Goal: Information Seeking & Learning: Learn about a topic

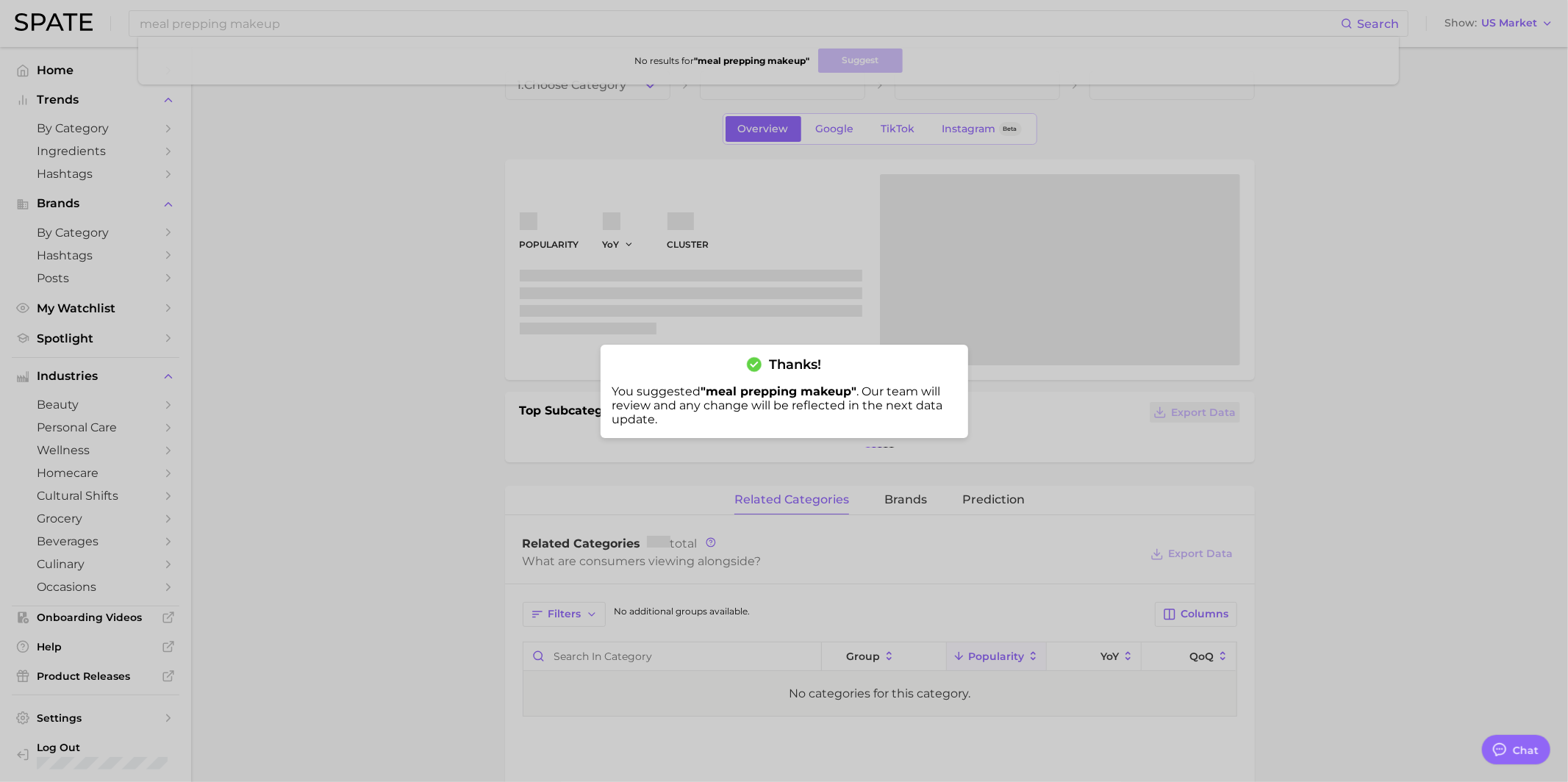
click at [618, 92] on div at bounding box center [784, 391] width 1568 height 782
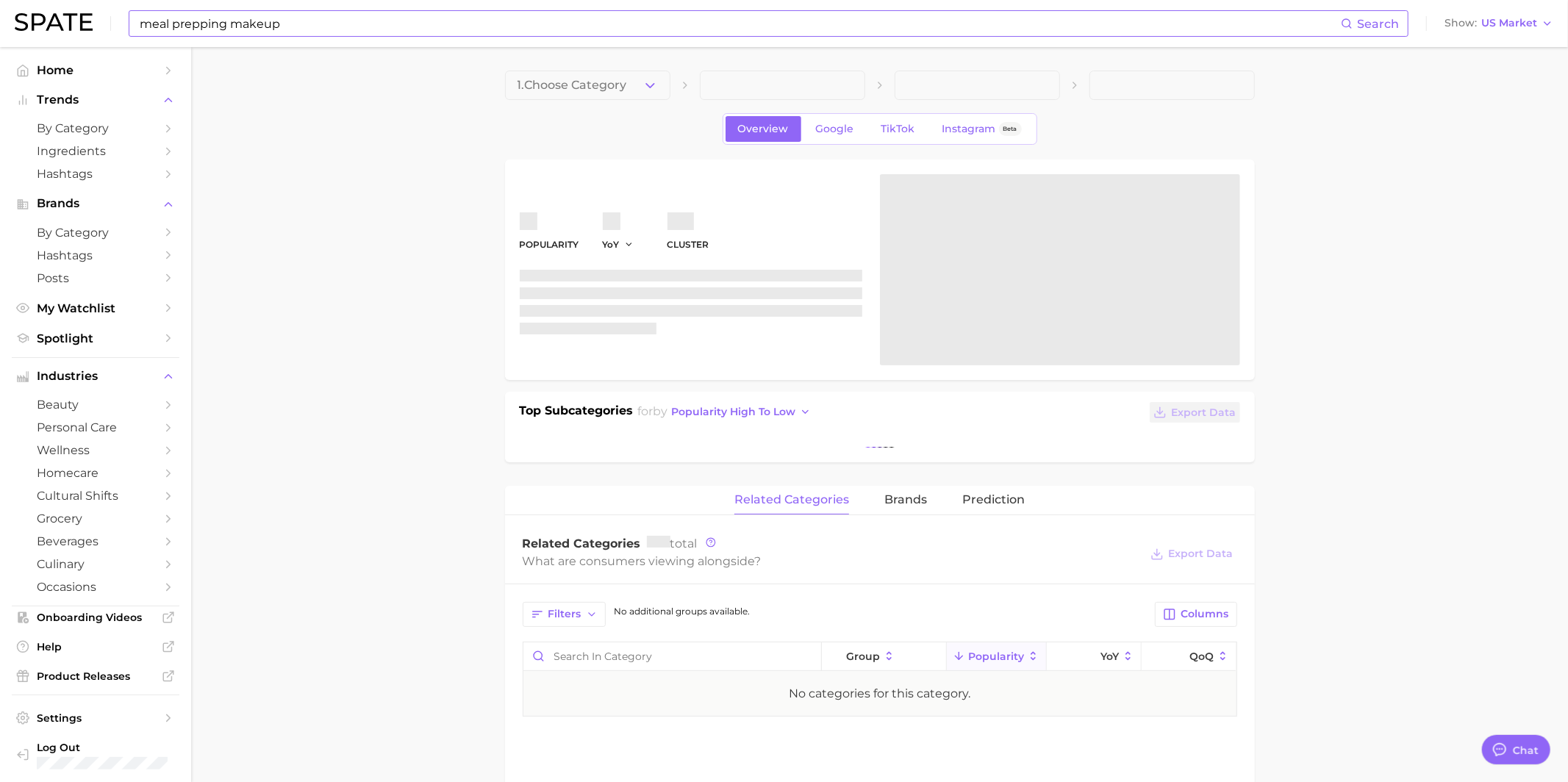
click at [561, 24] on input "meal prepping makeup" at bounding box center [739, 24] width 1203 height 25
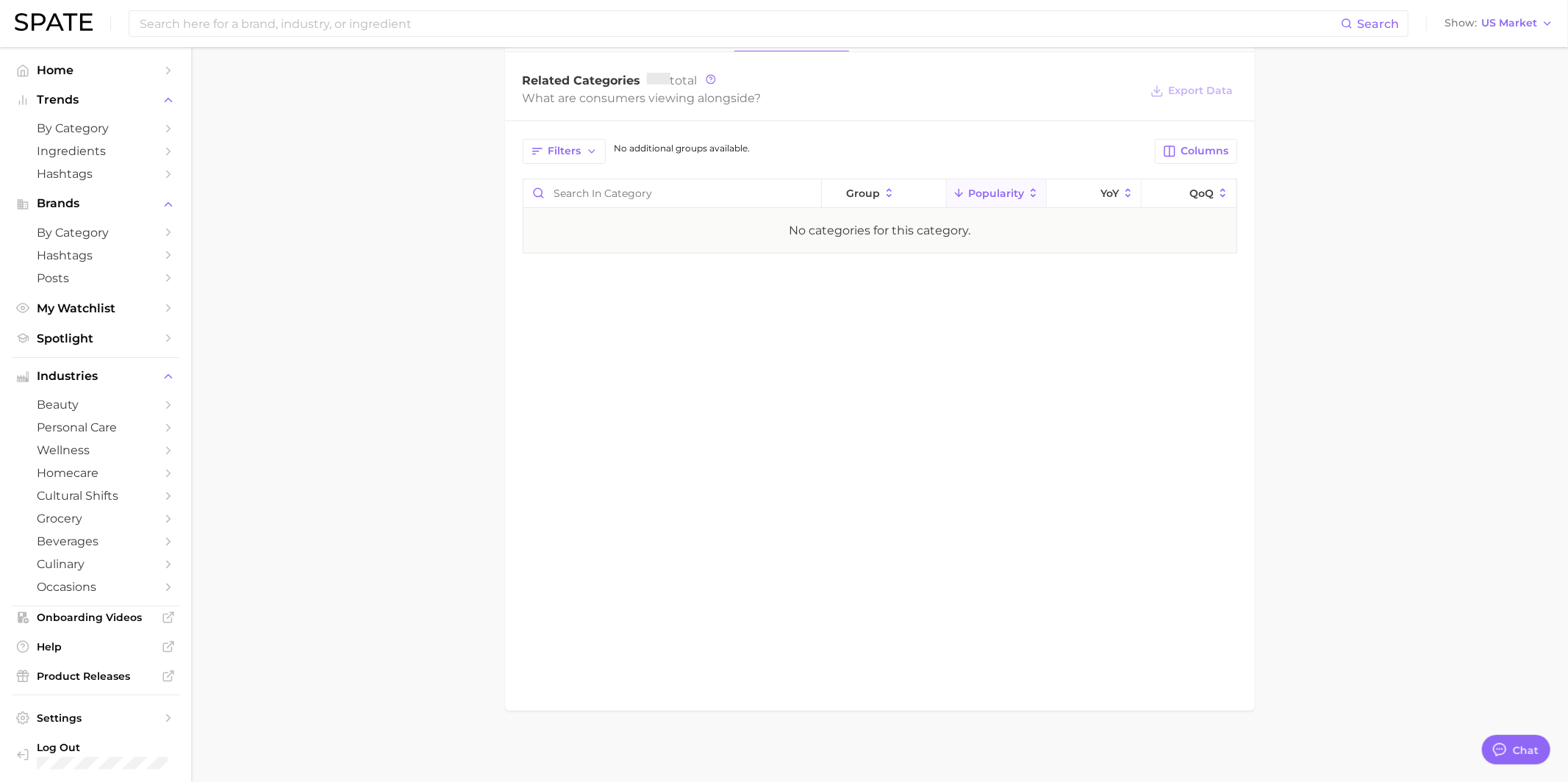
scroll to position [1423, 0]
click at [548, 24] on input at bounding box center [739, 24] width 1203 height 25
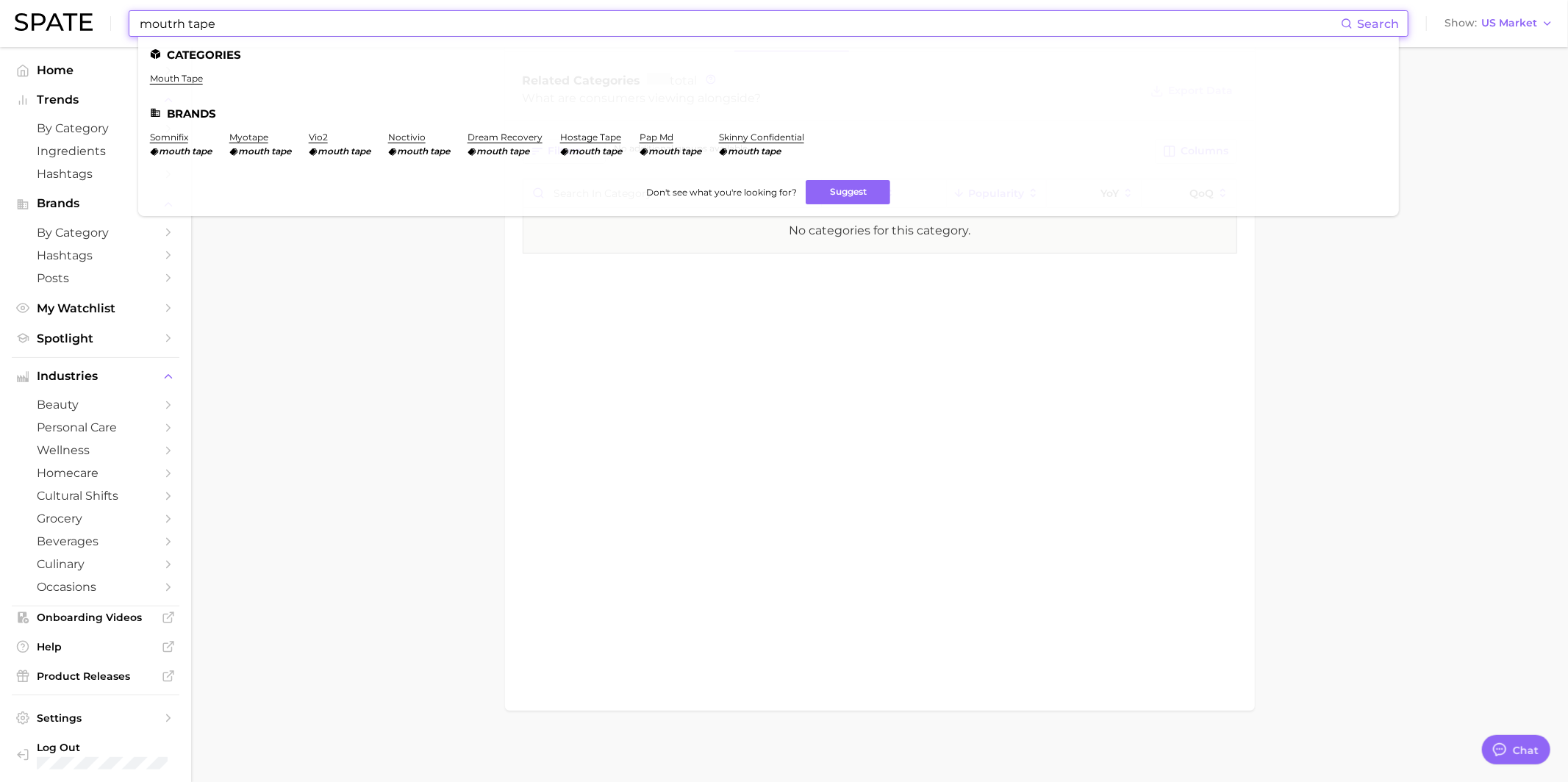
click at [174, 30] on input "moutrh tape" at bounding box center [739, 24] width 1203 height 25
click at [176, 22] on input "moutrh tape" at bounding box center [739, 24] width 1203 height 25
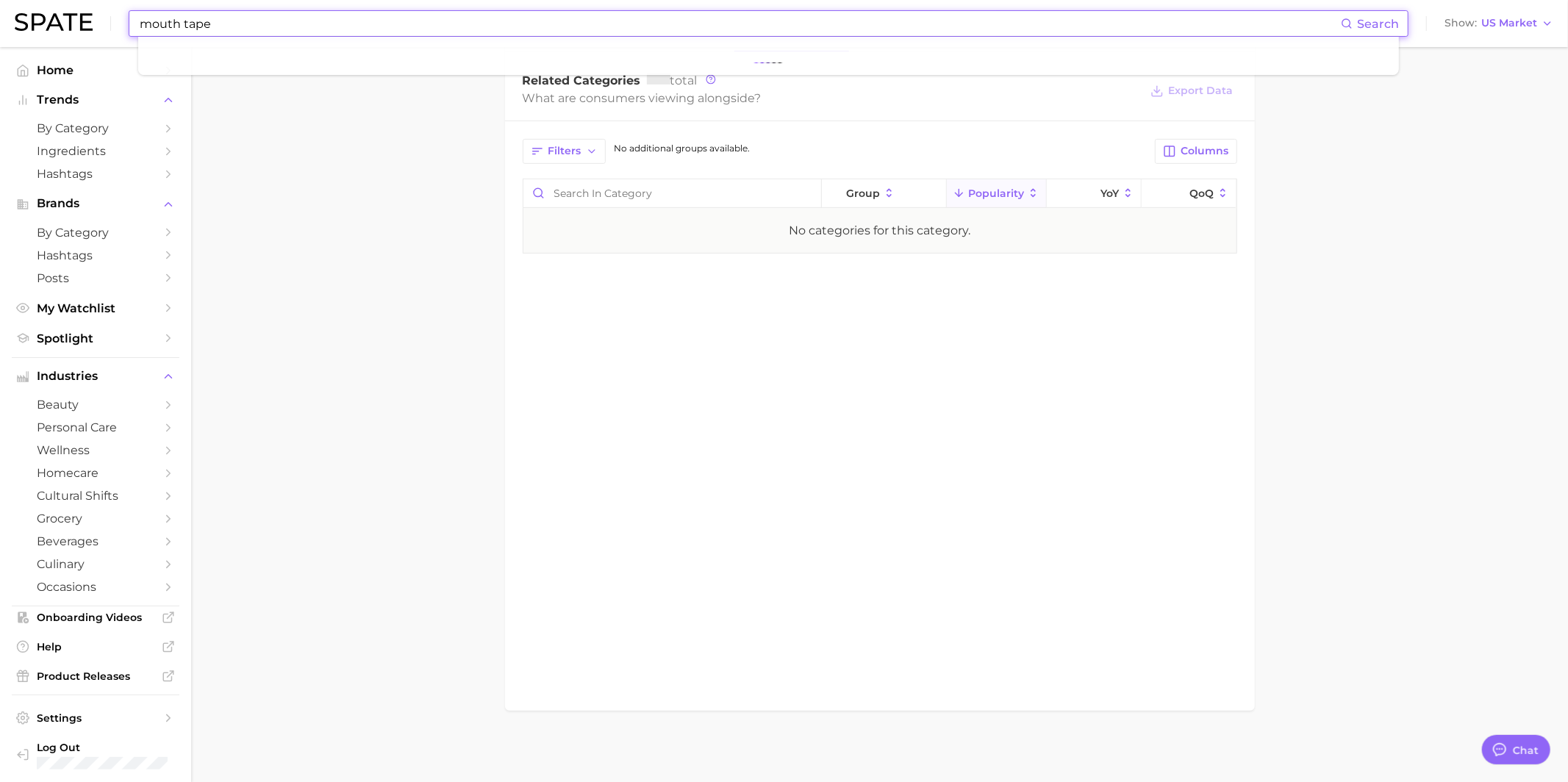
type input "mouth tape"
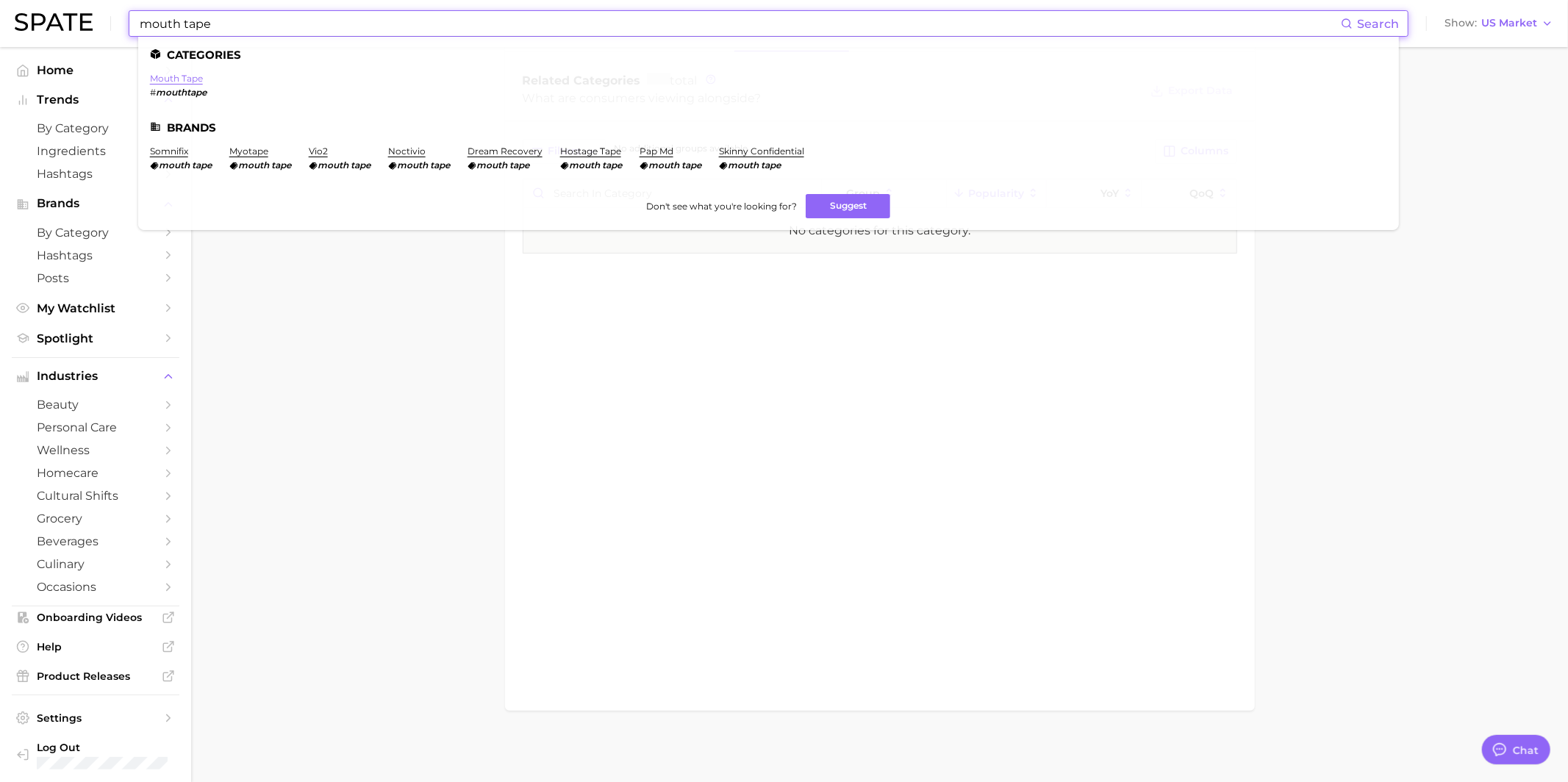
click at [188, 81] on link "mouth tape" at bounding box center [177, 78] width 53 height 11
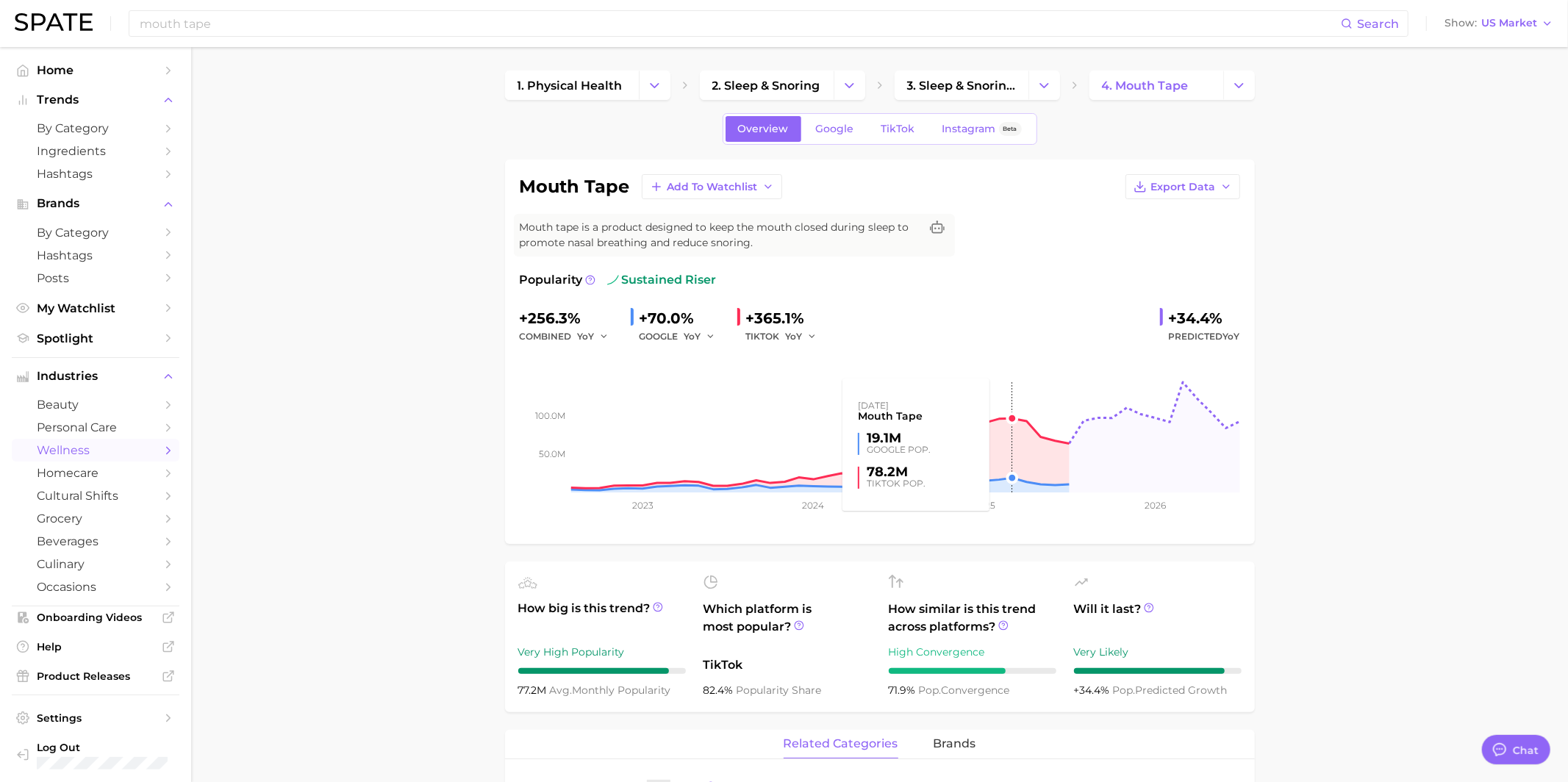
type textarea "x"
click at [469, 21] on input "mouth tape" at bounding box center [739, 24] width 1203 height 25
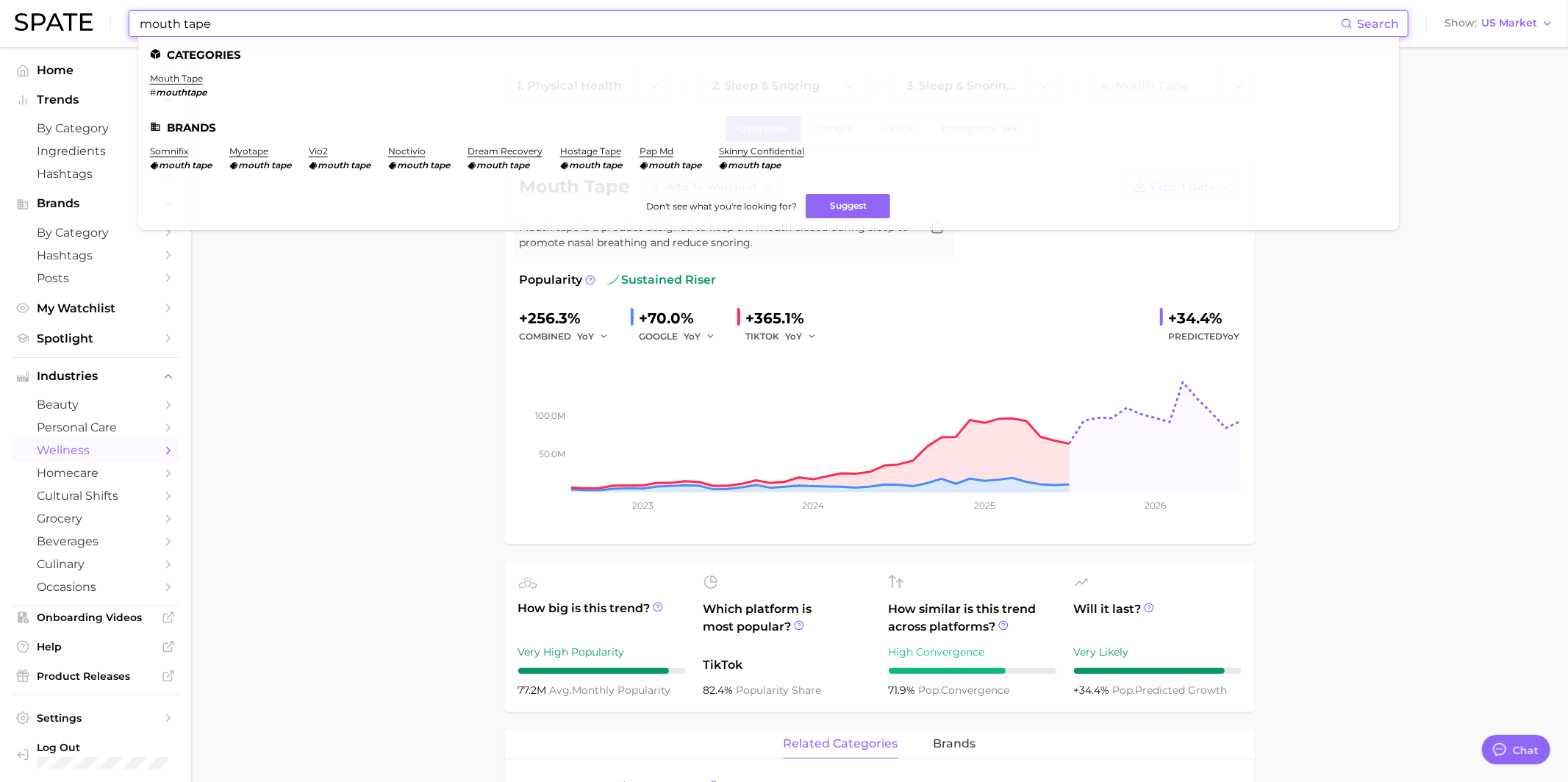
click at [469, 21] on input "mouth tape" at bounding box center [739, 24] width 1203 height 25
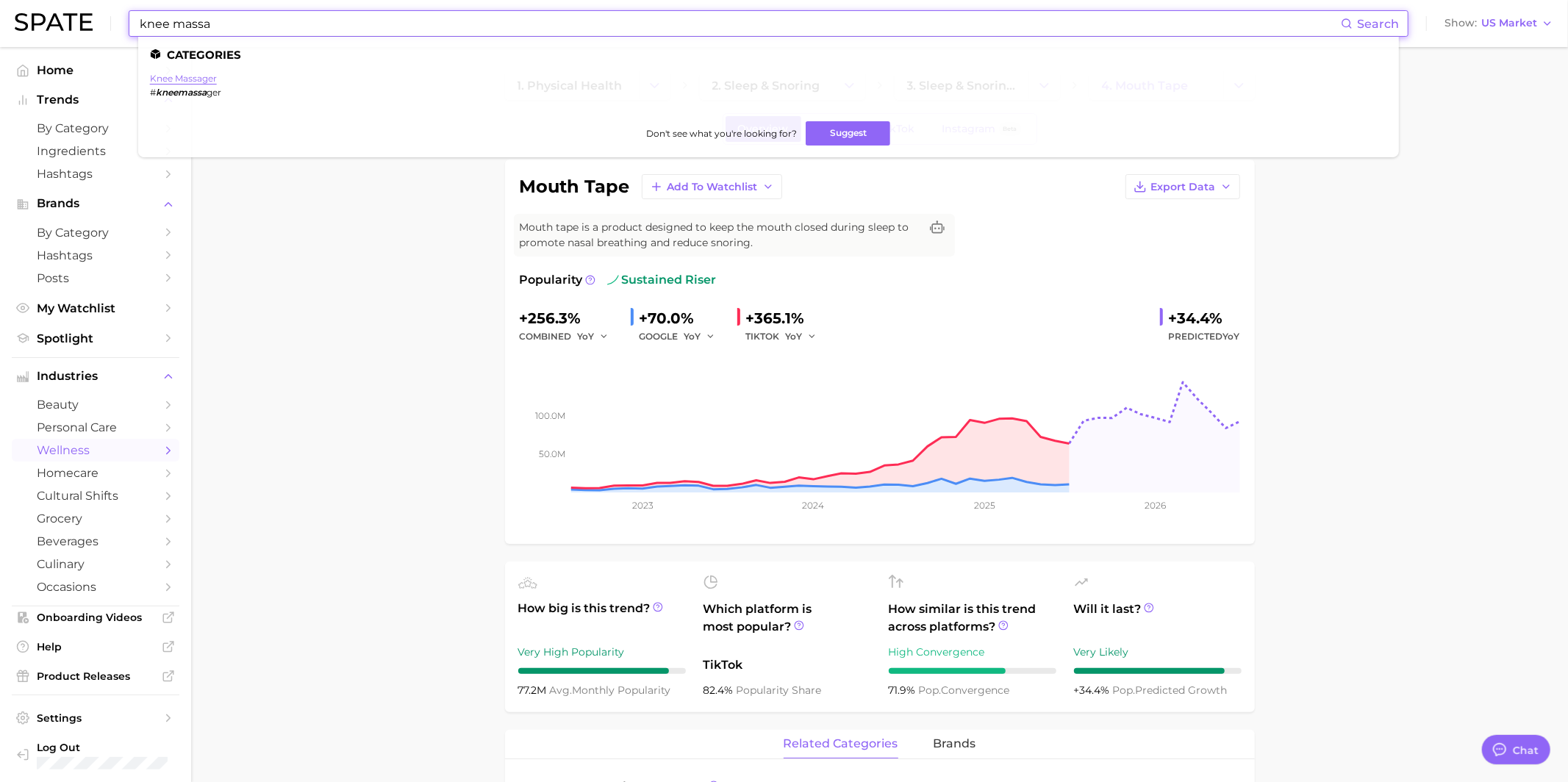
type input "knee massa"
click at [199, 78] on link "knee massager" at bounding box center [184, 78] width 67 height 11
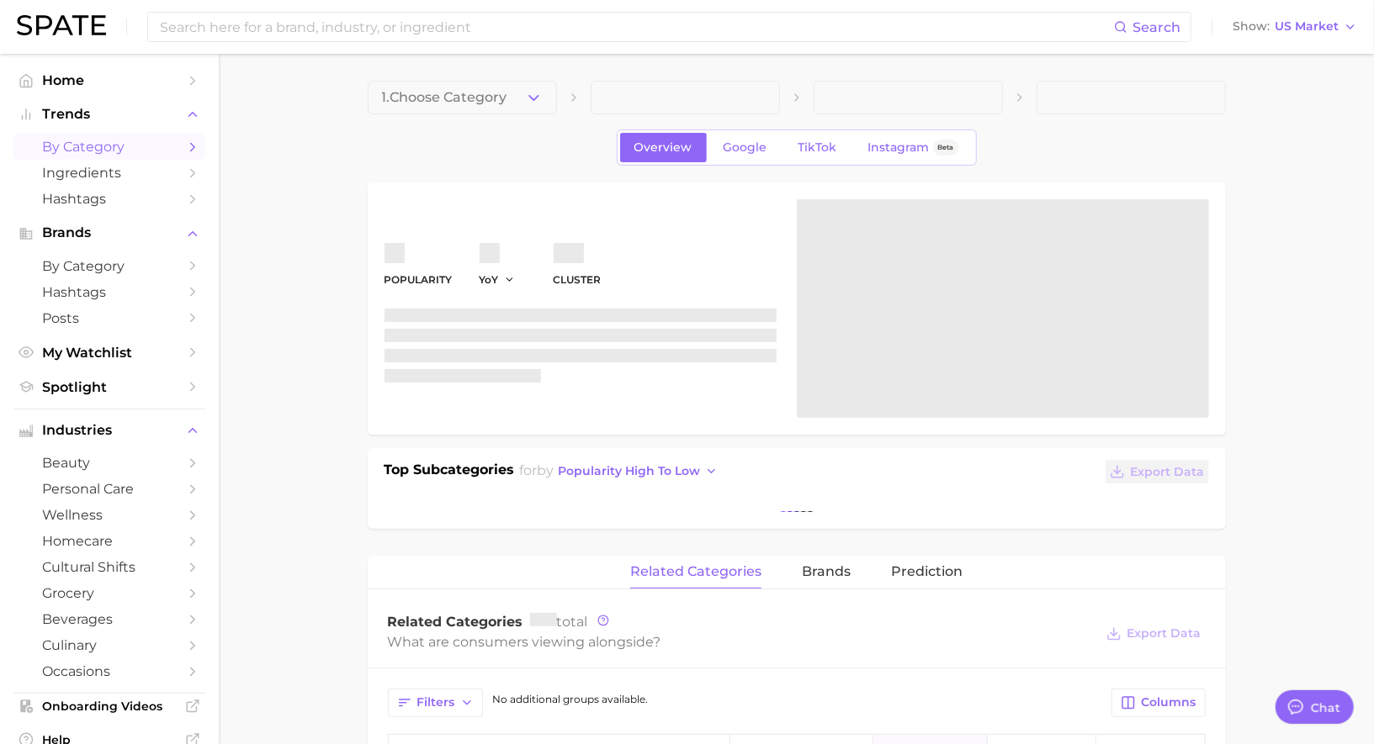
scroll to position [1641, 0]
click at [117, 142] on span "by Category" at bounding box center [109, 147] width 135 height 16
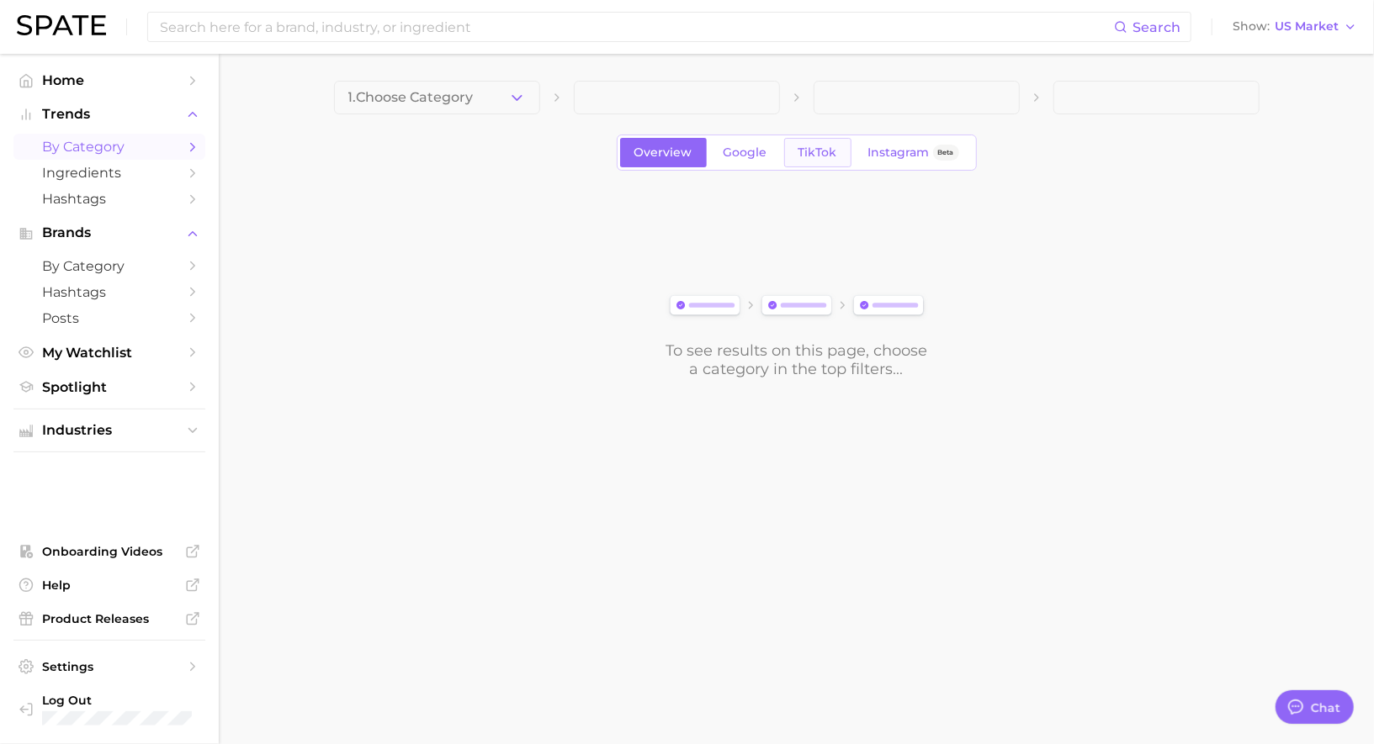
click at [831, 152] on span "TikTok" at bounding box center [817, 153] width 39 height 14
click at [482, 87] on span at bounding box center [437, 98] width 206 height 34
click at [481, 96] on span at bounding box center [437, 98] width 206 height 34
click at [464, 113] on span at bounding box center [437, 98] width 206 height 34
click at [472, 109] on span at bounding box center [437, 98] width 206 height 34
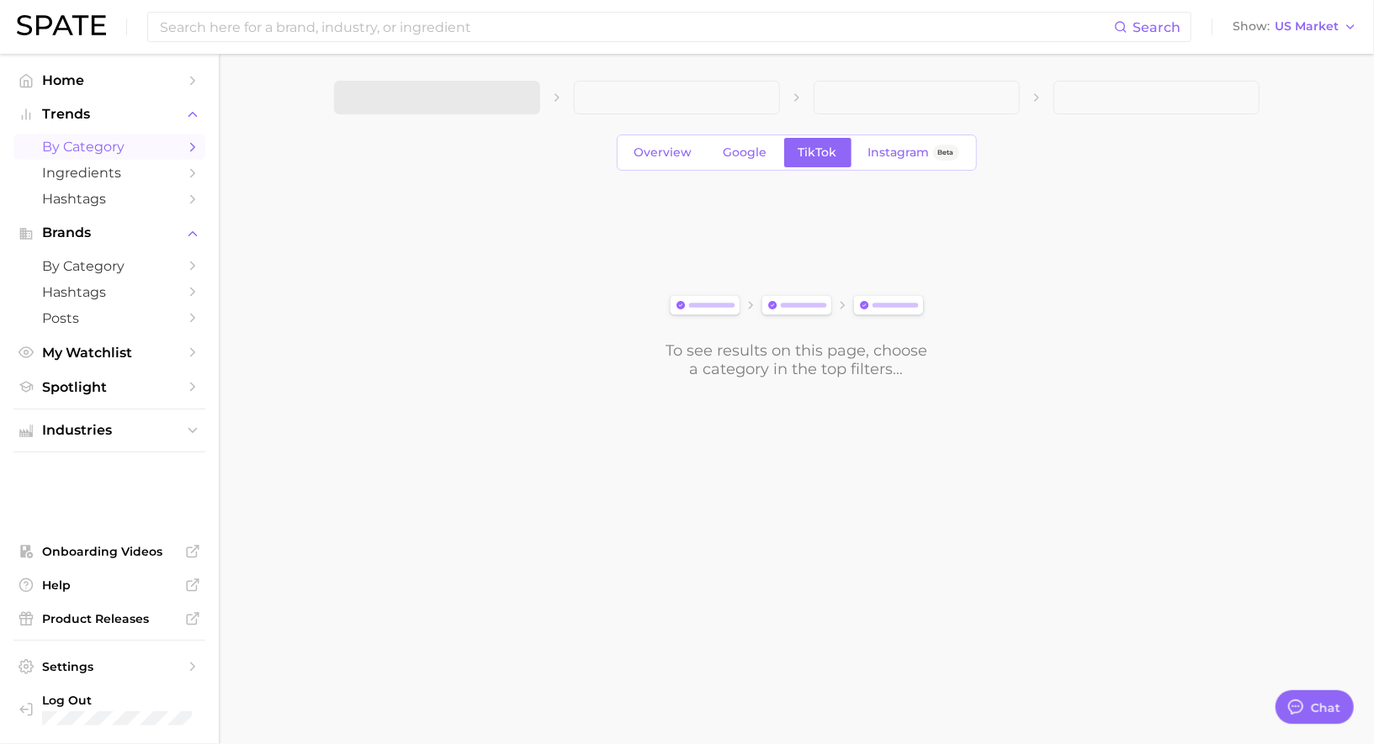
click at [462, 96] on span at bounding box center [437, 98] width 206 height 34
click at [445, 97] on span "1. Choose Category" at bounding box center [410, 97] width 125 height 15
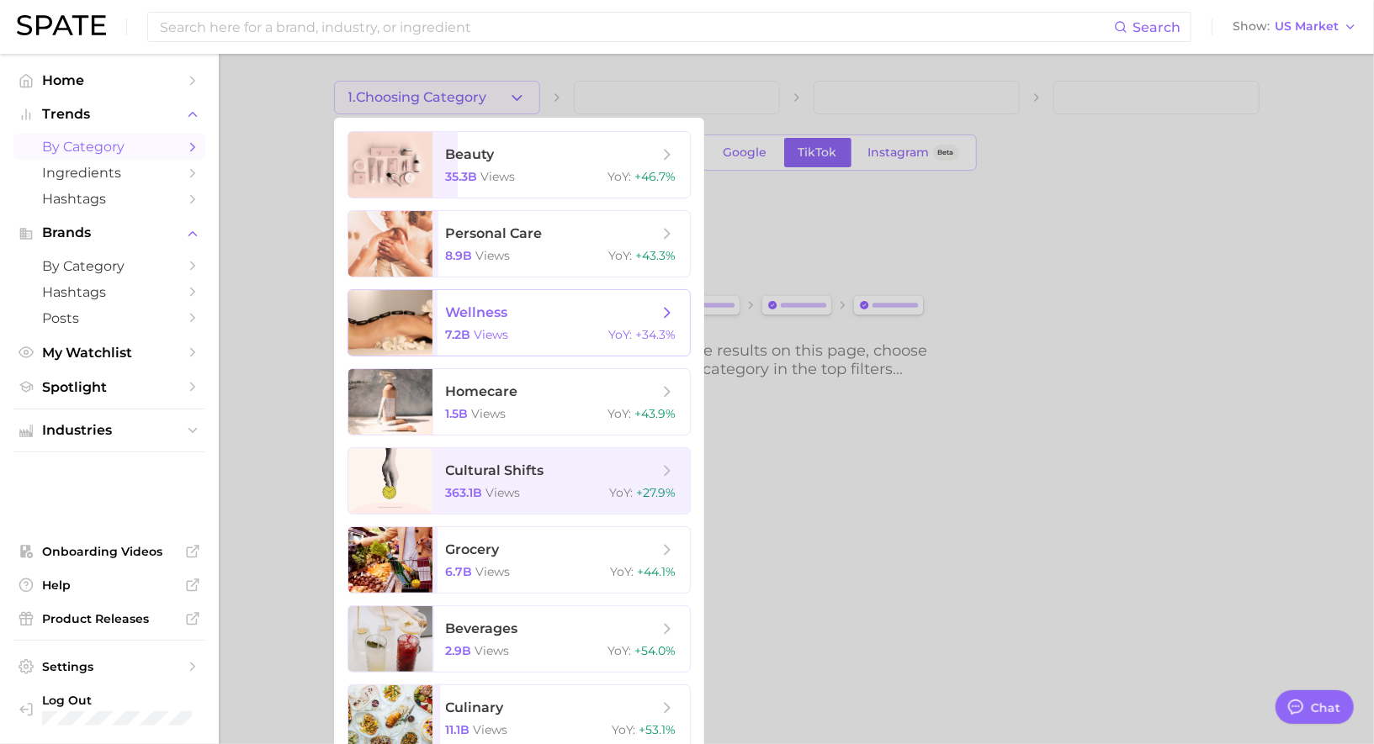
click at [500, 311] on span "wellness" at bounding box center [477, 313] width 62 height 16
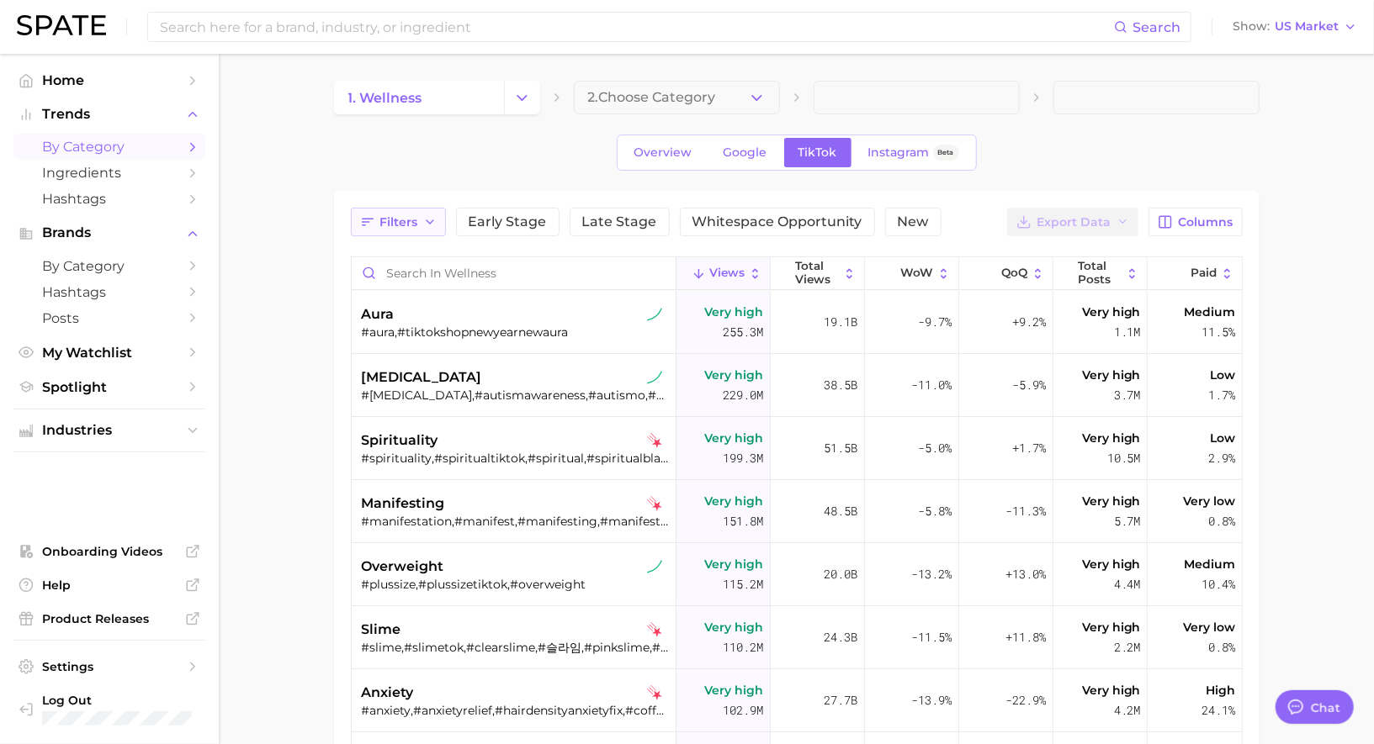
type textarea "x"
click at [1111, 221] on span "Export Data" at bounding box center [1074, 222] width 74 height 14
click at [1220, 220] on span "Columns" at bounding box center [1206, 222] width 55 height 14
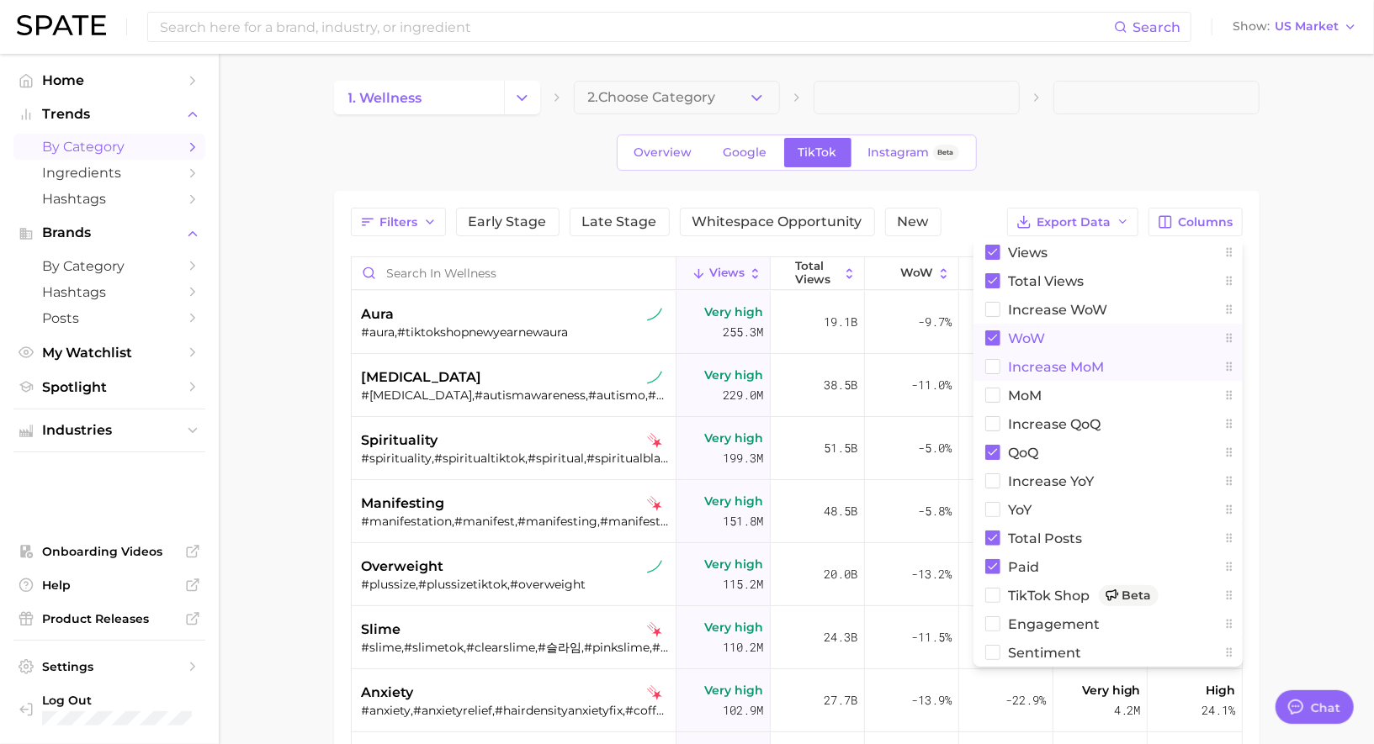
click at [1063, 332] on button "WoW" at bounding box center [1107, 338] width 269 height 29
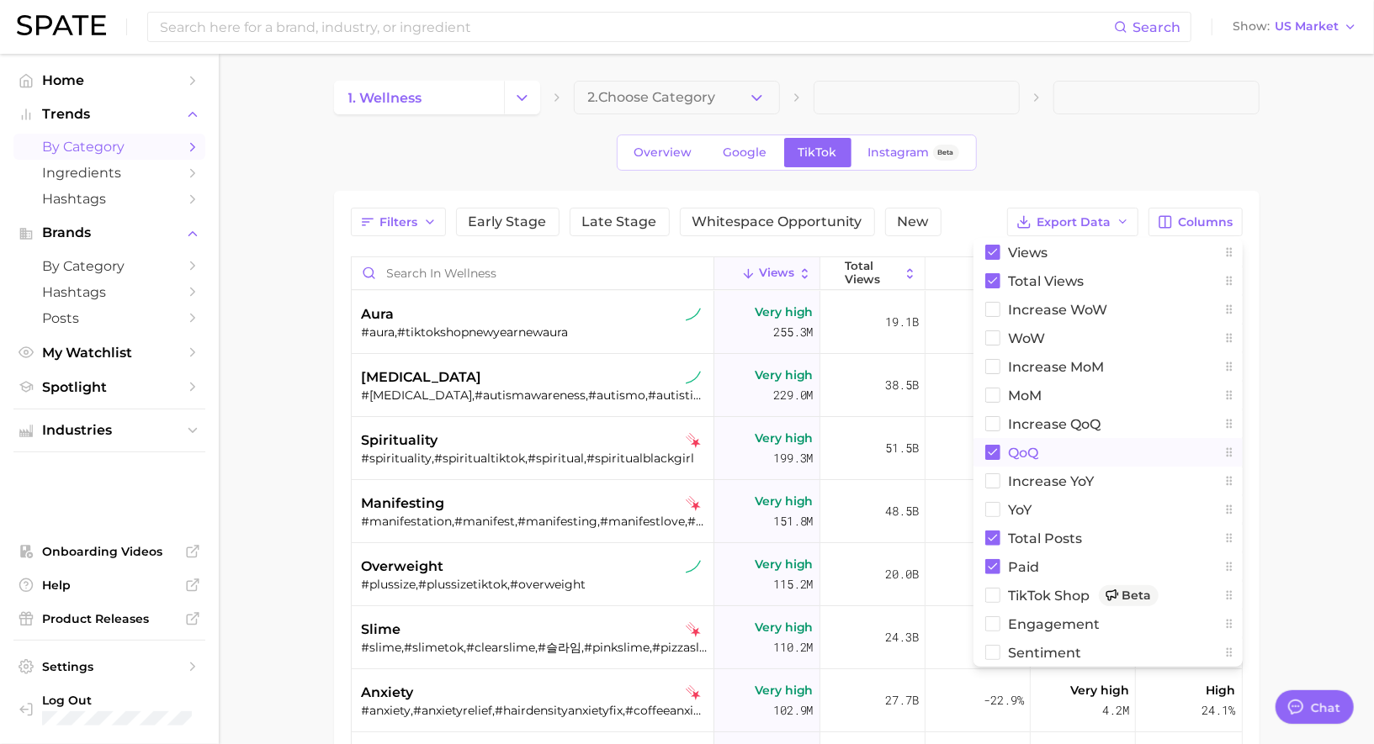
click at [1046, 447] on button "QoQ" at bounding box center [1107, 452] width 269 height 29
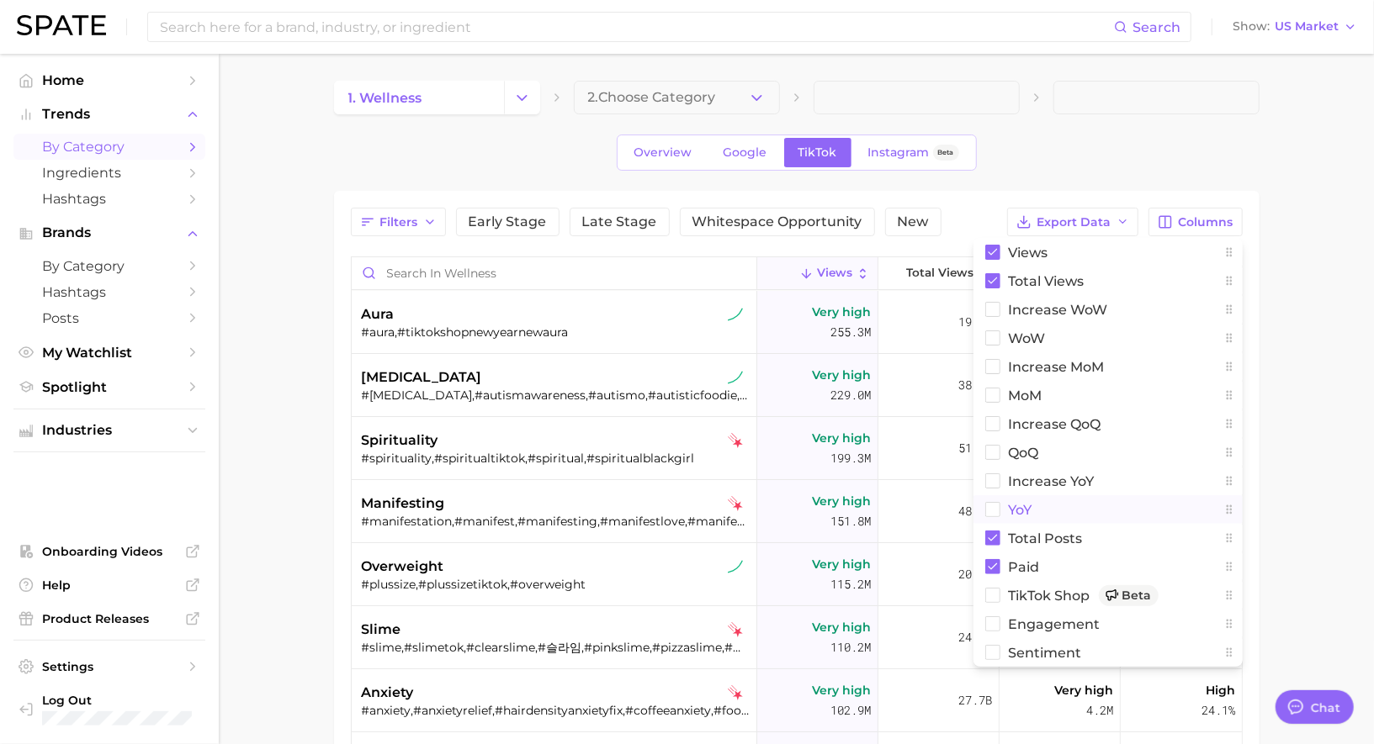
click at [1042, 502] on button "YoY" at bounding box center [1107, 509] width 269 height 29
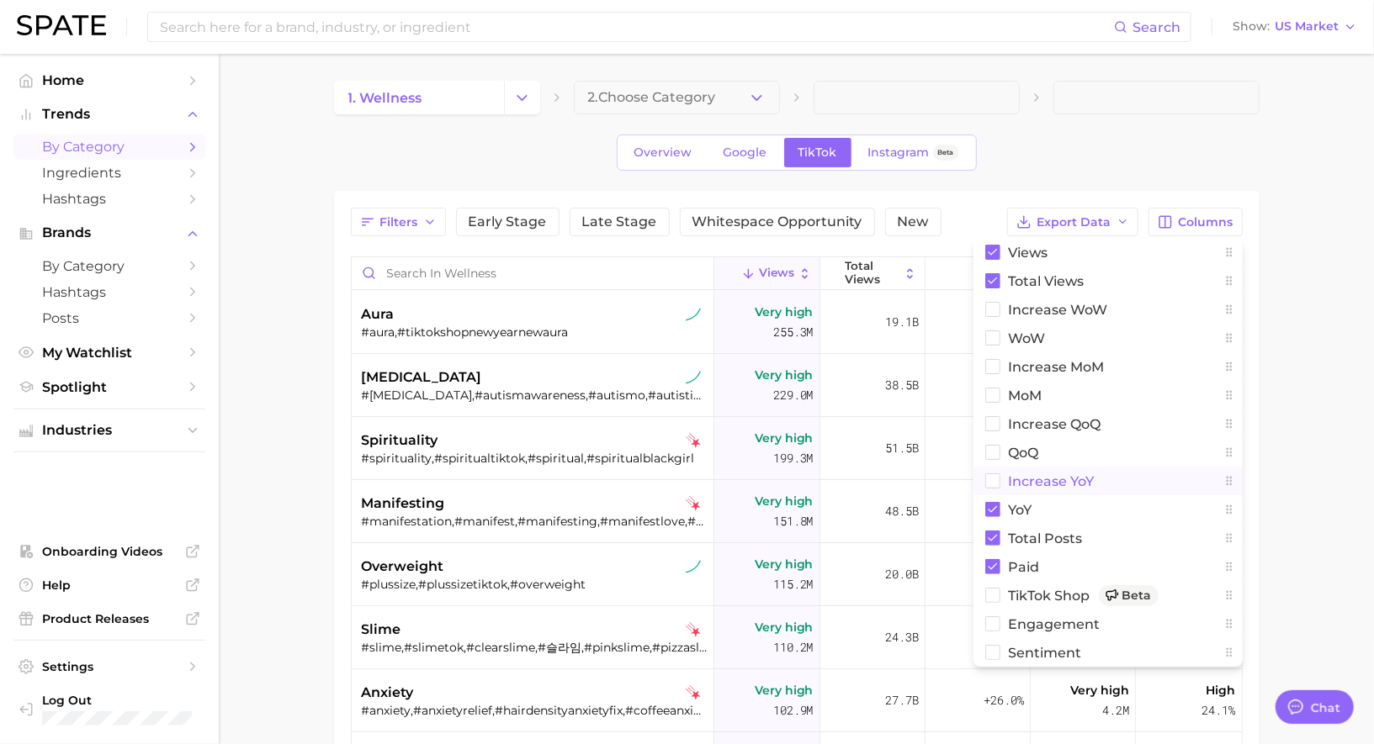
click at [1043, 485] on span "increase YoY" at bounding box center [1052, 481] width 86 height 14
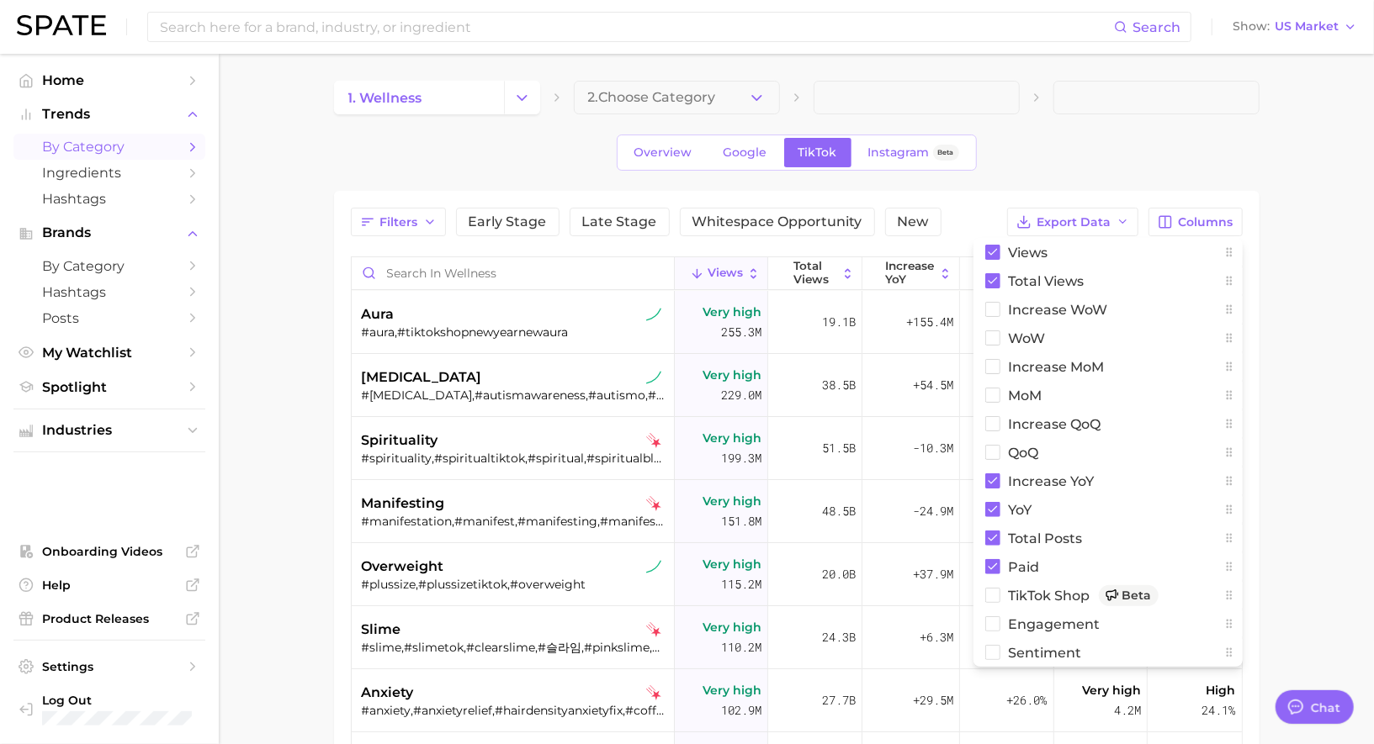
click at [1346, 315] on main "1. wellness 2. Choose Category Overview Google TikTok Instagram Beta Filters Ea…" at bounding box center [796, 578] width 1155 height 1048
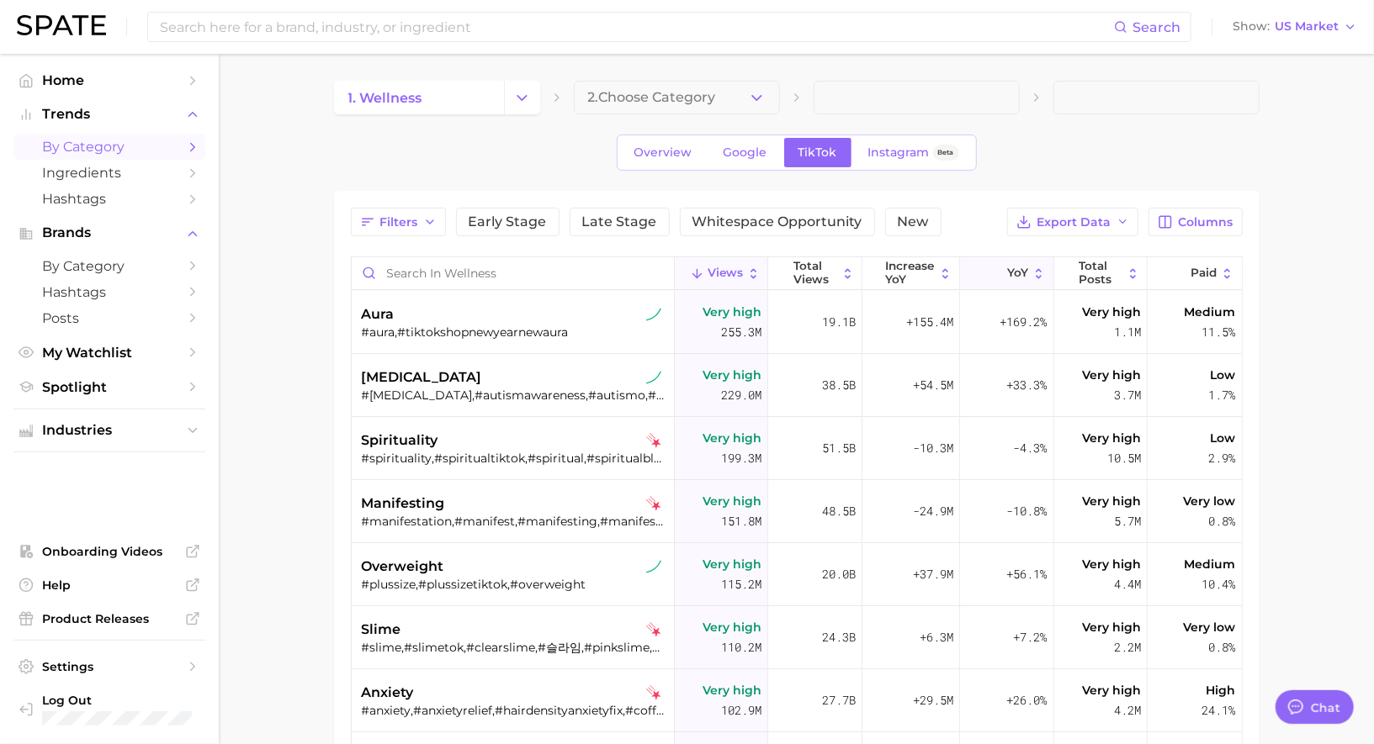
click at [1006, 281] on button "YoY" at bounding box center [1007, 273] width 94 height 33
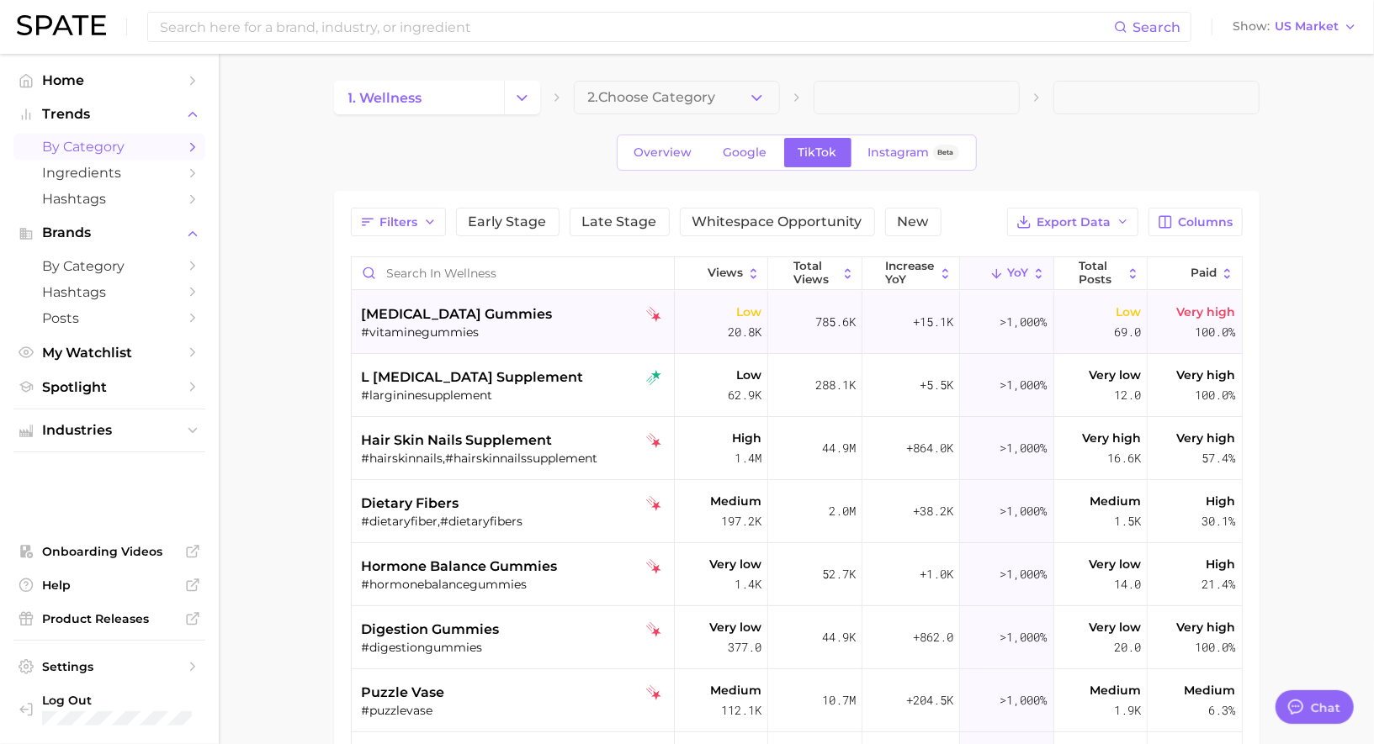
click at [501, 319] on div "vitamin e gummies" at bounding box center [515, 315] width 306 height 20
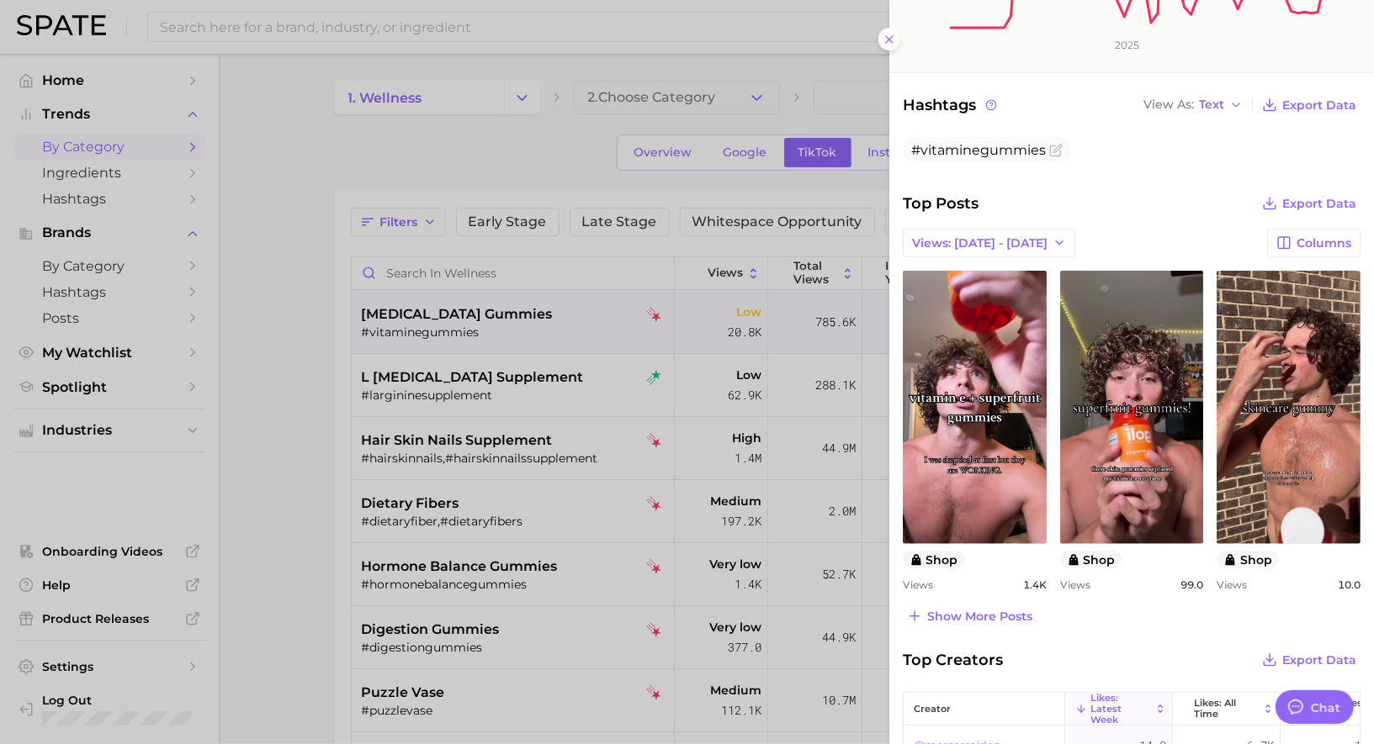
scroll to position [459, 0]
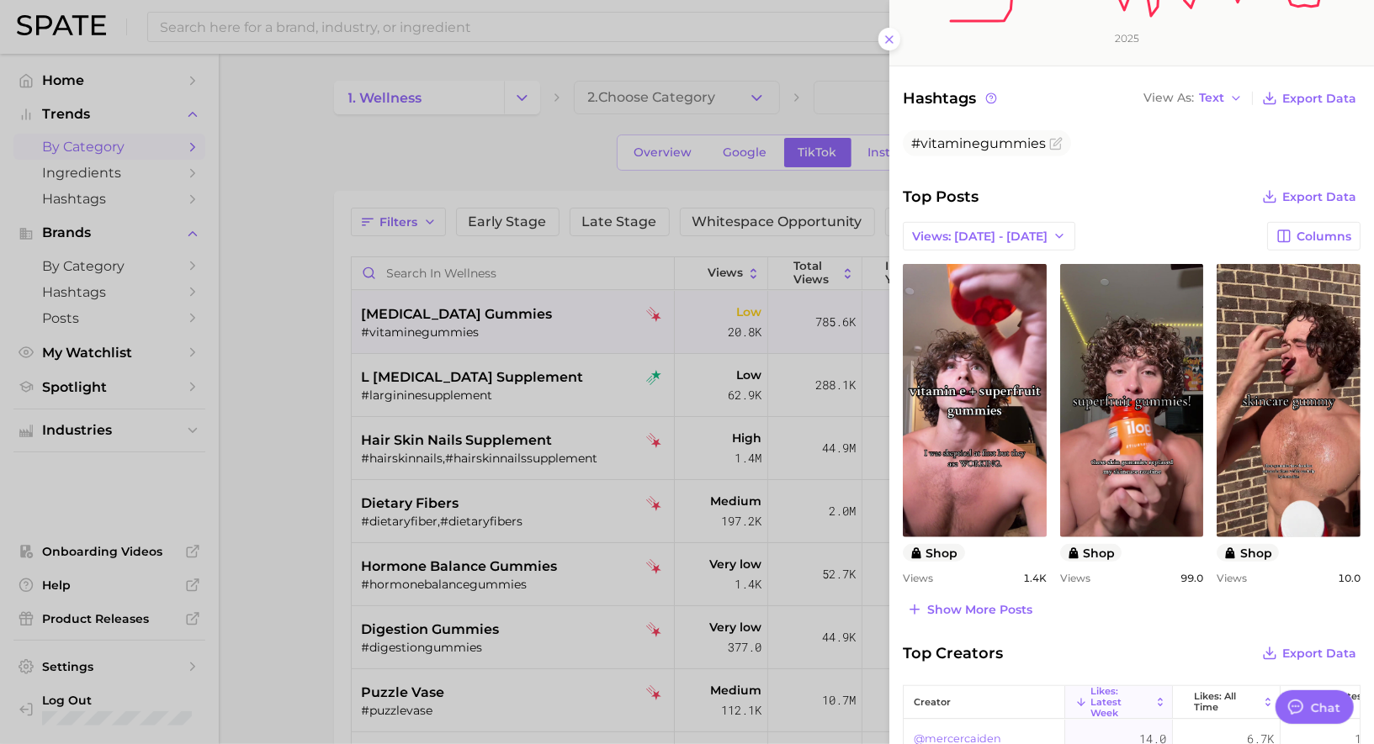
click at [453, 427] on div at bounding box center [687, 372] width 1374 height 744
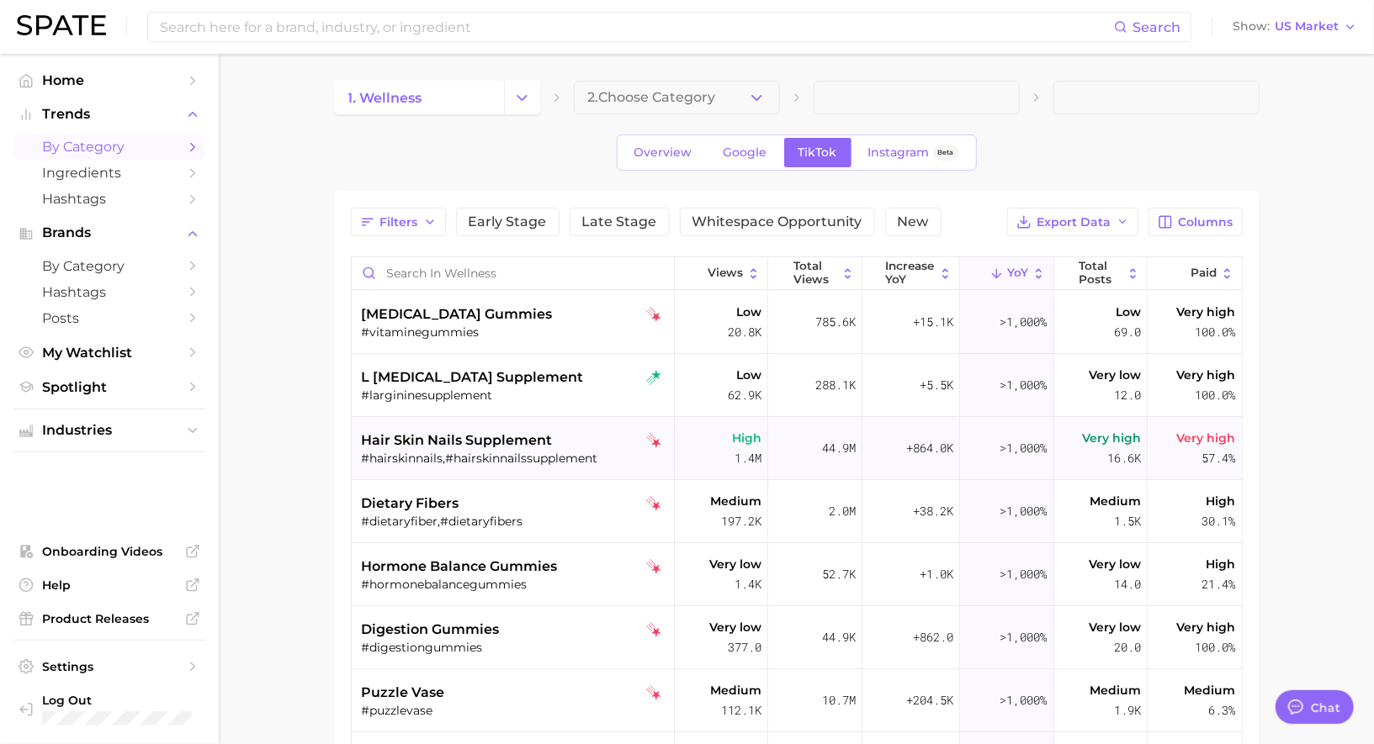
click at [490, 438] on span "hair skin nails supplement" at bounding box center [457, 441] width 191 height 20
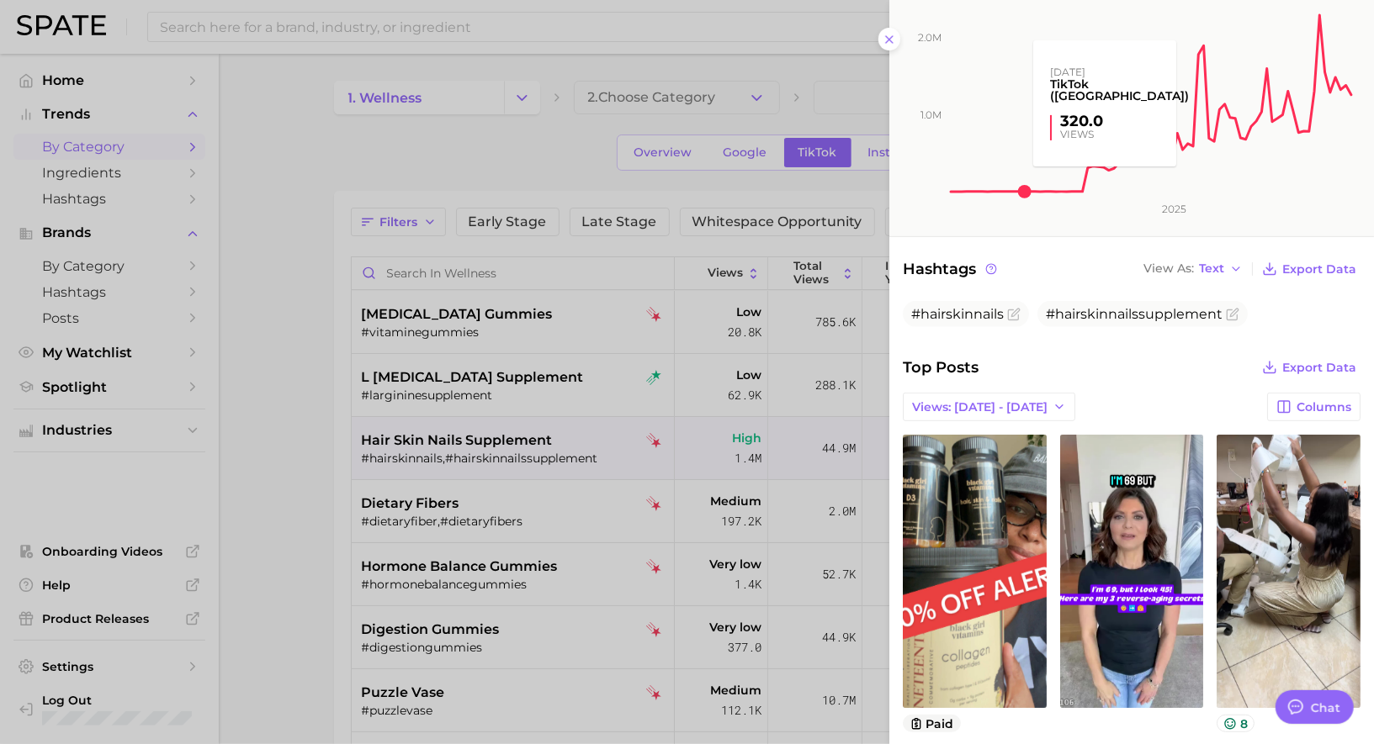
scroll to position [309, 0]
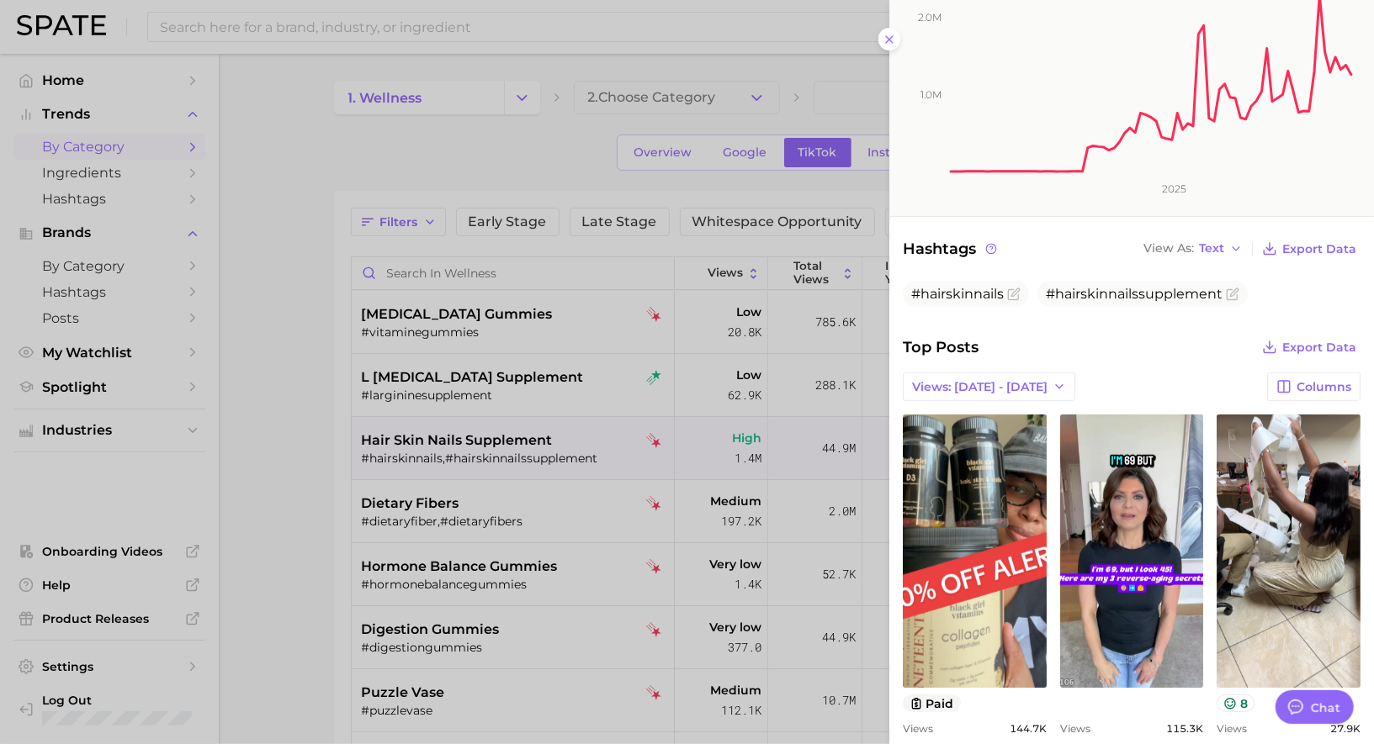
click at [649, 535] on div at bounding box center [687, 372] width 1374 height 744
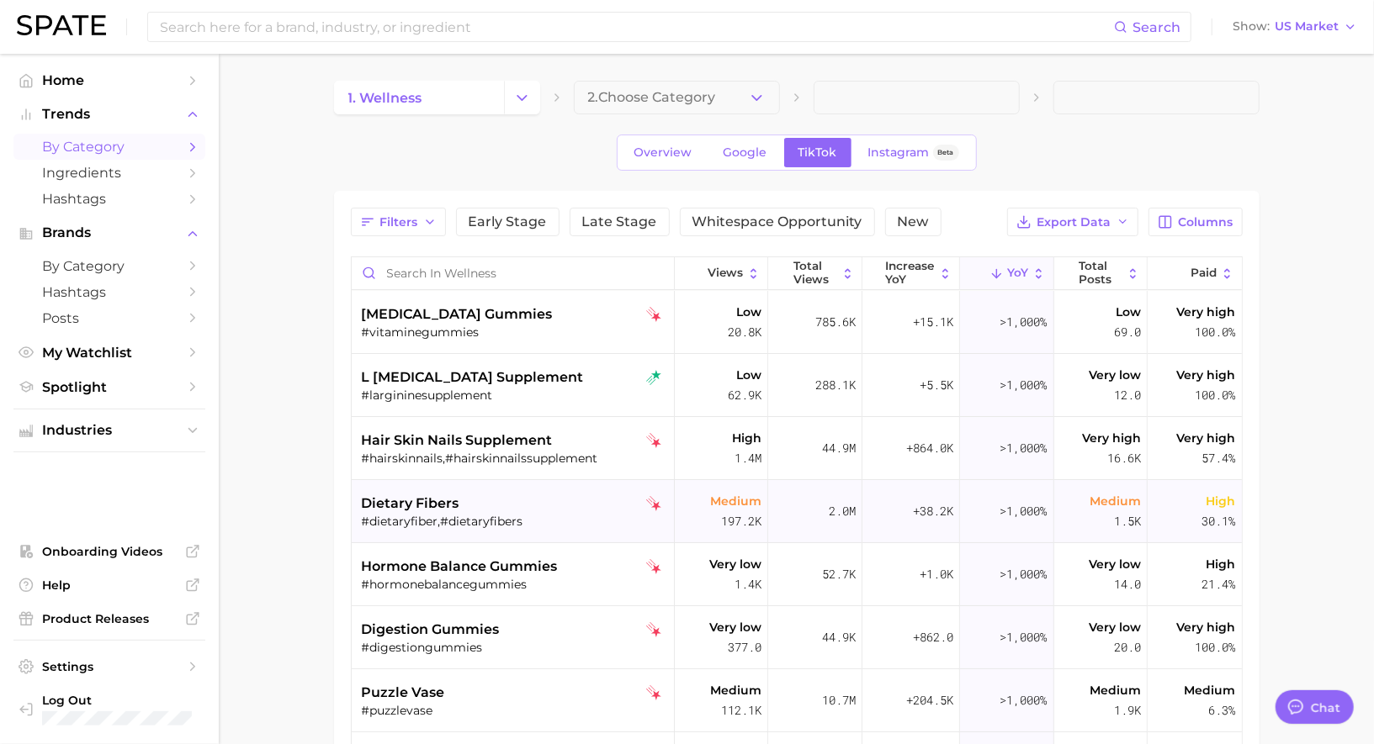
click at [542, 535] on div "dietary fibers #dietaryfiber,#dietaryfibers" at bounding box center [515, 511] width 306 height 63
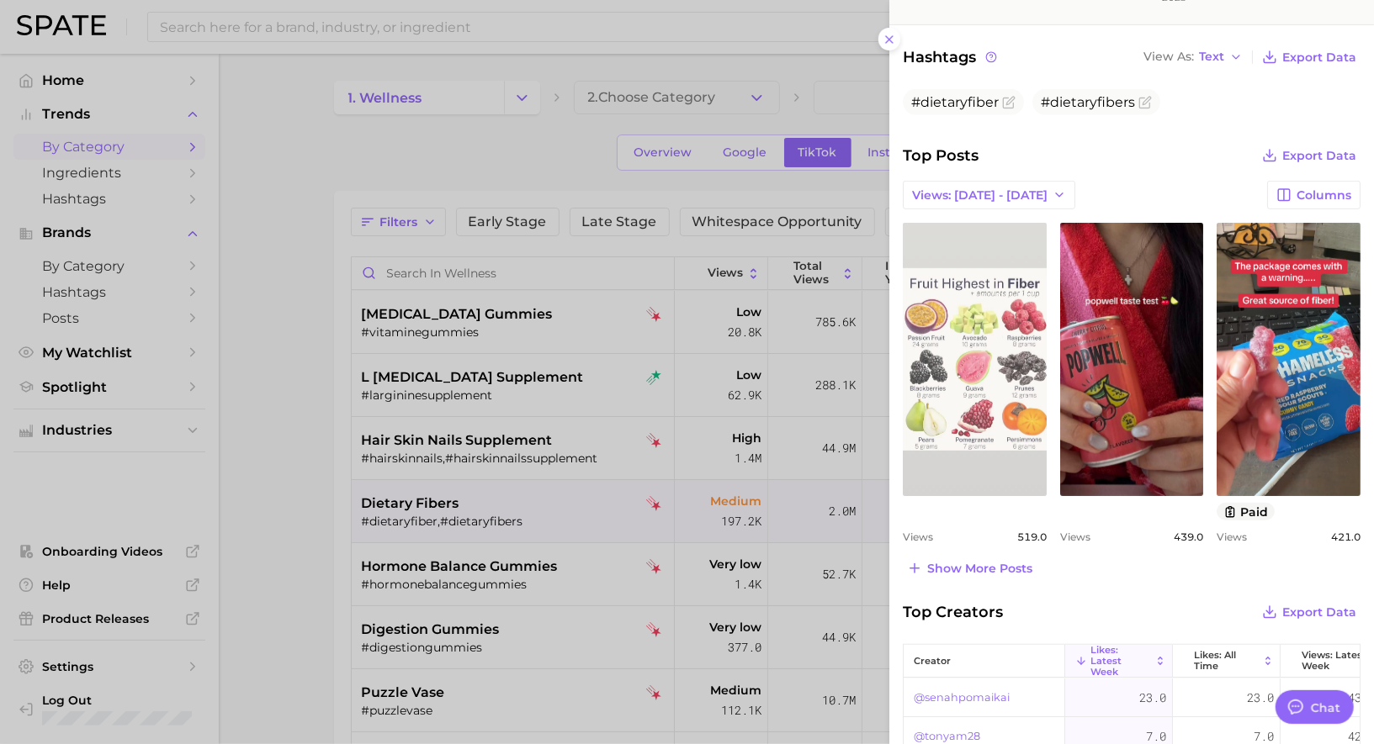
scroll to position [515, 0]
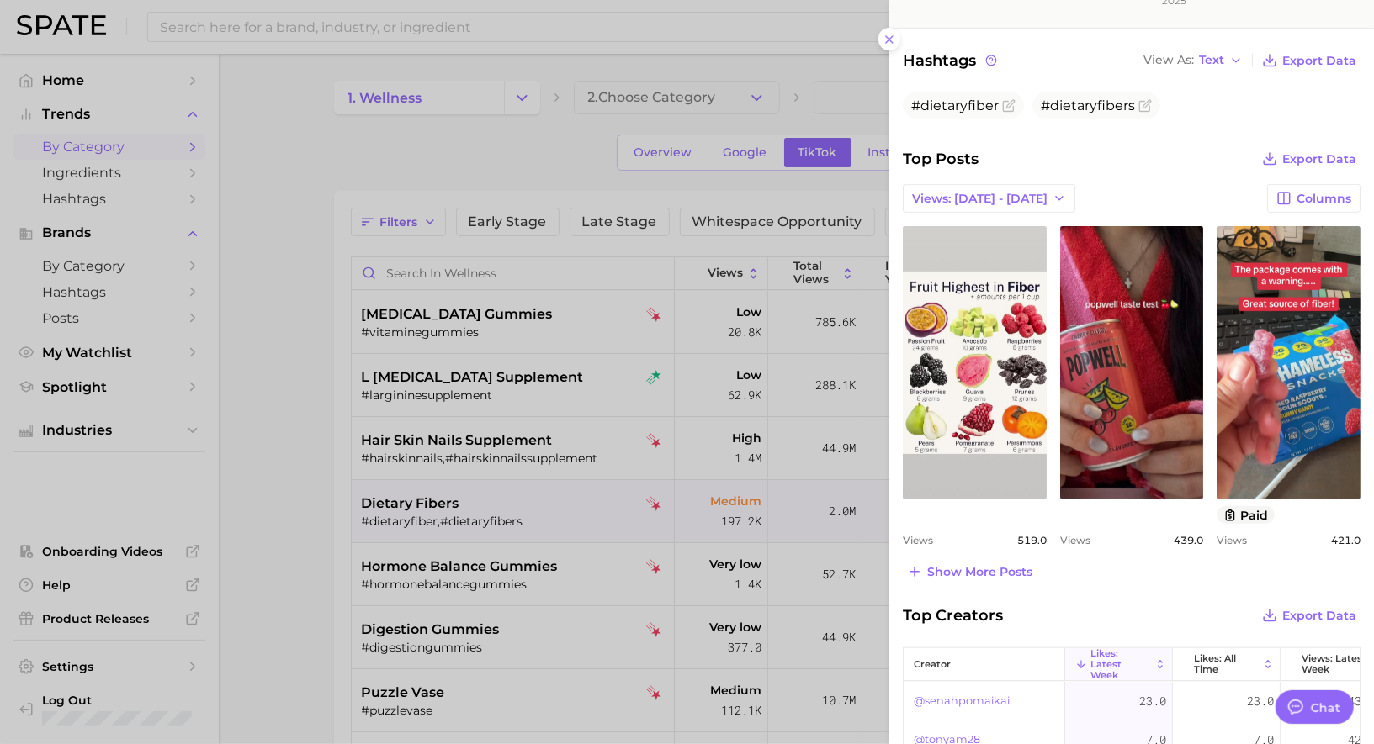
click at [641, 522] on div at bounding box center [687, 372] width 1374 height 744
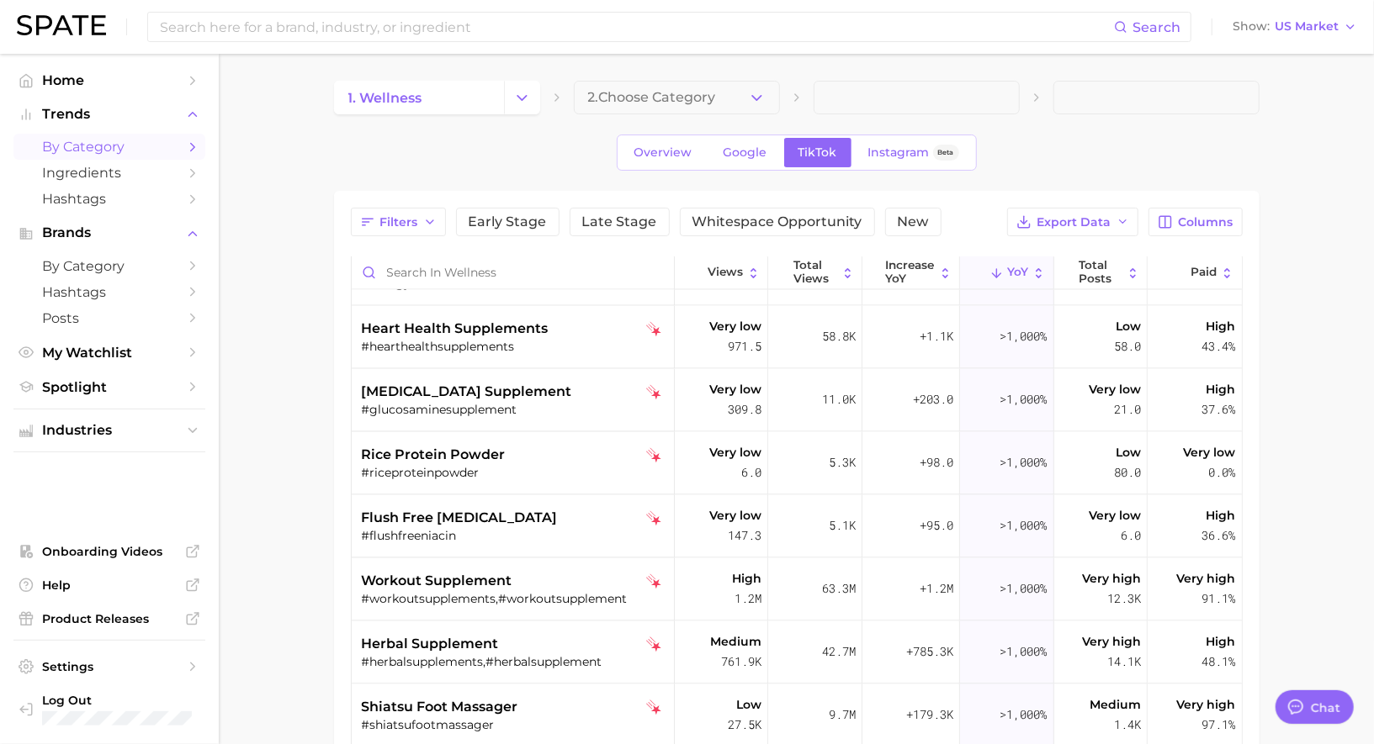
scroll to position [2258, 0]
click at [584, 408] on div "#glucosaminesupplement" at bounding box center [515, 408] width 306 height 15
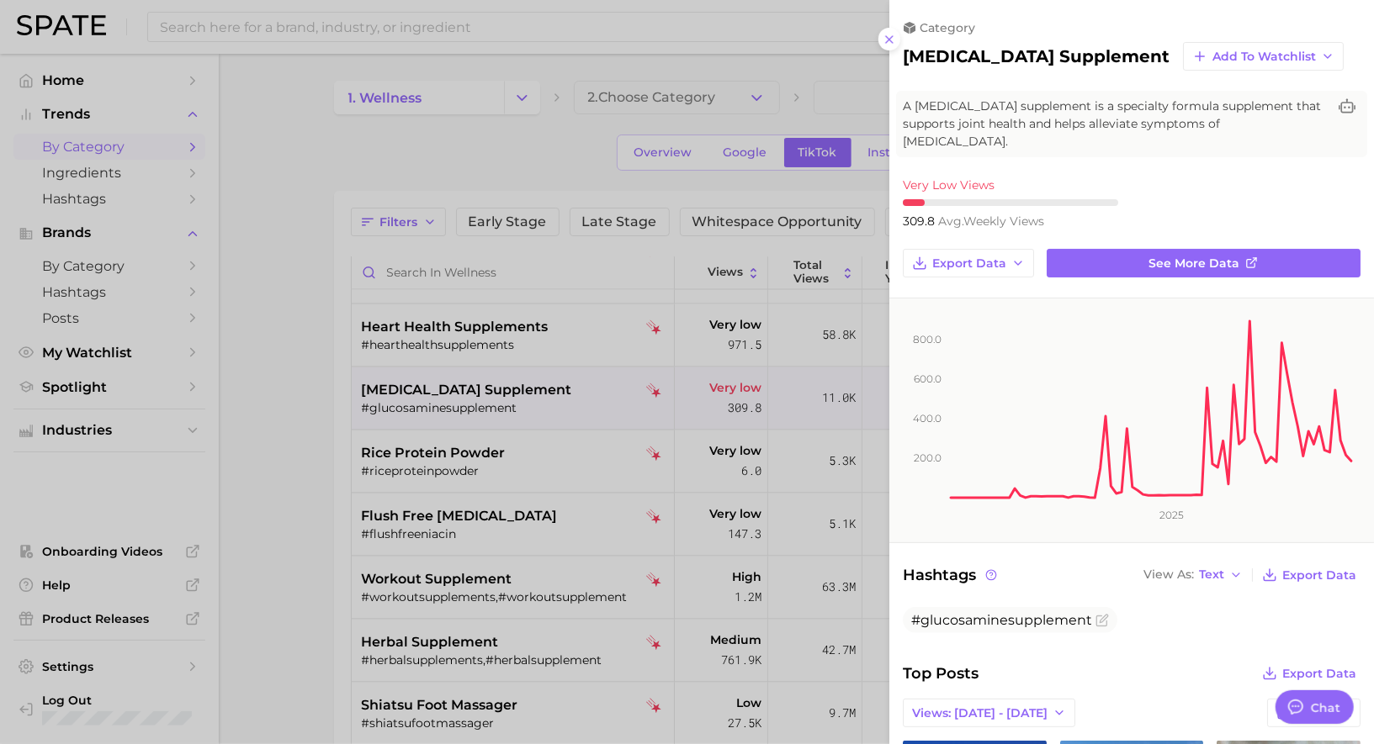
scroll to position [0, 0]
click at [584, 405] on div at bounding box center [687, 372] width 1374 height 744
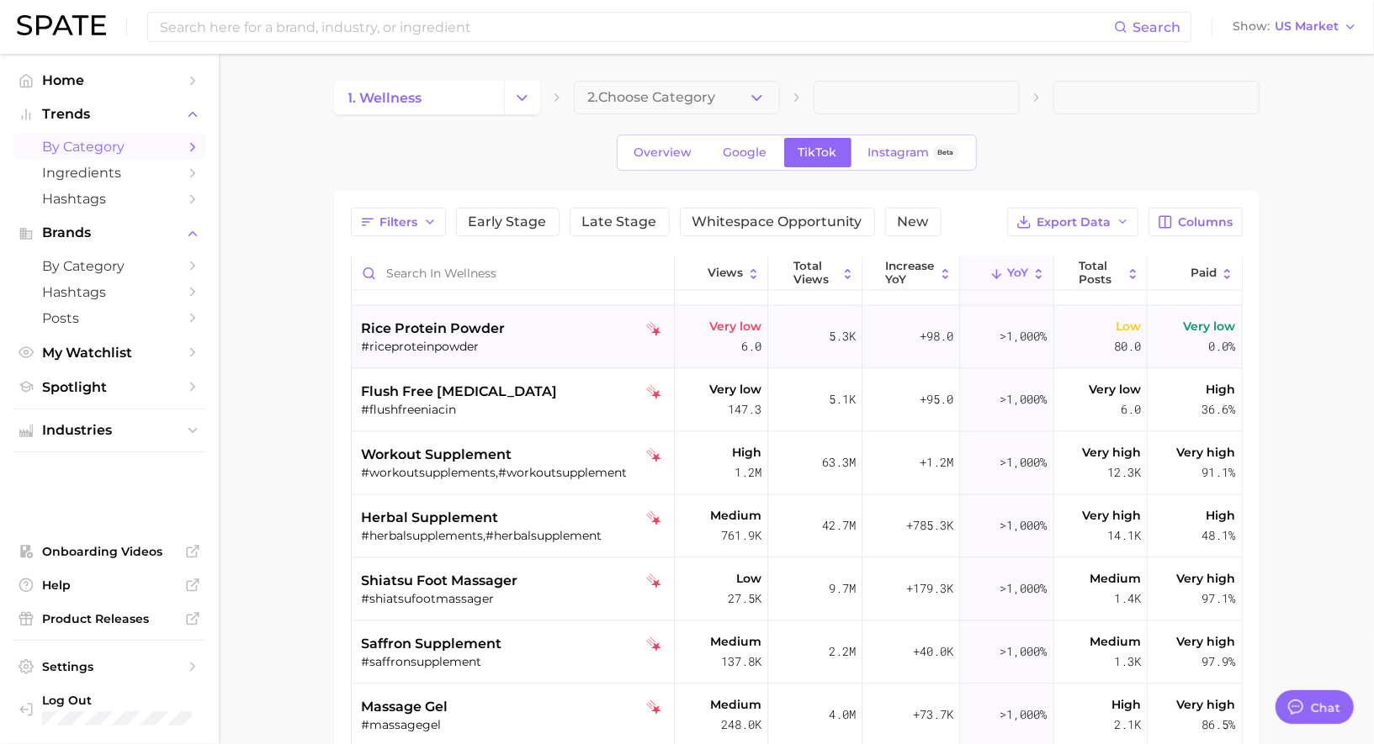
scroll to position [2389, 0]
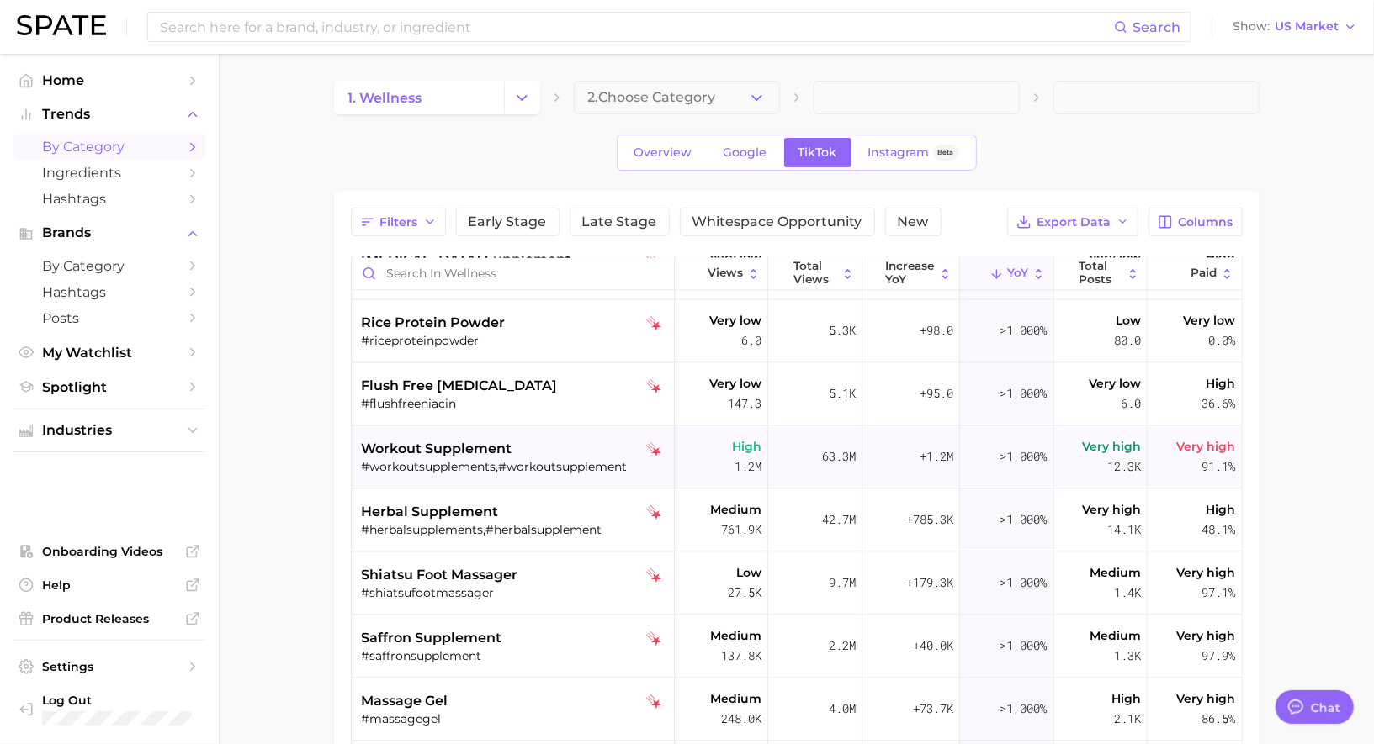
click at [563, 468] on div "#workoutsupplements,#workoutsupplement" at bounding box center [515, 466] width 306 height 15
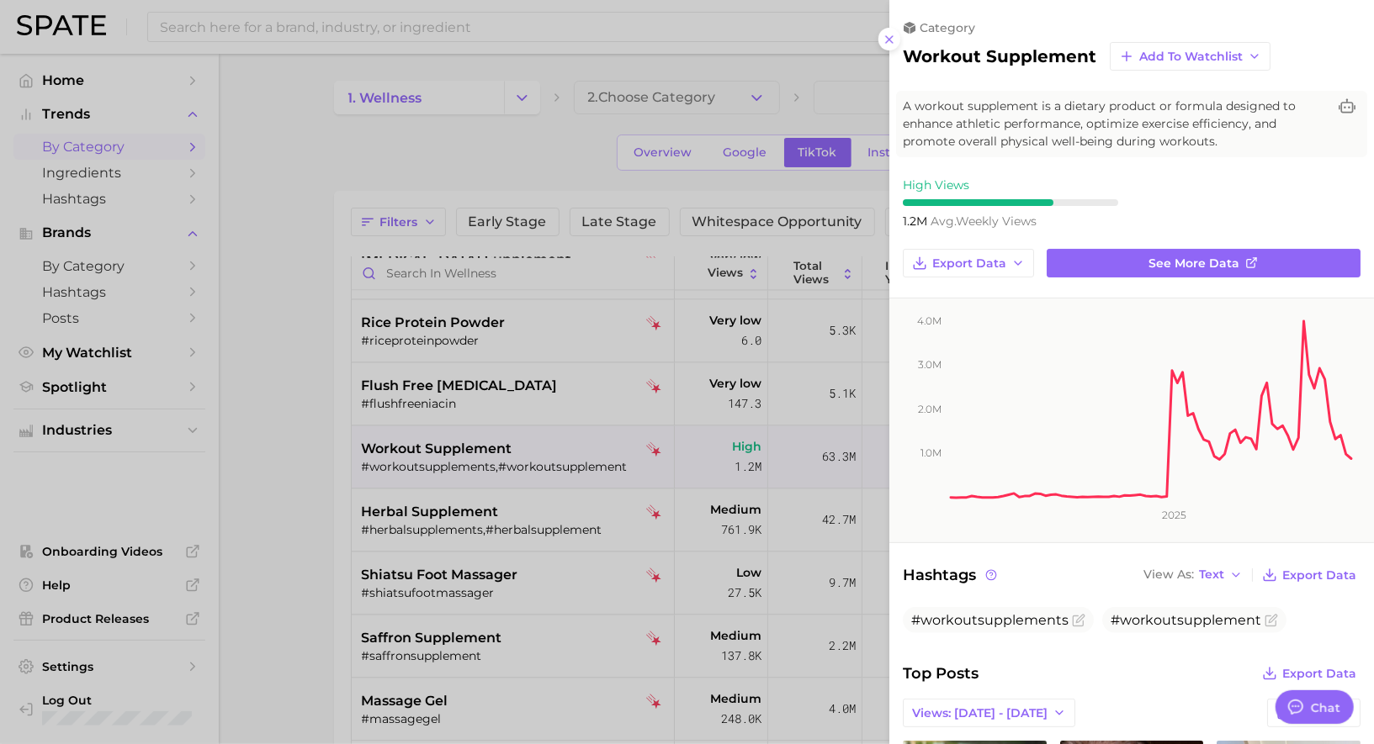
scroll to position [0, 0]
click at [562, 455] on div at bounding box center [687, 372] width 1374 height 744
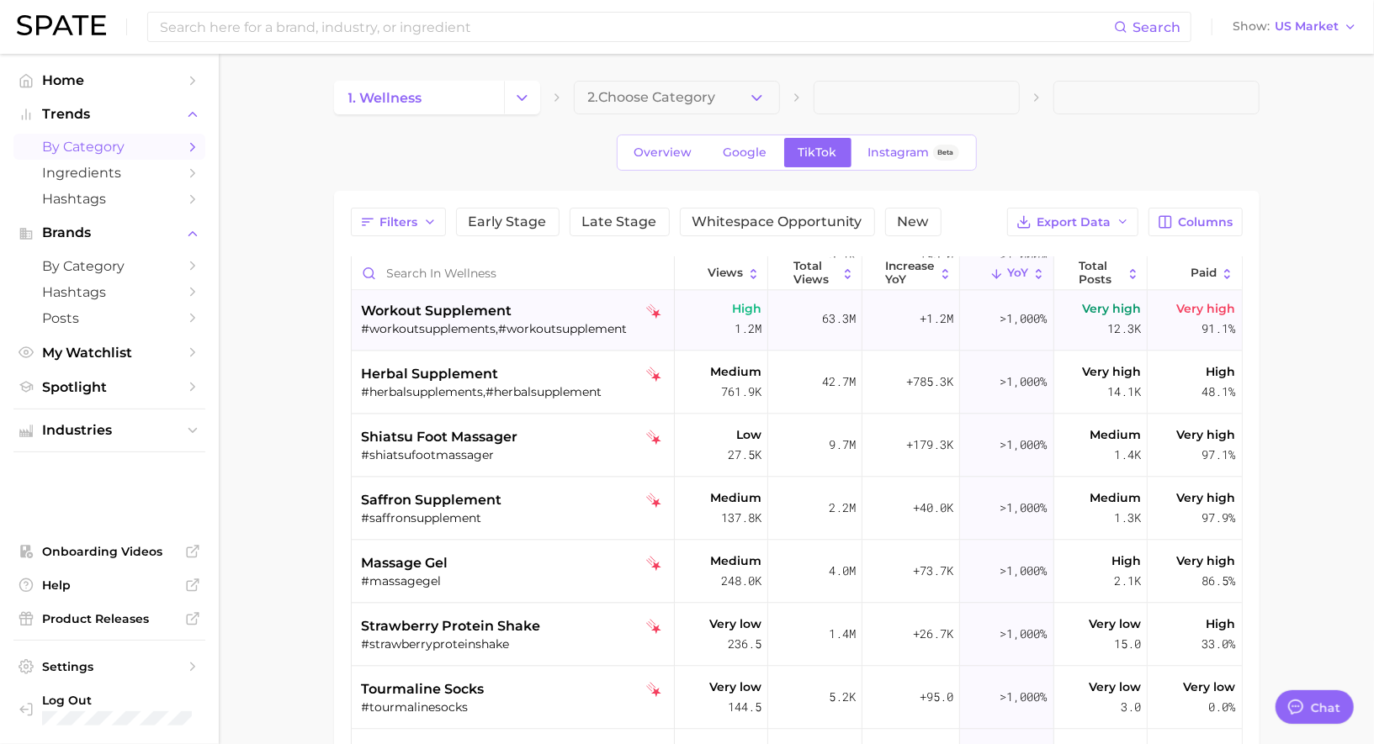
scroll to position [2528, 0]
click at [563, 389] on div "#herbalsupplements,#herbalsupplement" at bounding box center [515, 391] width 306 height 15
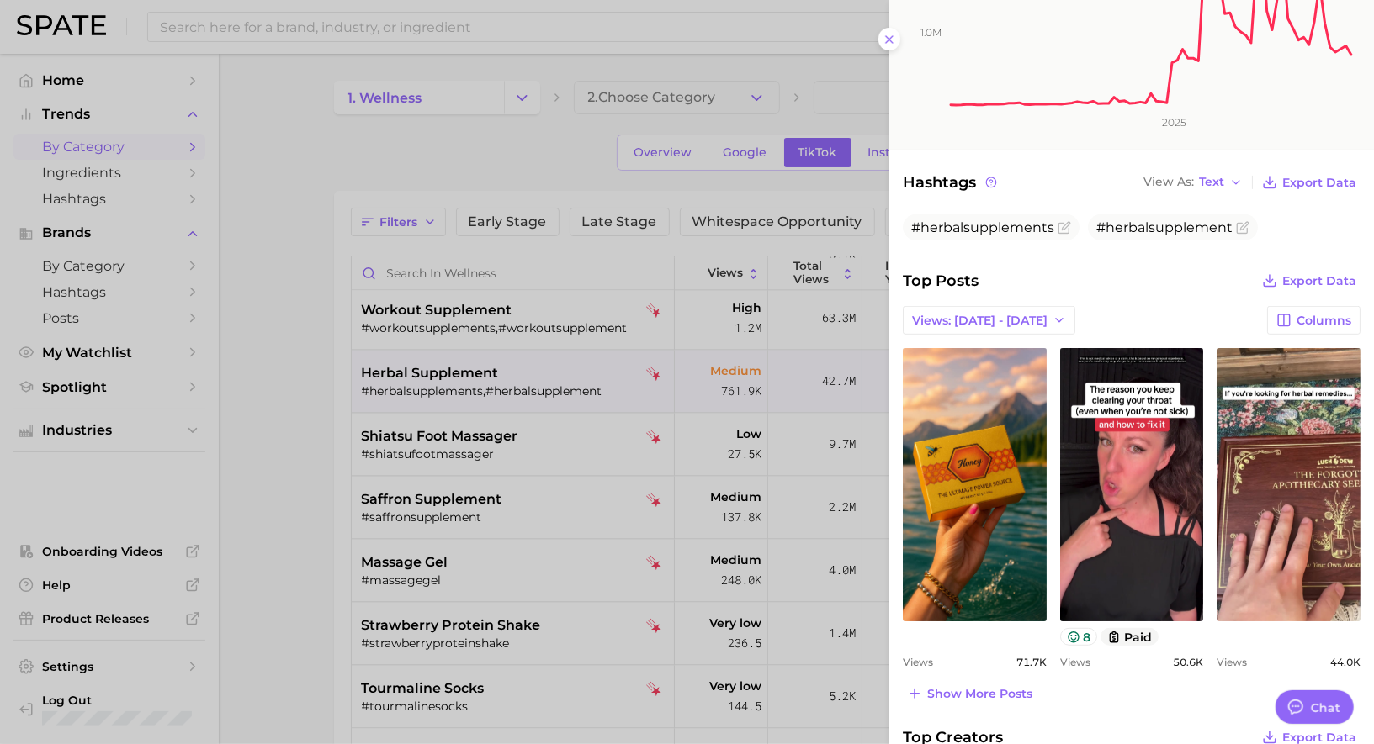
scroll to position [376, 0]
click at [469, 463] on div at bounding box center [687, 372] width 1374 height 744
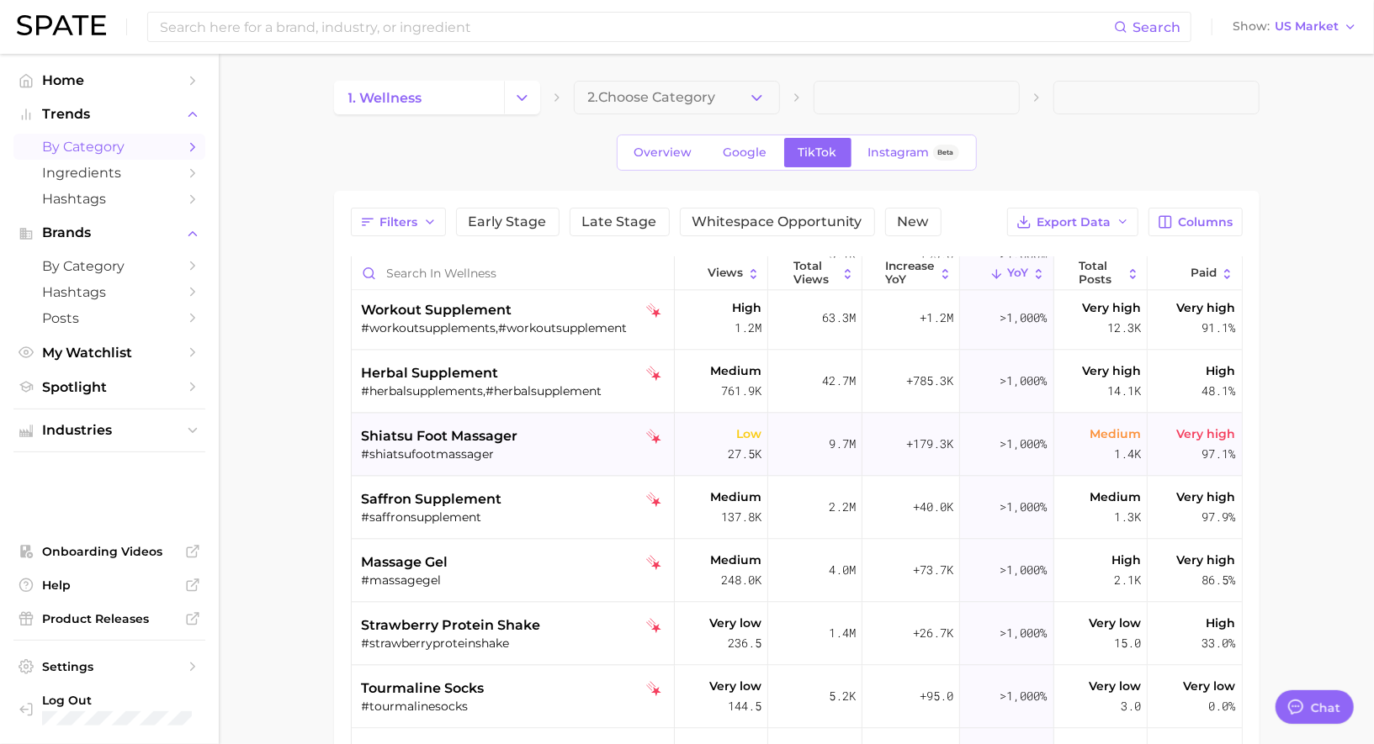
click at [468, 437] on span "shiatsu foot massager" at bounding box center [440, 437] width 156 height 20
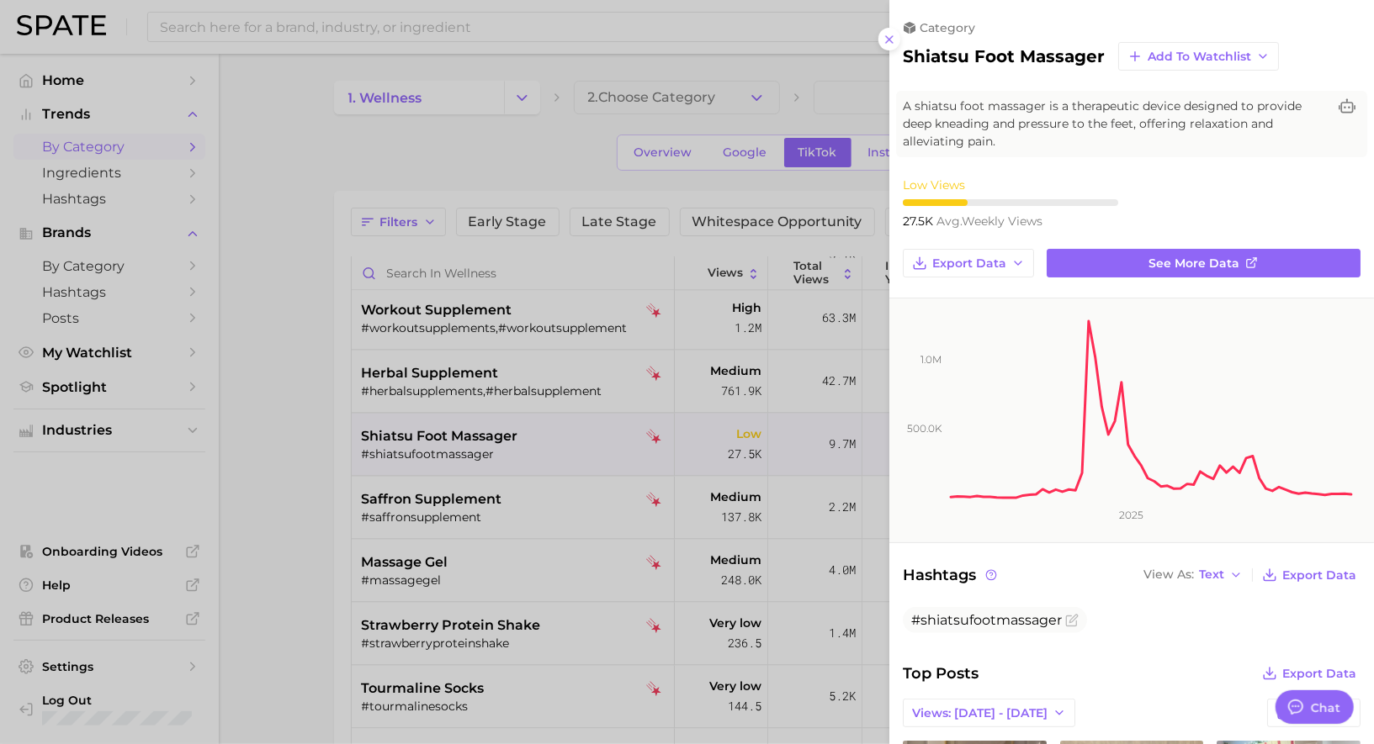
scroll to position [0, 0]
click at [474, 437] on div at bounding box center [687, 372] width 1374 height 744
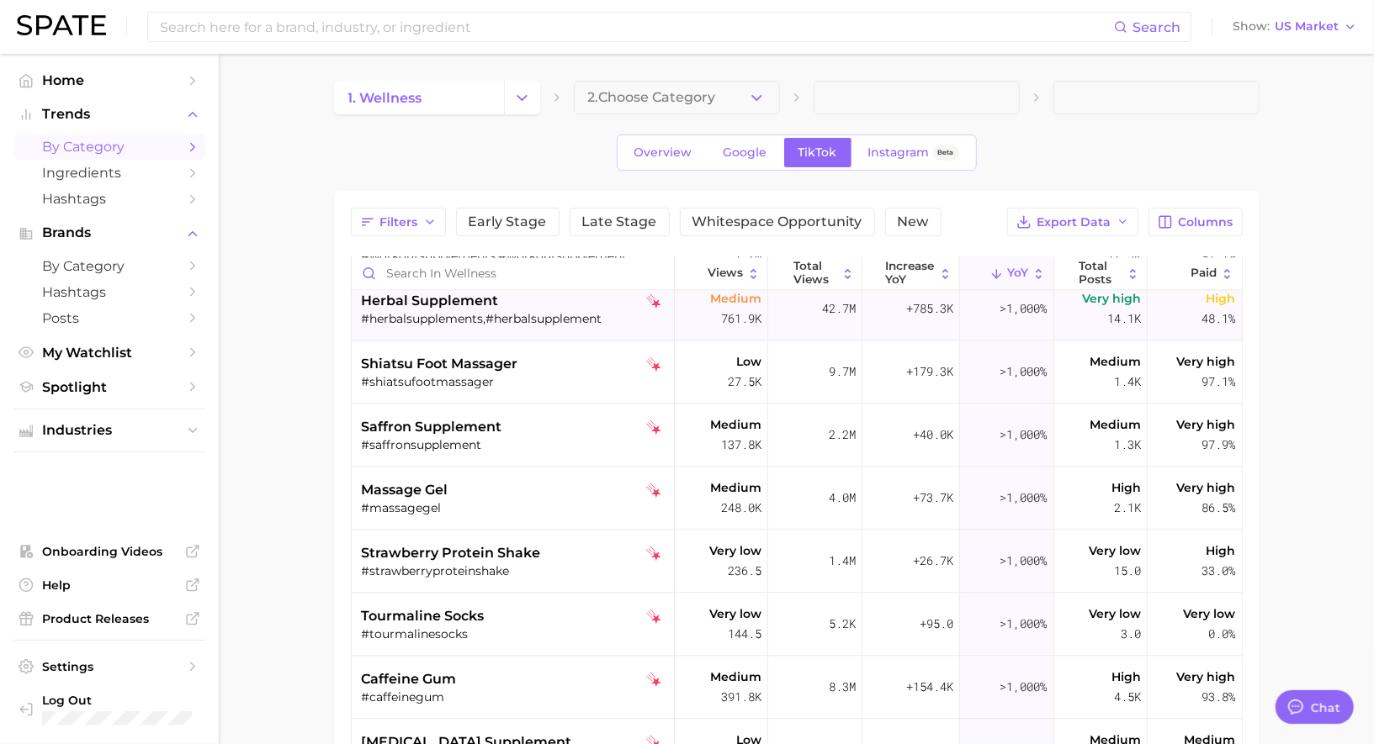
scroll to position [2626, 0]
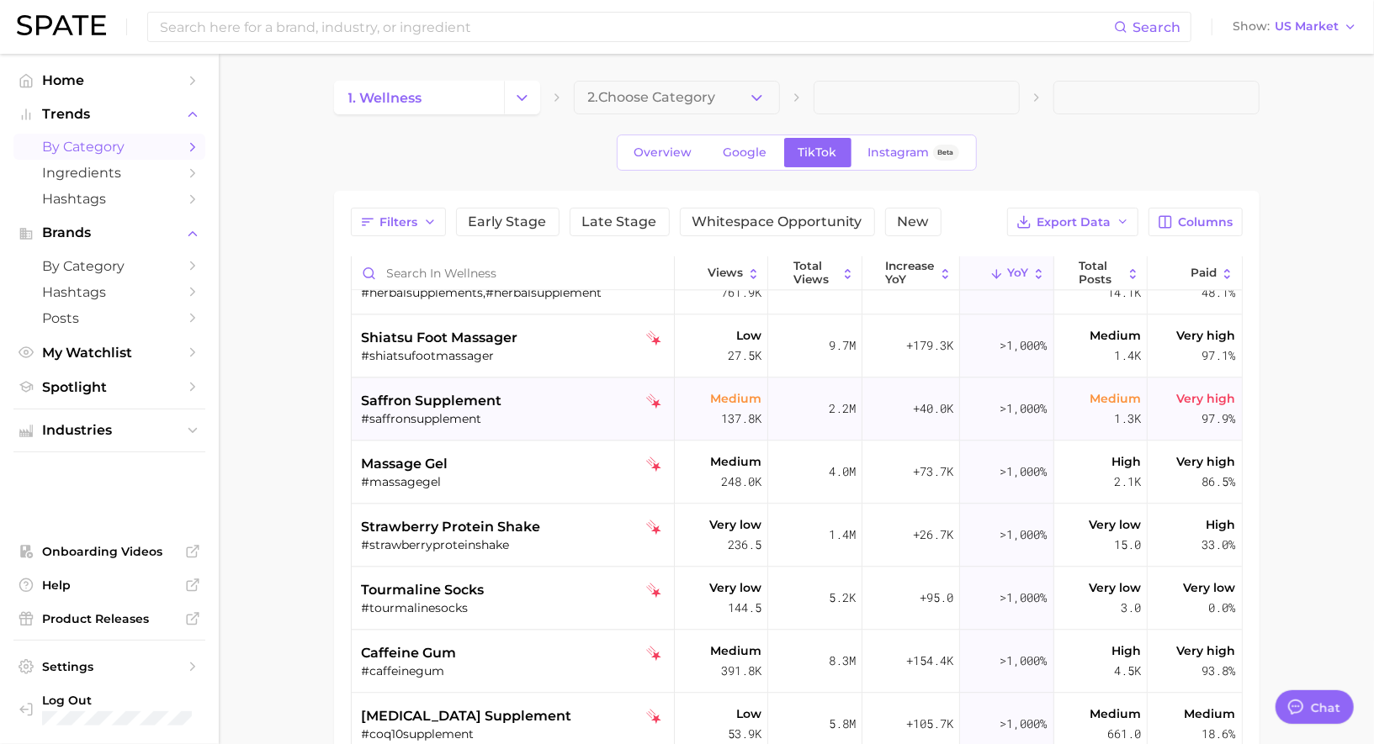
click at [487, 404] on span "saffron supplement" at bounding box center [432, 401] width 140 height 20
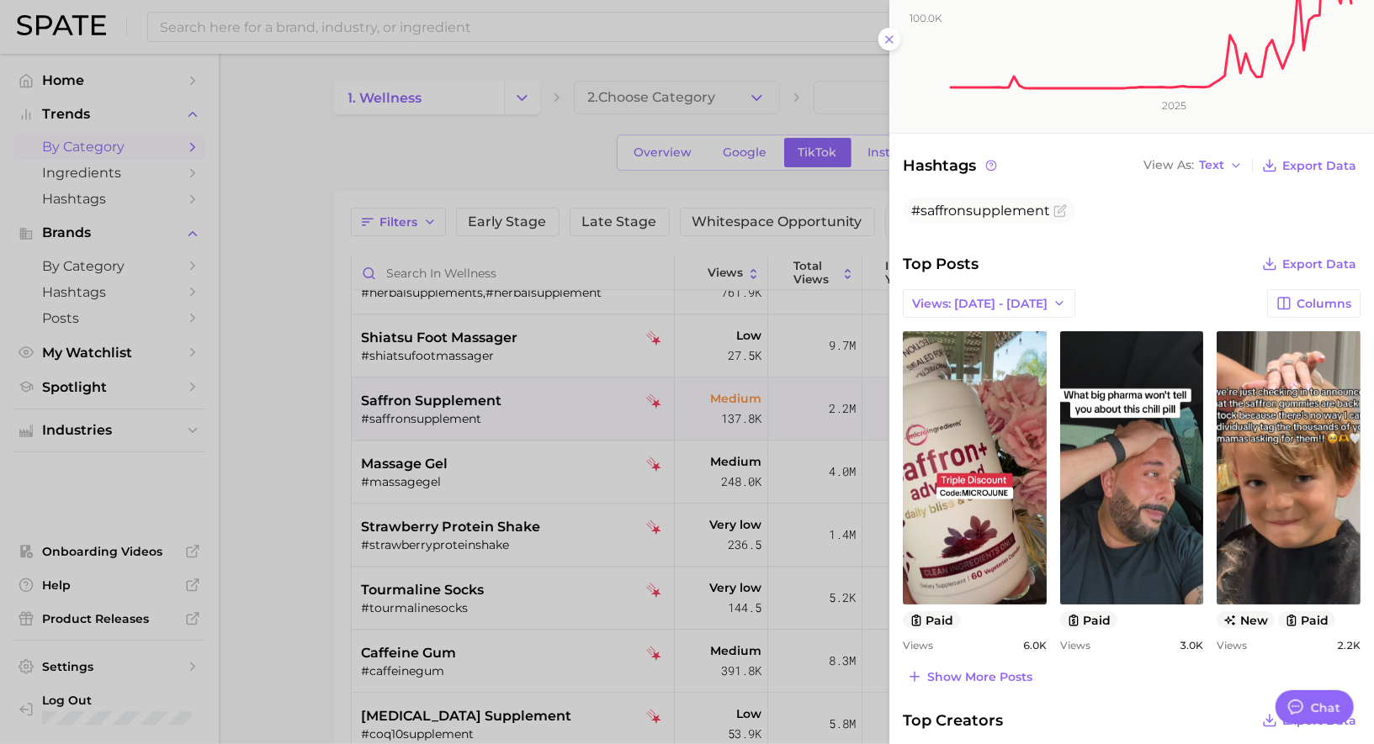
scroll to position [412, 0]
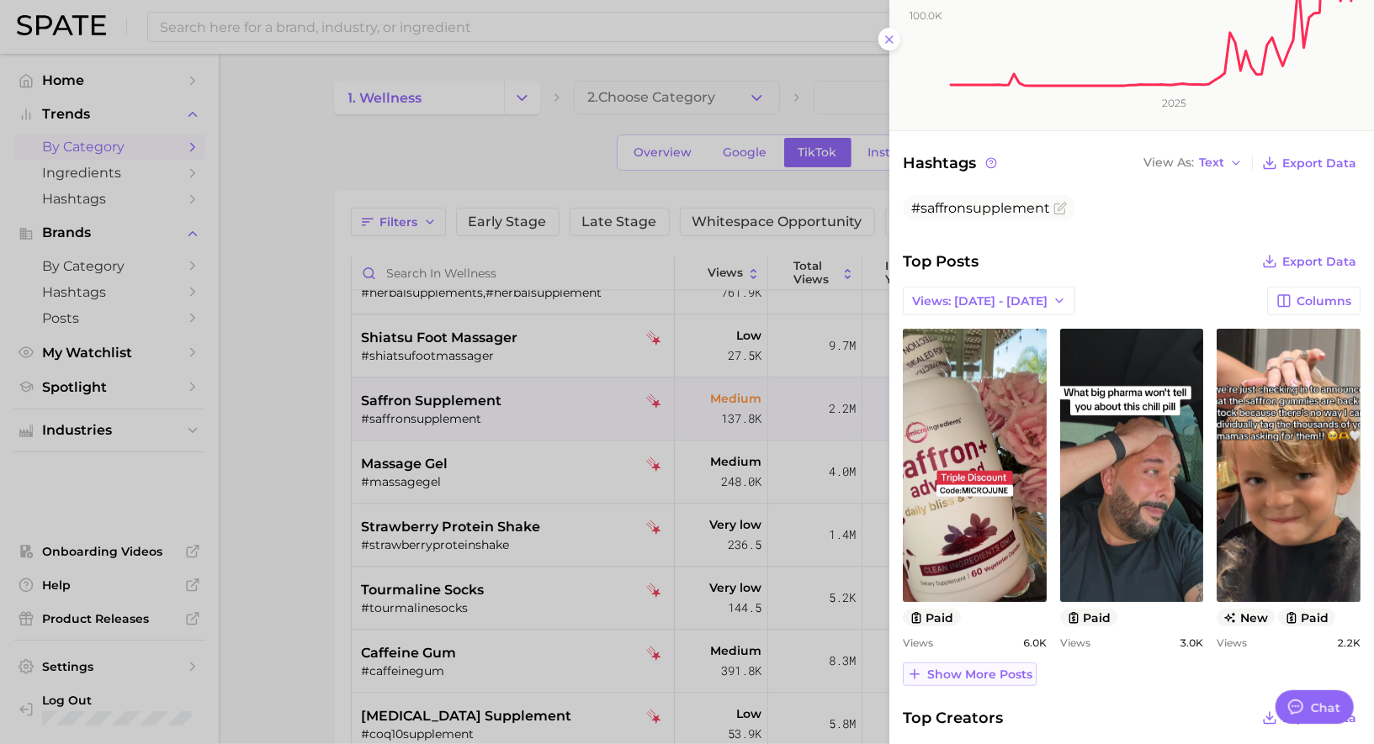
click at [972, 674] on span "Show more posts" at bounding box center [979, 675] width 105 height 14
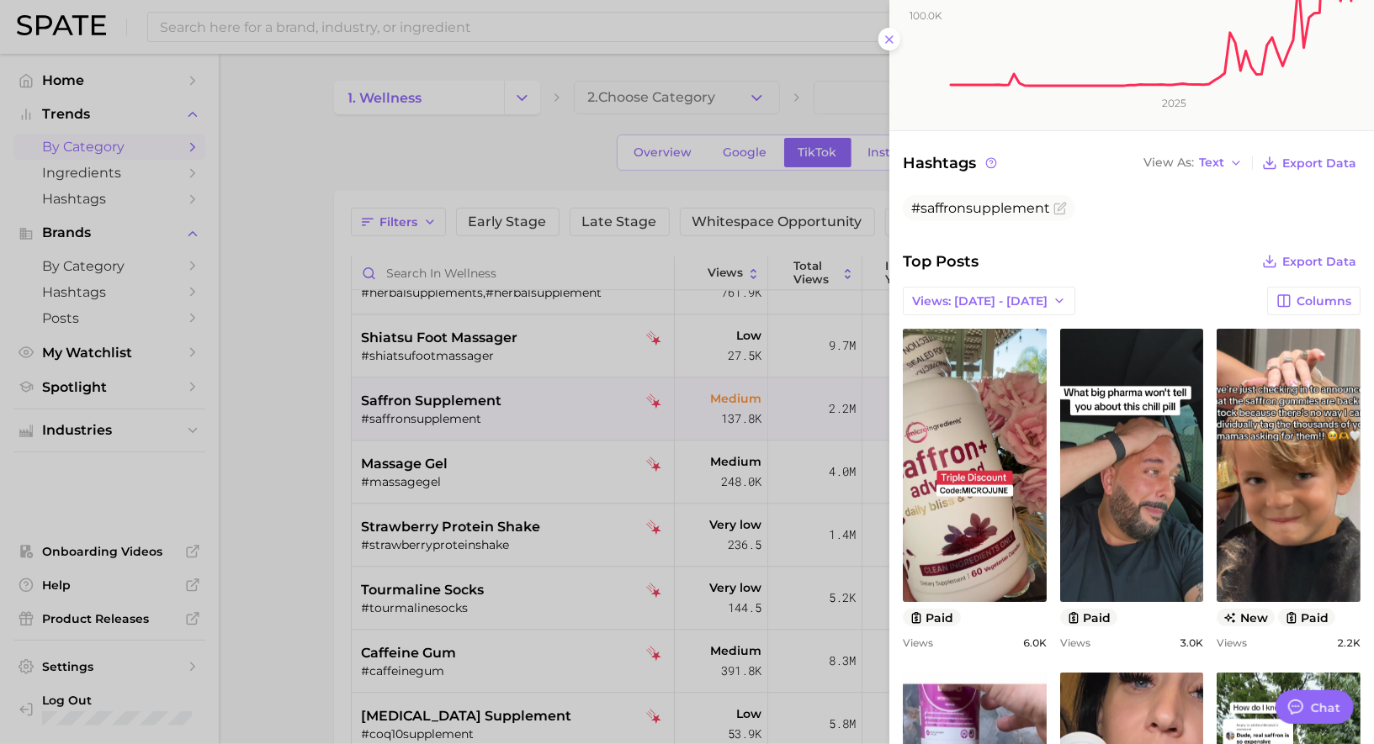
scroll to position [0, 0]
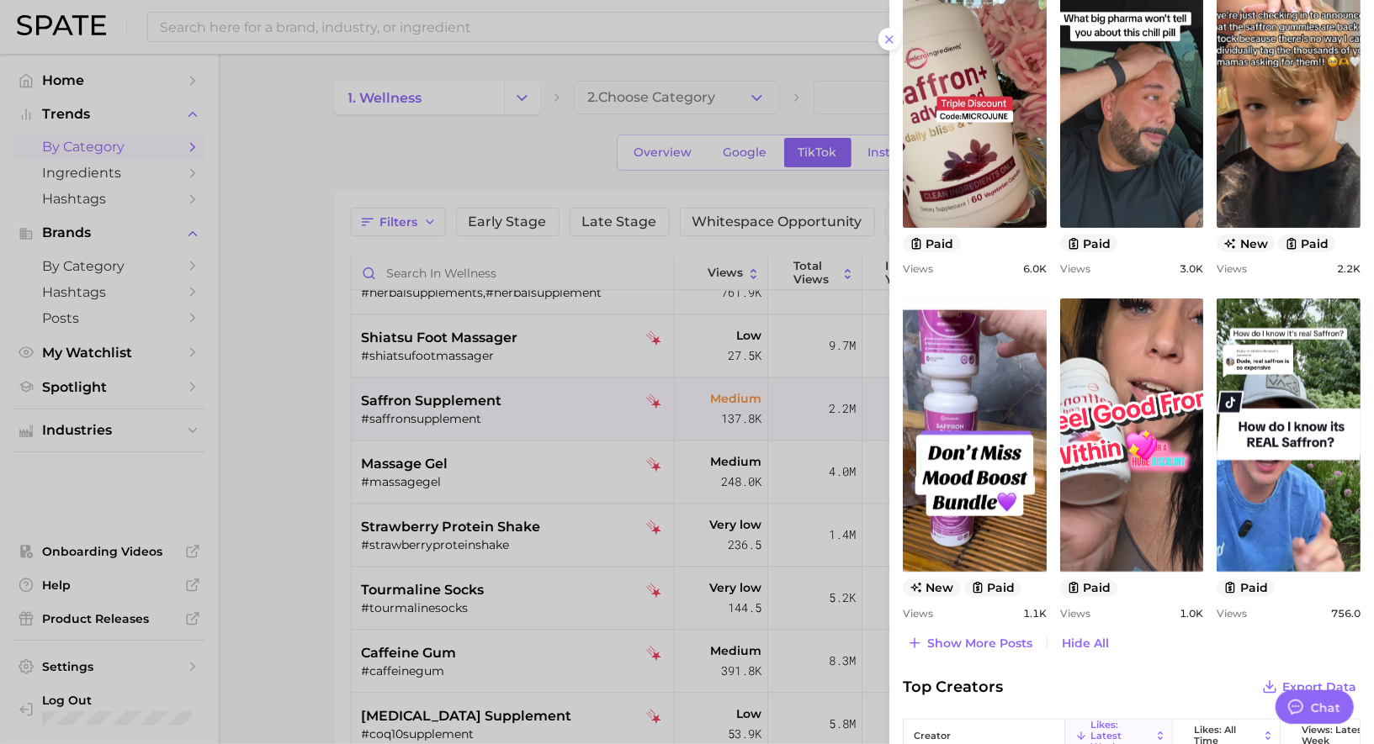
click at [508, 513] on div at bounding box center [687, 372] width 1374 height 744
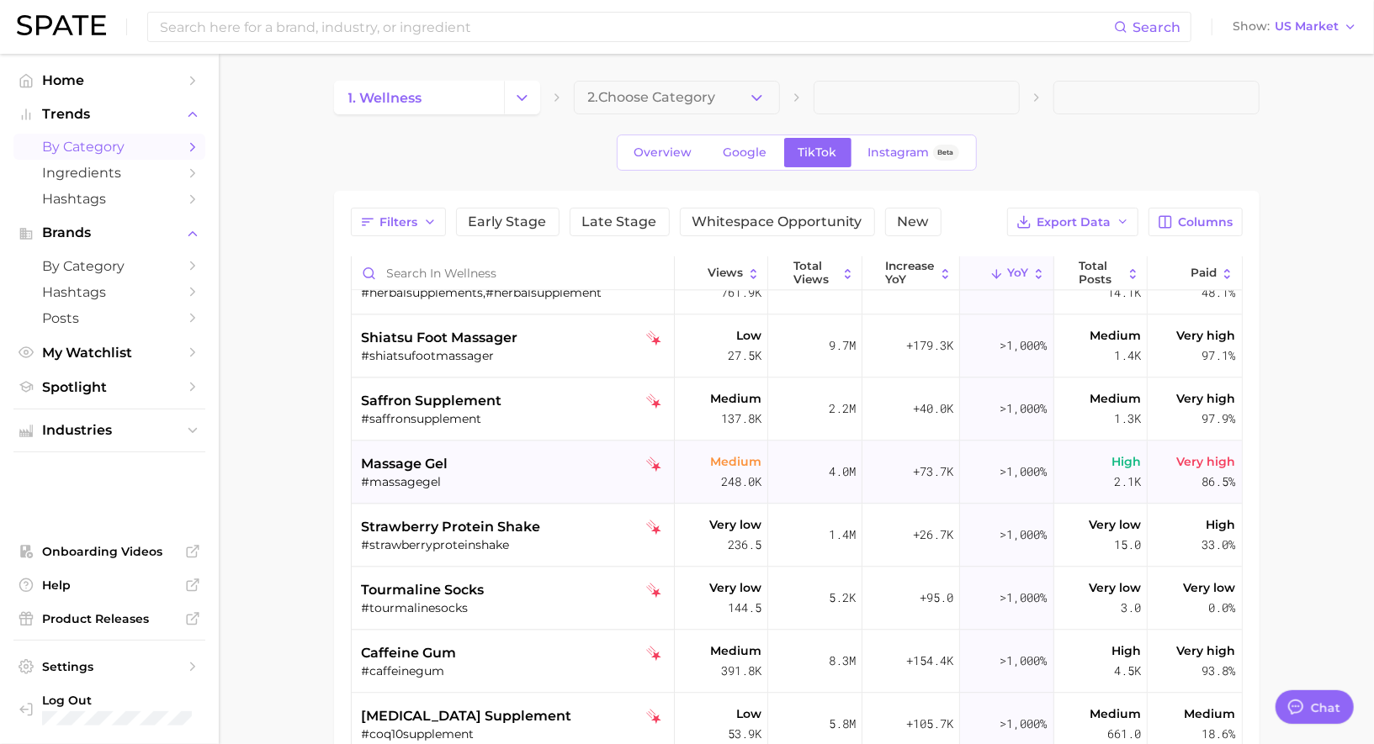
click at [515, 470] on div "massage gel" at bounding box center [515, 464] width 306 height 20
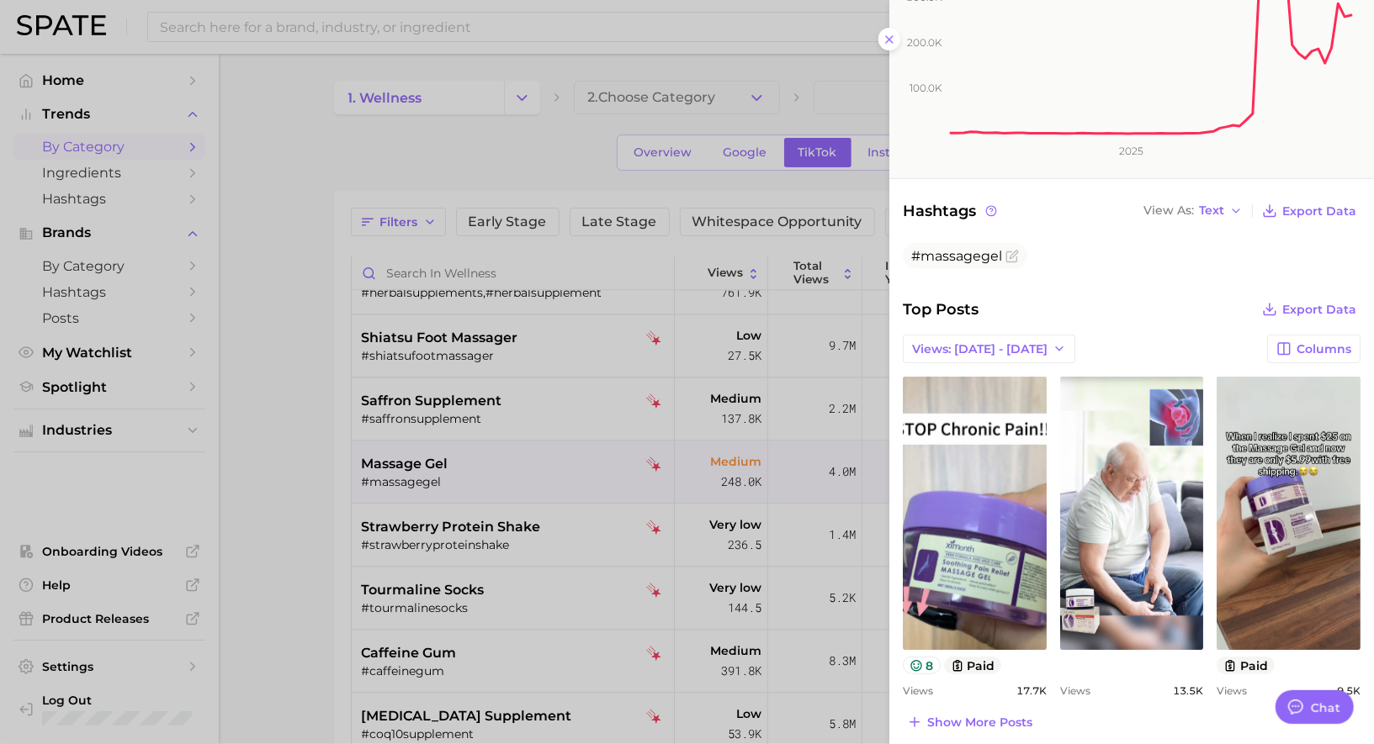
click at [523, 538] on div at bounding box center [687, 372] width 1374 height 744
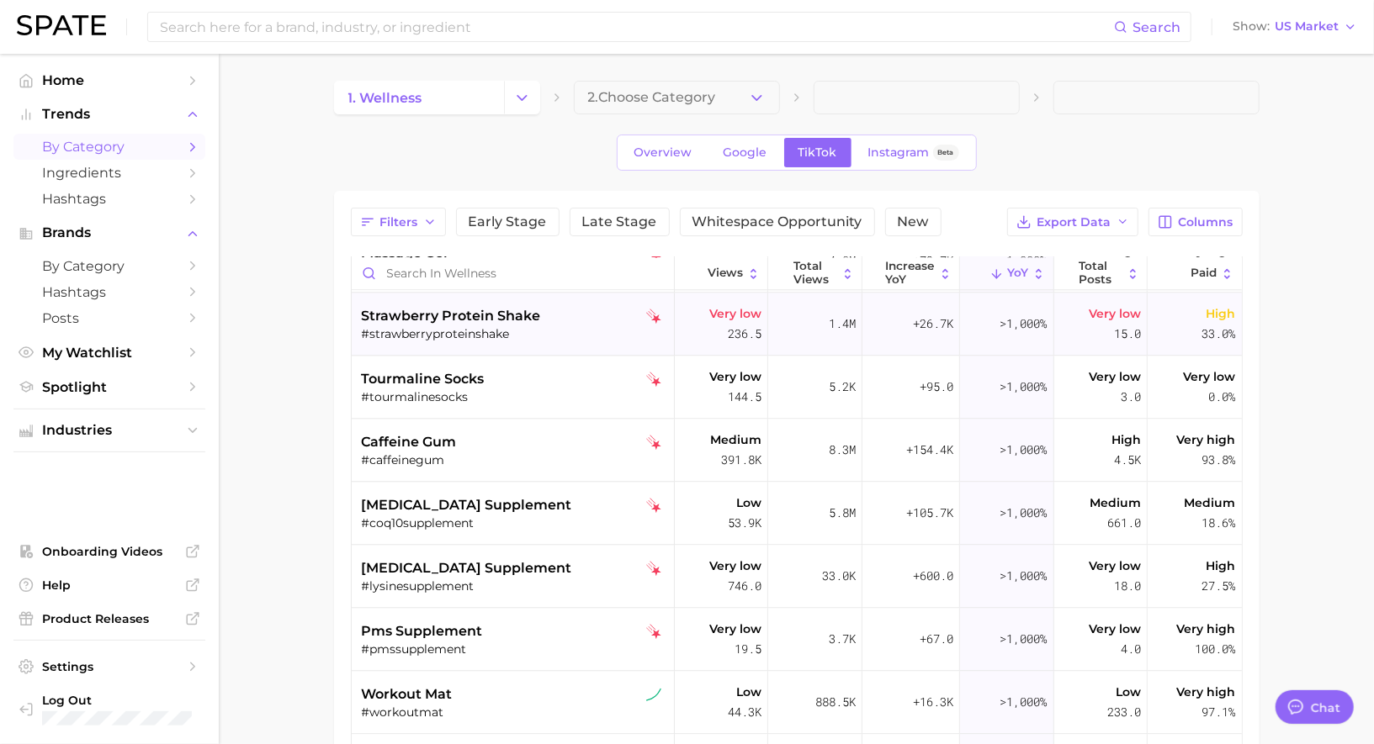
click at [532, 441] on div "caffeine gum" at bounding box center [515, 442] width 306 height 20
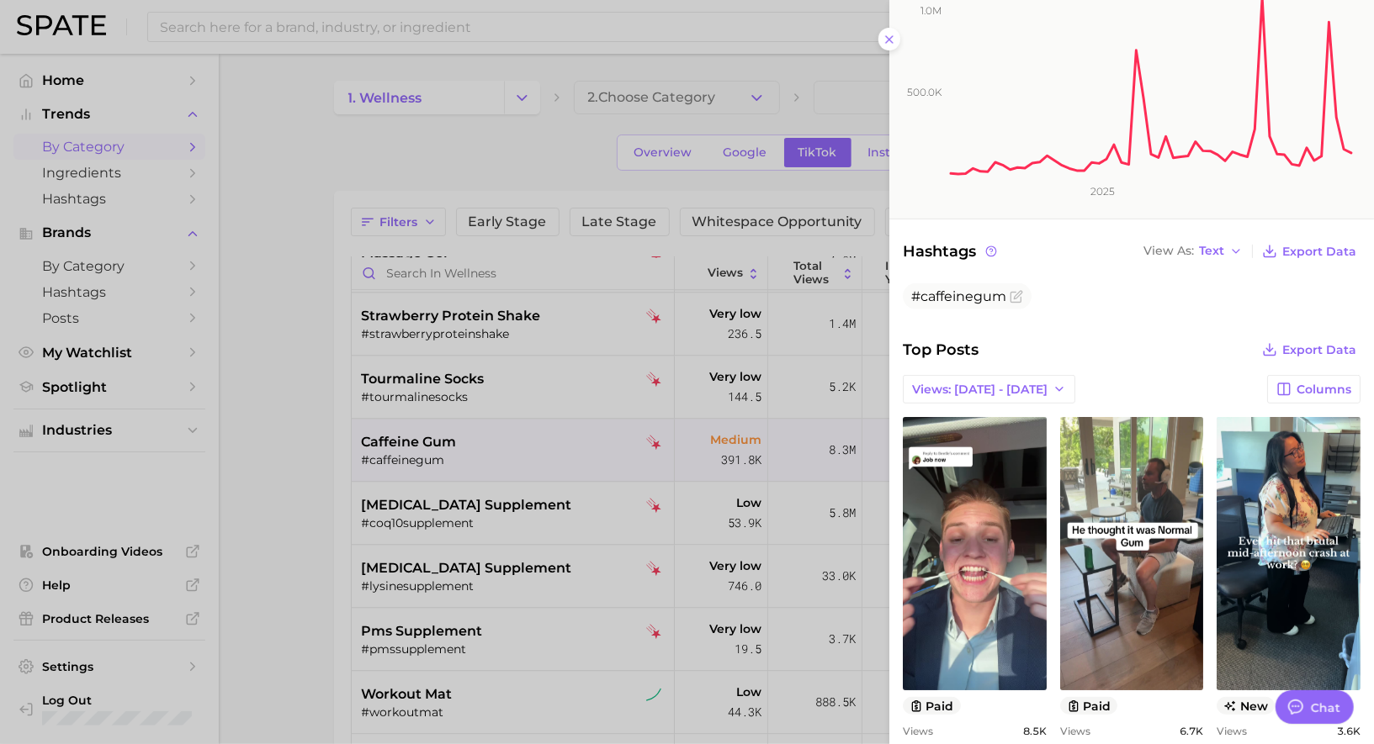
click at [517, 511] on div at bounding box center [687, 372] width 1374 height 744
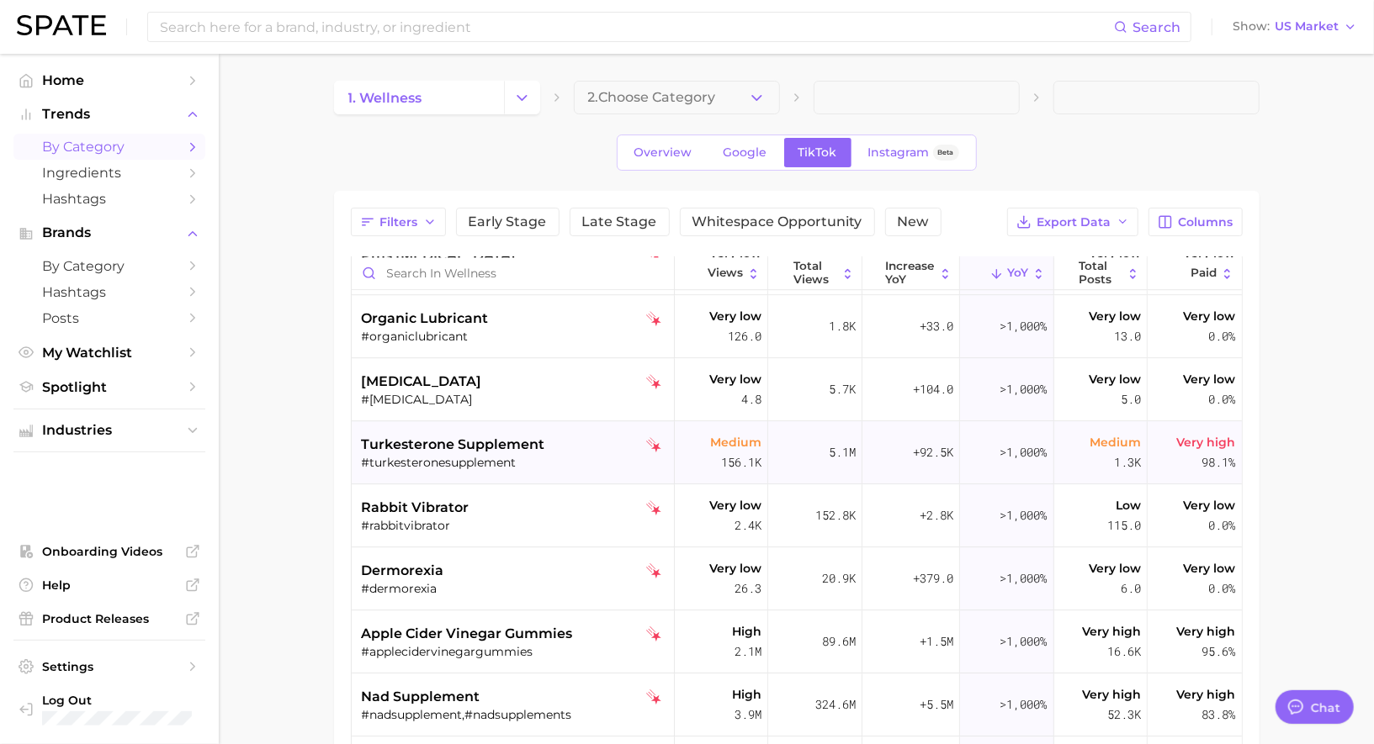
click at [527, 432] on div "turkesterone supplement #turkesteronesupplement" at bounding box center [515, 452] width 306 height 63
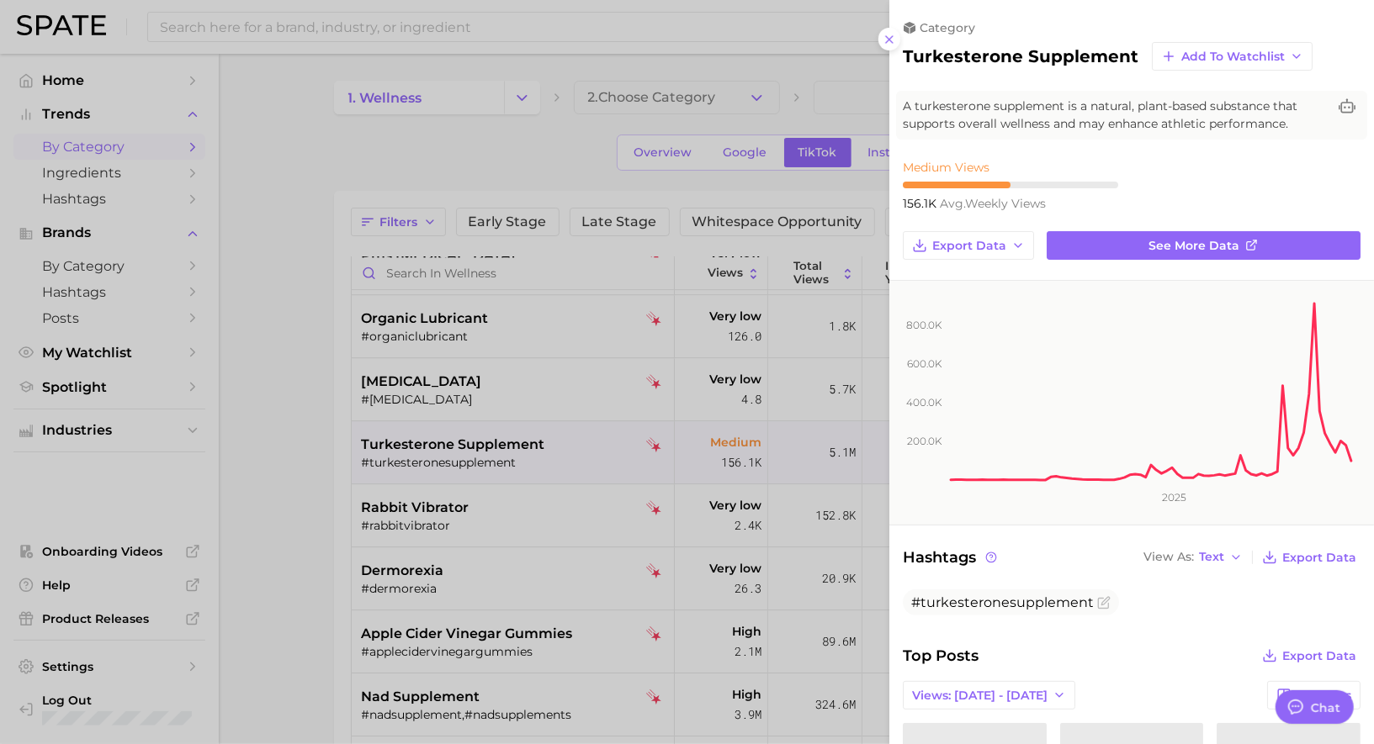
click at [529, 444] on div at bounding box center [687, 372] width 1374 height 744
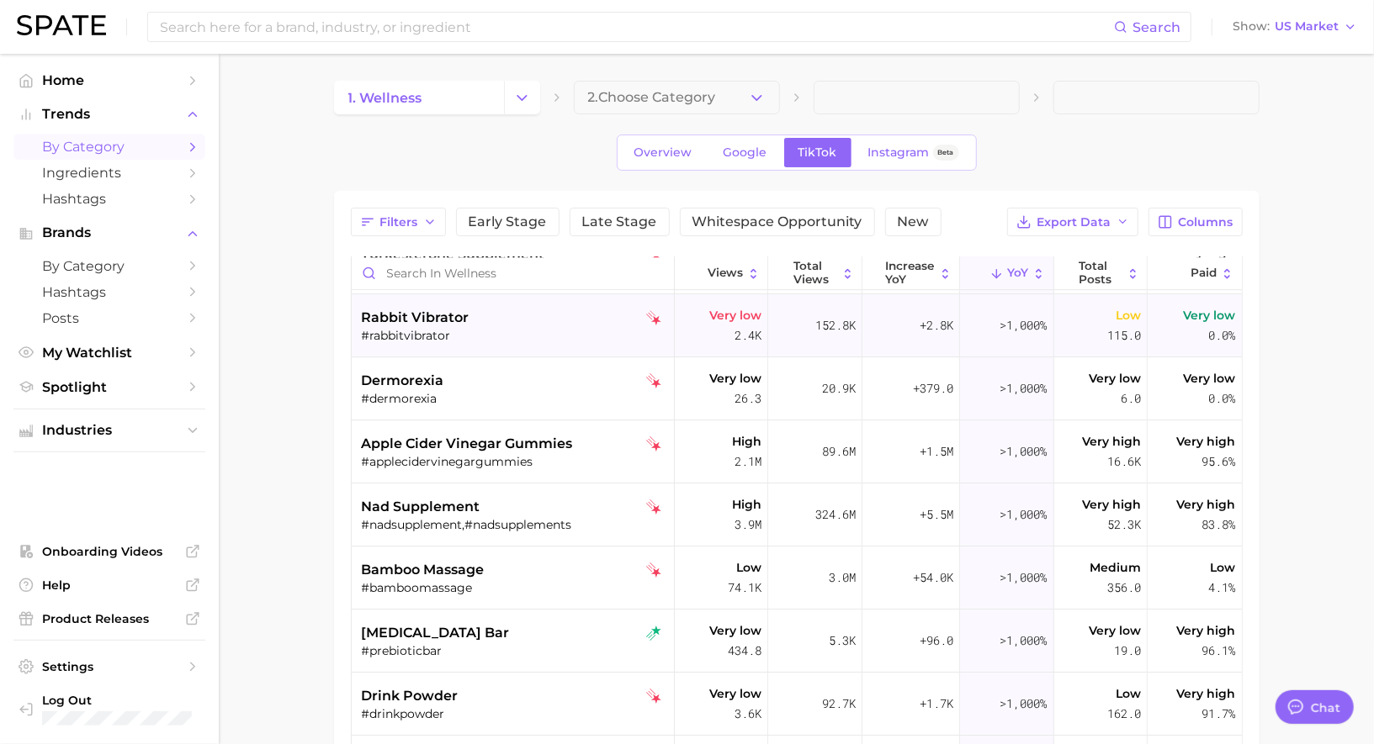
click at [527, 324] on div "rabbit vibrator" at bounding box center [515, 318] width 306 height 20
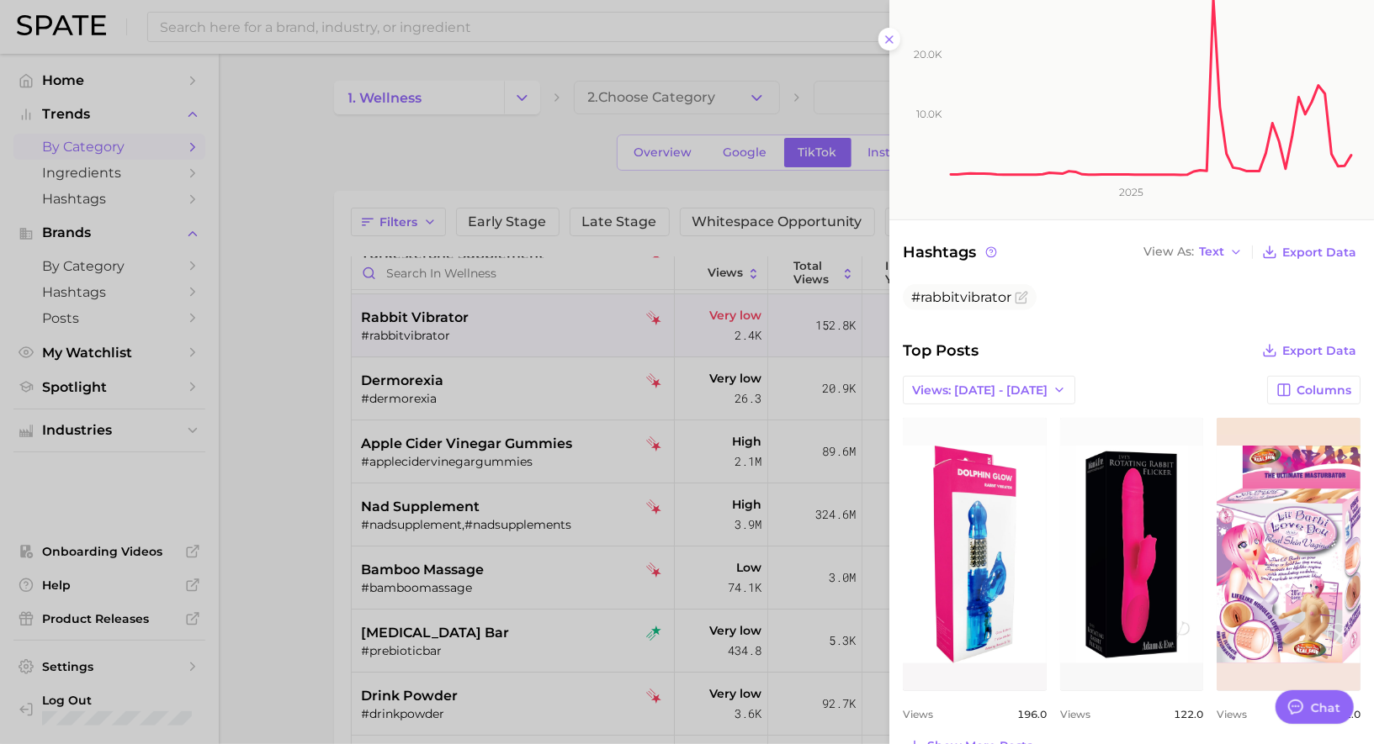
click at [504, 451] on div at bounding box center [687, 372] width 1374 height 744
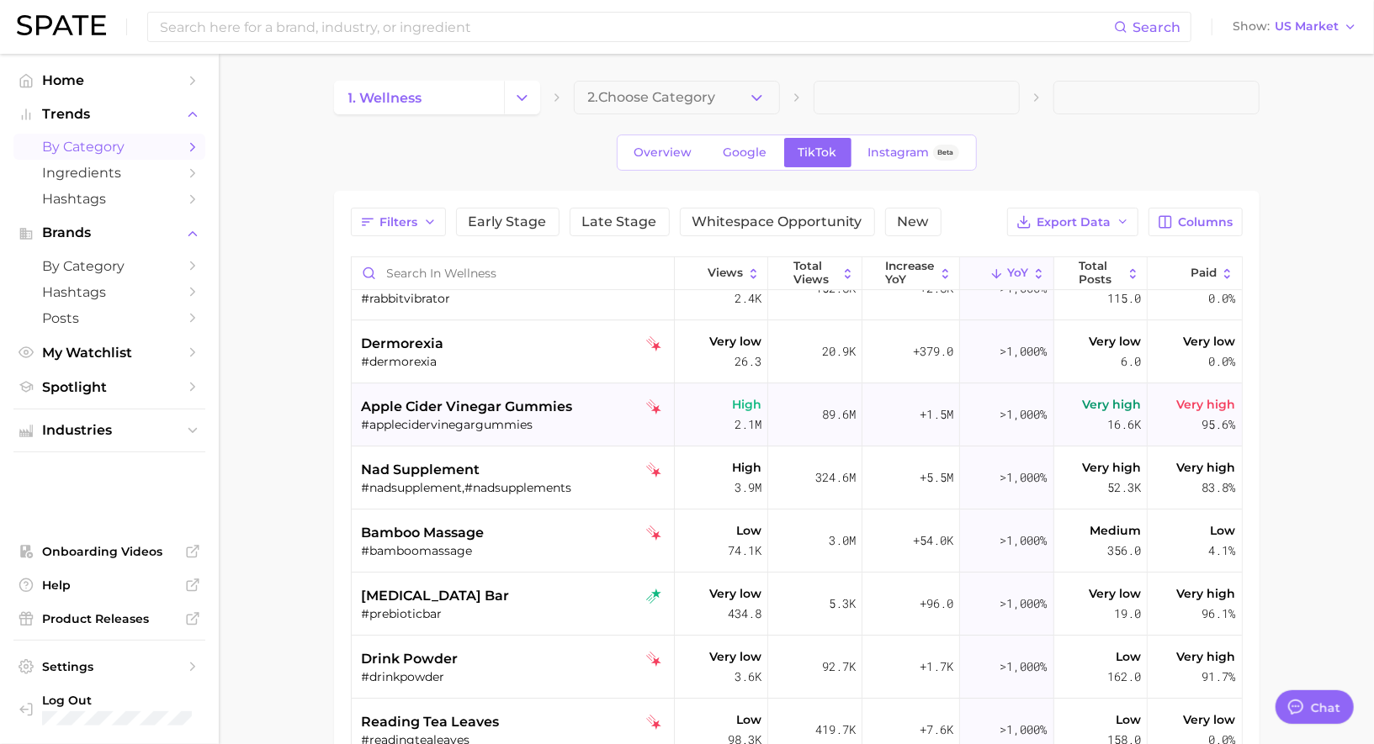
click at [504, 421] on div "#applecidervinegargummies" at bounding box center [515, 424] width 306 height 15
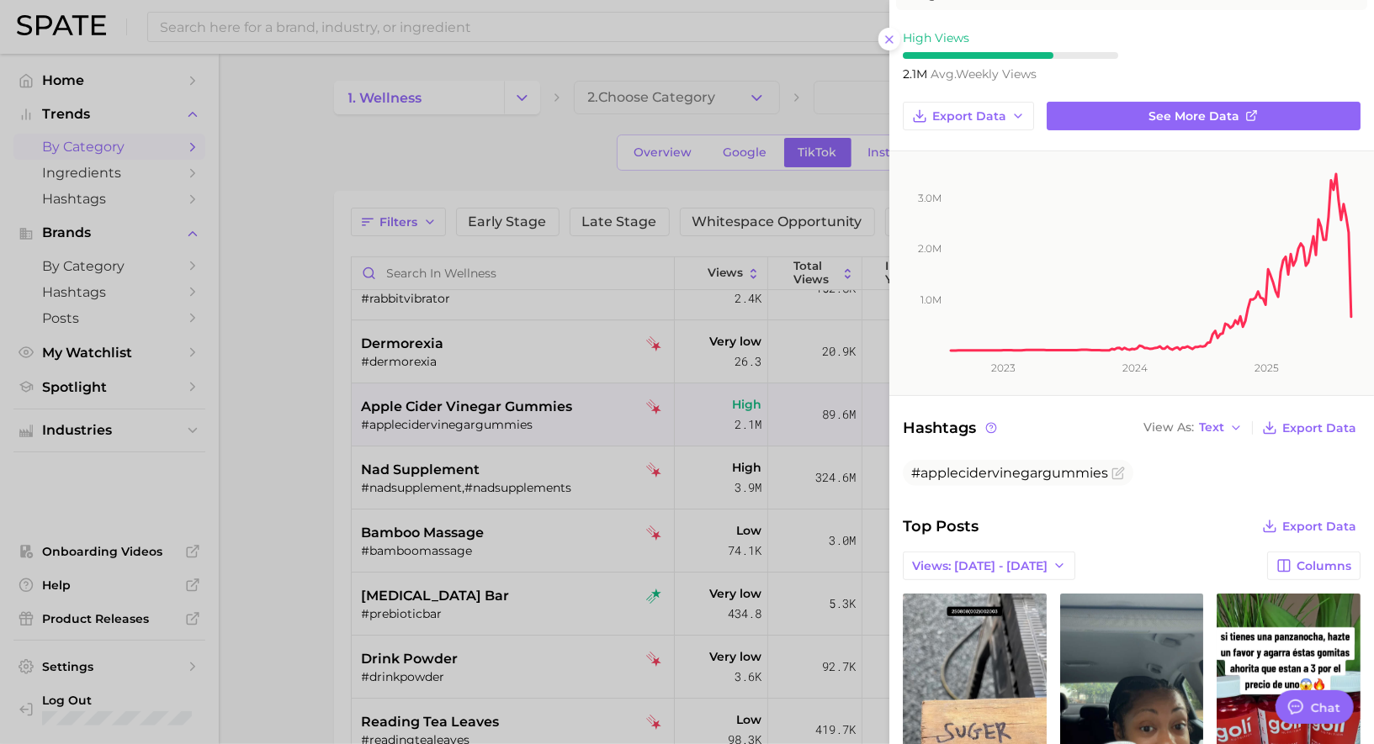
click at [545, 501] on div at bounding box center [687, 372] width 1374 height 744
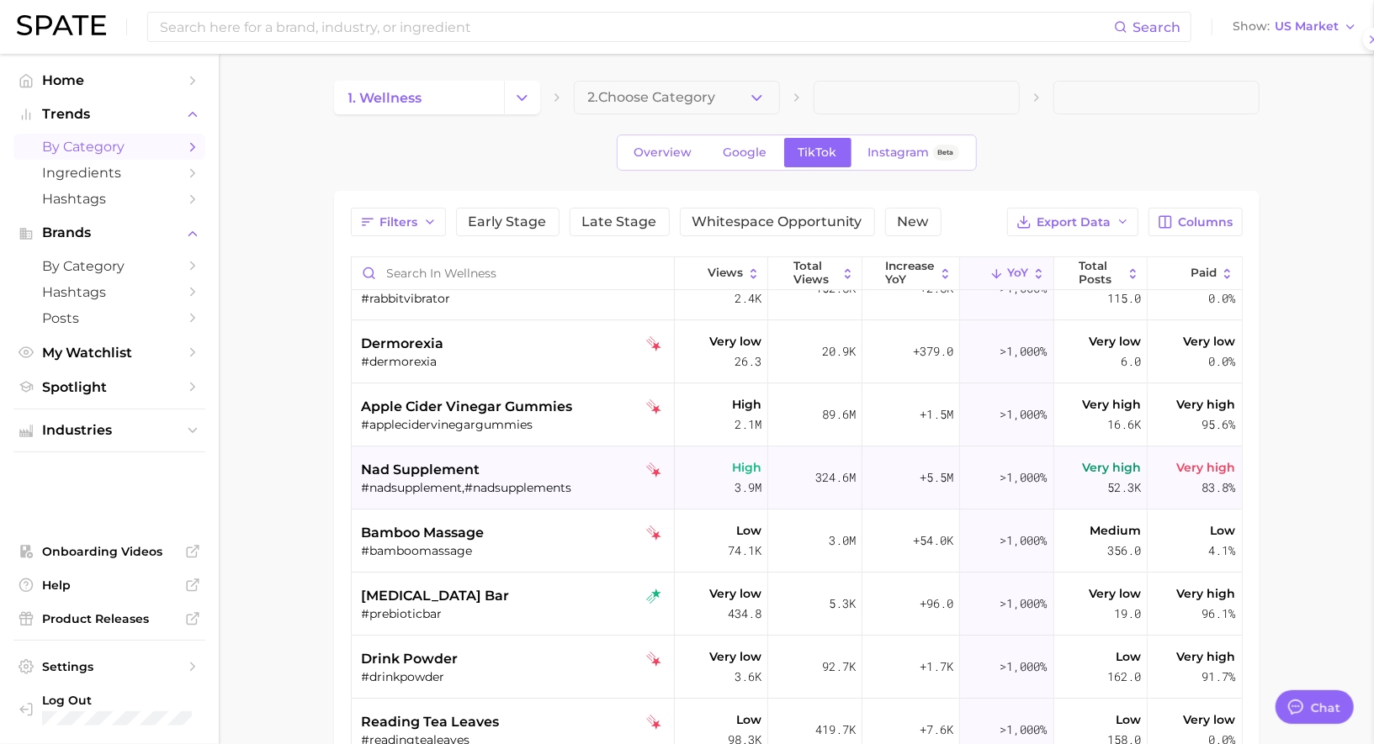
click at [541, 480] on div "#nadsupplement,#nadsupplements" at bounding box center [515, 487] width 306 height 15
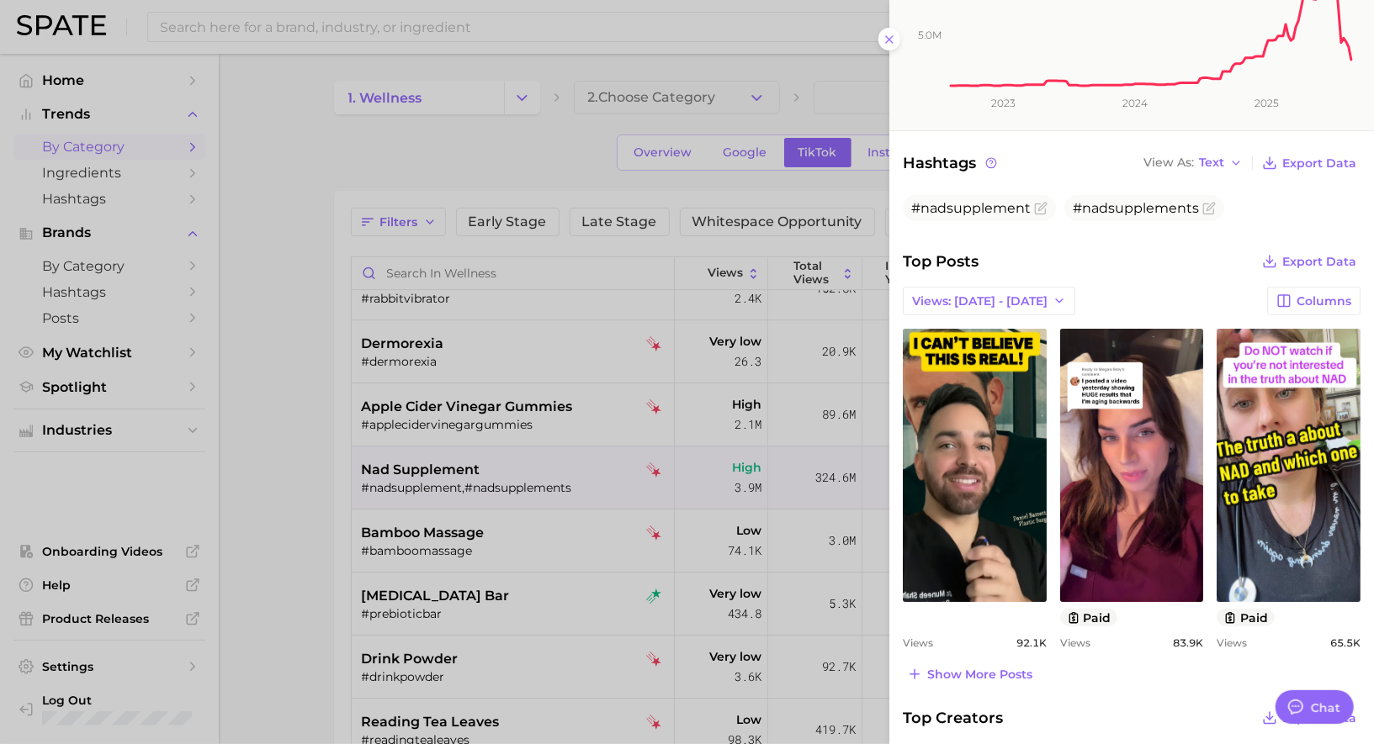
click at [465, 484] on div at bounding box center [687, 372] width 1374 height 744
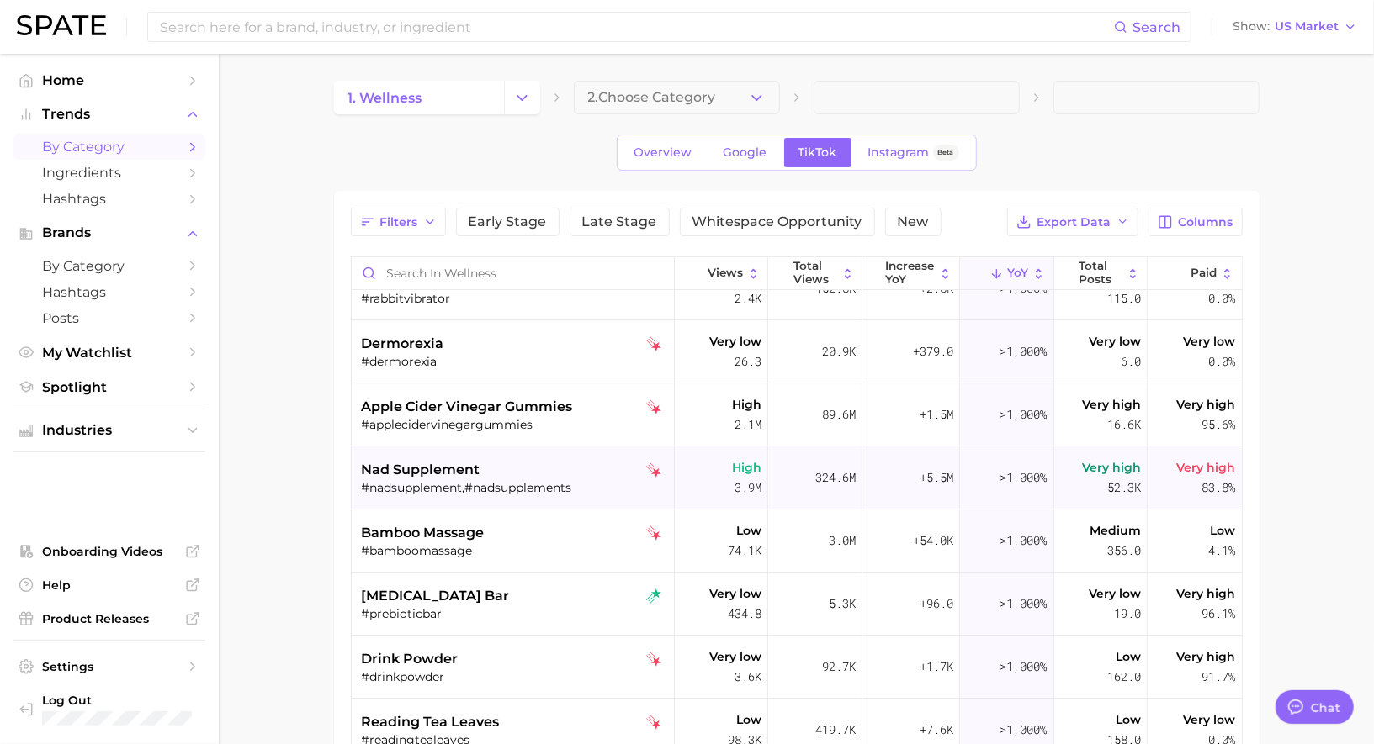
click at [464, 454] on div "nad supplement #nadsupplement,#nadsupplements" at bounding box center [515, 478] width 306 height 63
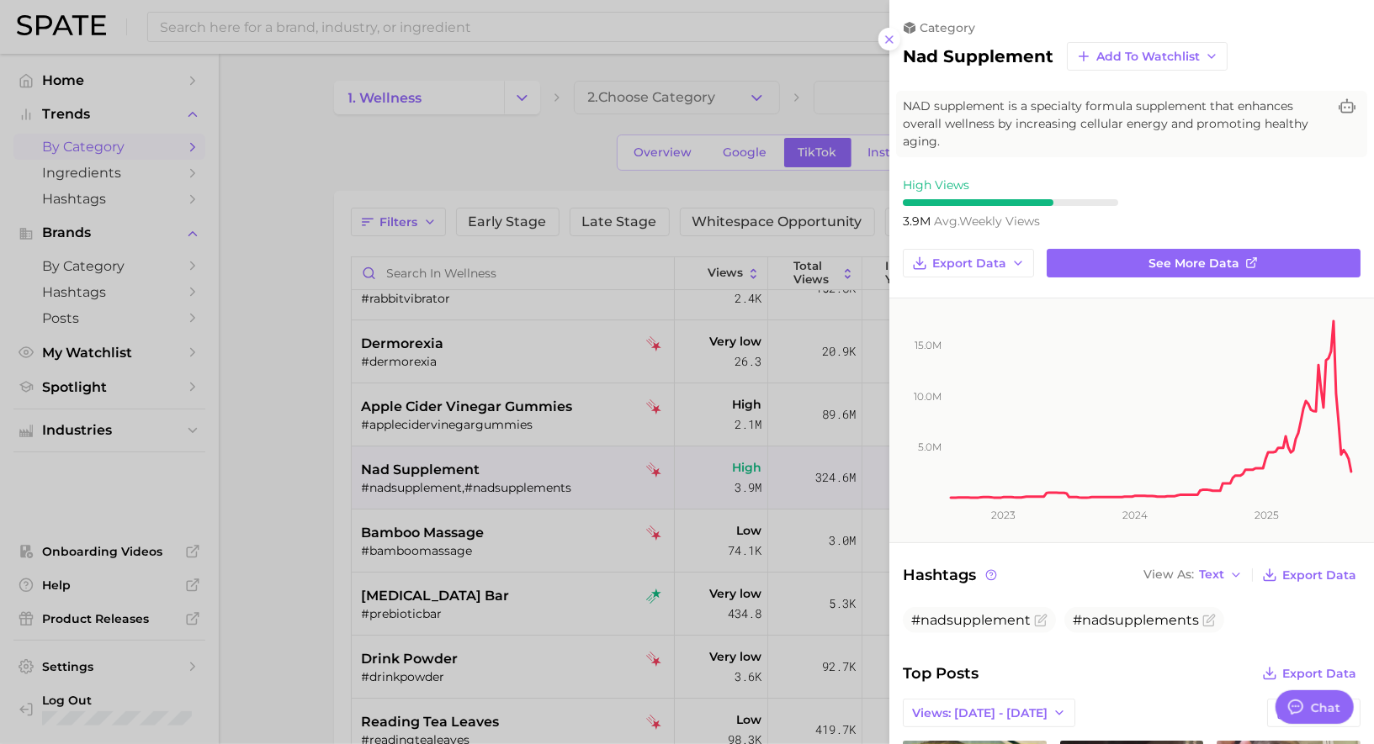
click at [465, 420] on div at bounding box center [687, 372] width 1374 height 744
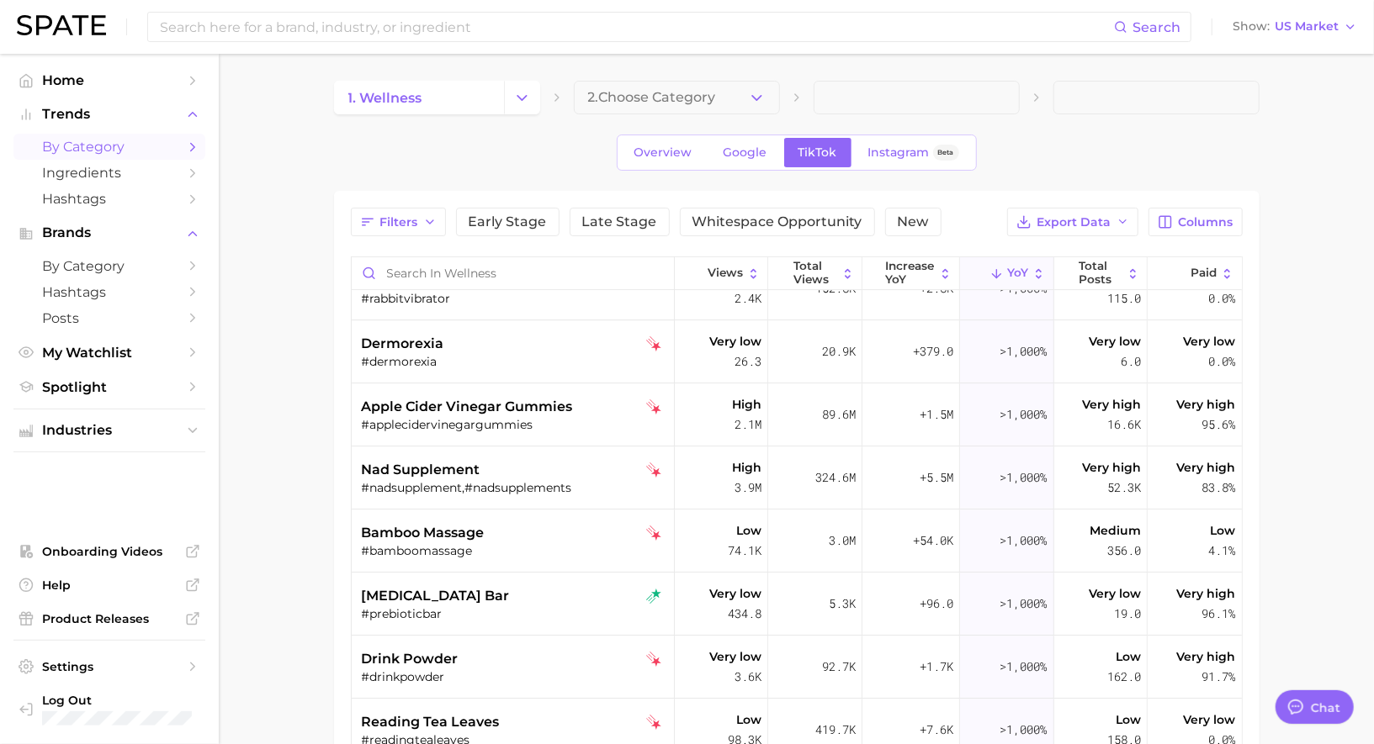
click at [477, 411] on span "apple cider vinegar gummies" at bounding box center [467, 407] width 211 height 20
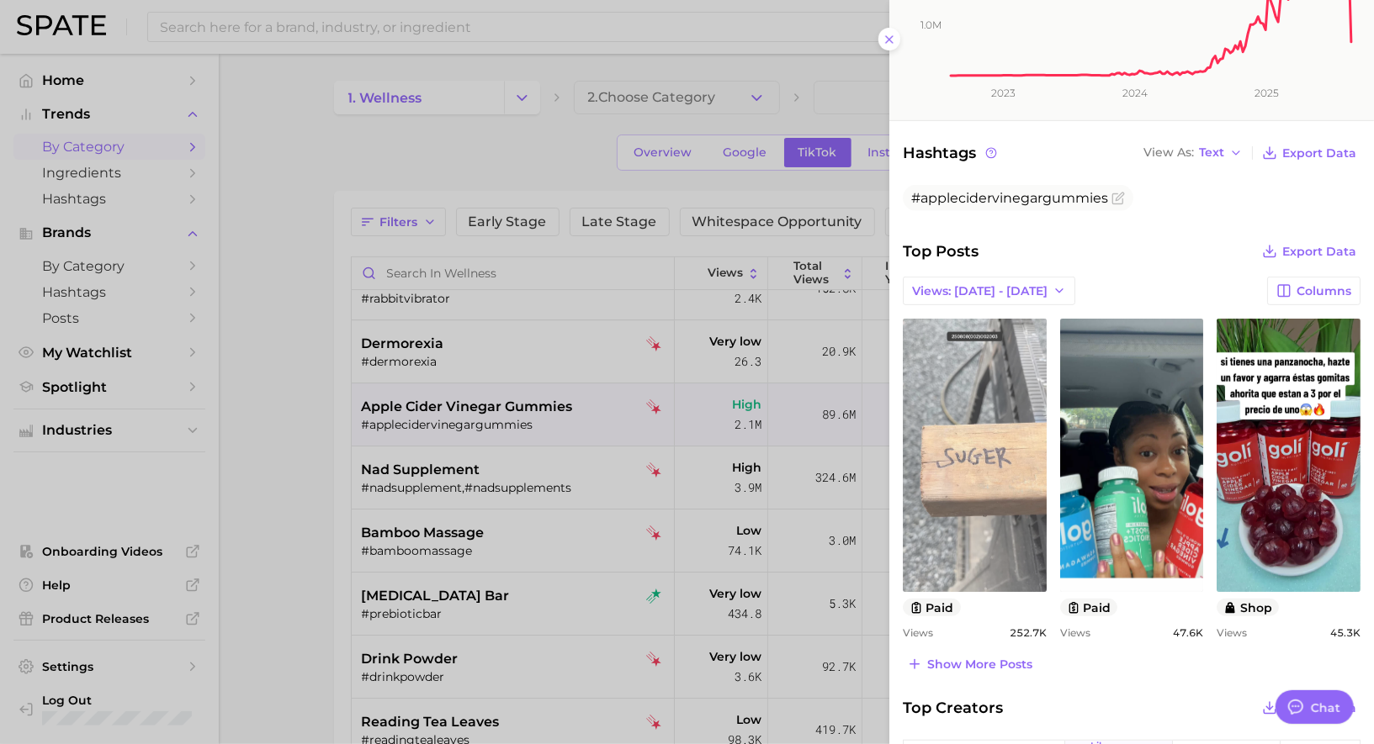
click at [975, 493] on link "view post on TikTok" at bounding box center [975, 455] width 144 height 273
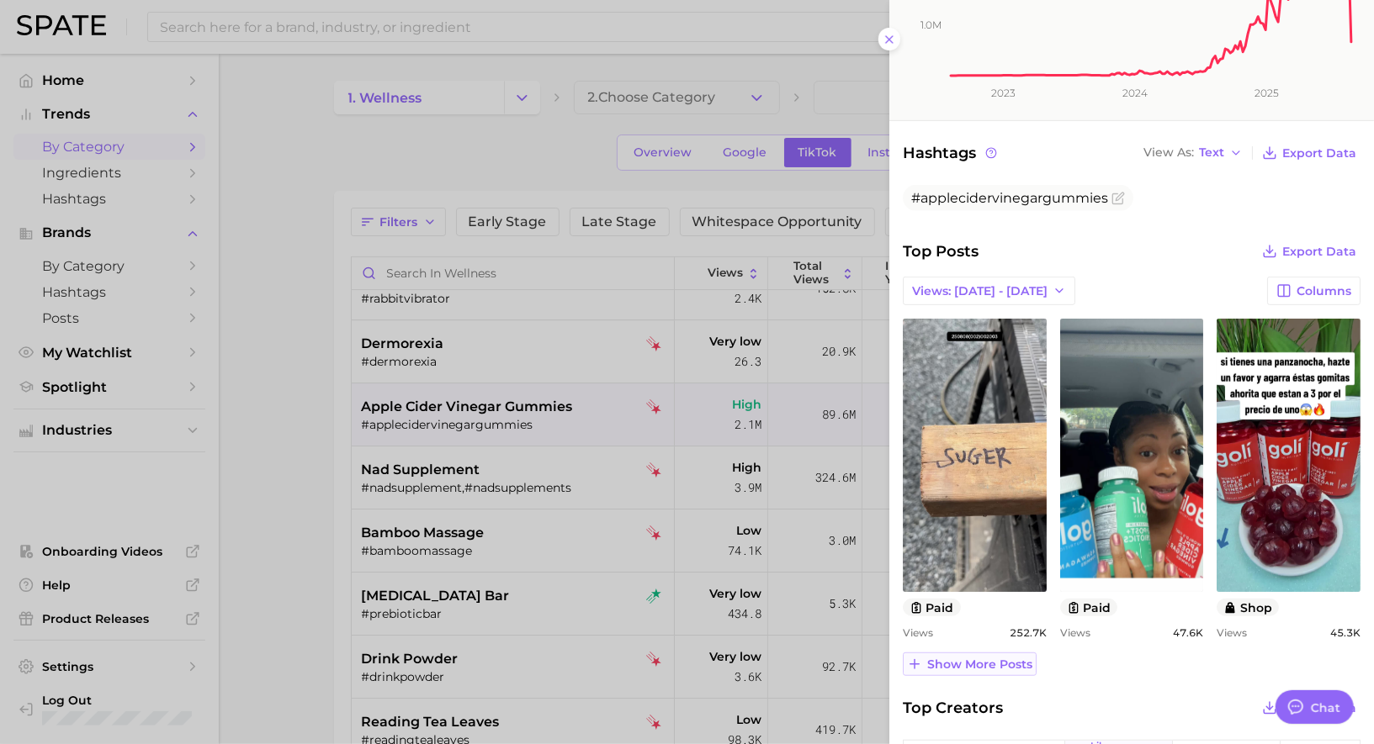
click at [975, 667] on button "Show more posts" at bounding box center [970, 665] width 134 height 24
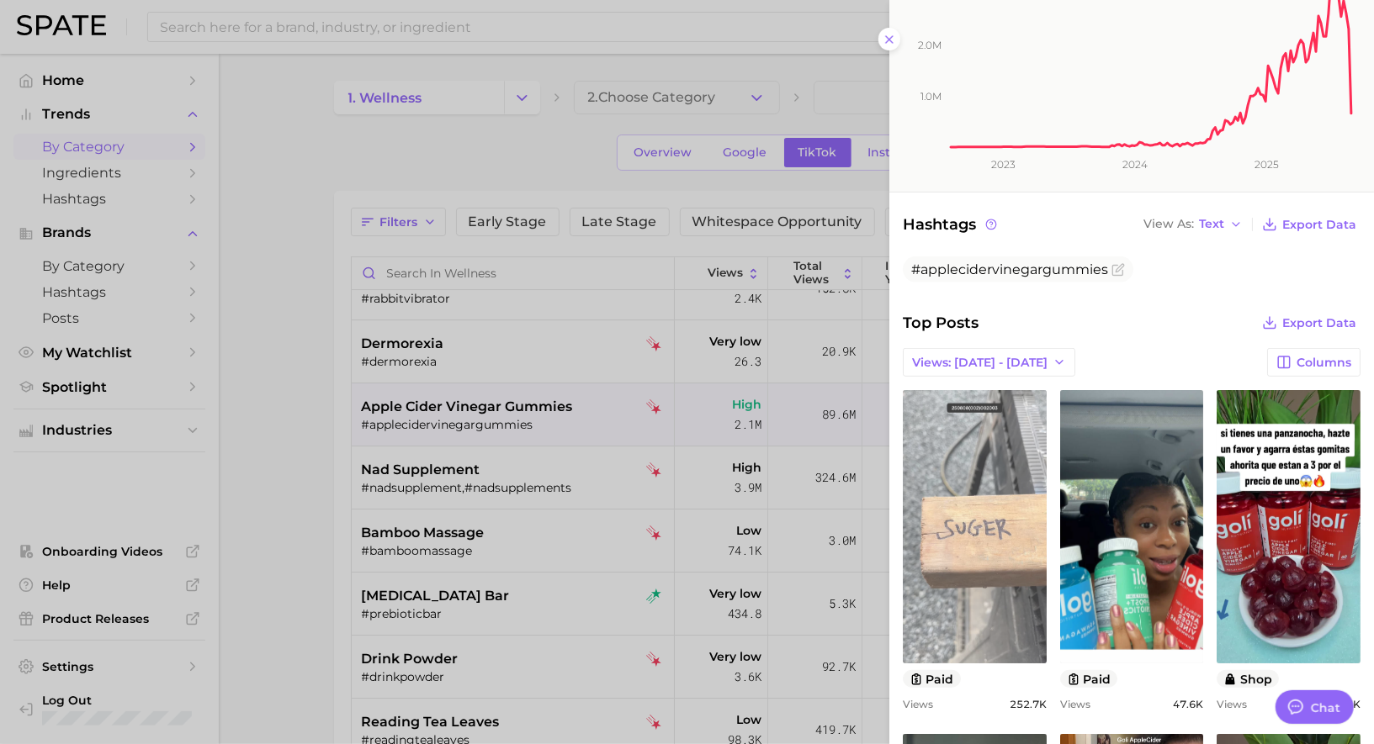
scroll to position [322, 0]
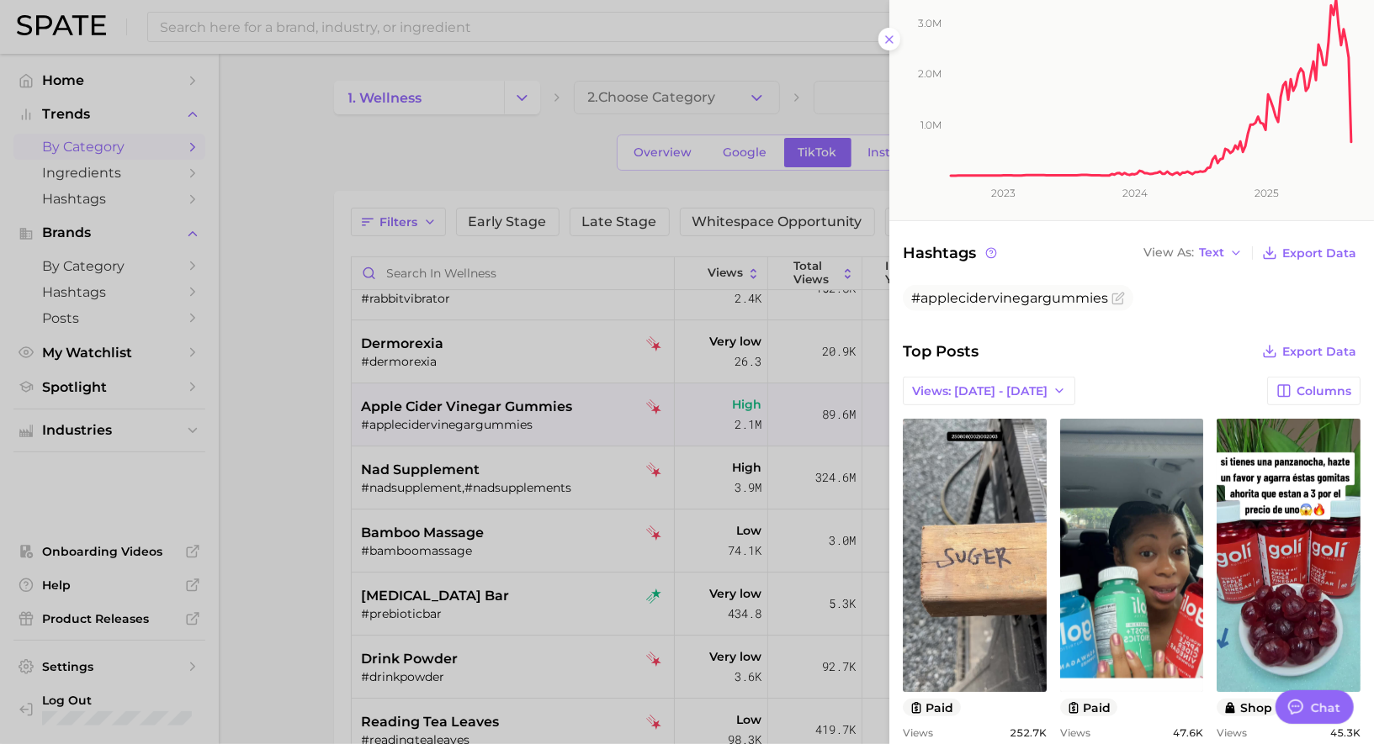
click at [578, 534] on div at bounding box center [687, 372] width 1374 height 744
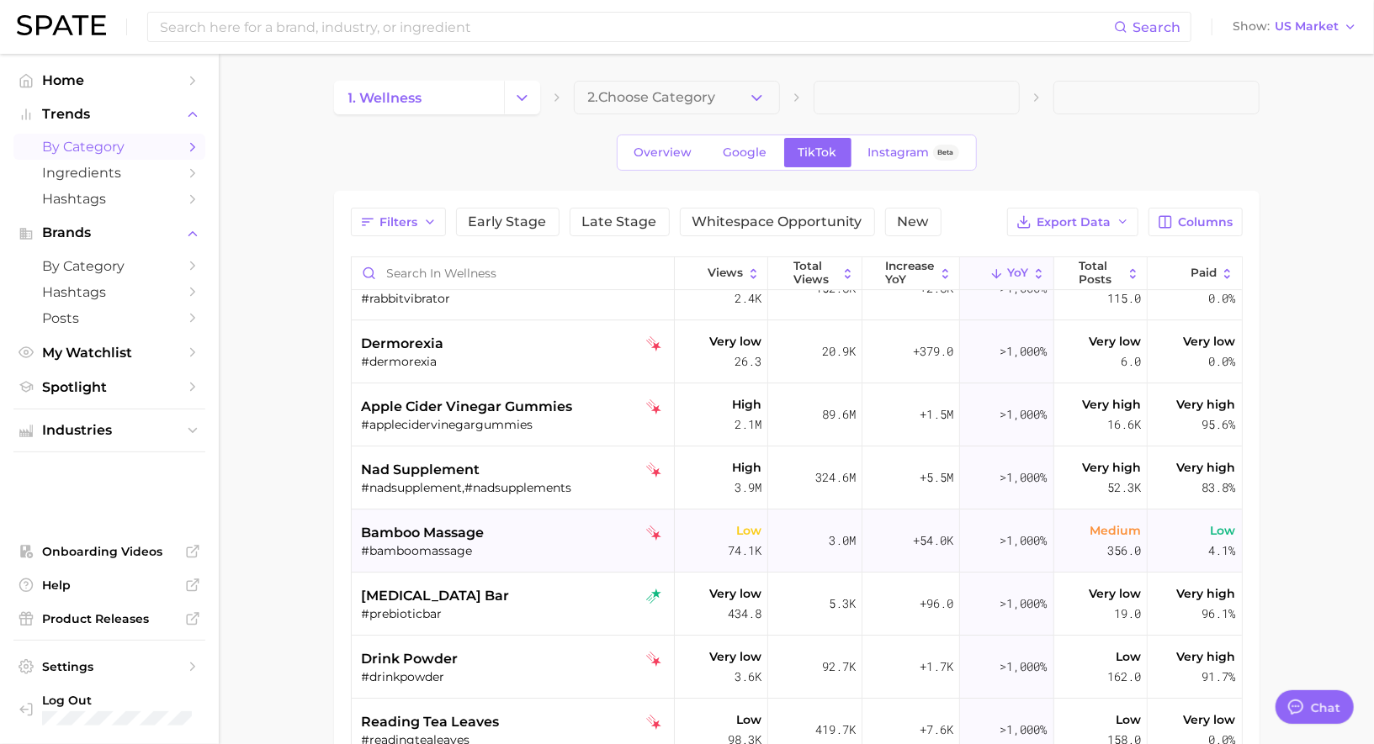
click at [528, 541] on div "bamboo massage" at bounding box center [515, 533] width 306 height 20
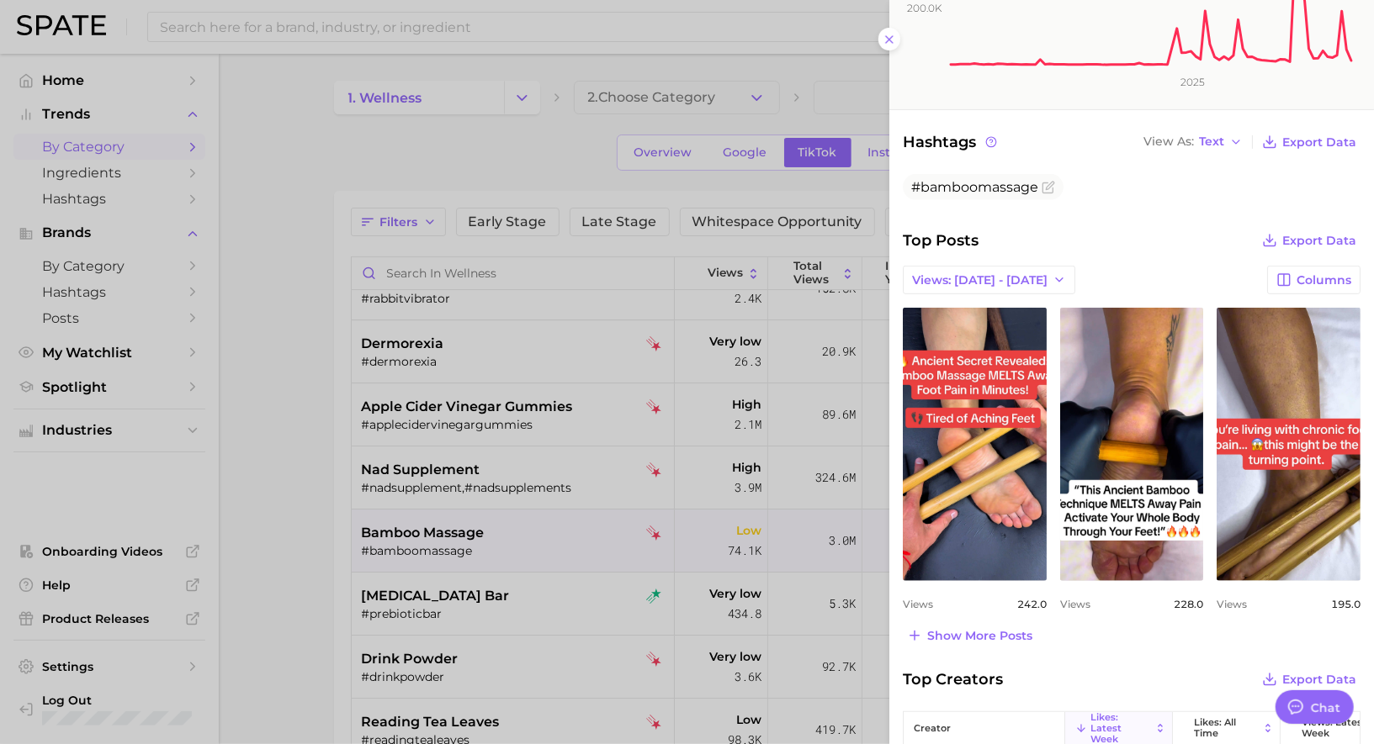
scroll to position [416, 0]
click at [620, 492] on div at bounding box center [687, 372] width 1374 height 744
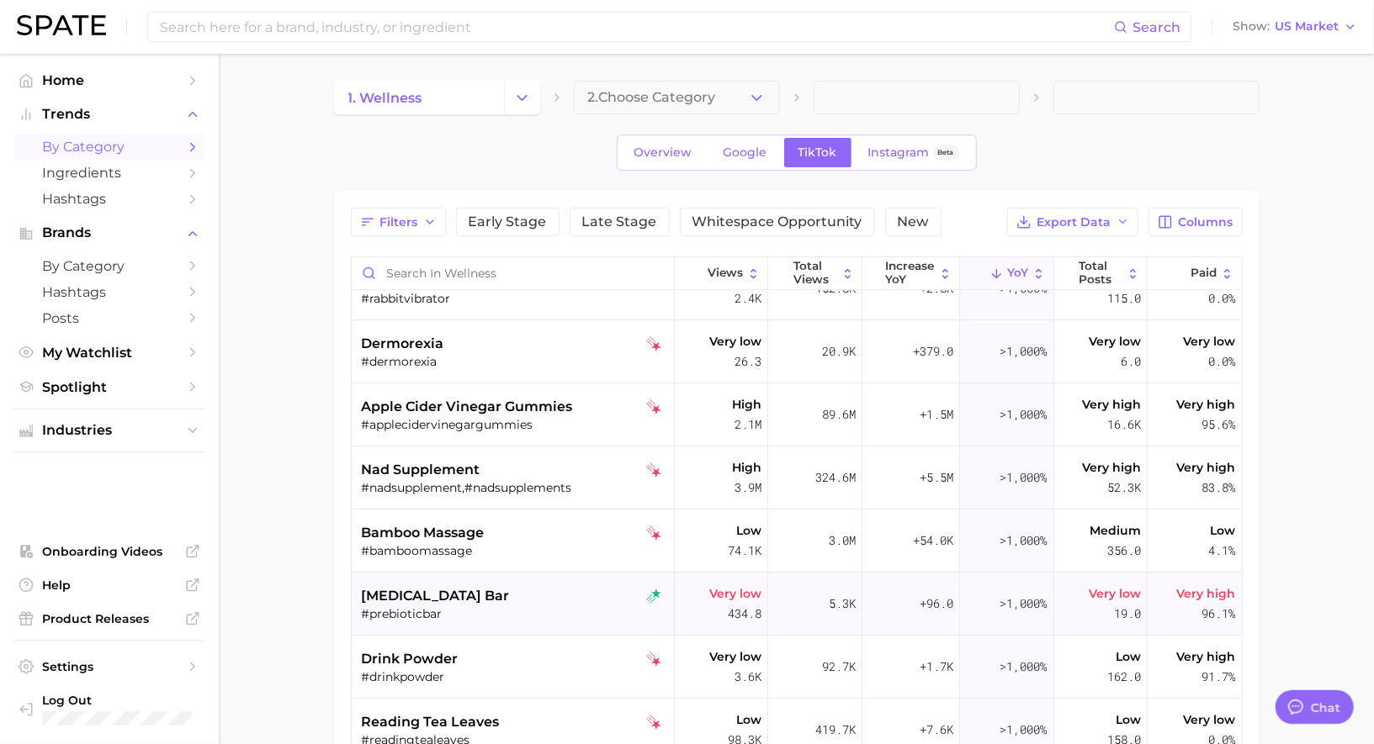
click at [536, 608] on div "#prebioticbar" at bounding box center [515, 614] width 306 height 15
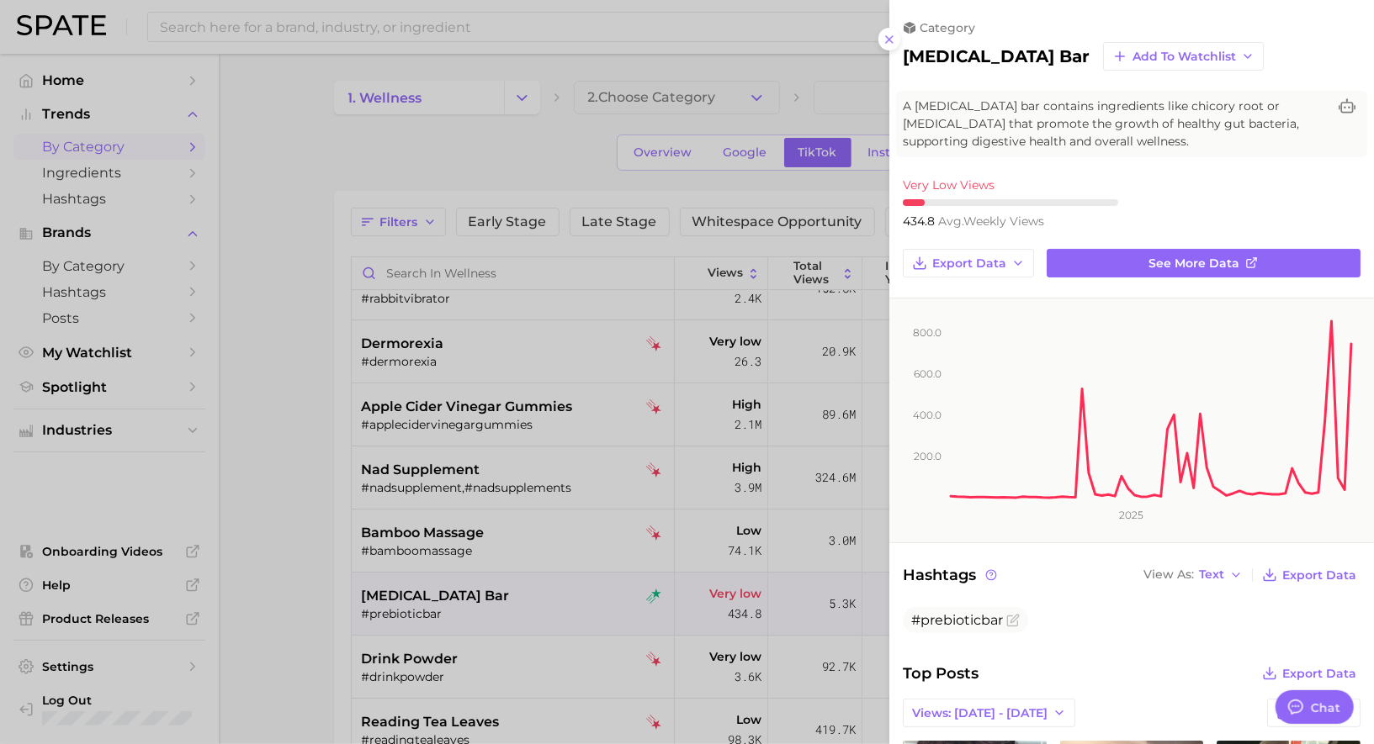
scroll to position [0, 0]
click at [458, 648] on div at bounding box center [687, 372] width 1374 height 744
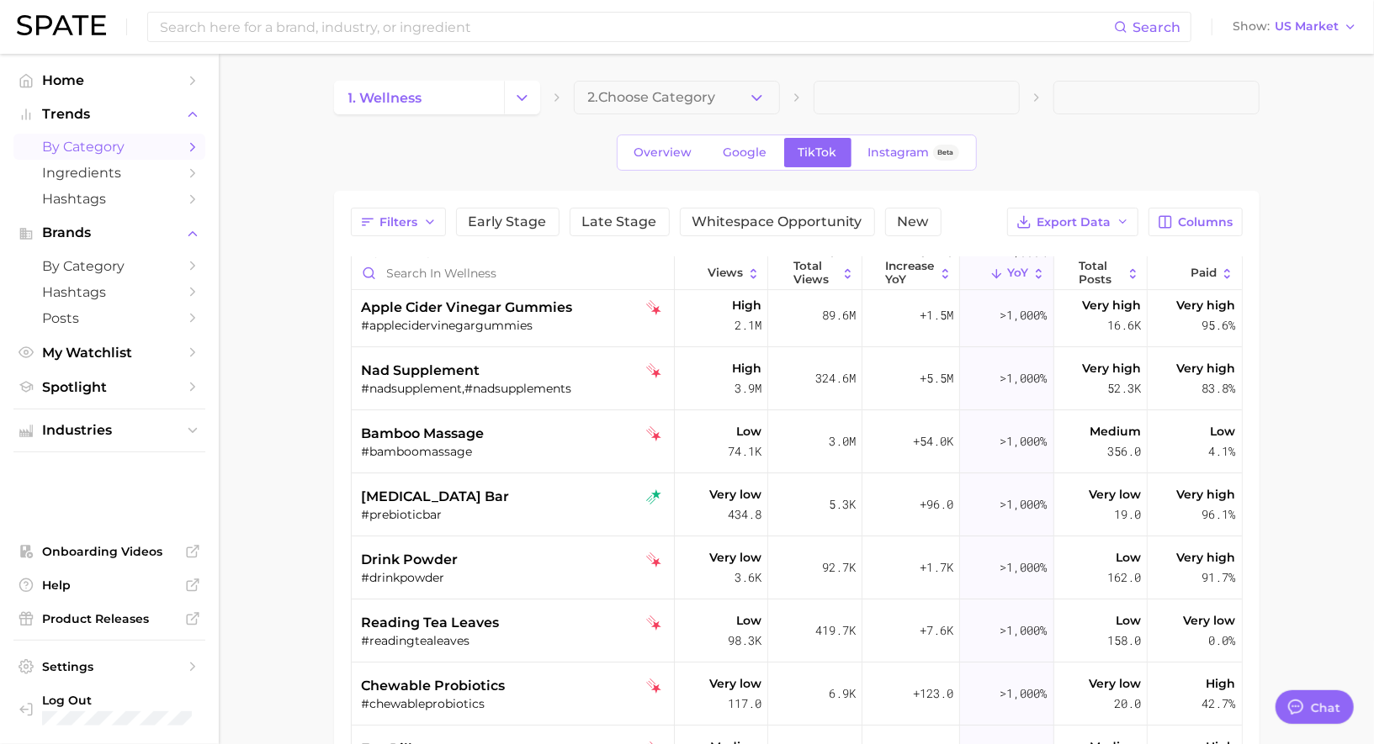
scroll to position [3673, 0]
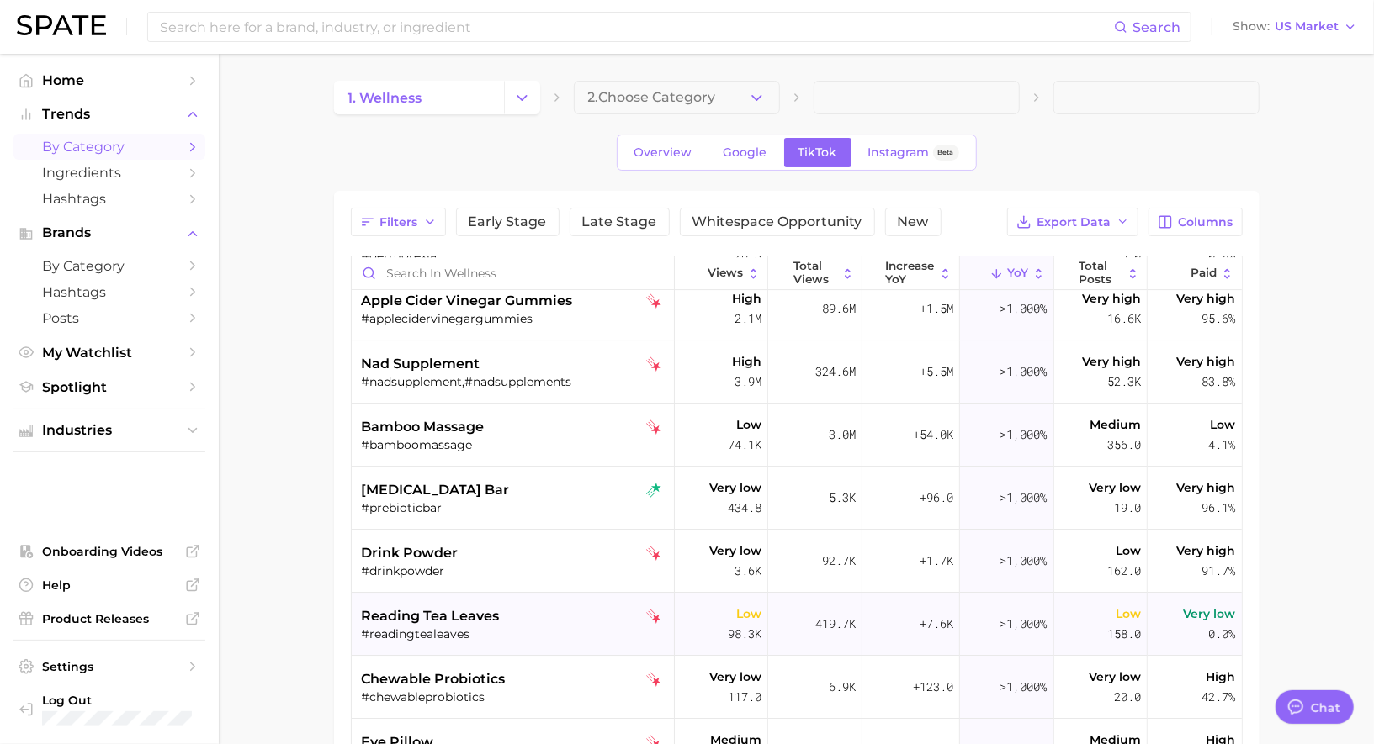
click at [466, 623] on span "reading tea leaves" at bounding box center [431, 617] width 138 height 20
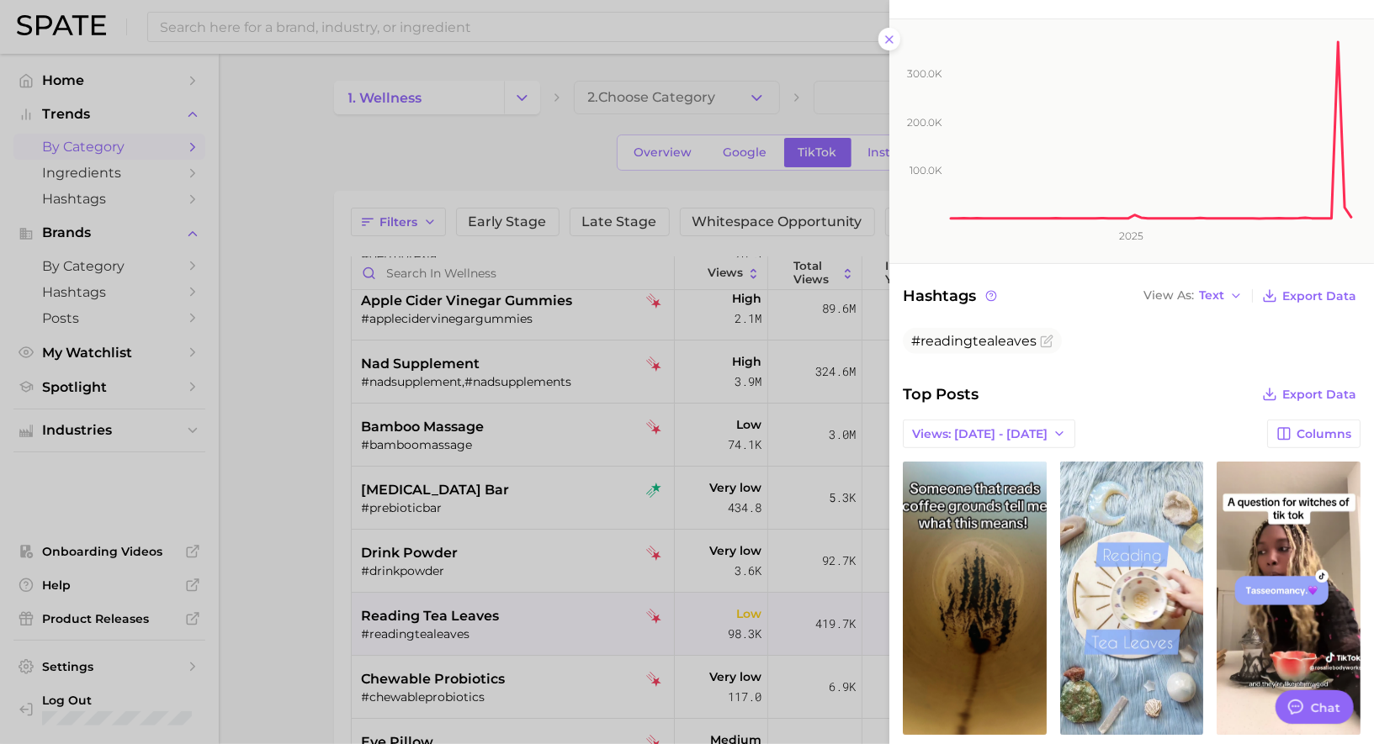
scroll to position [280, 0]
click at [597, 573] on div at bounding box center [687, 372] width 1374 height 744
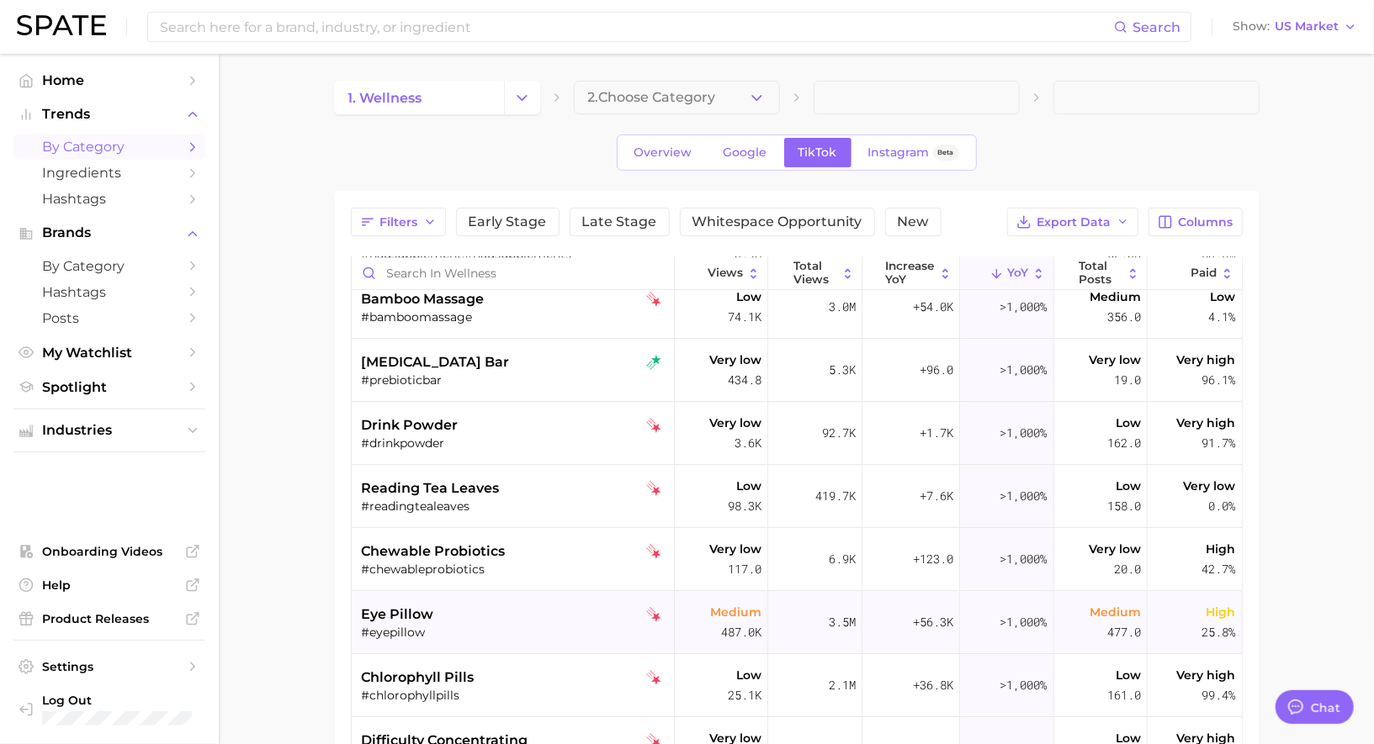
click at [580, 631] on div "#eyepillow" at bounding box center [515, 632] width 306 height 15
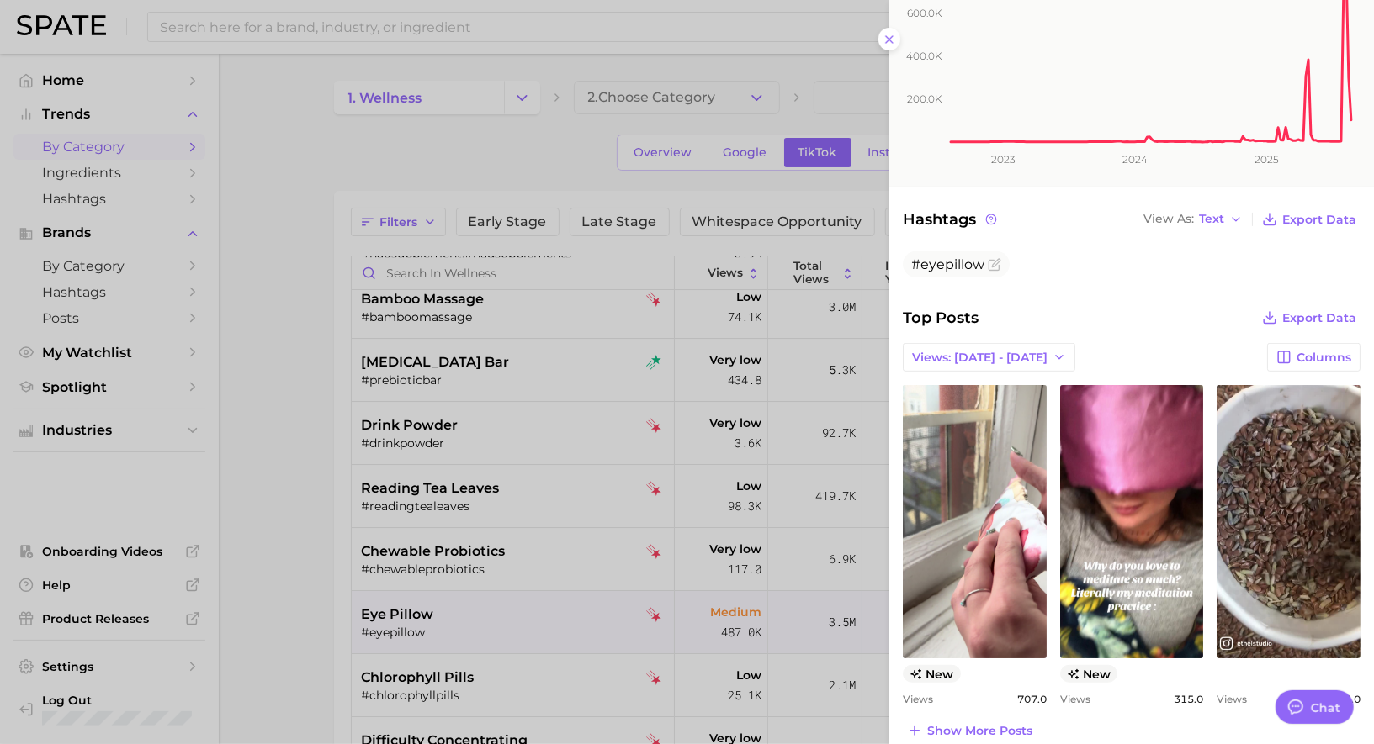
click at [572, 427] on div at bounding box center [687, 372] width 1374 height 744
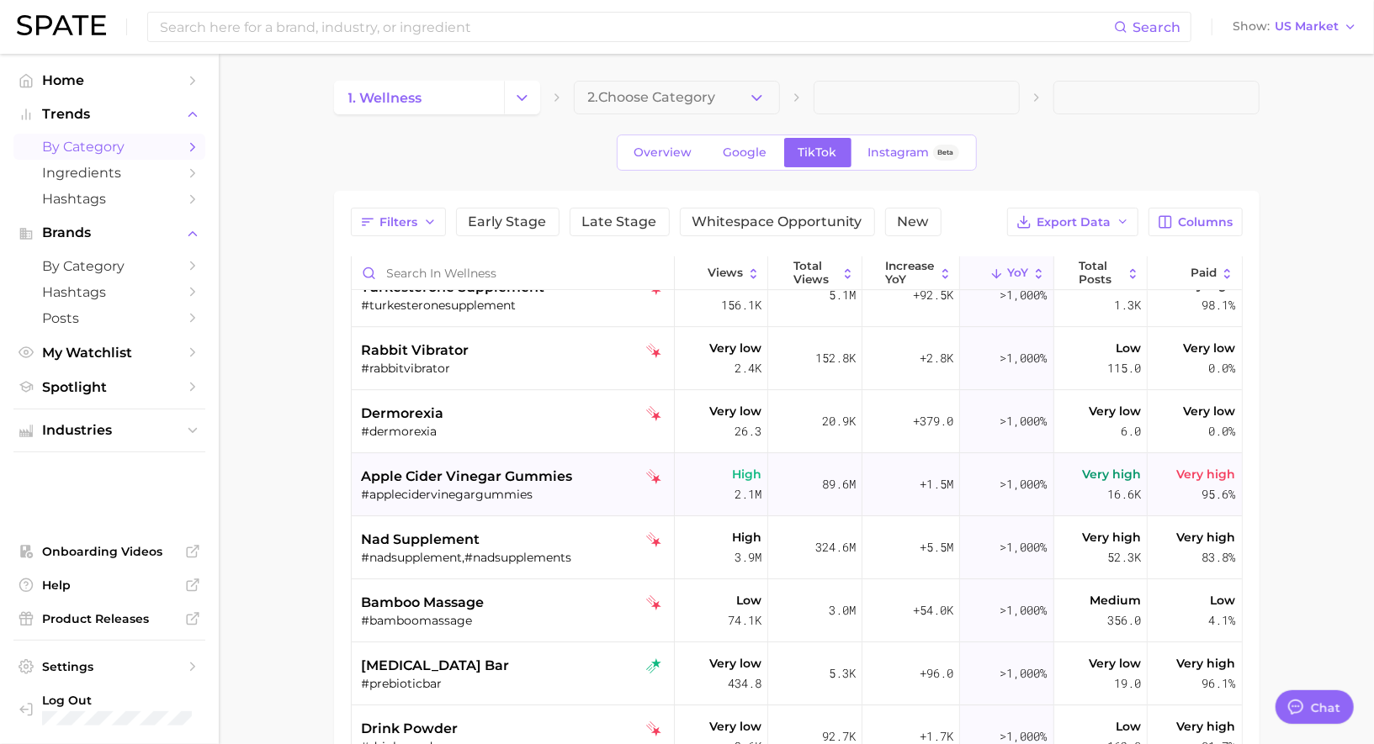
click at [548, 498] on div "#applecidervinegargummies" at bounding box center [515, 494] width 306 height 15
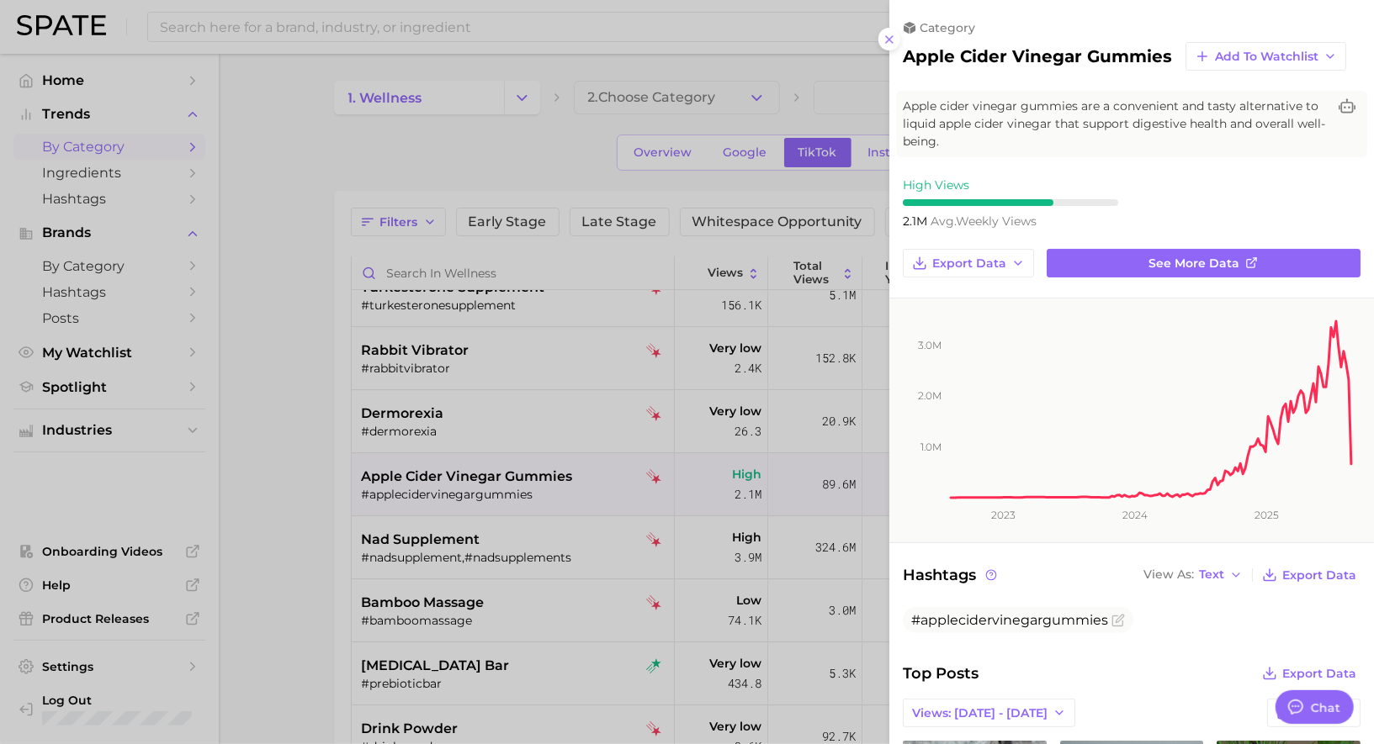
click at [1015, 62] on h2 "apple cider vinegar gummies" at bounding box center [1037, 56] width 269 height 20
copy div "apple cider vinegar gummies Add to Watchlist"
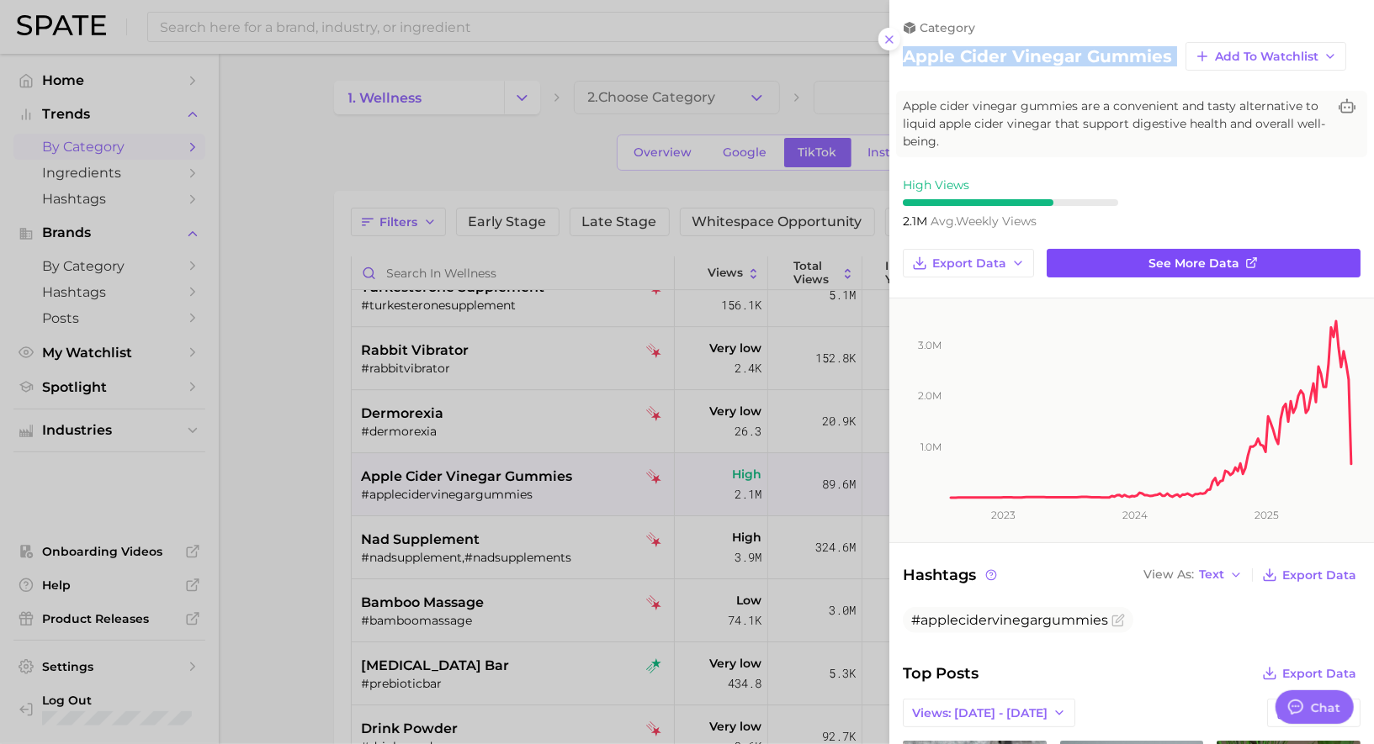
click at [1206, 267] on span "See more data" at bounding box center [1194, 264] width 91 height 14
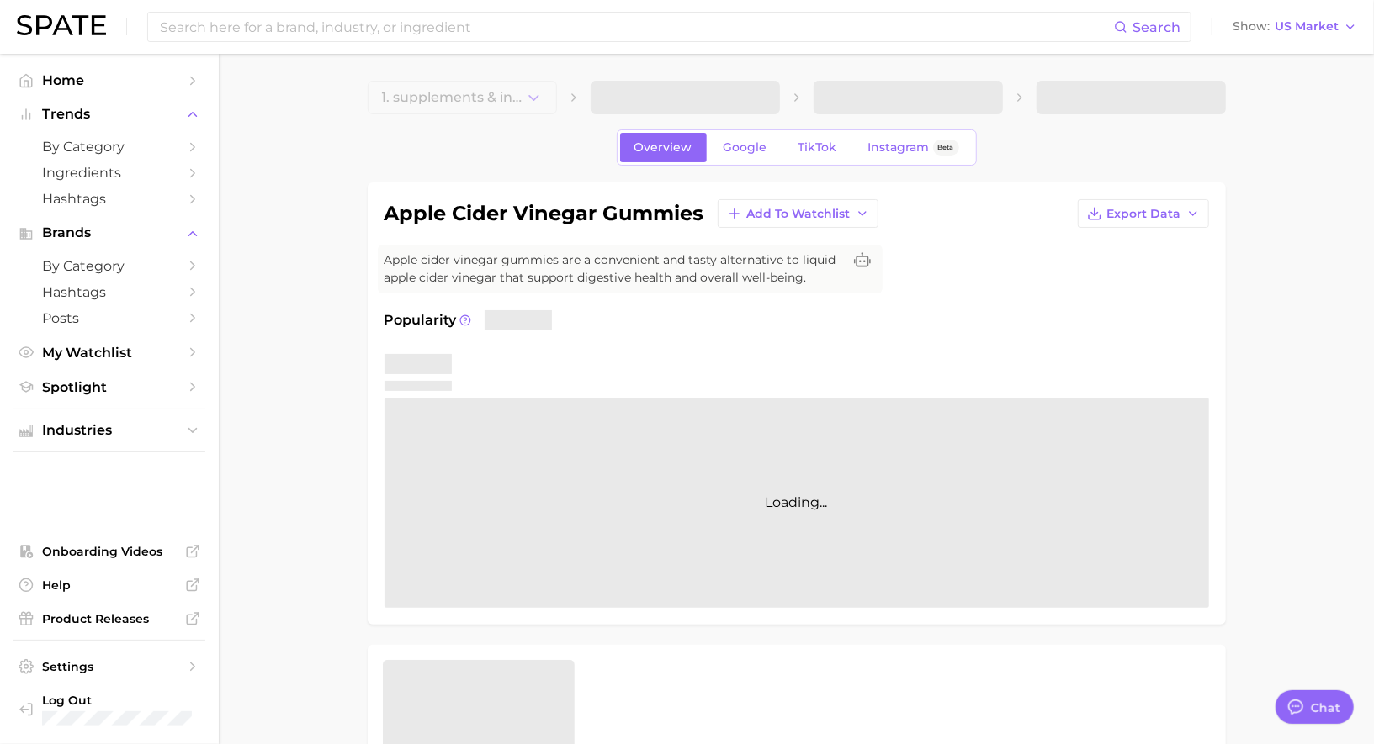
click at [819, 161] on div "Overview Google TikTok Instagram Beta" at bounding box center [797, 148] width 360 height 36
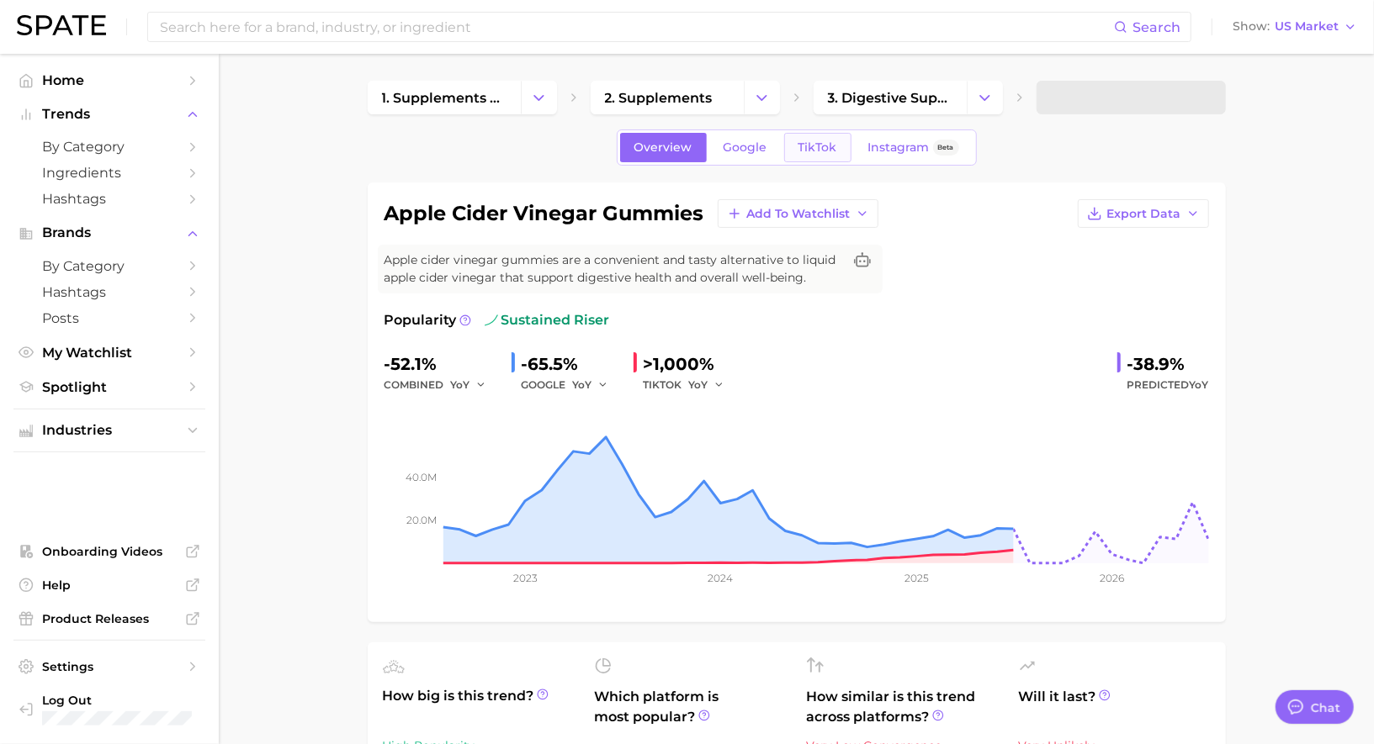
click at [830, 148] on span "TikTok" at bounding box center [817, 147] width 39 height 14
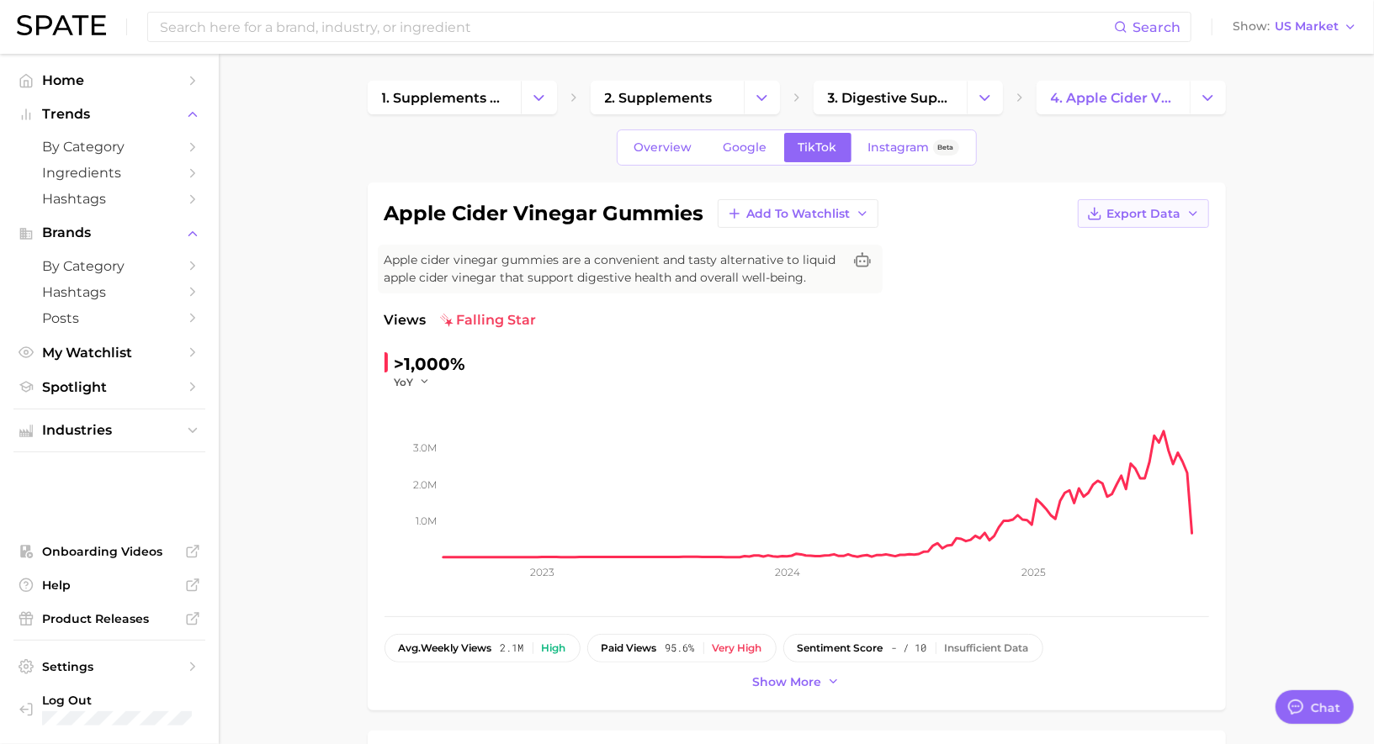
click at [1144, 207] on span "Export Data" at bounding box center [1144, 214] width 74 height 14
click at [97, 153] on span "by Category" at bounding box center [109, 147] width 135 height 16
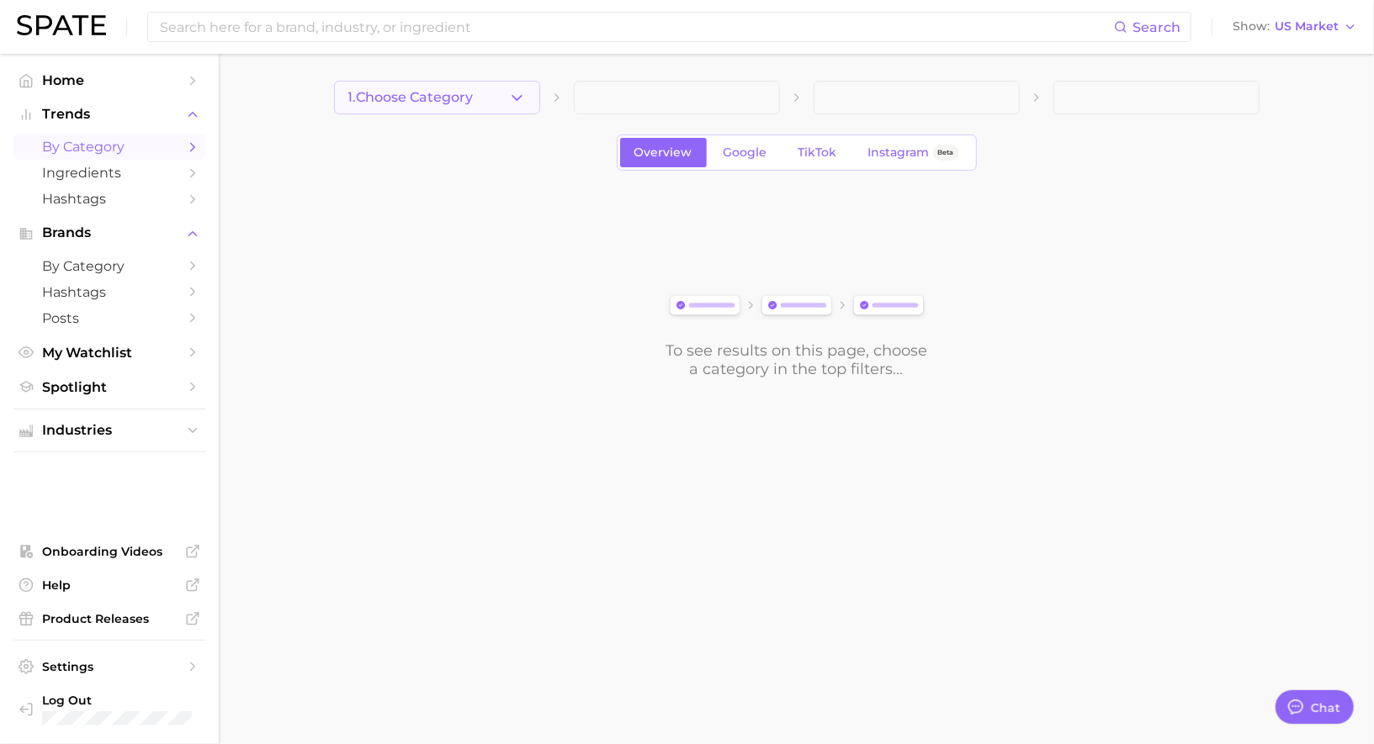
click at [424, 105] on button "1. Choose Category" at bounding box center [437, 98] width 206 height 34
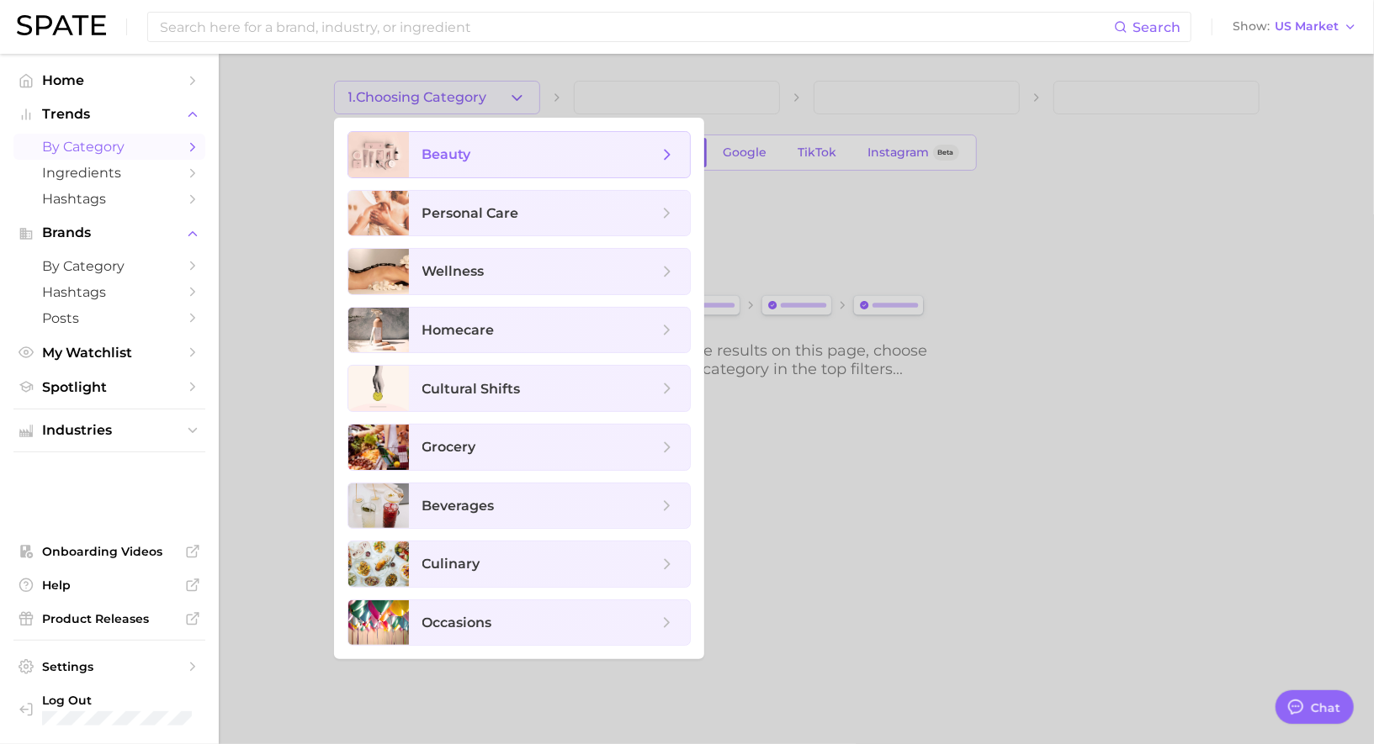
click at [440, 140] on span "beauty" at bounding box center [549, 154] width 281 height 45
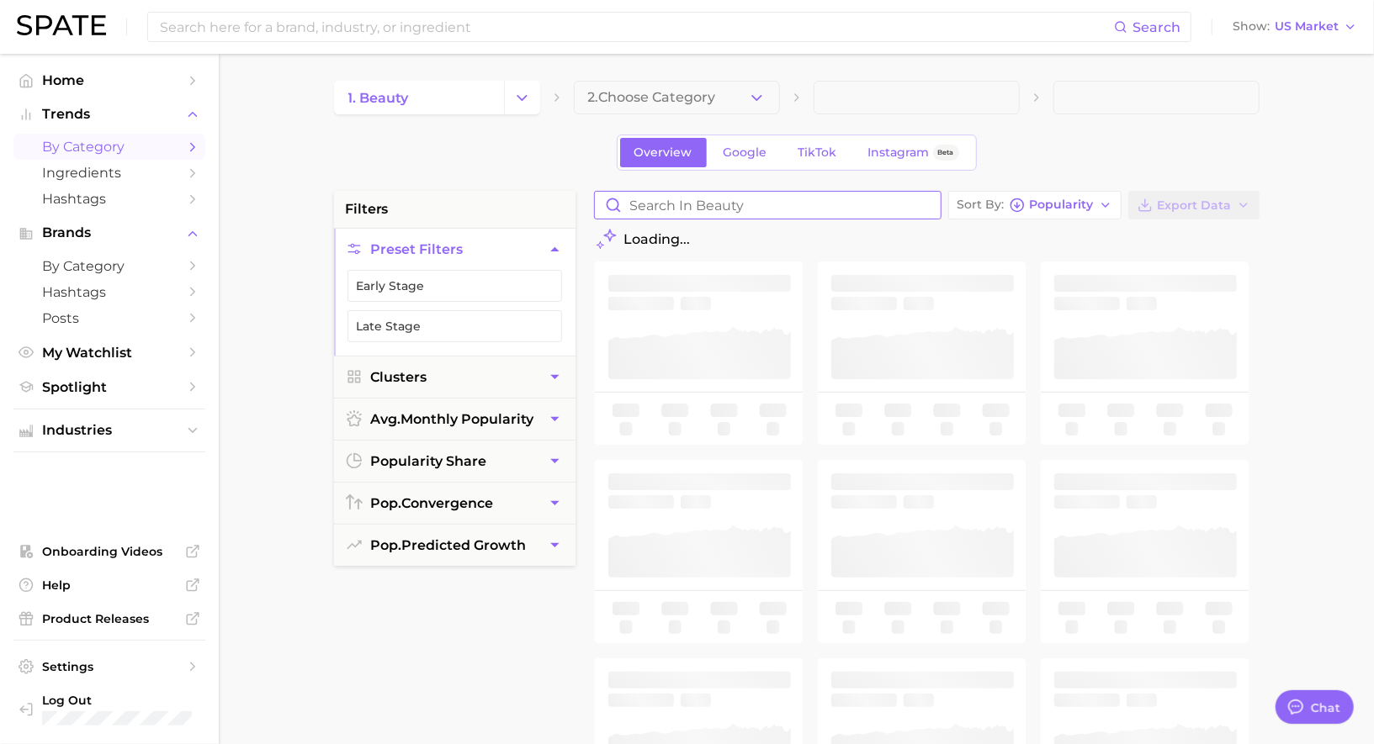
click at [713, 204] on input "Search in beauty" at bounding box center [768, 205] width 346 height 27
paste input "high views"
type input "high views"
click at [789, 156] on link "TikTok" at bounding box center [817, 152] width 67 height 29
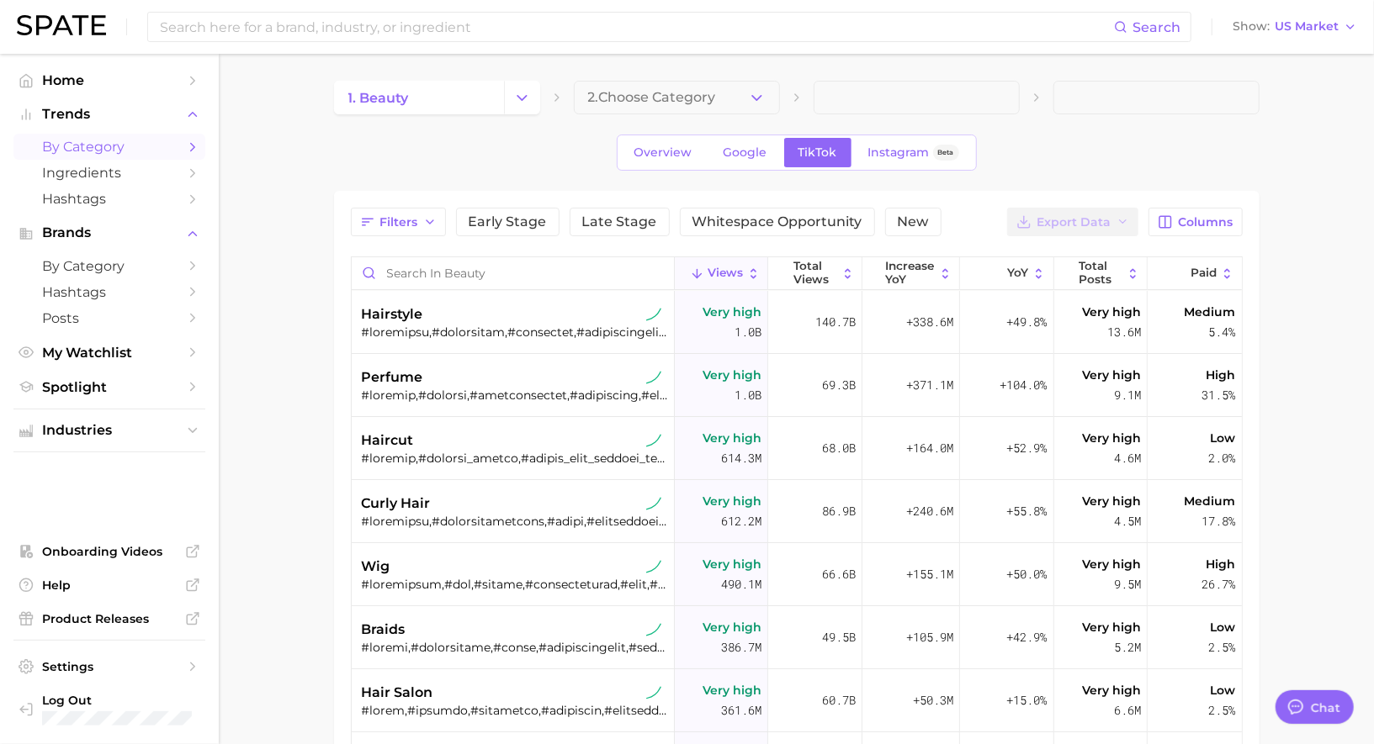
type textarea "x"
click at [578, 272] on input "Search in beauty" at bounding box center [513, 273] width 322 height 32
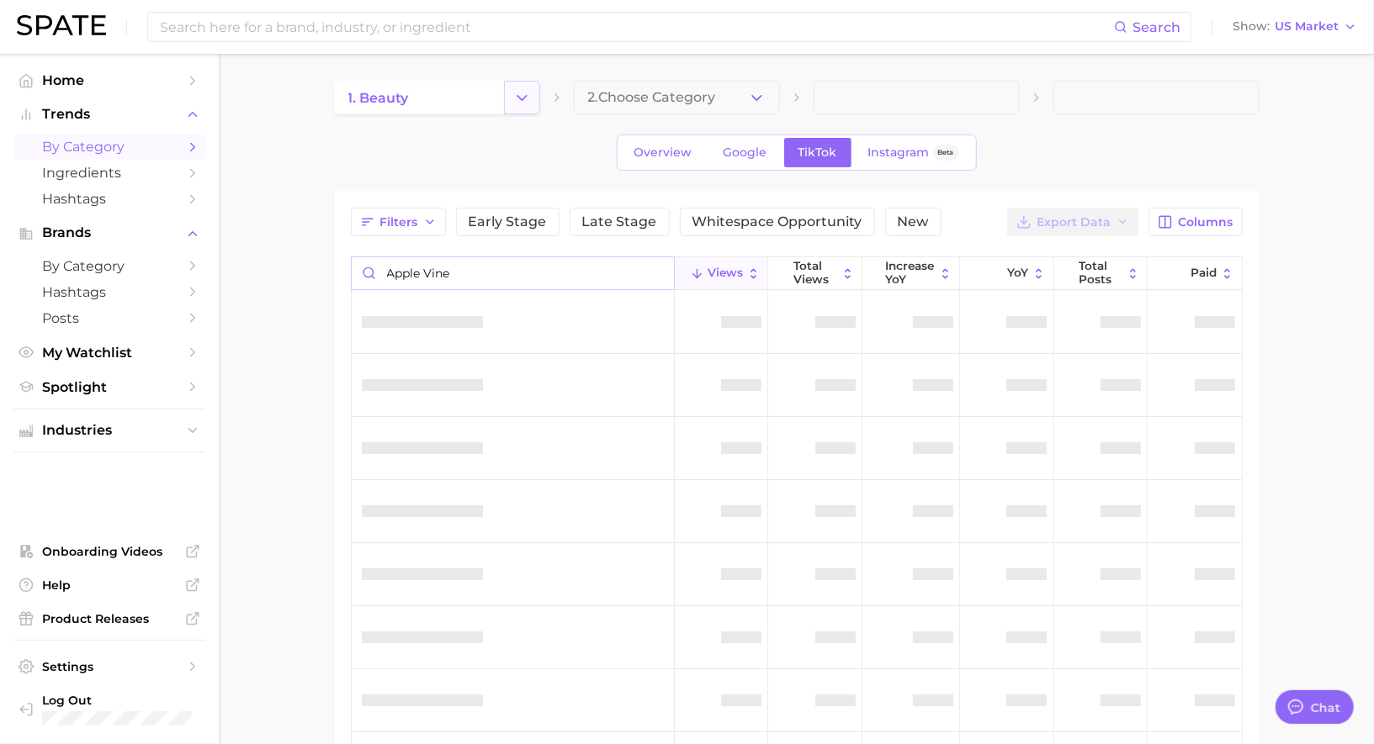
type input "apple vine"
click at [506, 100] on button "Change Category" at bounding box center [522, 98] width 36 height 34
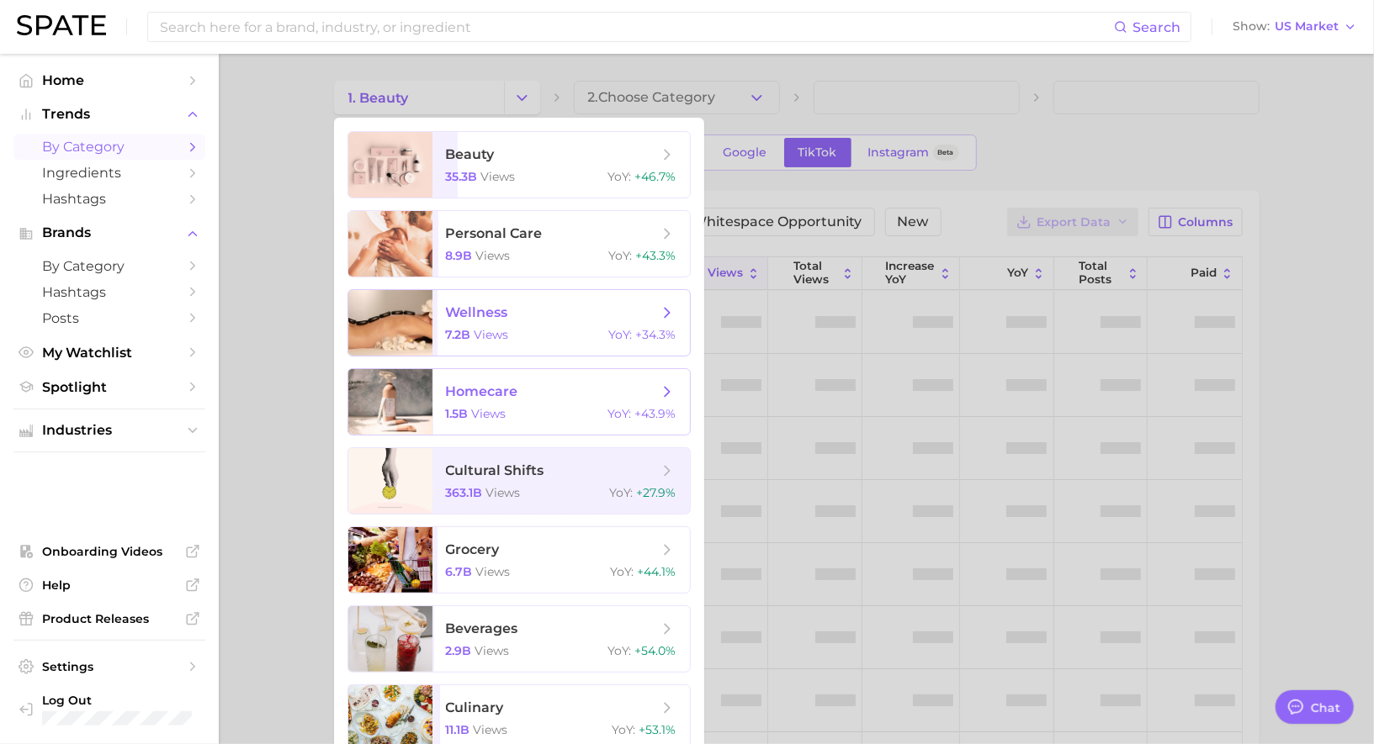
click at [518, 315] on span "wellness" at bounding box center [552, 313] width 212 height 19
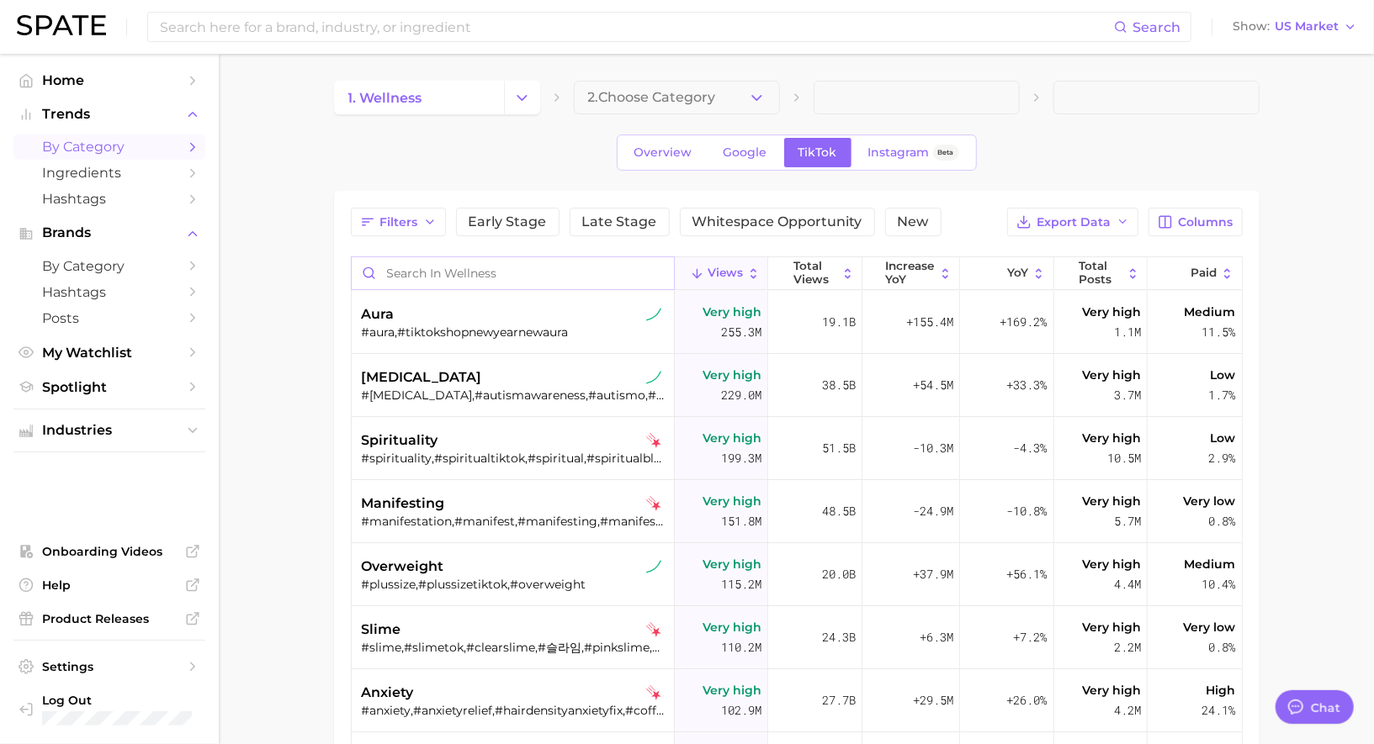
click at [495, 277] on input "Search in wellness" at bounding box center [513, 273] width 322 height 32
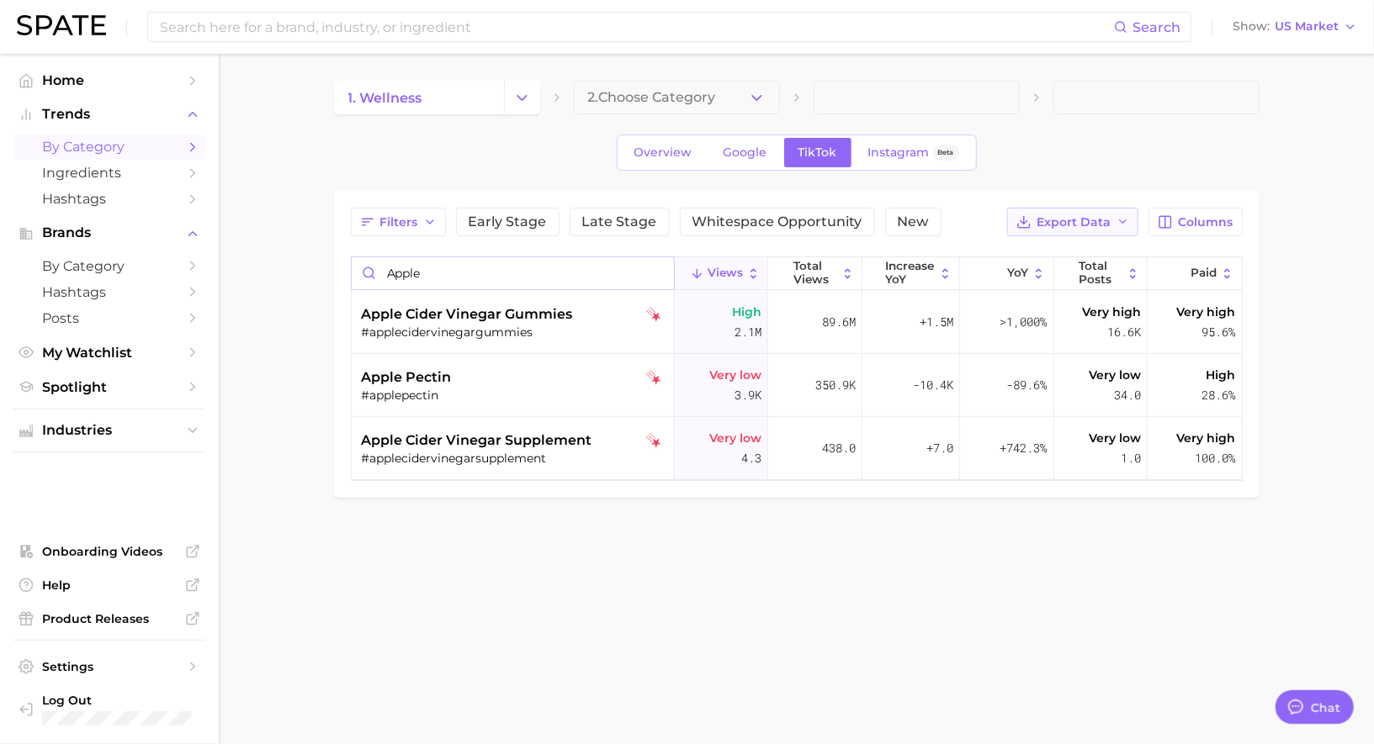
type input "apple"
click at [1108, 228] on button "Export Data" at bounding box center [1072, 222] width 131 height 29
click at [1054, 252] on span "Table Data CSV" at bounding box center [1029, 253] width 93 height 14
click at [1240, 191] on div "Filters Early Stage Late Stage Whitespace Opportunity New Export Data Columns a…" at bounding box center [796, 344] width 925 height 307
click at [102, 437] on span "Industries" at bounding box center [109, 430] width 135 height 15
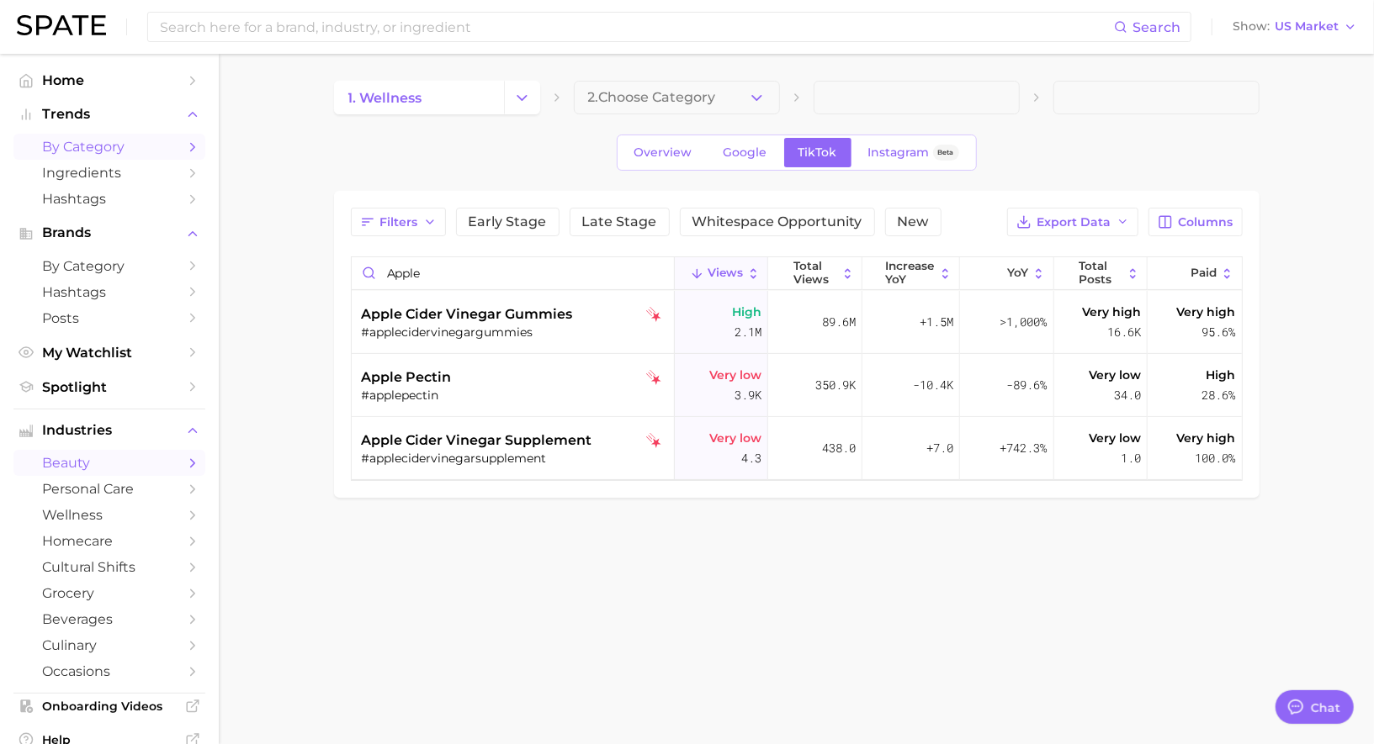
click at [107, 459] on span "beauty" at bounding box center [109, 463] width 135 height 16
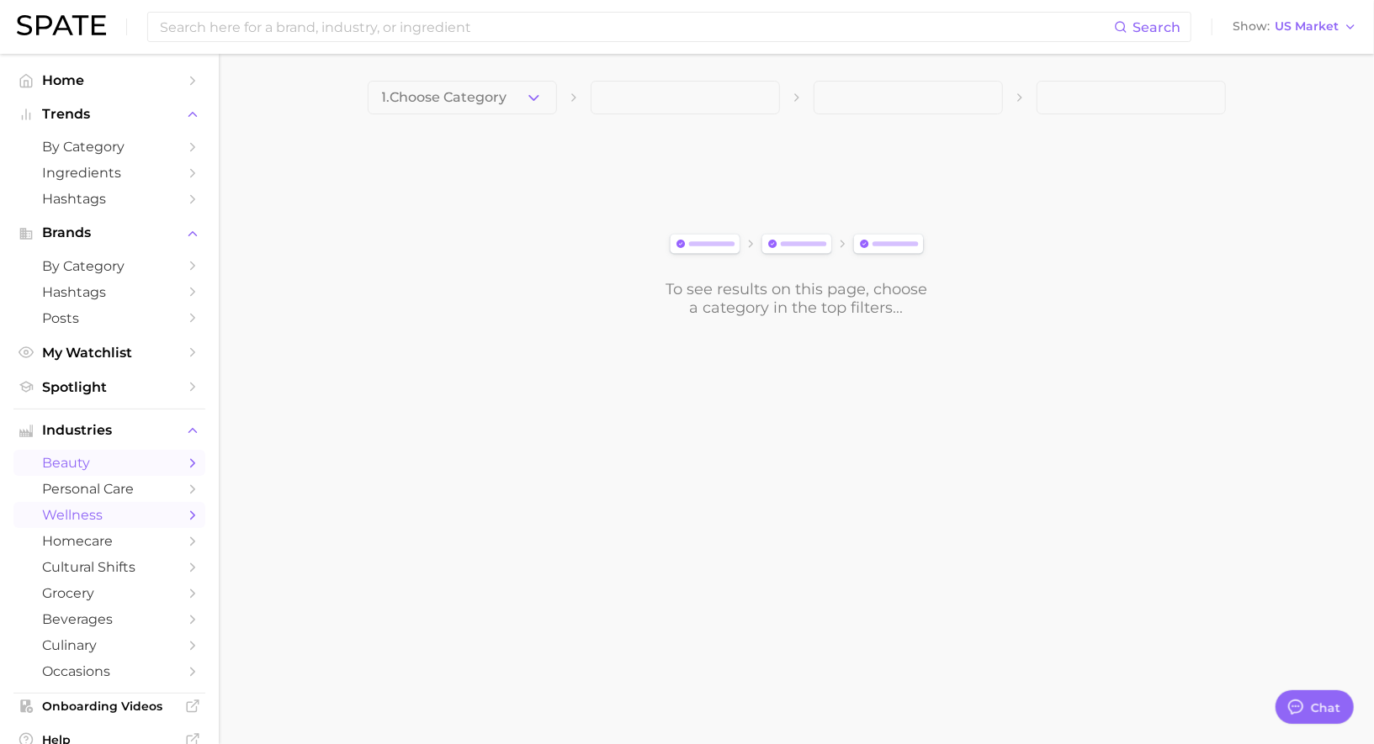
click at [98, 523] on span "wellness" at bounding box center [109, 515] width 135 height 16
click at [473, 99] on span "1. Choose Category" at bounding box center [444, 97] width 125 height 15
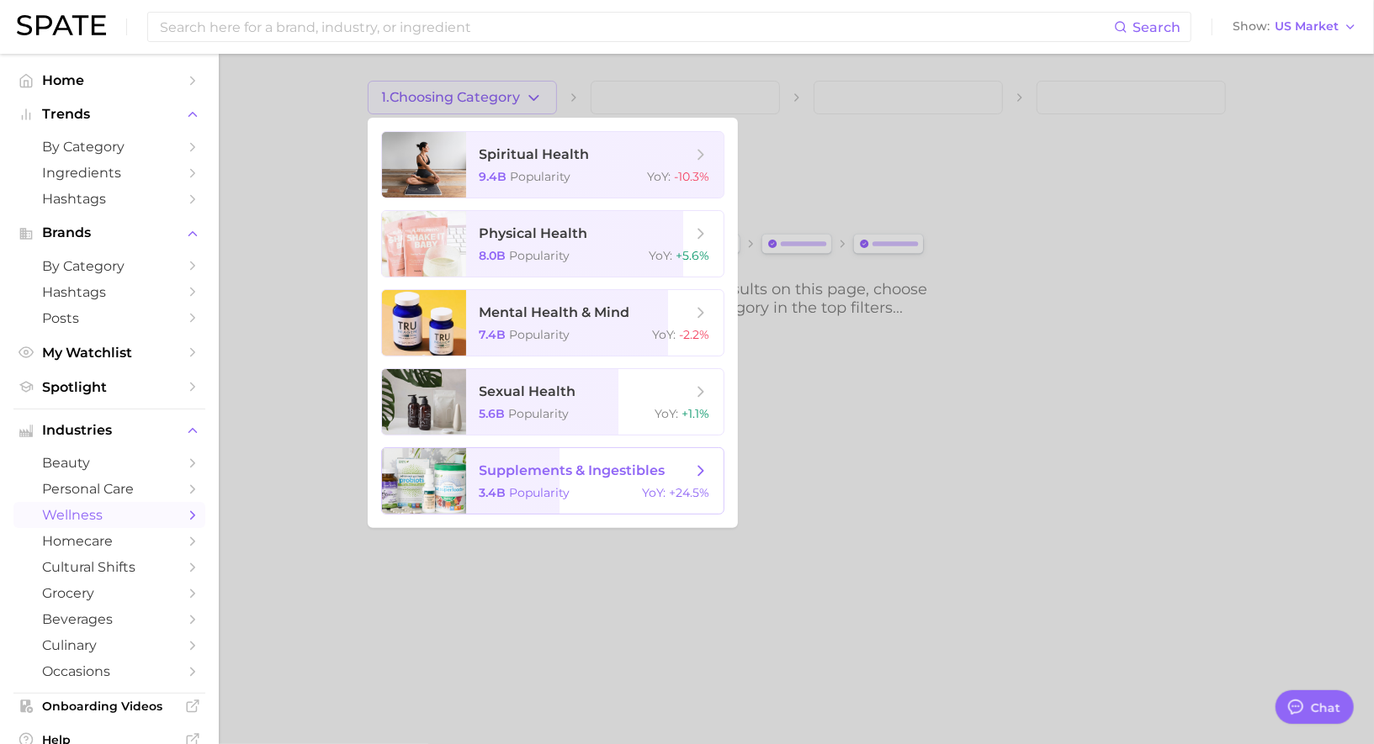
click at [543, 481] on span "supplements & ingestibles 3.4b Popularity YoY : +24.5%" at bounding box center [594, 481] width 257 height 66
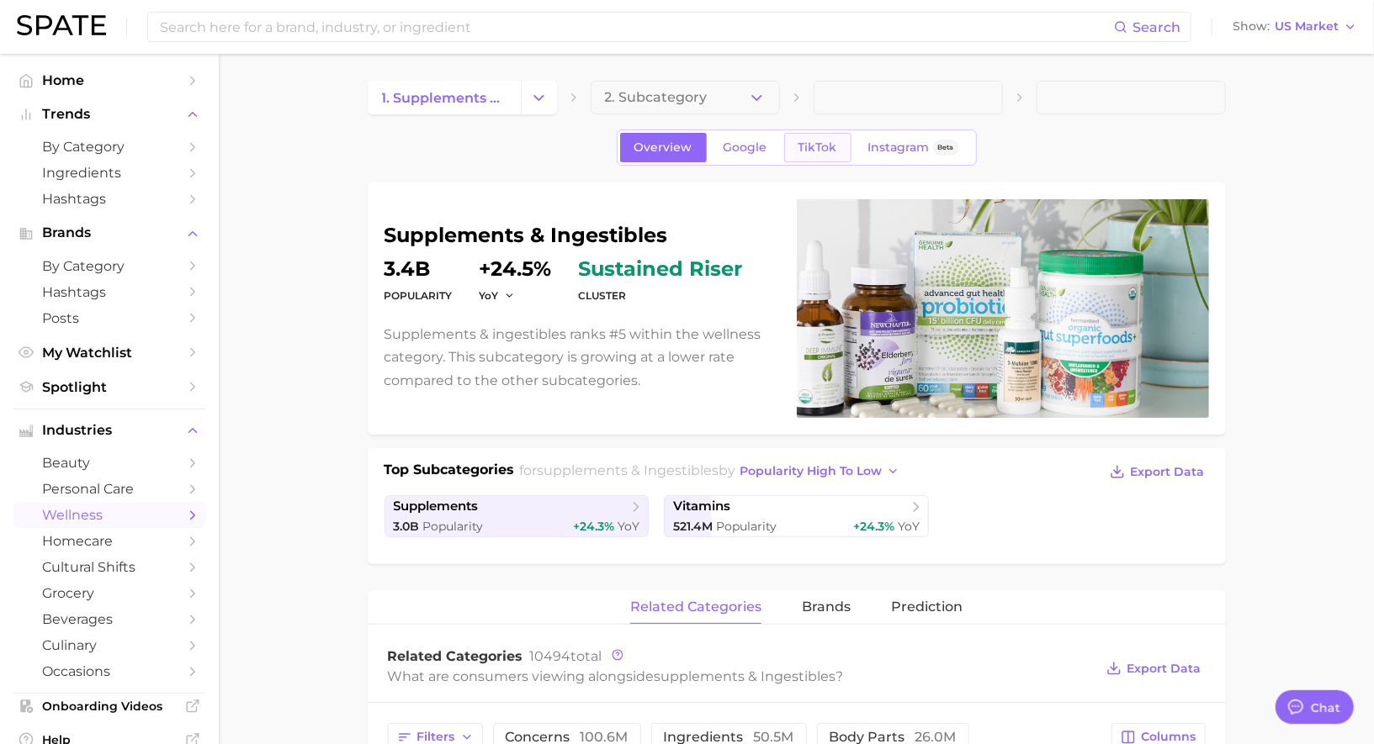
click at [808, 154] on link "TikTok" at bounding box center [817, 147] width 67 height 29
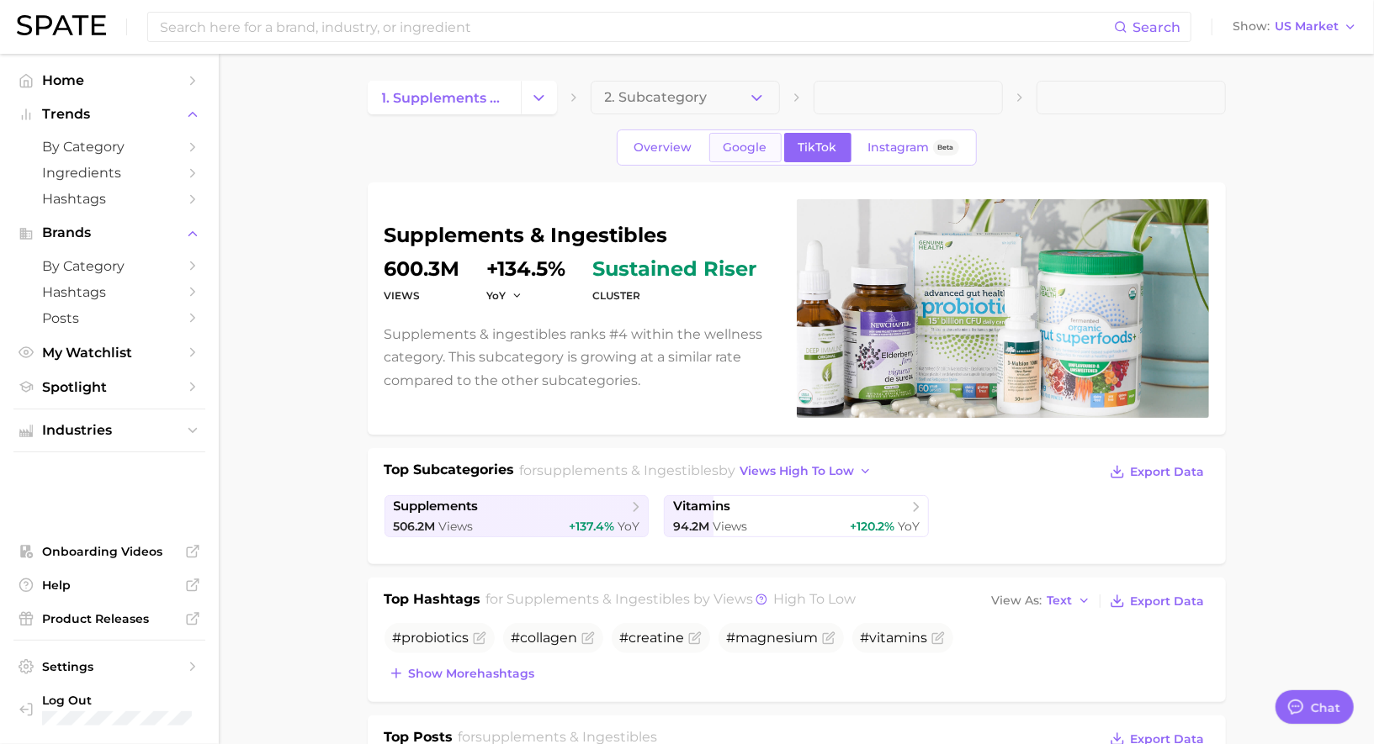
click at [744, 154] on link "Google" at bounding box center [745, 147] width 72 height 29
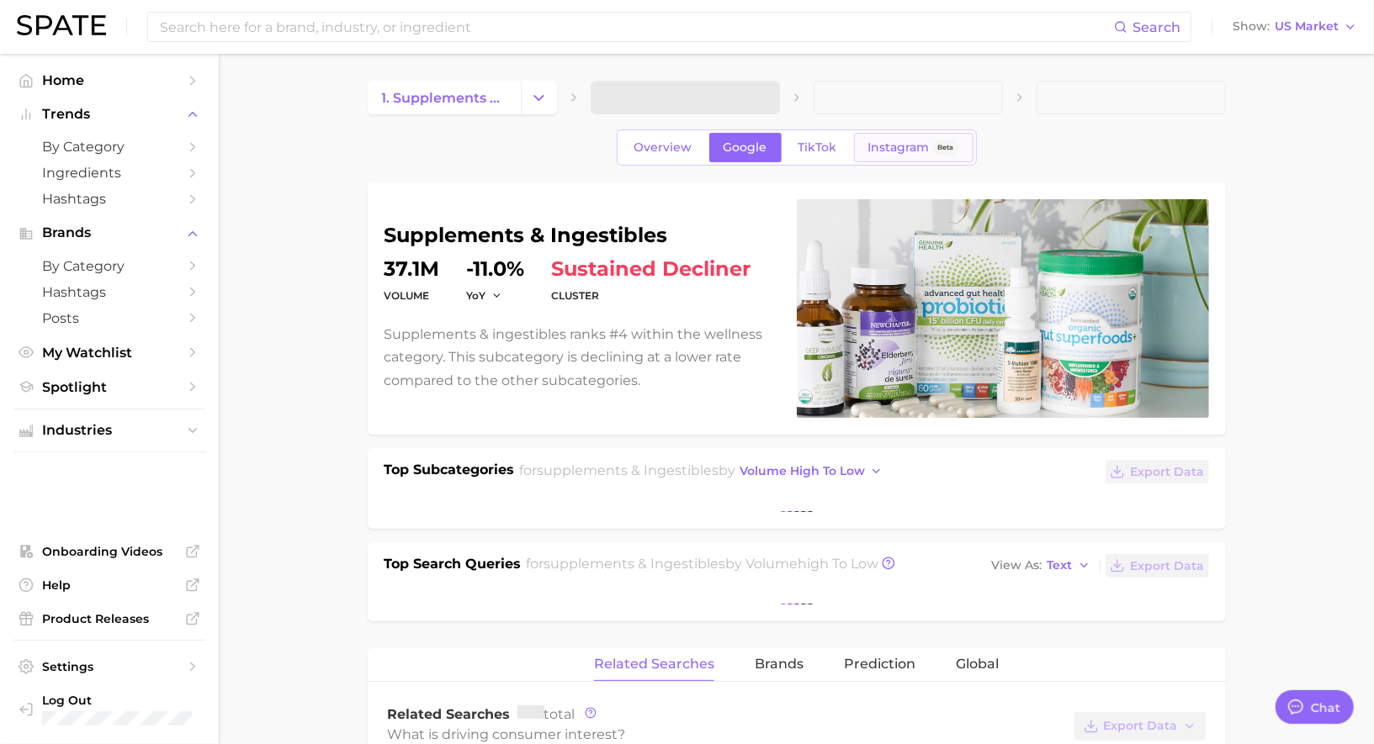
click at [854, 152] on link "Instagram Beta" at bounding box center [913, 147] width 119 height 29
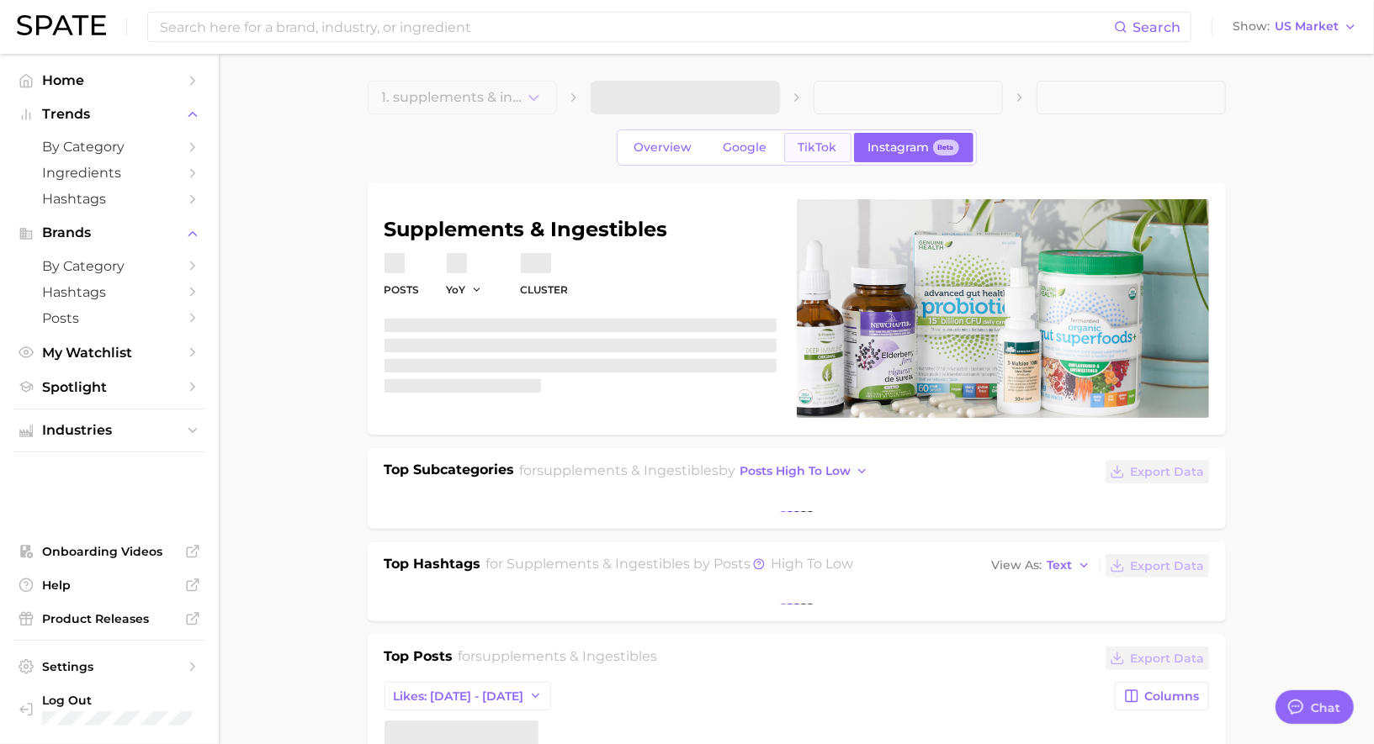
click at [824, 149] on span "TikTok" at bounding box center [817, 147] width 39 height 14
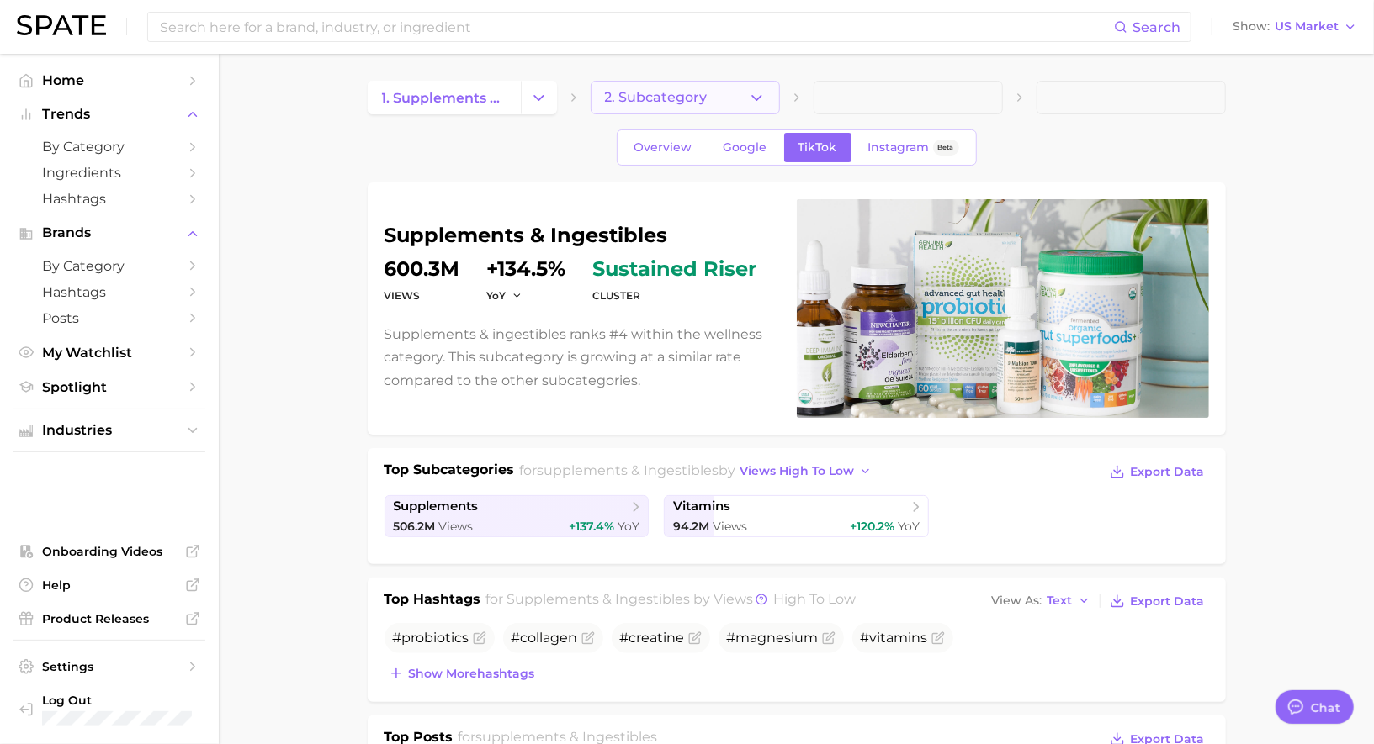
click at [724, 108] on button "2. Subcategory" at bounding box center [685, 98] width 189 height 34
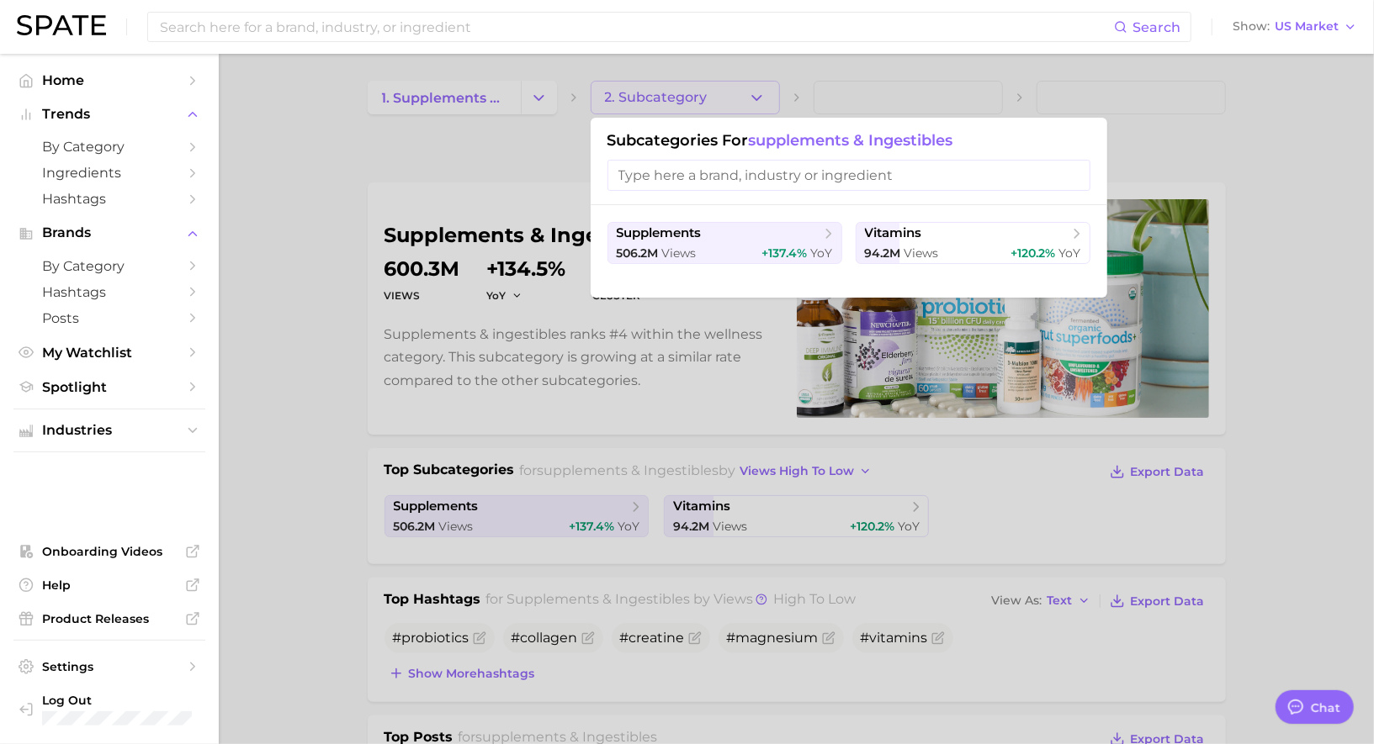
click at [497, 191] on div at bounding box center [687, 372] width 1374 height 744
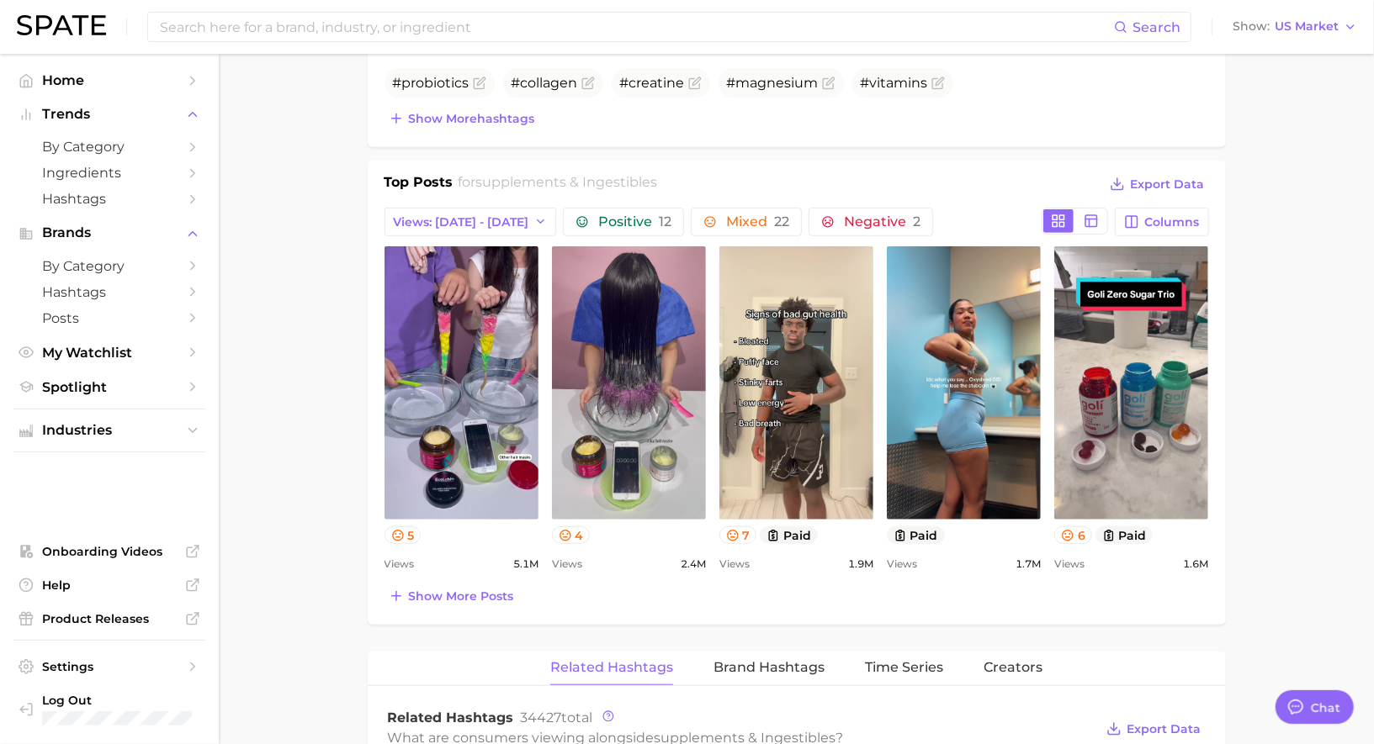
scroll to position [560, 0]
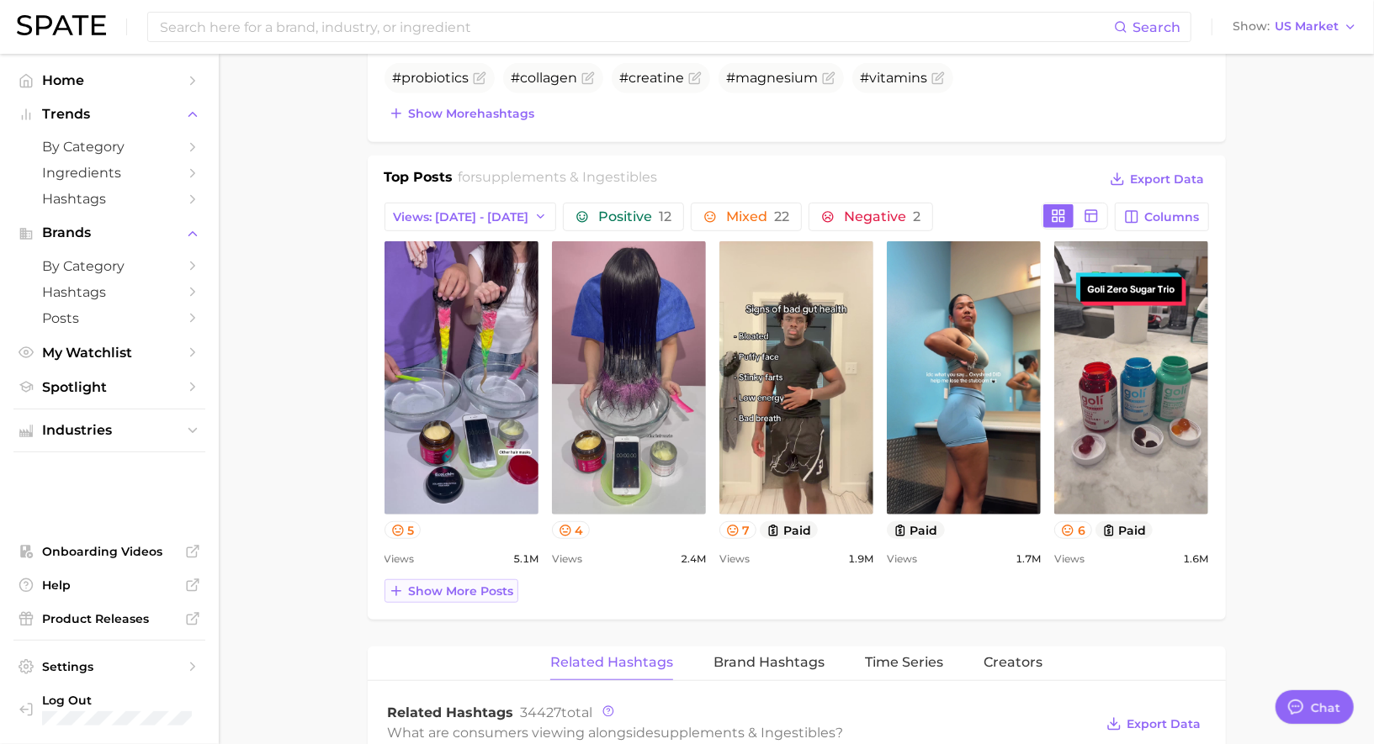
click at [421, 585] on span "Show more posts" at bounding box center [461, 592] width 105 height 14
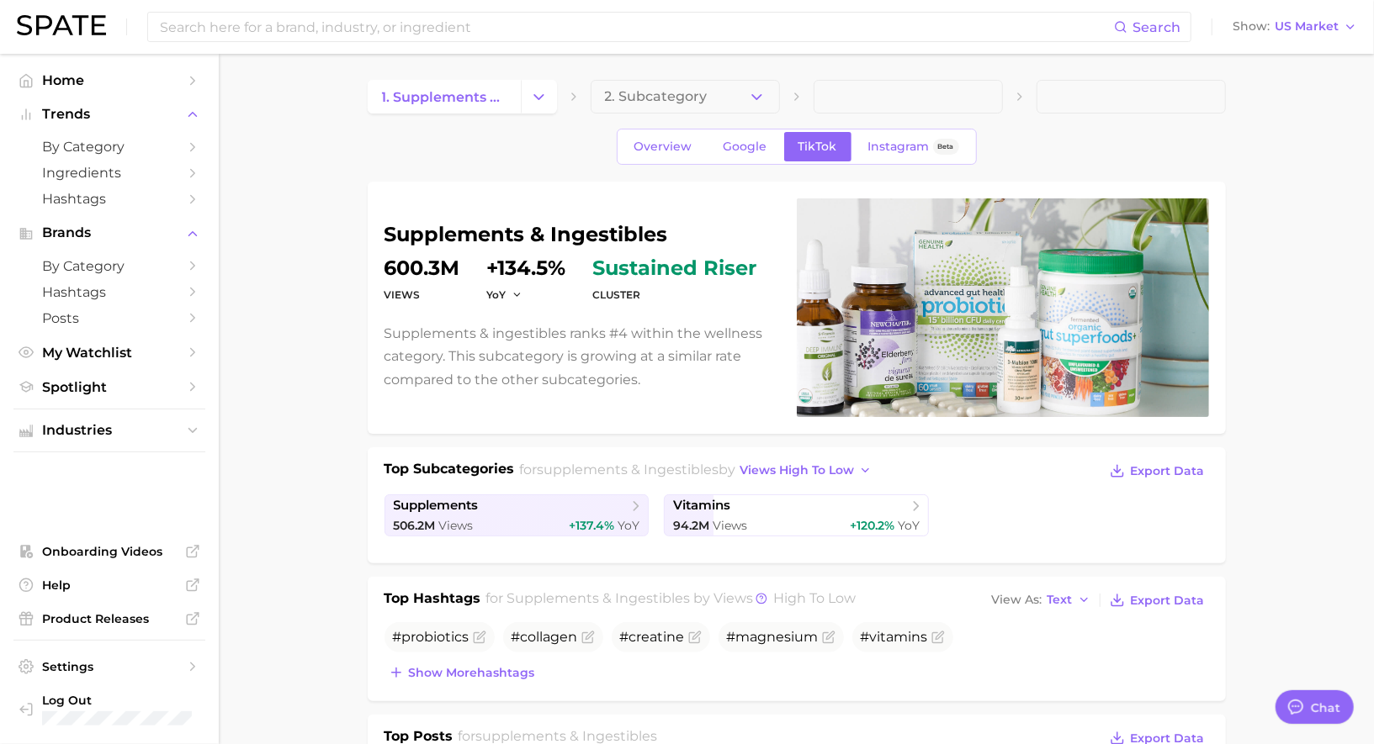
scroll to position [0, 0]
click at [431, 44] on div "Search Show US Market" at bounding box center [687, 27] width 1340 height 54
click at [433, 35] on input at bounding box center [636, 27] width 956 height 29
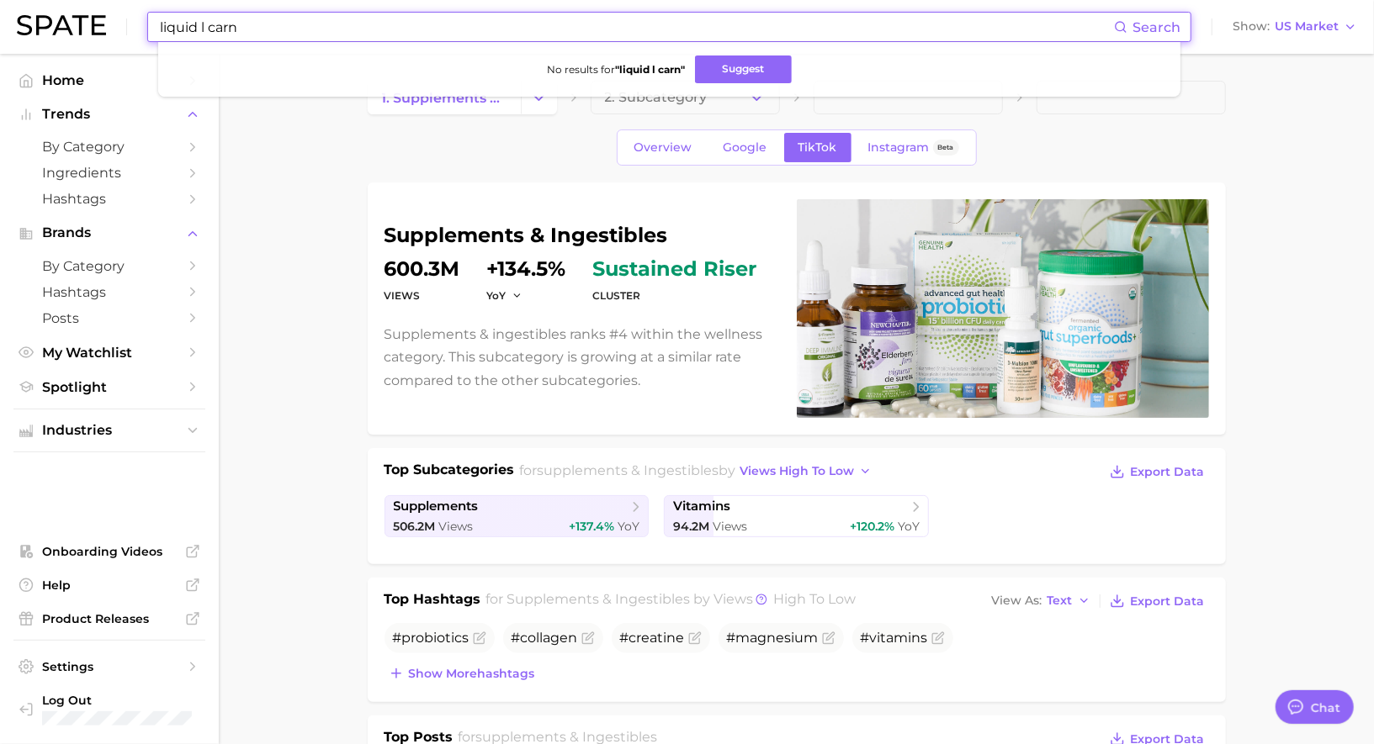
click at [209, 29] on input "liquid l carn" at bounding box center [636, 27] width 956 height 29
click at [263, 40] on input "liquid carn" at bounding box center [636, 27] width 956 height 29
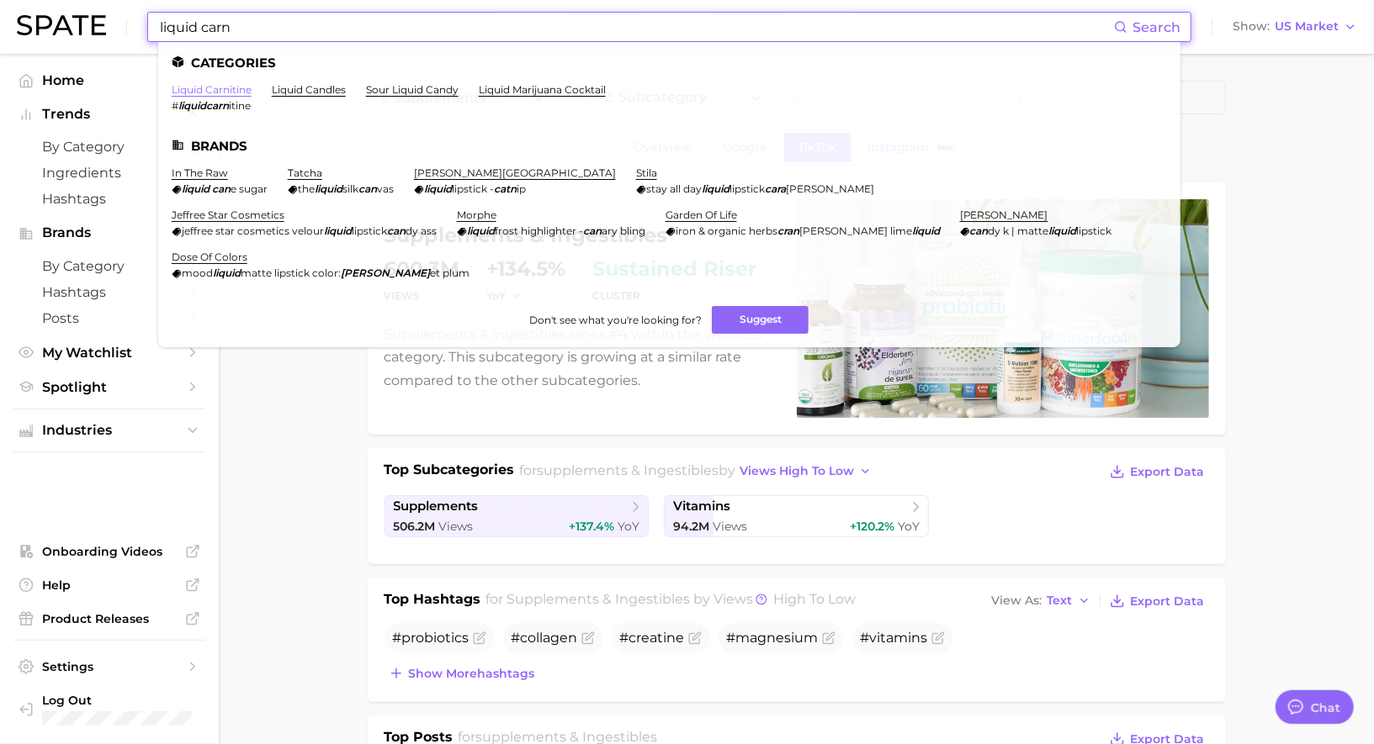
type input "liquid carn"
click at [228, 93] on link "liquid carnitine" at bounding box center [212, 89] width 80 height 13
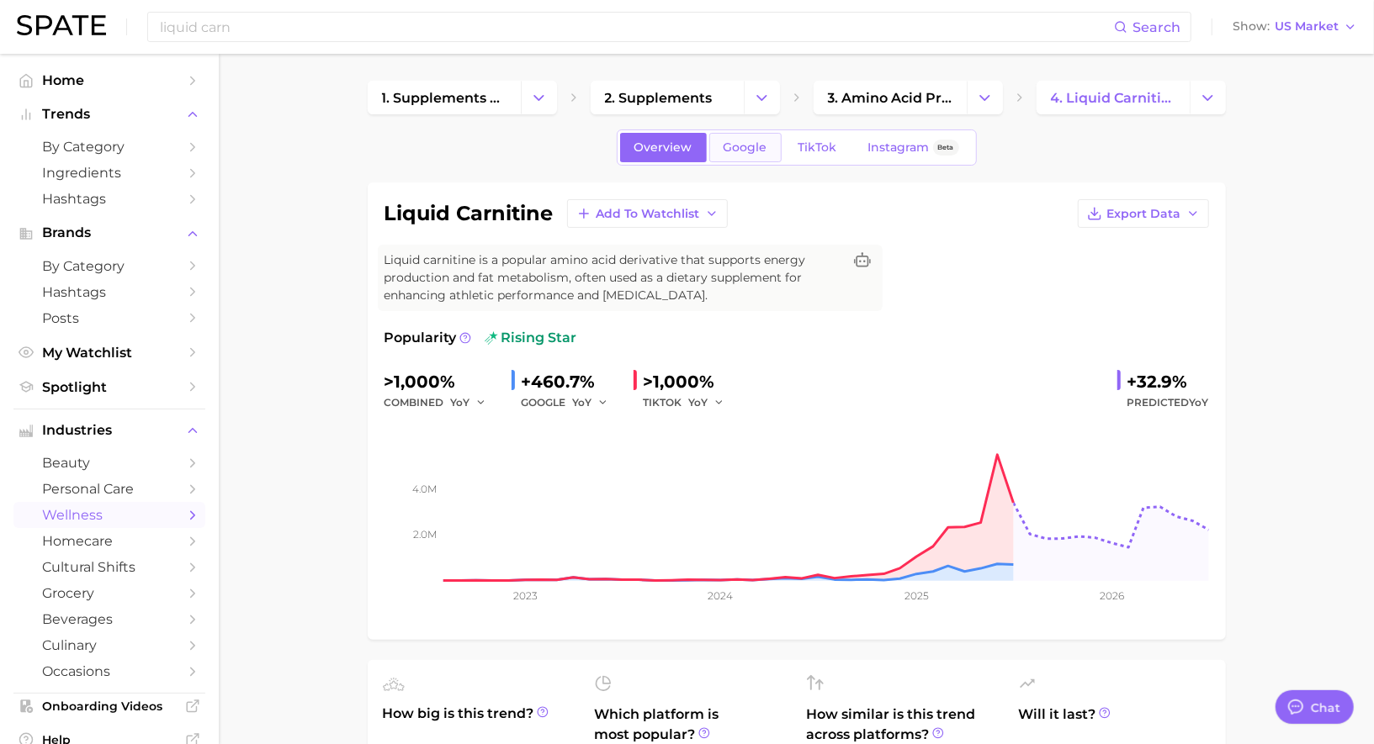
click at [727, 156] on link "Google" at bounding box center [745, 147] width 72 height 29
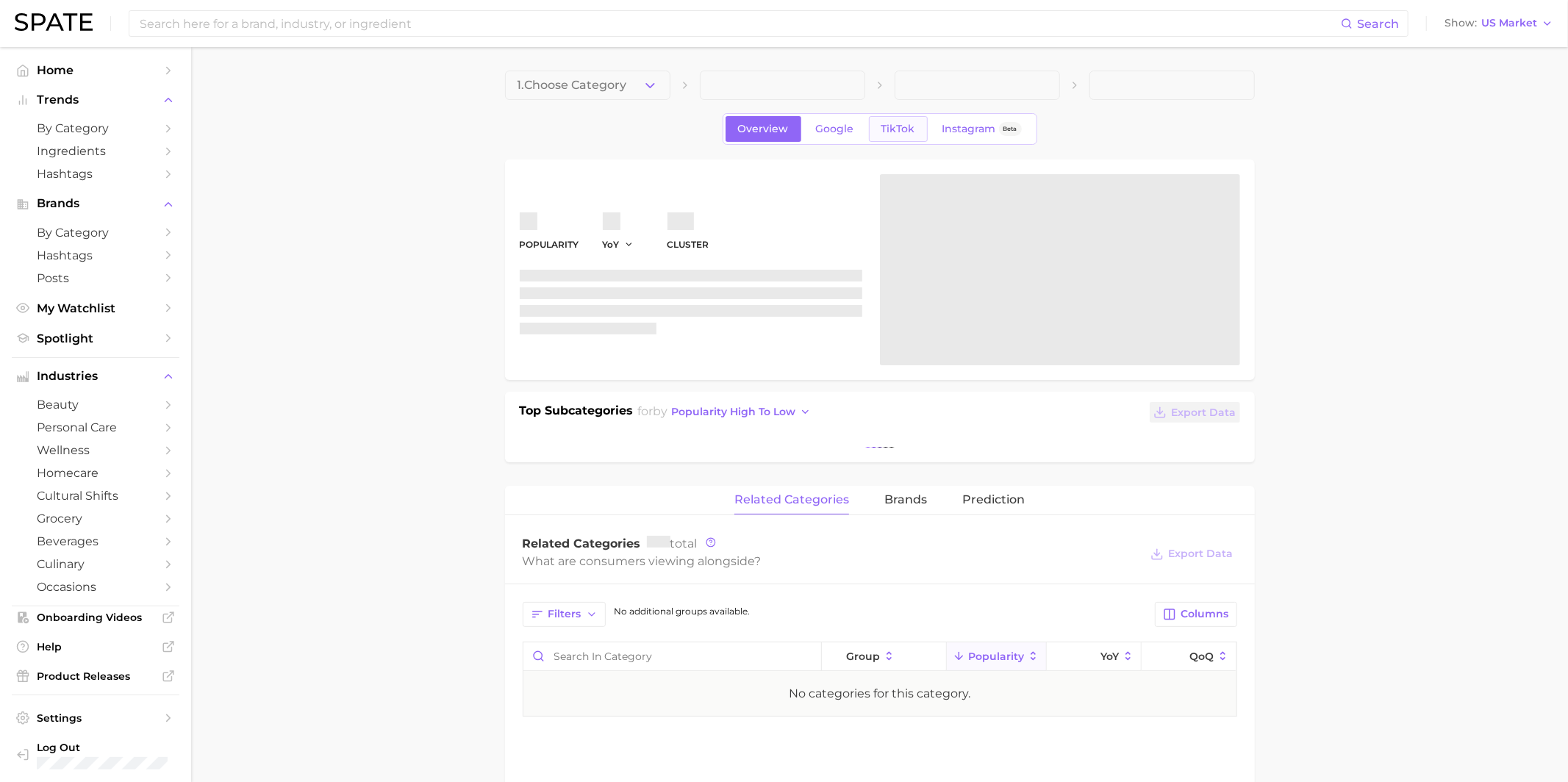
click at [910, 123] on span "TikTok" at bounding box center [898, 128] width 34 height 12
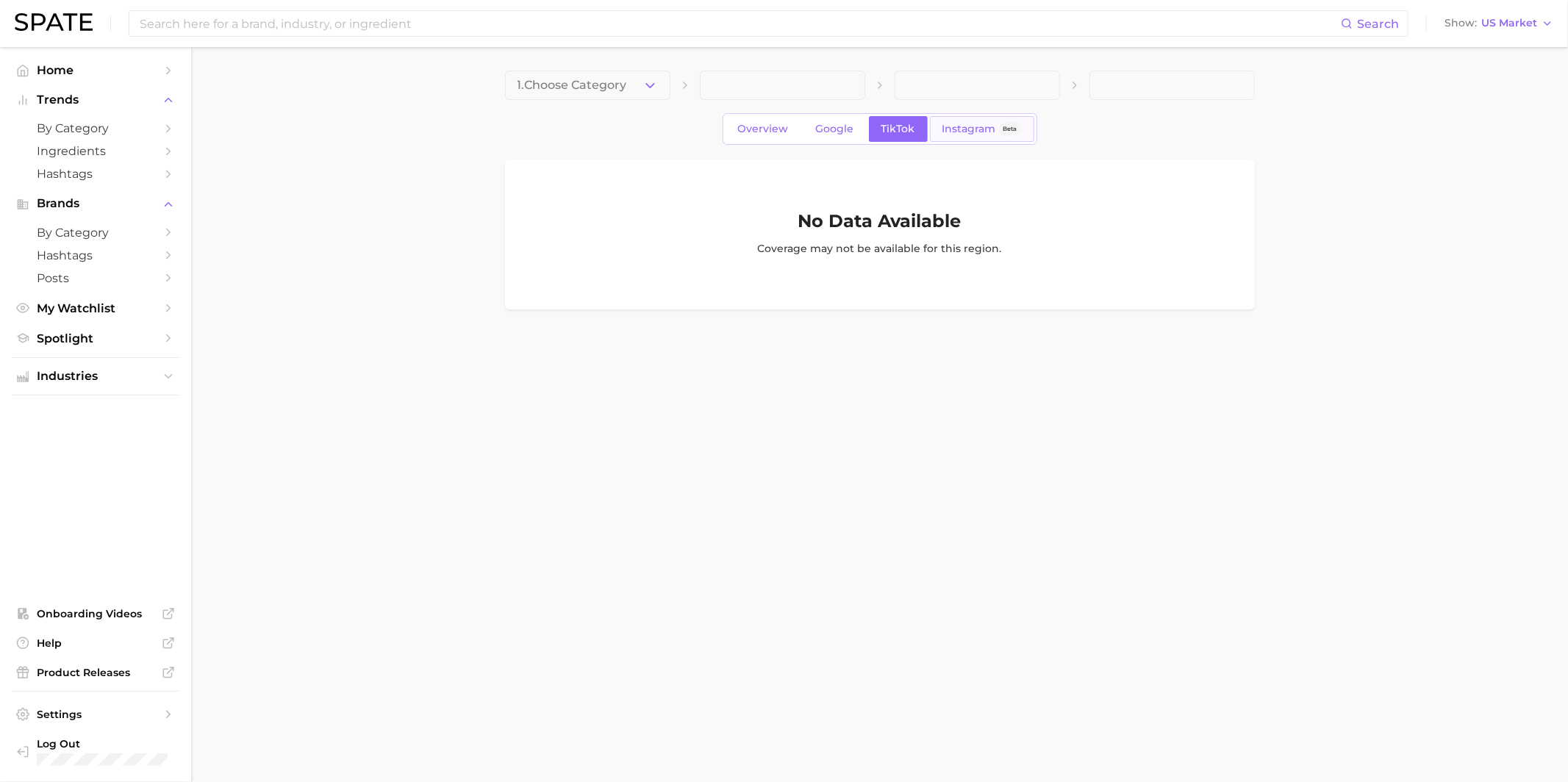
click at [957, 138] on link "Instagram Beta" at bounding box center [982, 128] width 104 height 25
click at [623, 84] on span "1. Choose Category" at bounding box center [572, 85] width 109 height 13
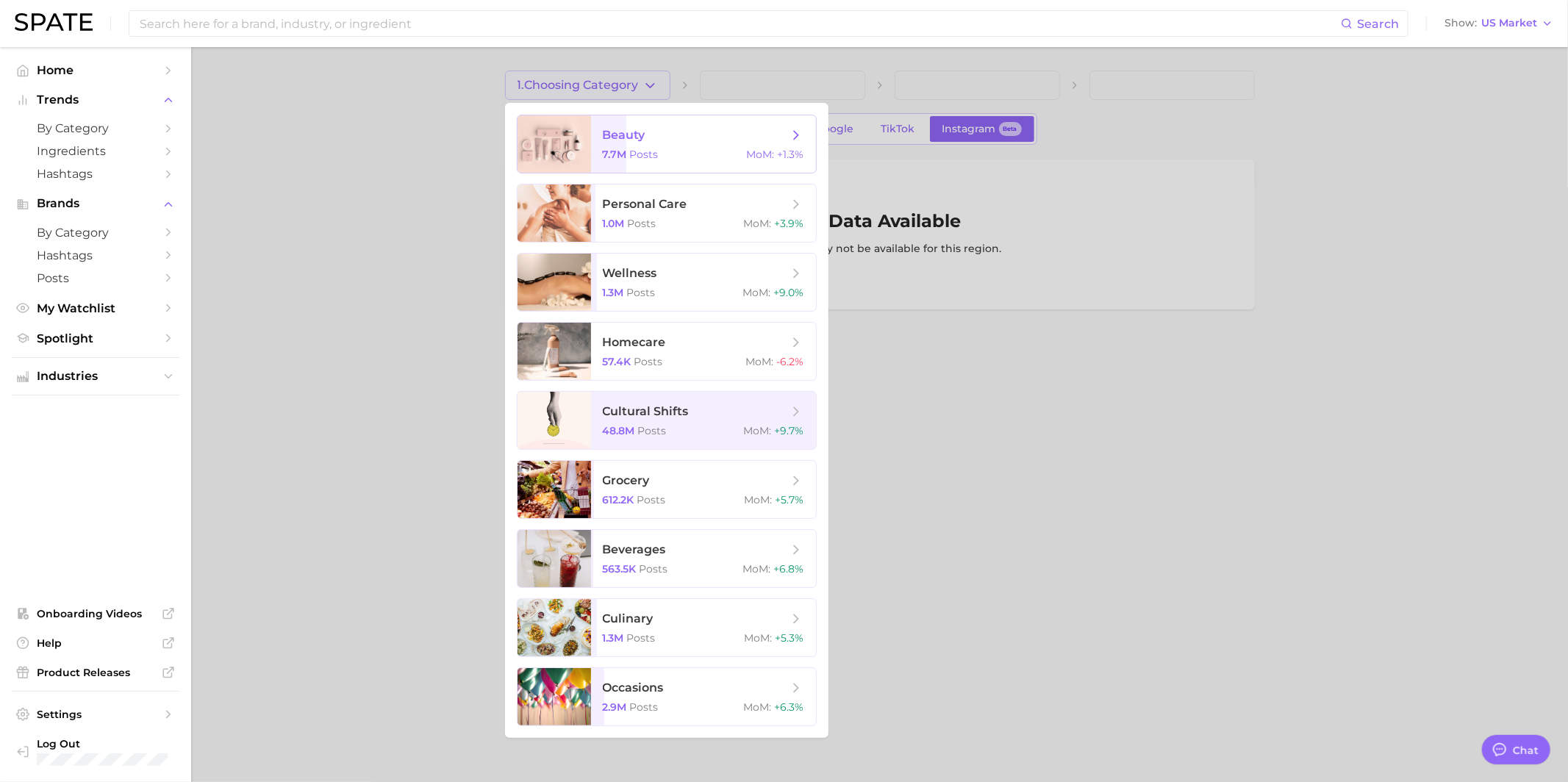
scroll to position [1423, 0]
click at [628, 134] on span "beauty" at bounding box center [624, 135] width 43 height 14
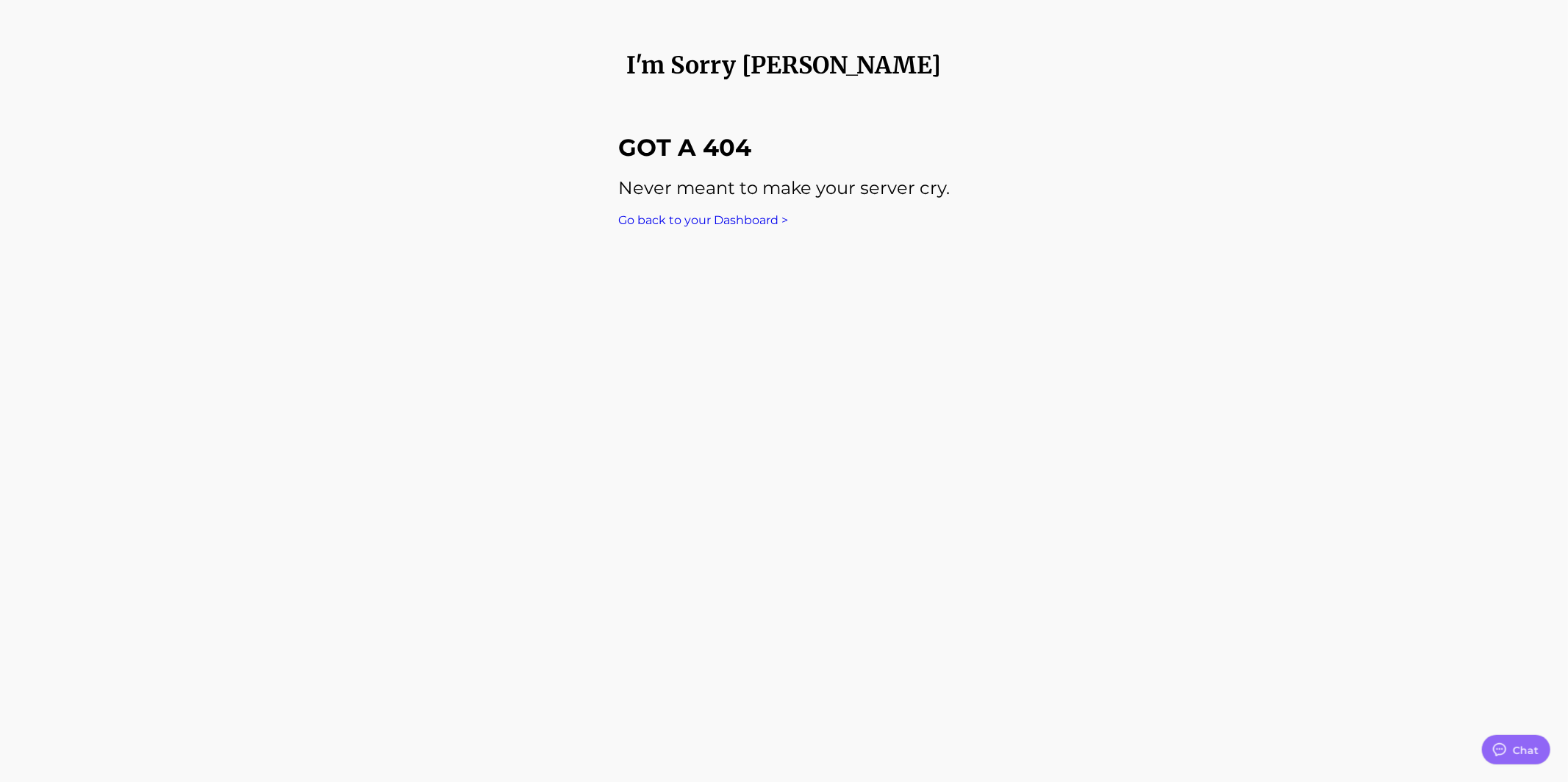
type textarea "x"
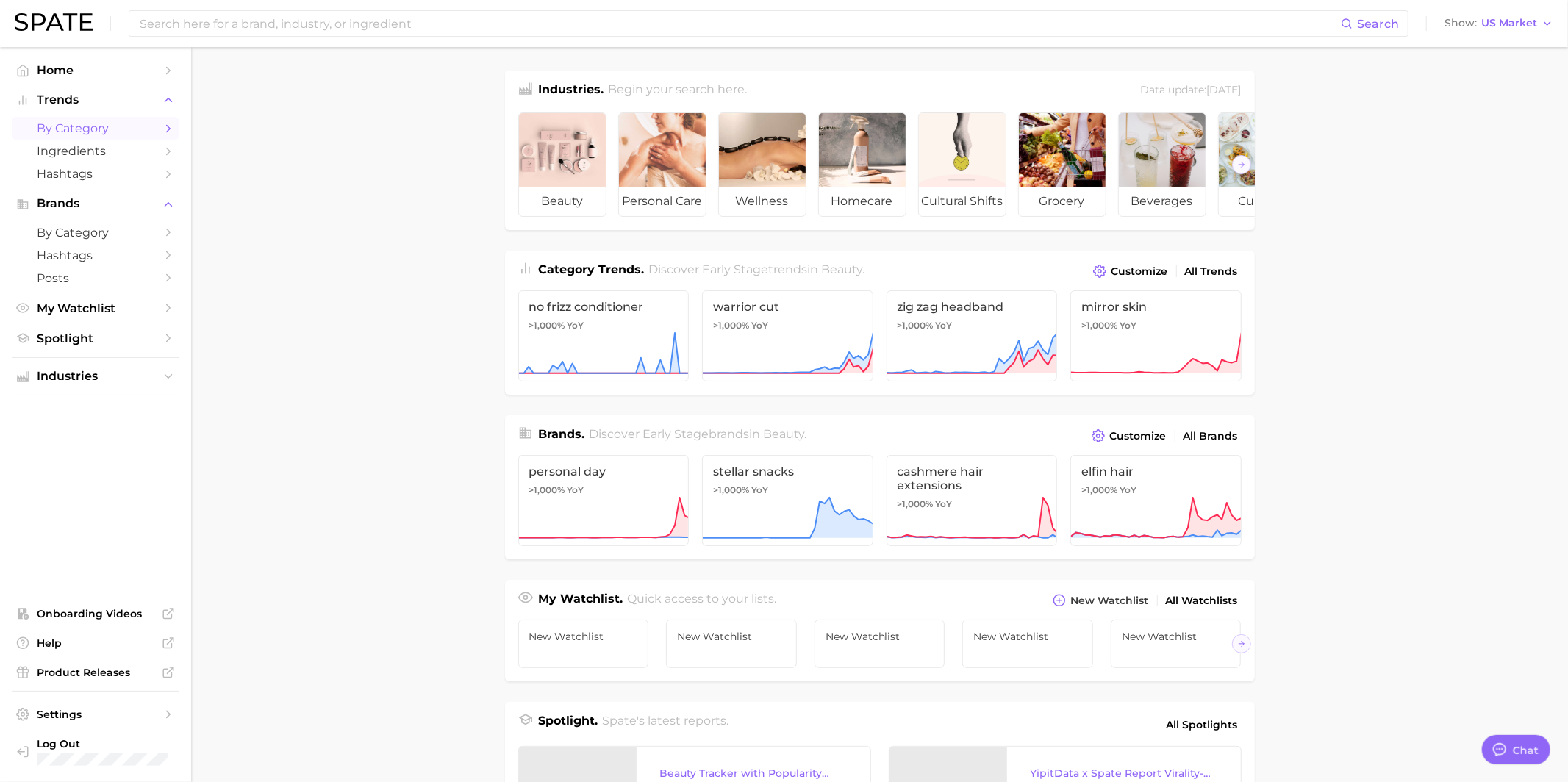
click at [80, 127] on span "by Category" at bounding box center [95, 128] width 118 height 14
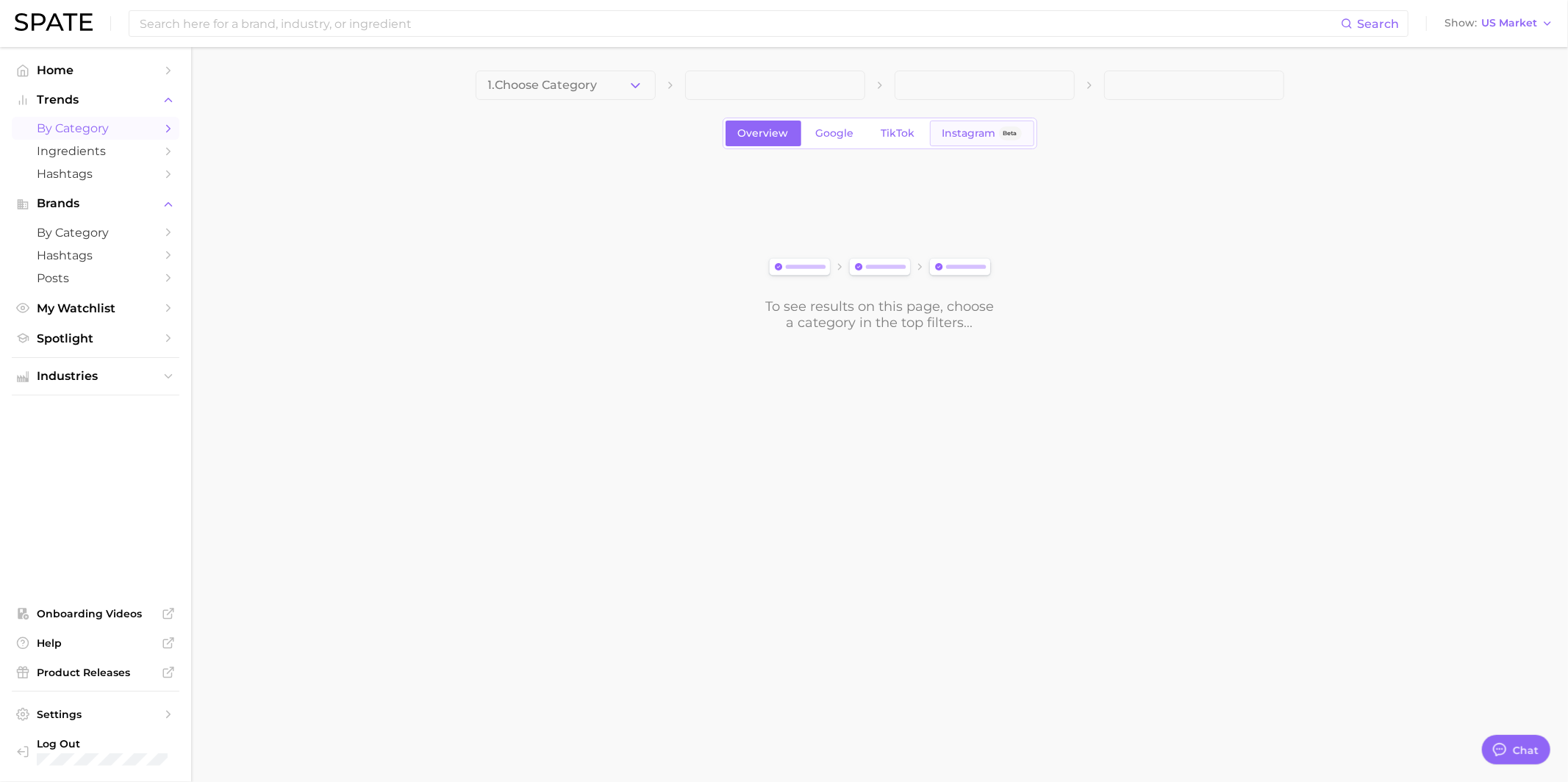
click at [943, 135] on span "Instagram" at bounding box center [968, 134] width 53 height 12
click at [629, 84] on icon "button" at bounding box center [635, 86] width 16 height 16
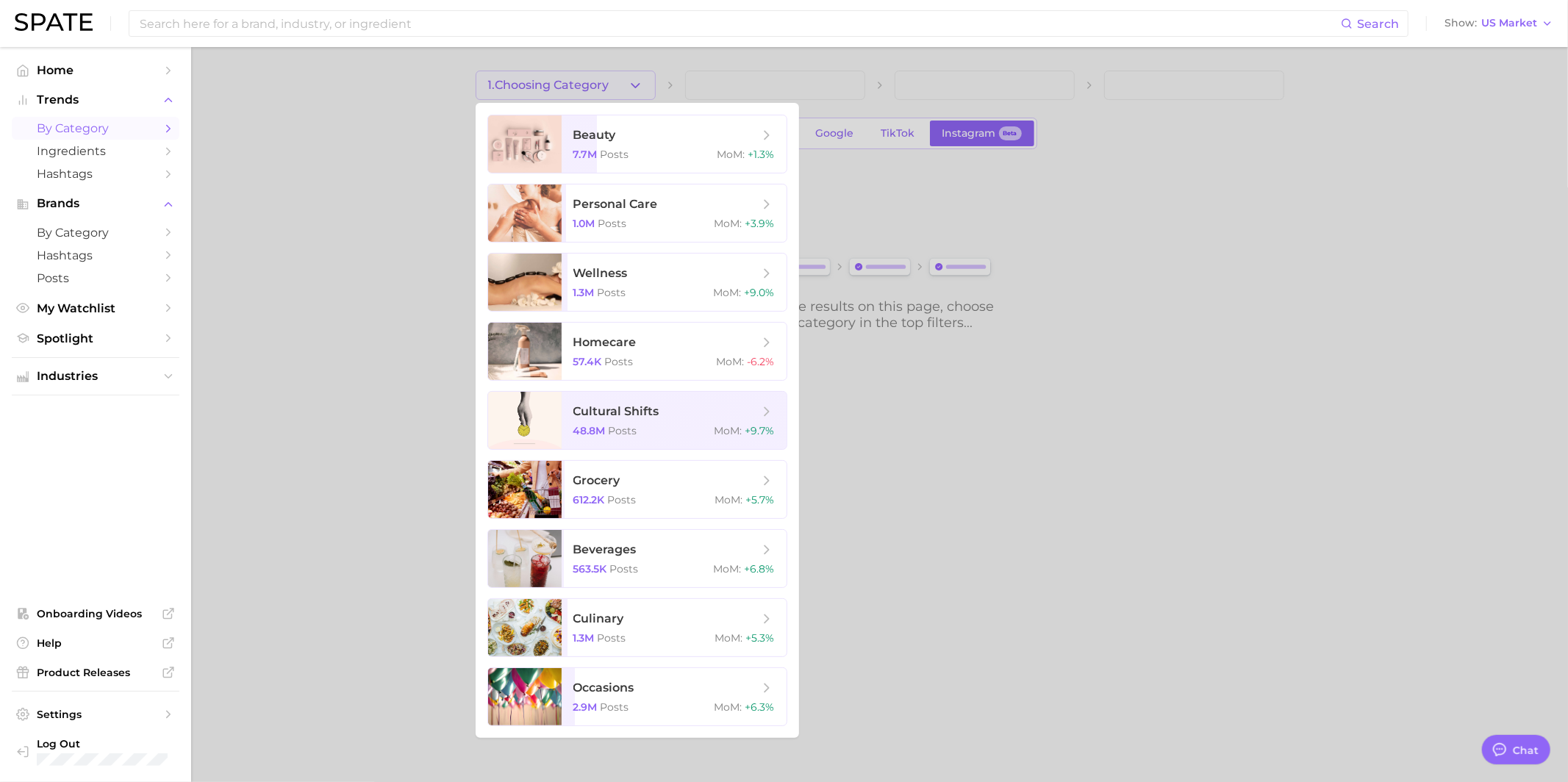
click at [617, 81] on div at bounding box center [784, 391] width 1568 height 782
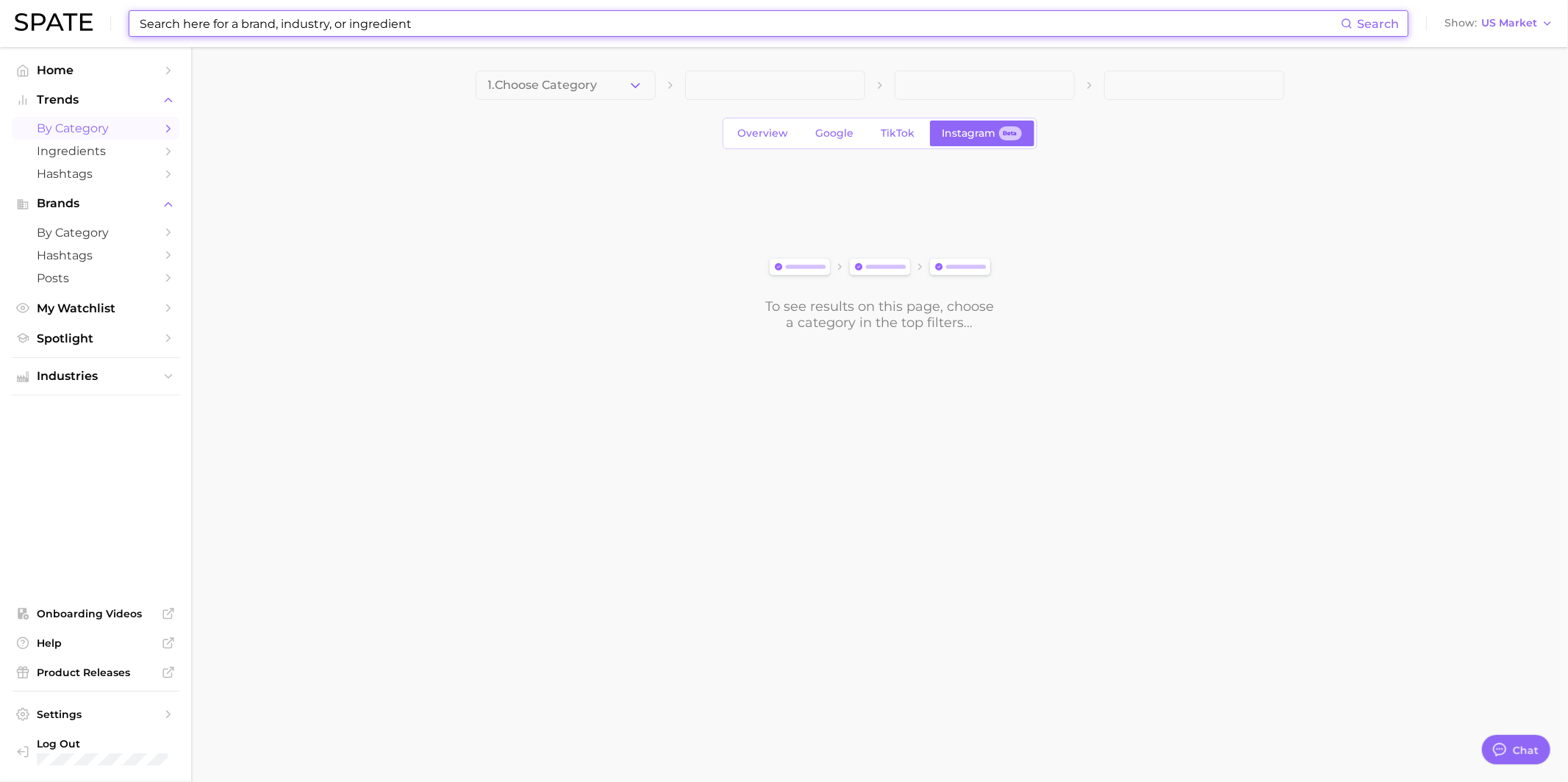
click at [610, 28] on input at bounding box center [739, 24] width 1203 height 25
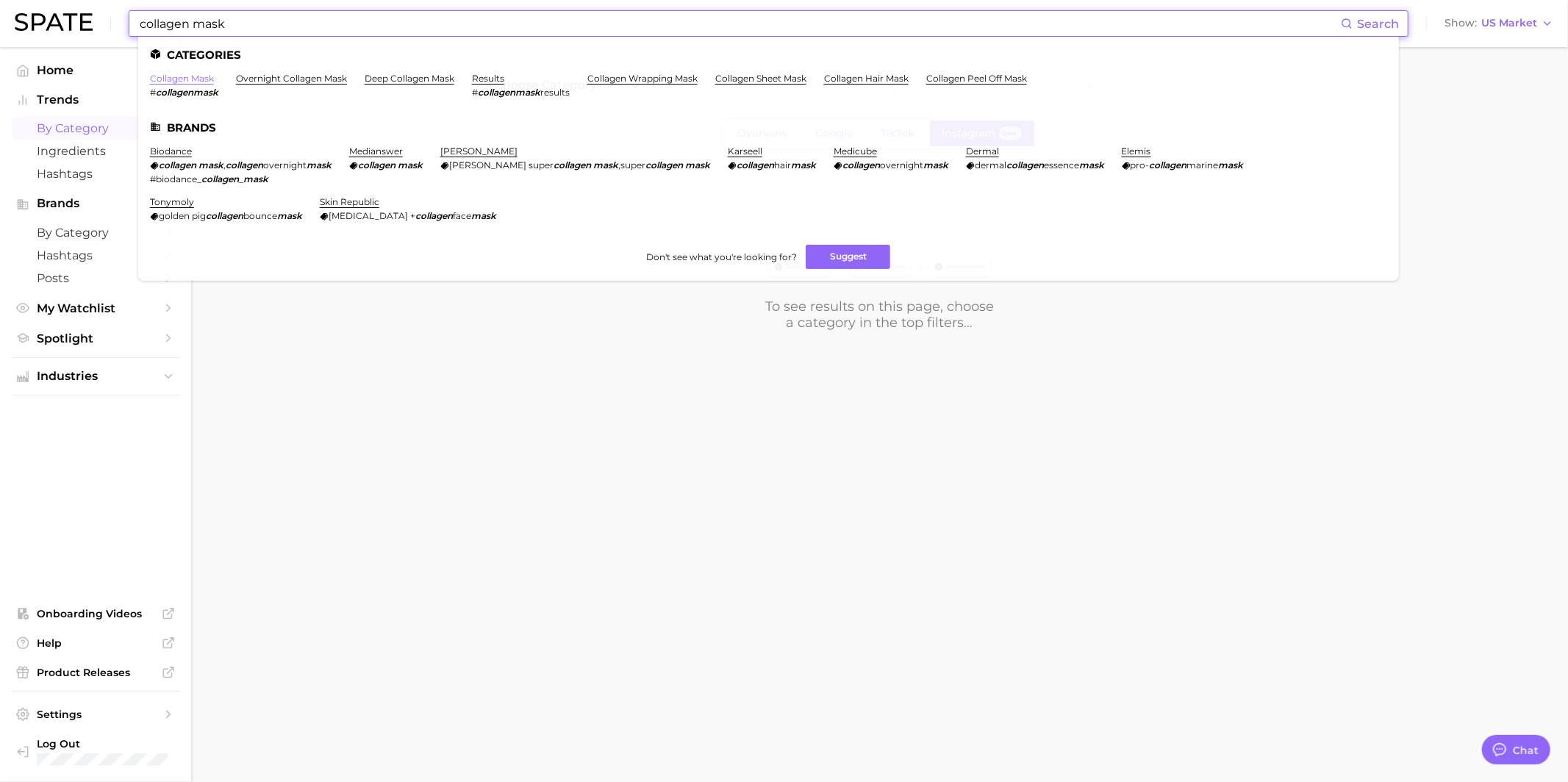
type input "collagen mask"
click at [183, 81] on link "collagen mask" at bounding box center [182, 78] width 64 height 11
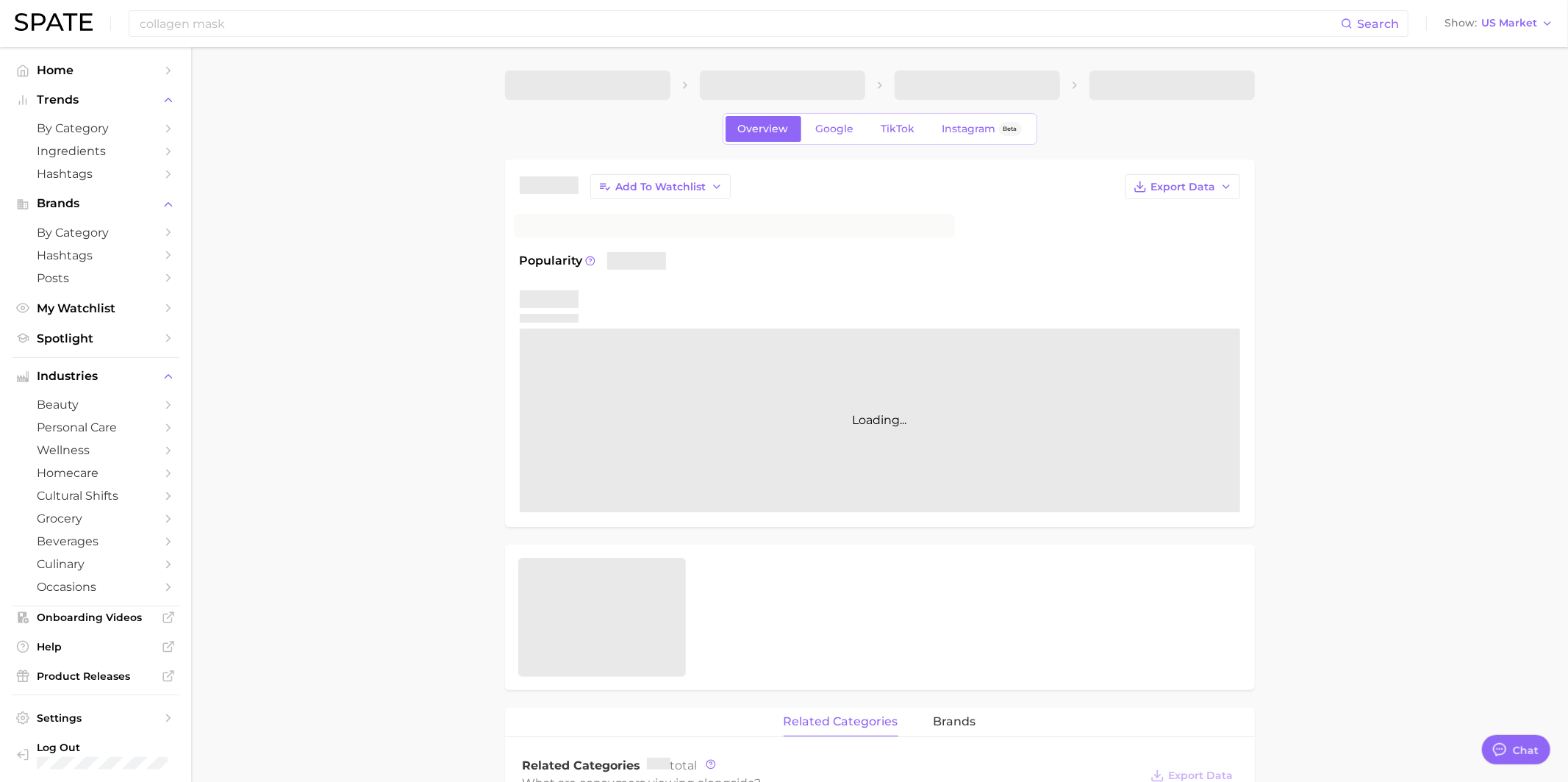
type textarea "x"
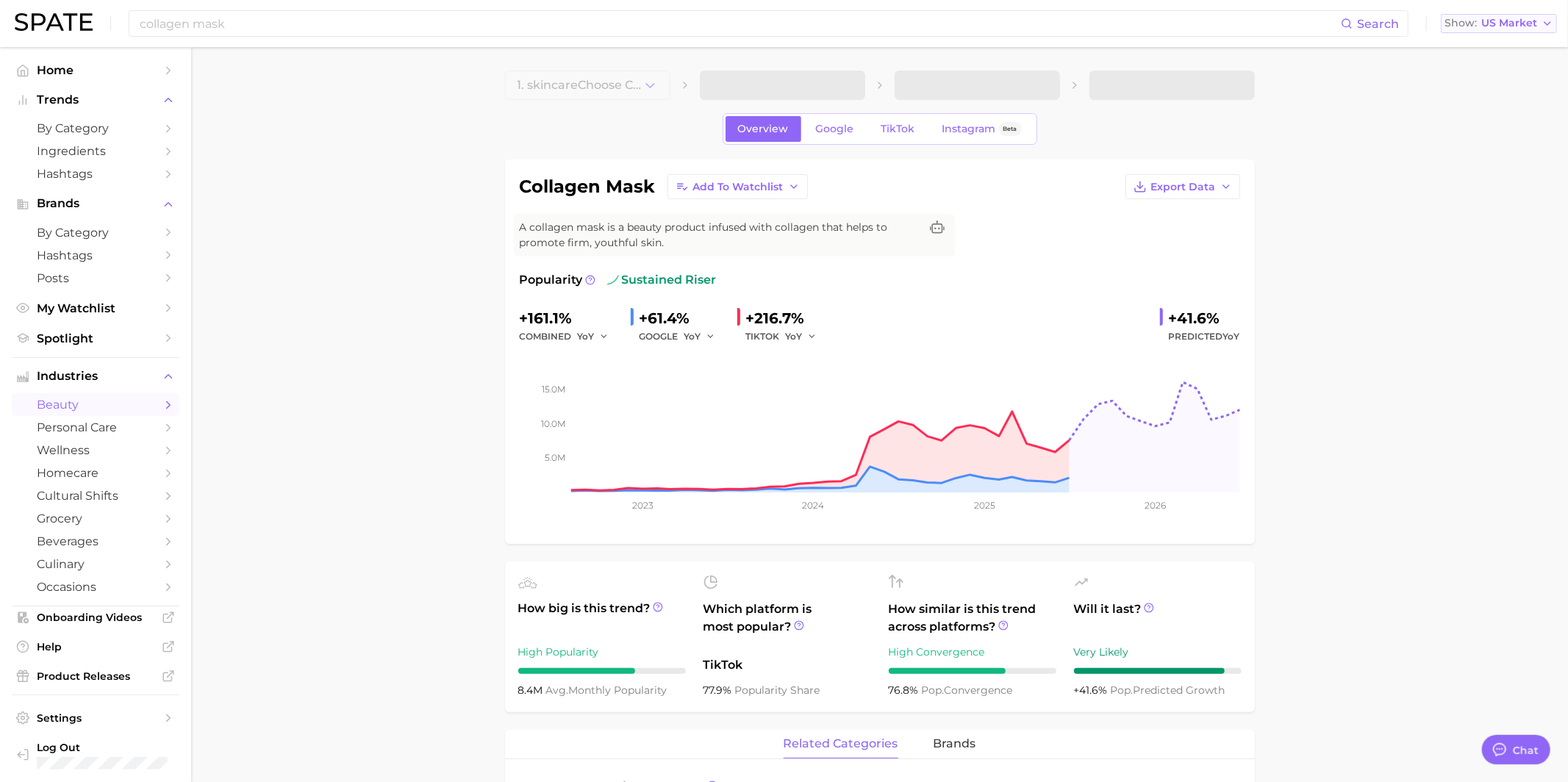
click at [1521, 23] on span "US Market" at bounding box center [1509, 23] width 56 height 8
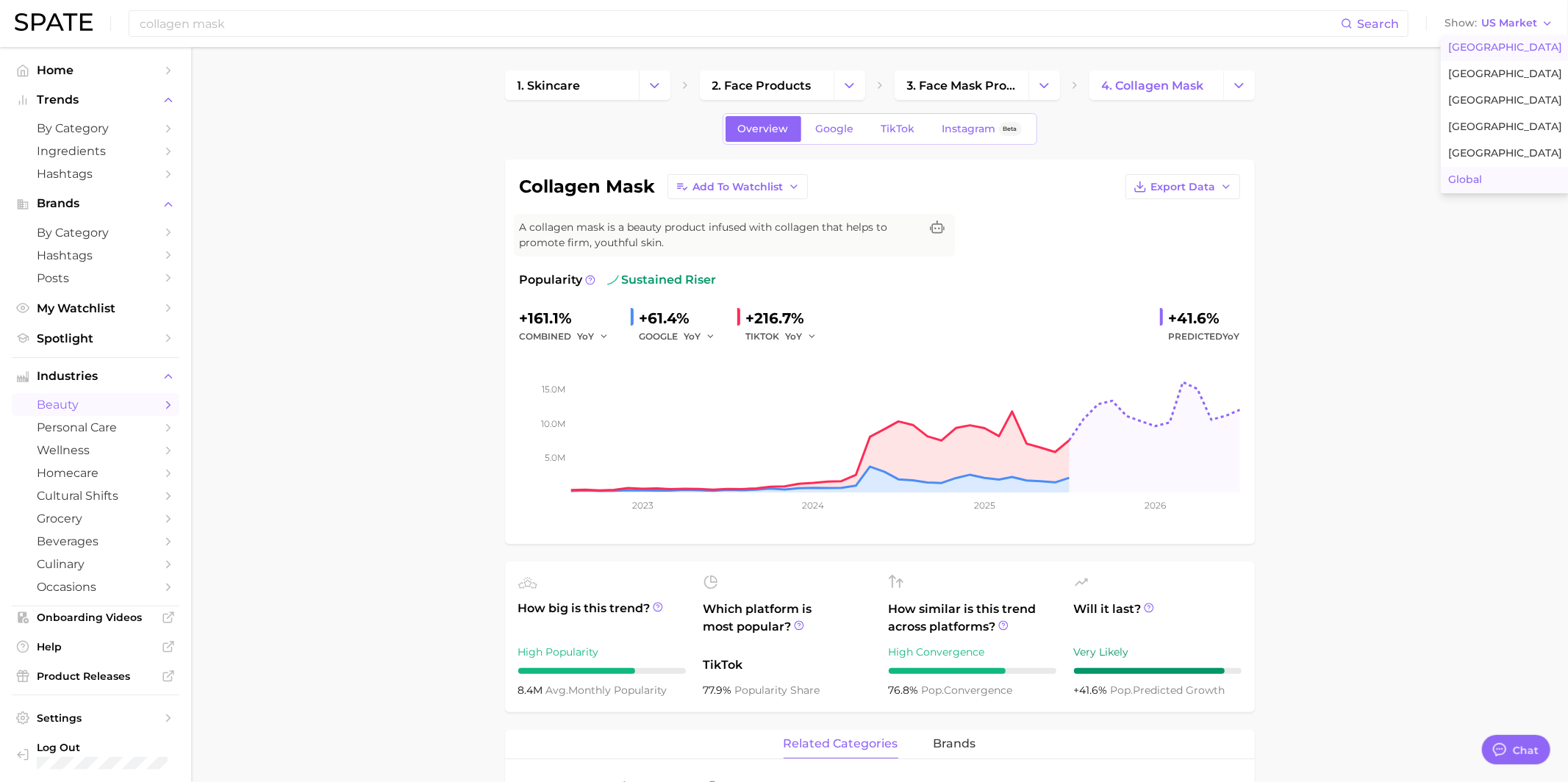
click at [1487, 183] on button "Global" at bounding box center [1505, 180] width 128 height 26
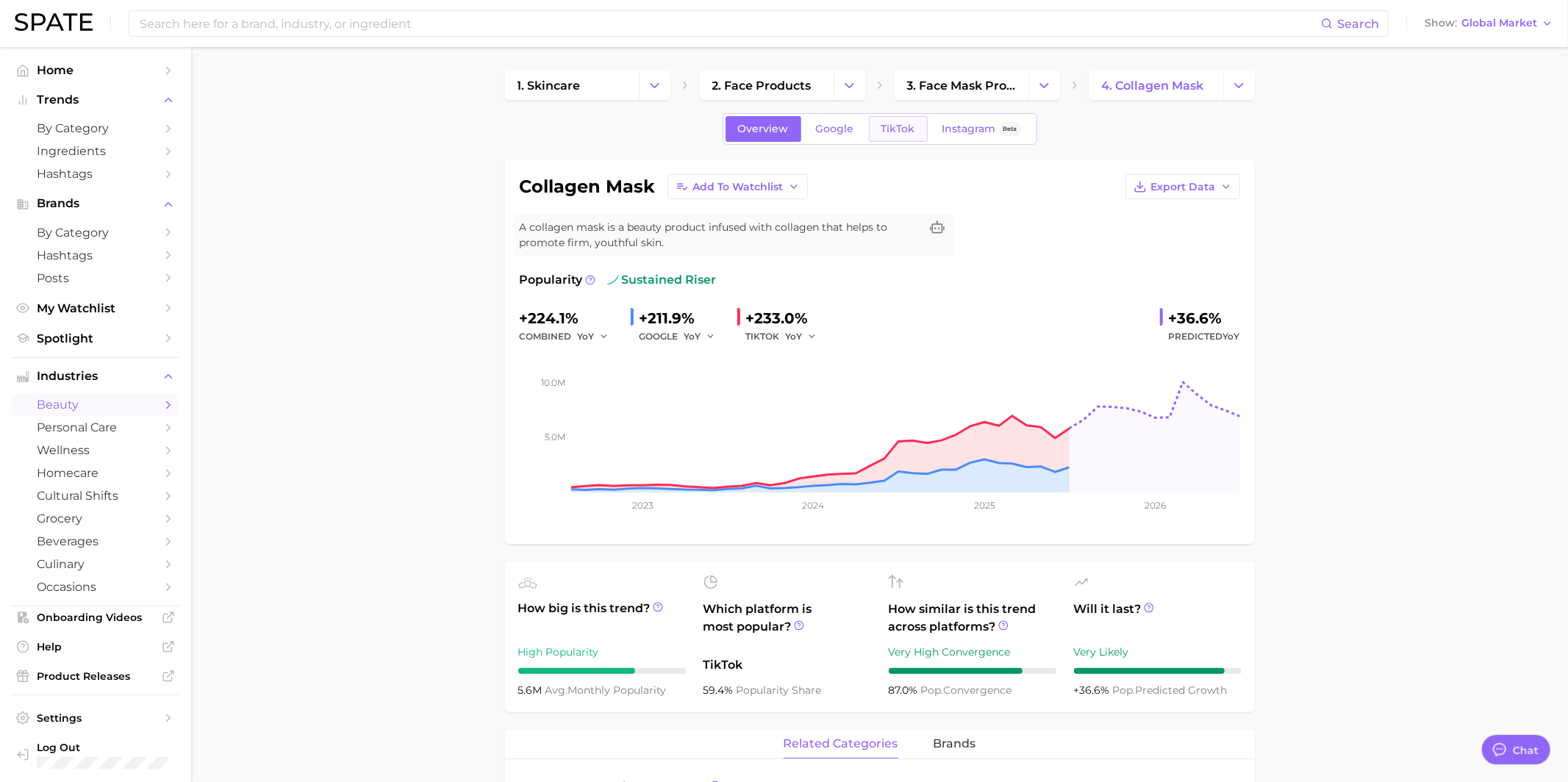
click at [905, 129] on span "TikTok" at bounding box center [898, 128] width 34 height 12
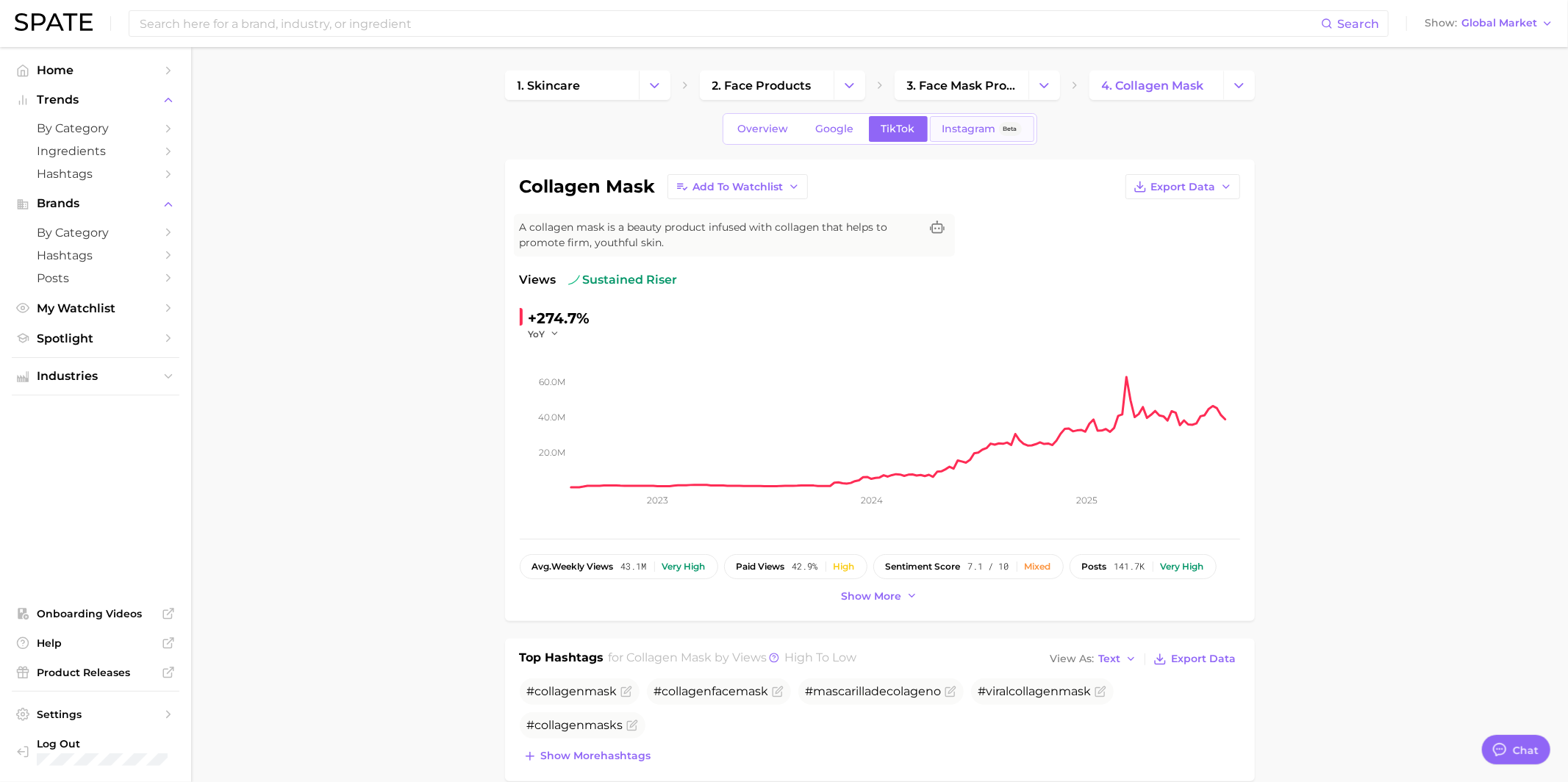
click at [951, 140] on link "Instagram Beta" at bounding box center [982, 128] width 104 height 25
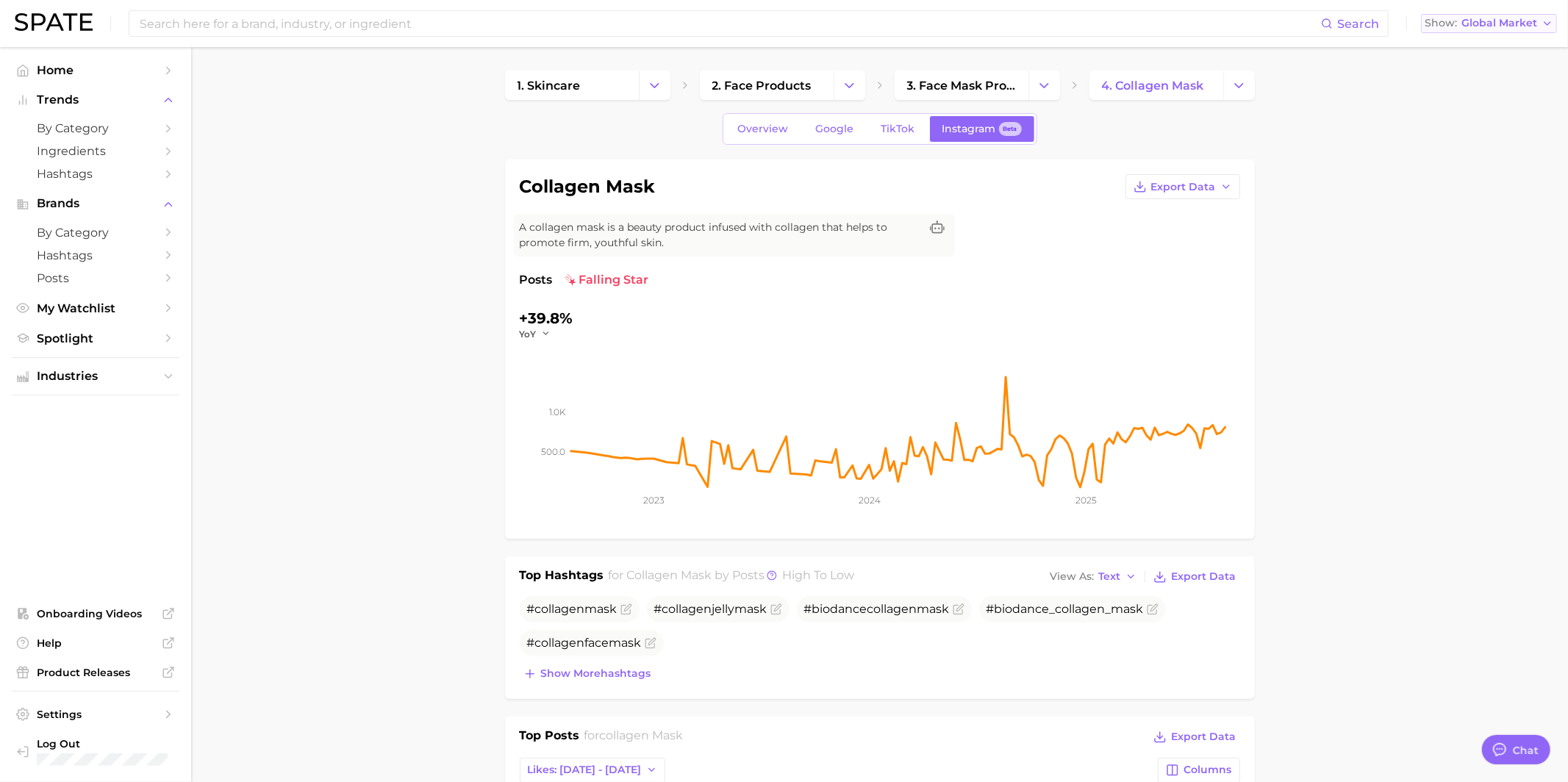
click at [1502, 19] on span "Global Market" at bounding box center [1499, 23] width 76 height 8
click at [1484, 44] on span "[GEOGRAPHIC_DATA]" at bounding box center [1486, 47] width 114 height 12
click at [1496, 19] on span "US Market" at bounding box center [1509, 23] width 56 height 8
click at [1472, 183] on span "Global" at bounding box center [1465, 180] width 34 height 12
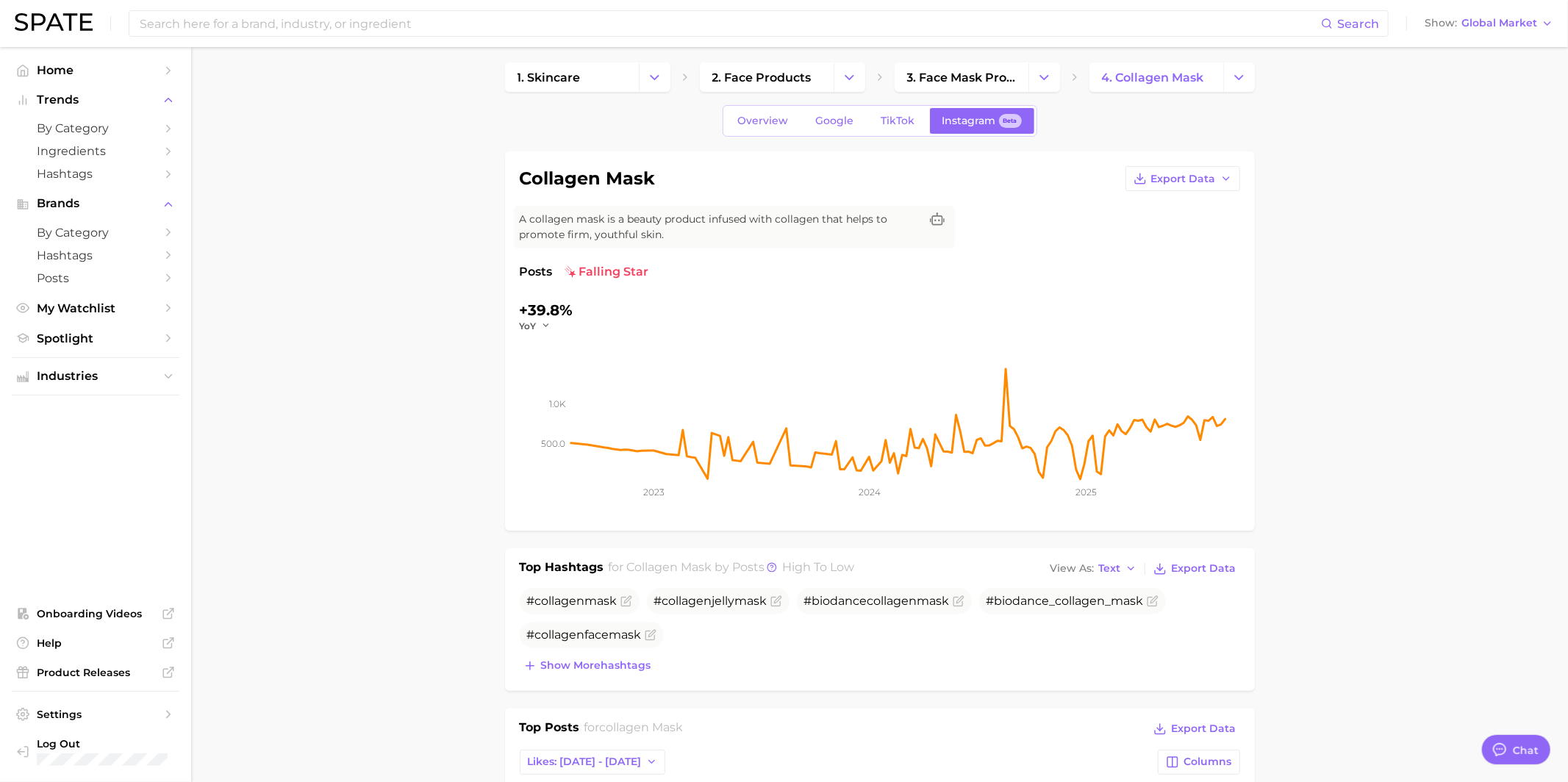
scroll to position [3, 0]
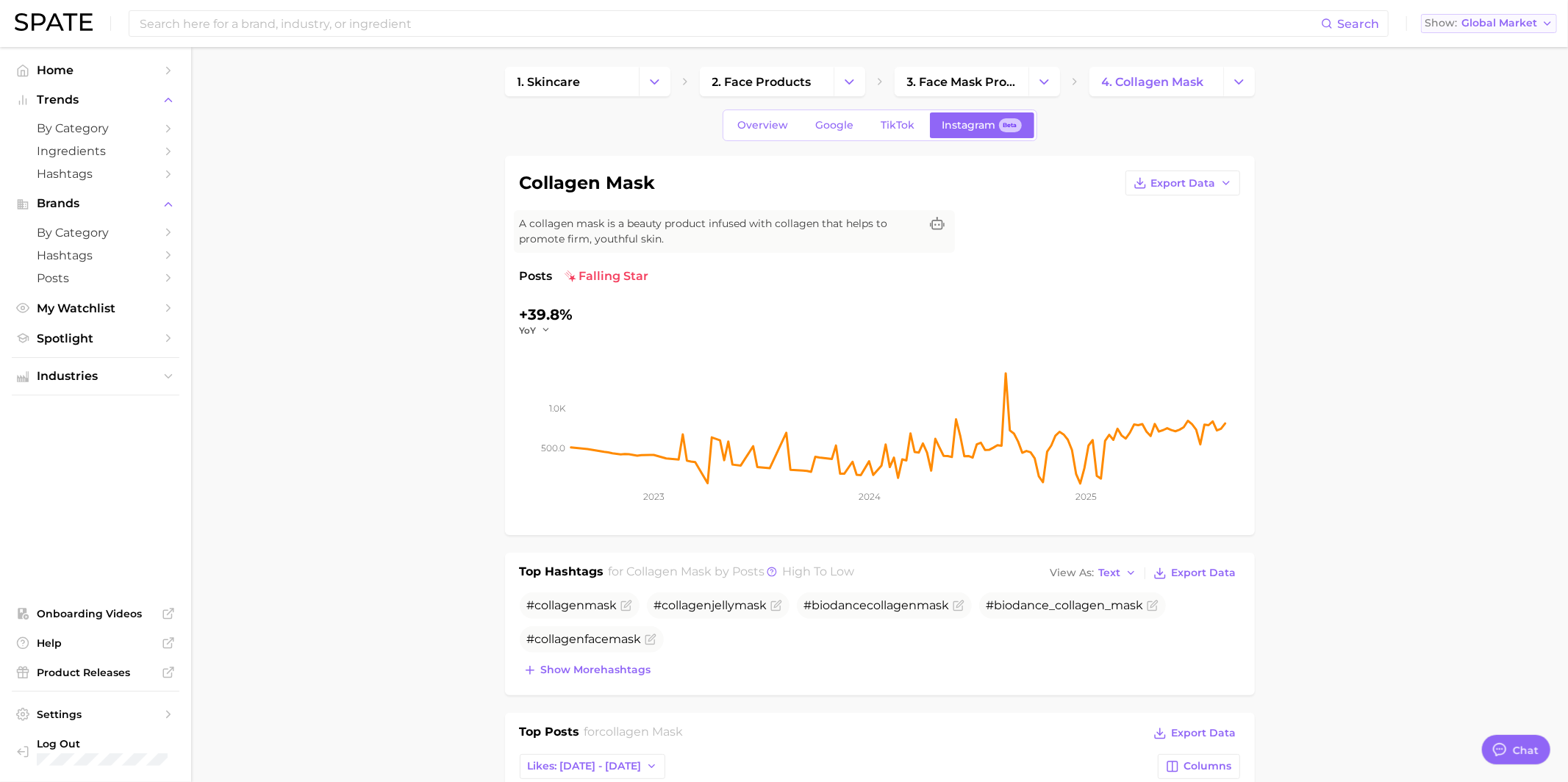
click at [1467, 21] on span "Global Market" at bounding box center [1499, 23] width 76 height 8
click at [1466, 43] on span "[GEOGRAPHIC_DATA]" at bounding box center [1486, 47] width 114 height 12
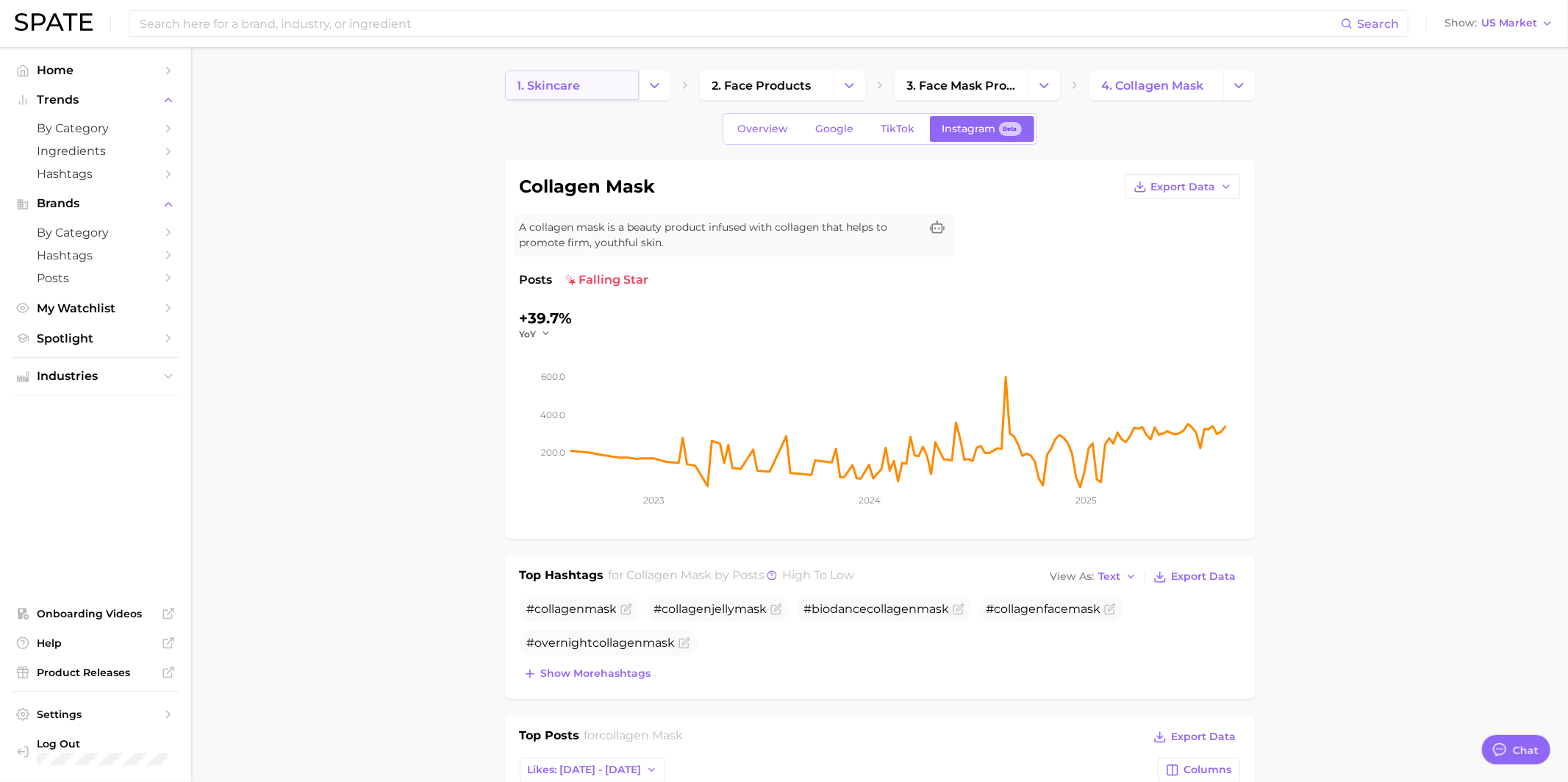
click at [571, 86] on span "1. skincare" at bounding box center [549, 86] width 63 height 14
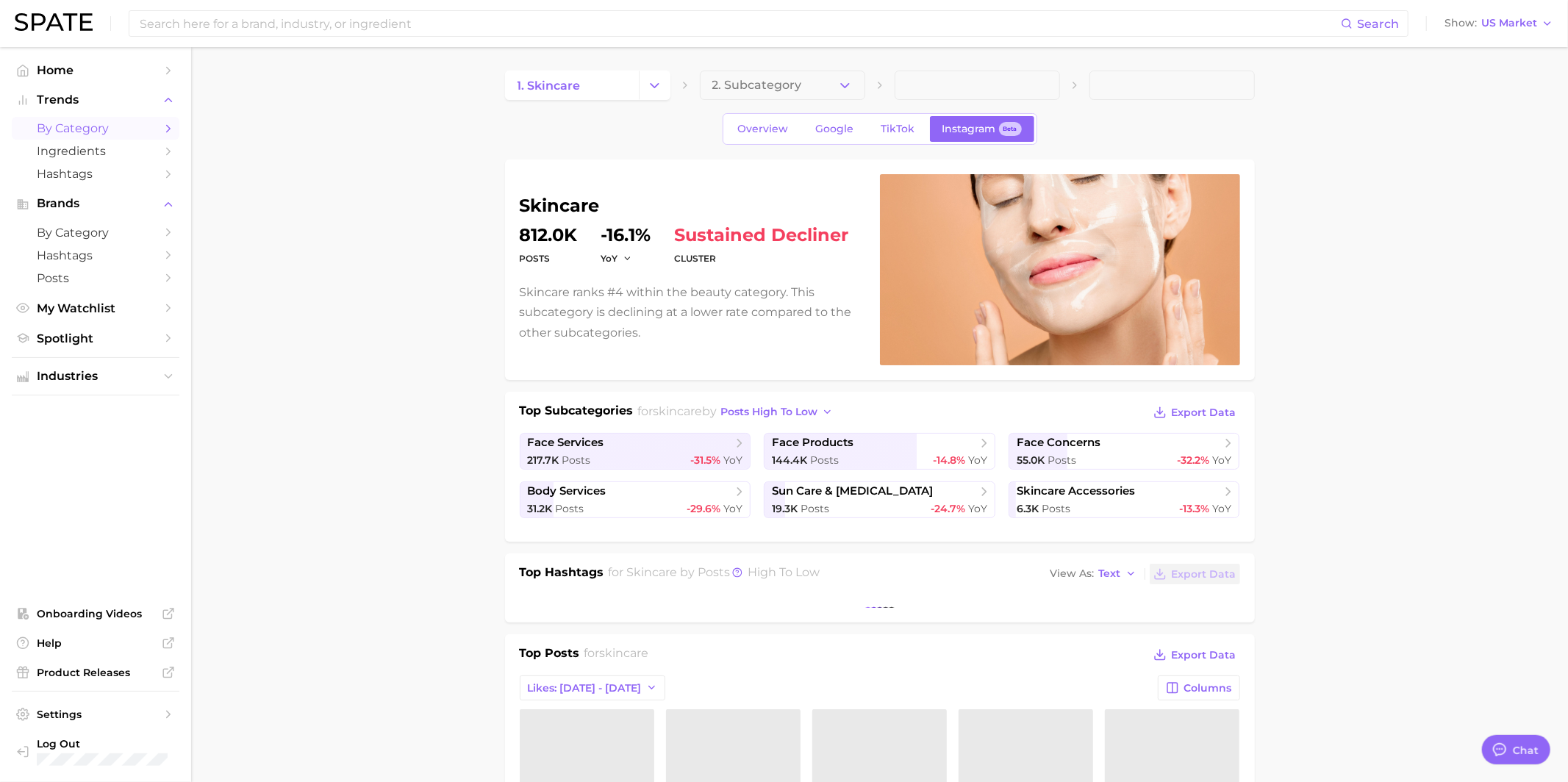
click at [96, 122] on span "by Category" at bounding box center [95, 128] width 118 height 14
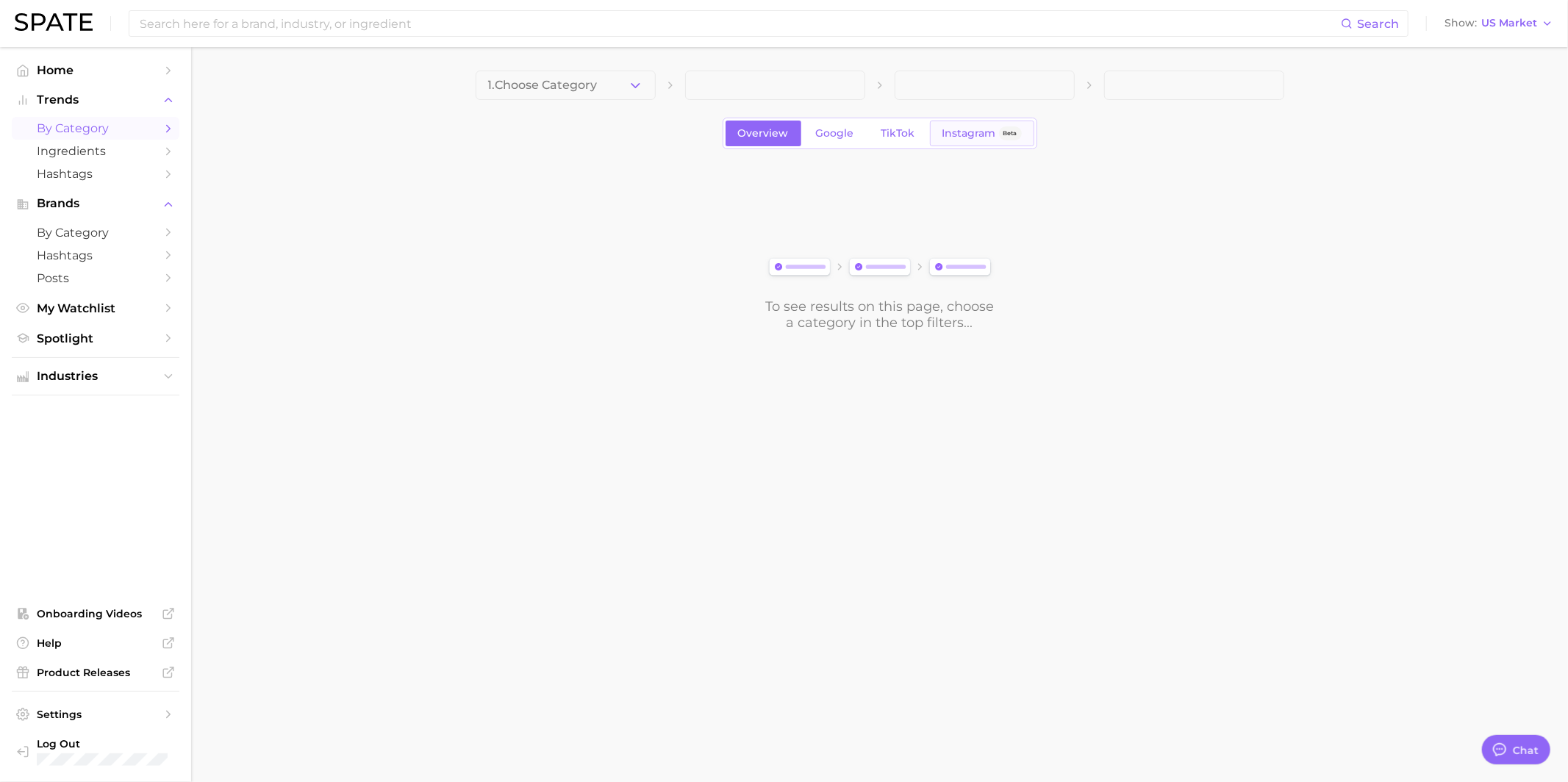
click at [952, 132] on span "Instagram" at bounding box center [968, 134] width 53 height 12
click at [593, 90] on span "1. Choose Category" at bounding box center [543, 85] width 109 height 13
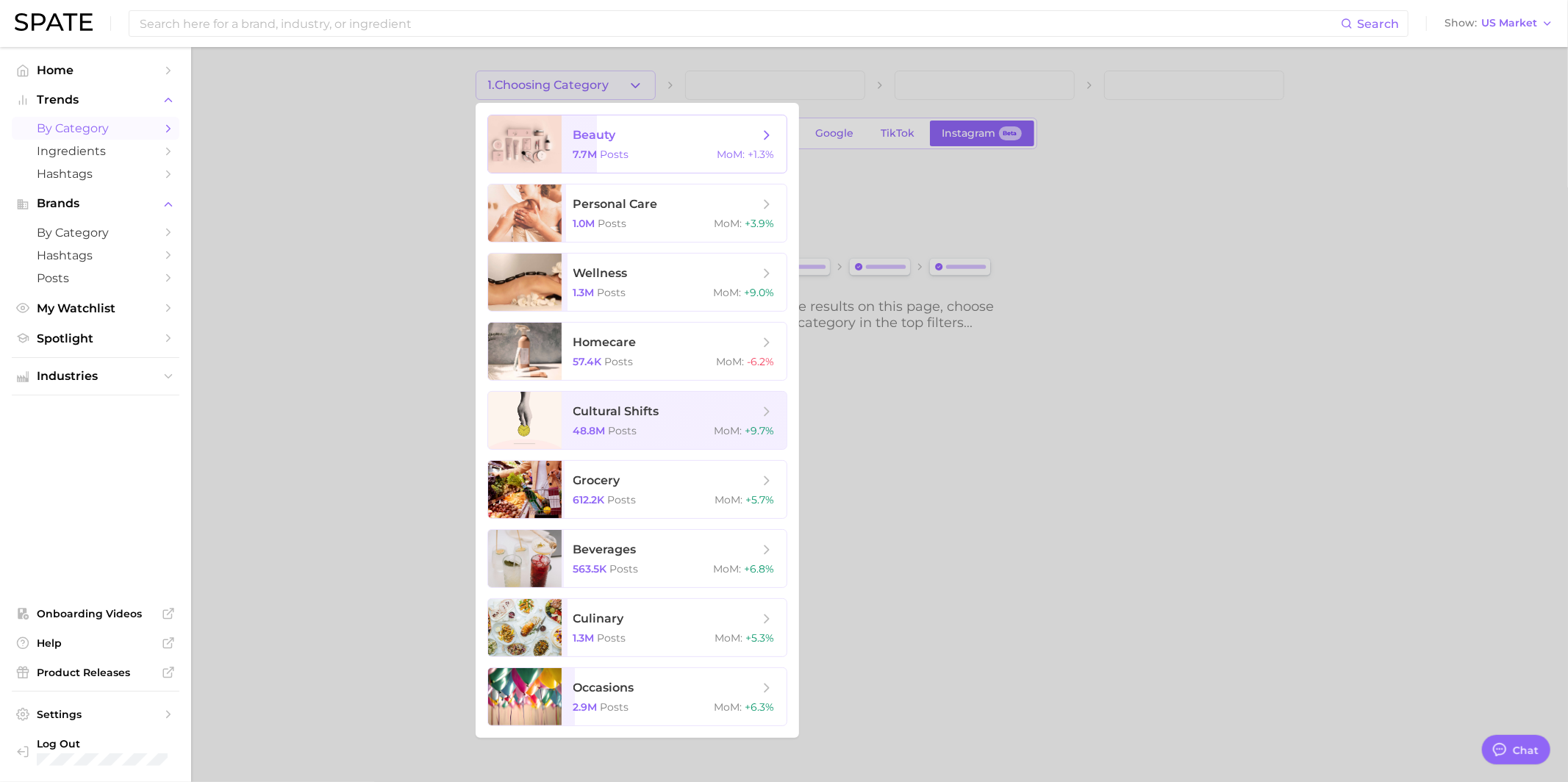
click at [593, 127] on span "beauty 7.7m Posts MoM : +1.3%" at bounding box center [674, 144] width 225 height 58
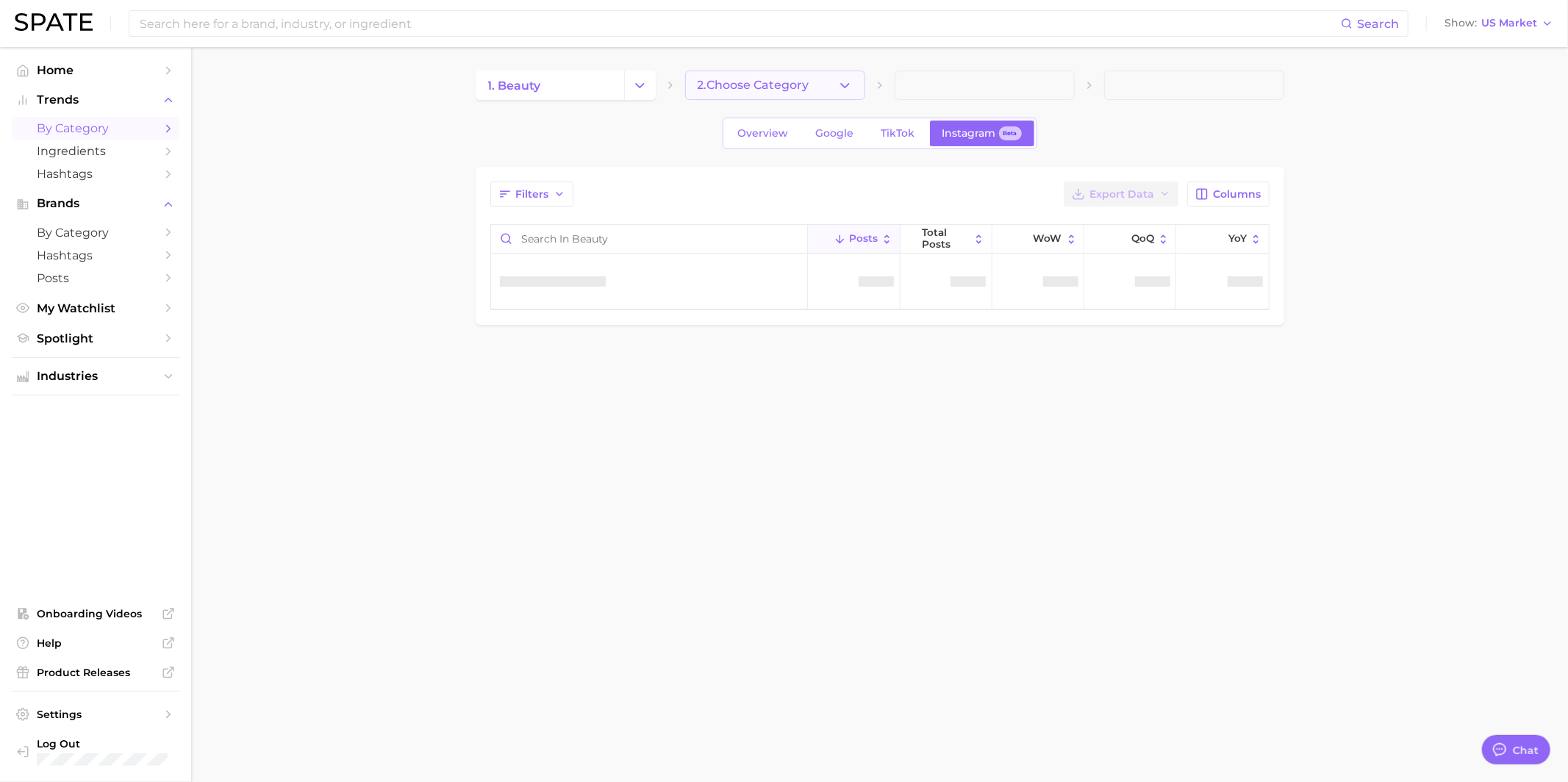
click at [727, 98] on button "2. Choose Category" at bounding box center [775, 86] width 180 height 30
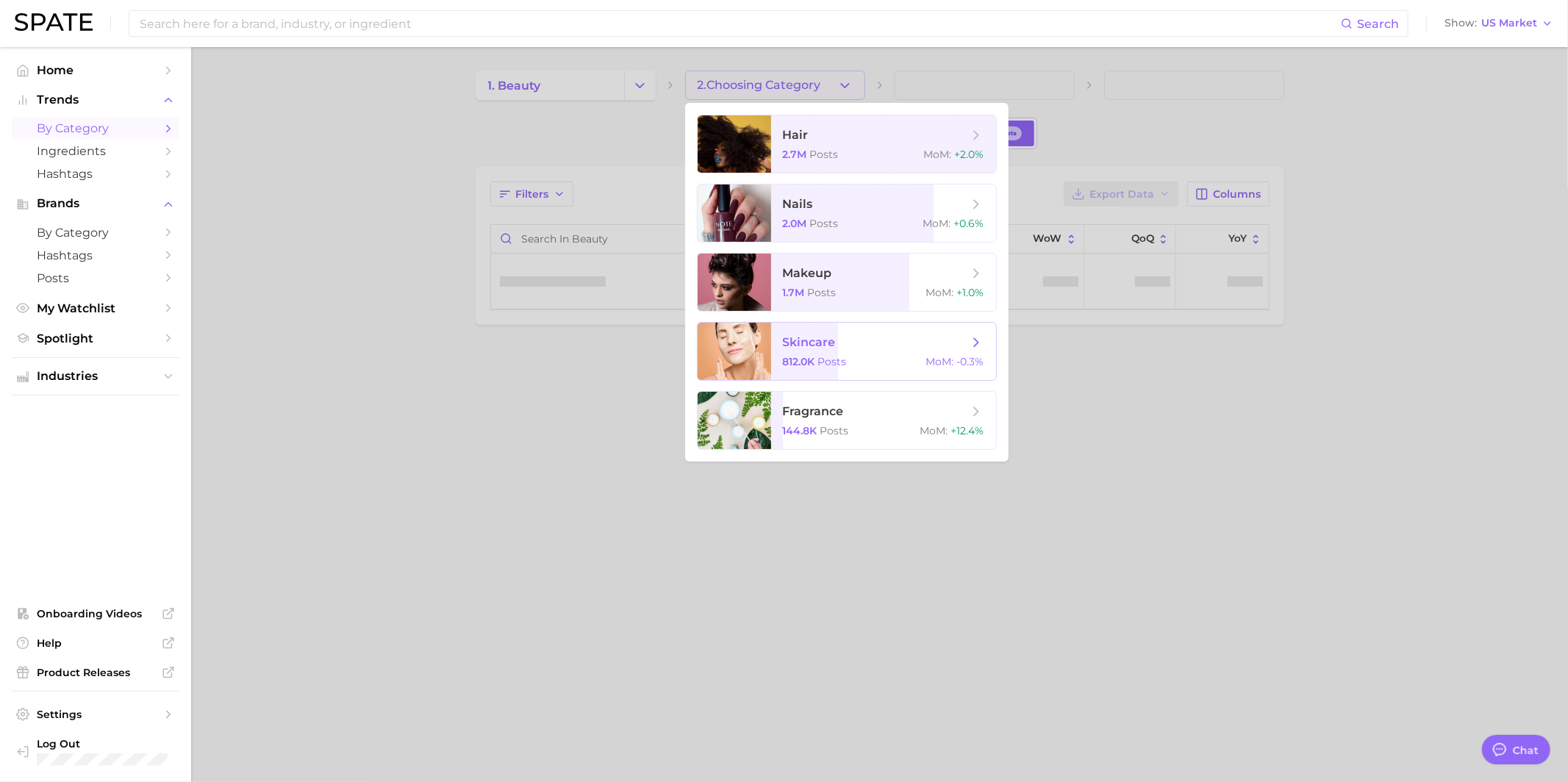
click at [778, 333] on span "skincare 812.0k Posts MoM : -0.3%" at bounding box center [883, 351] width 225 height 58
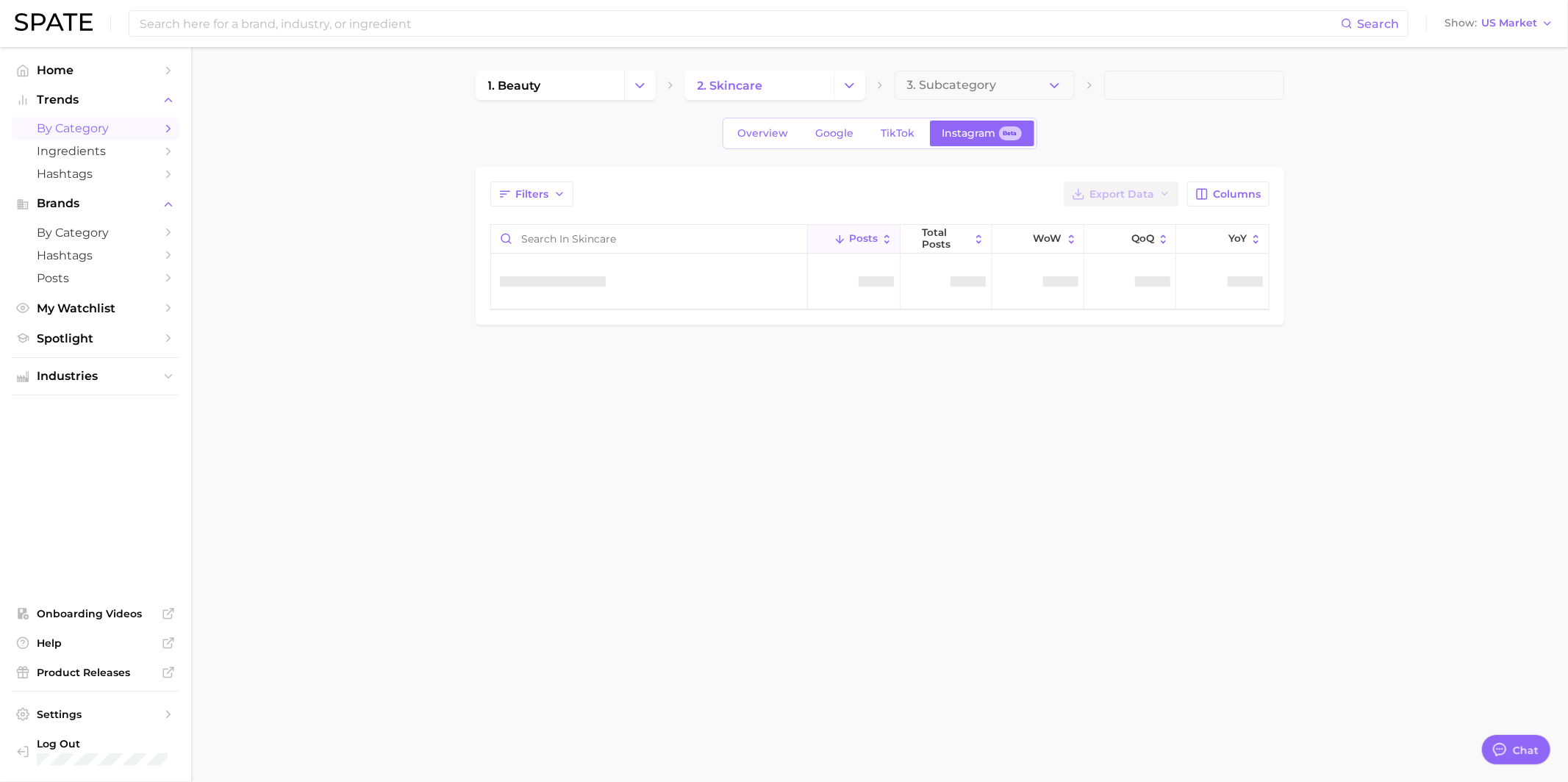
click at [847, 79] on icon "Change Category" at bounding box center [850, 86] width 16 height 16
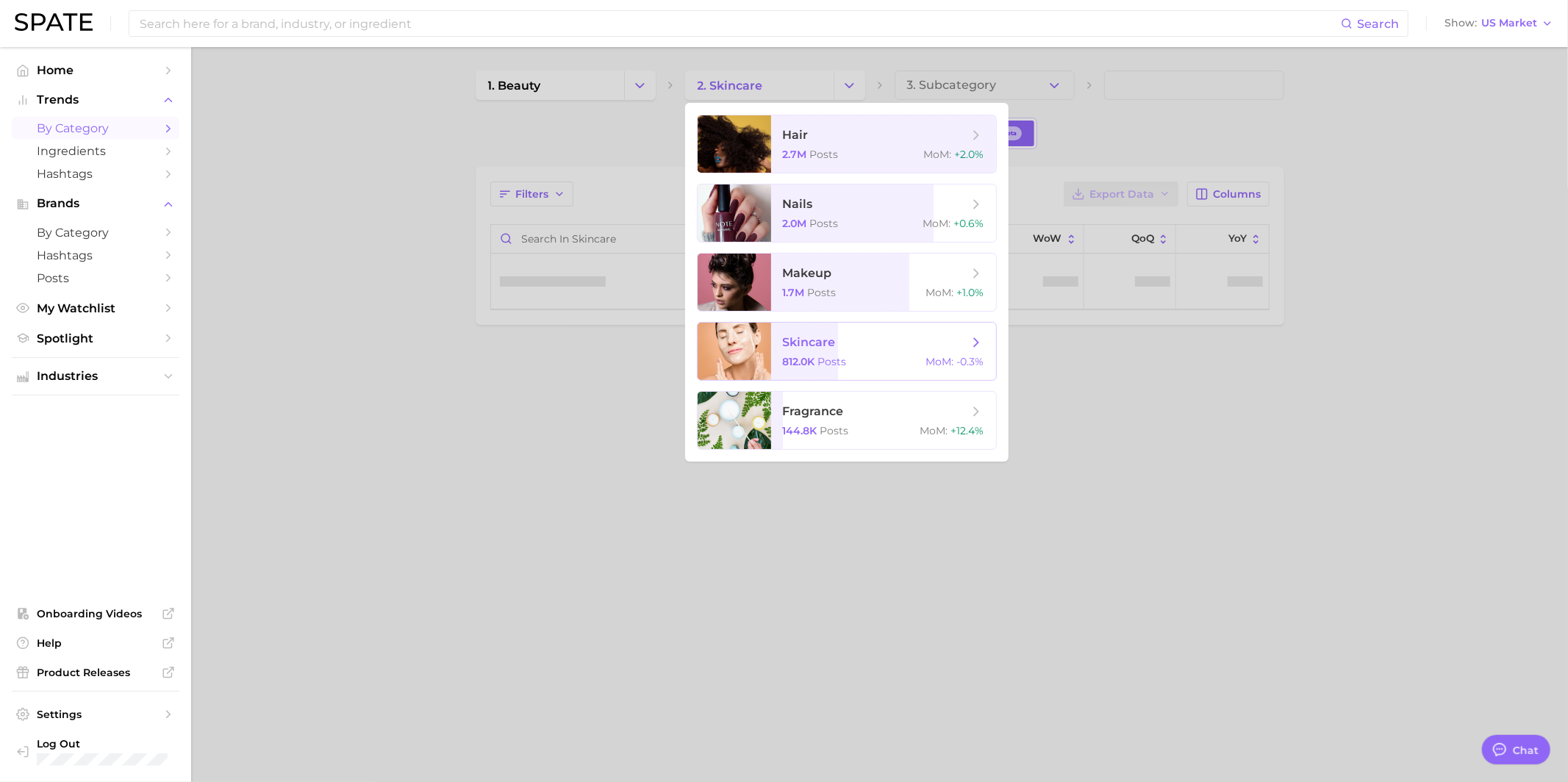
type textarea "x"
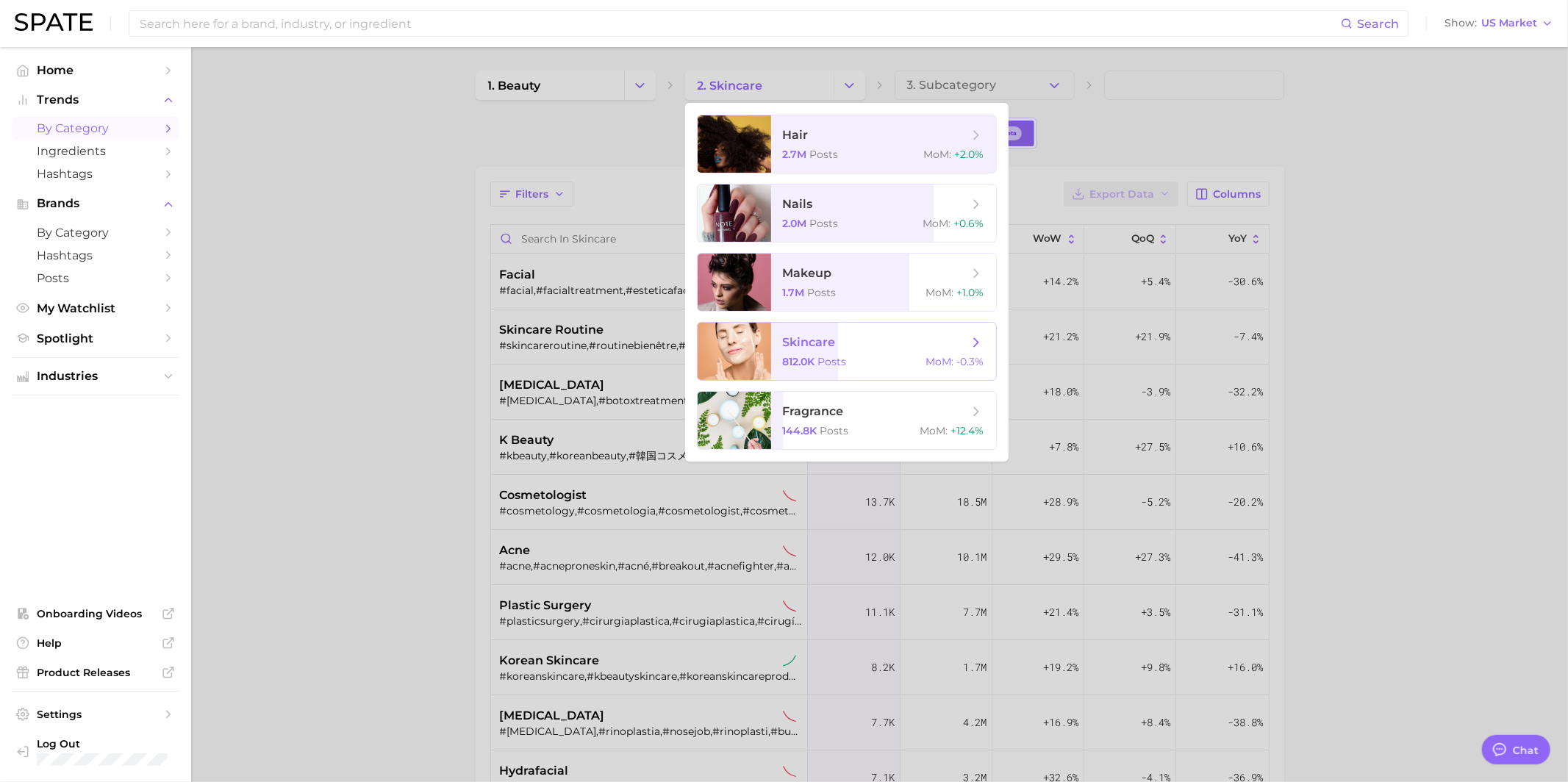
click at [838, 349] on span "skincare" at bounding box center [876, 343] width 185 height 17
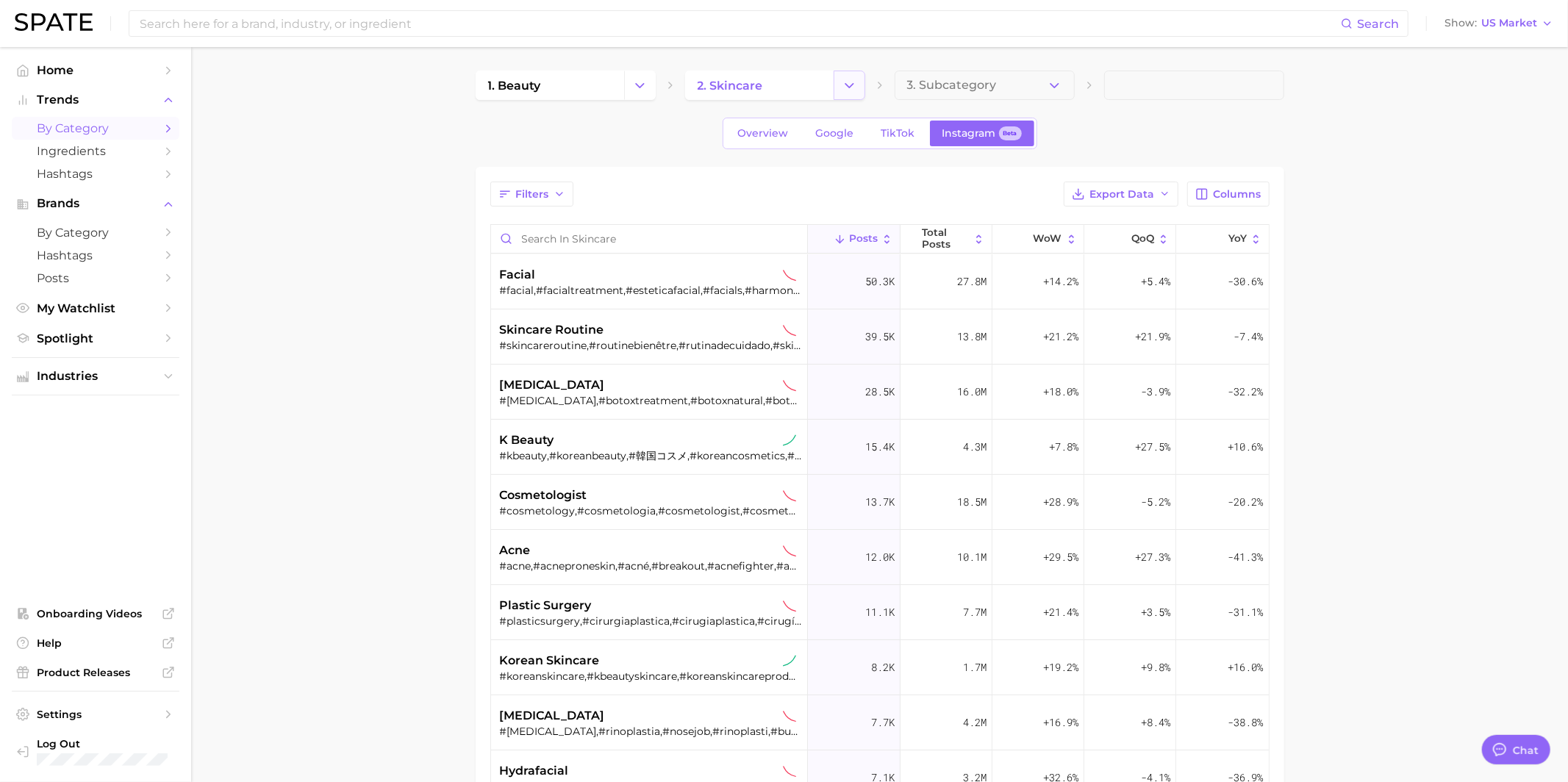
click at [854, 84] on icon "Change Category" at bounding box center [850, 86] width 16 height 16
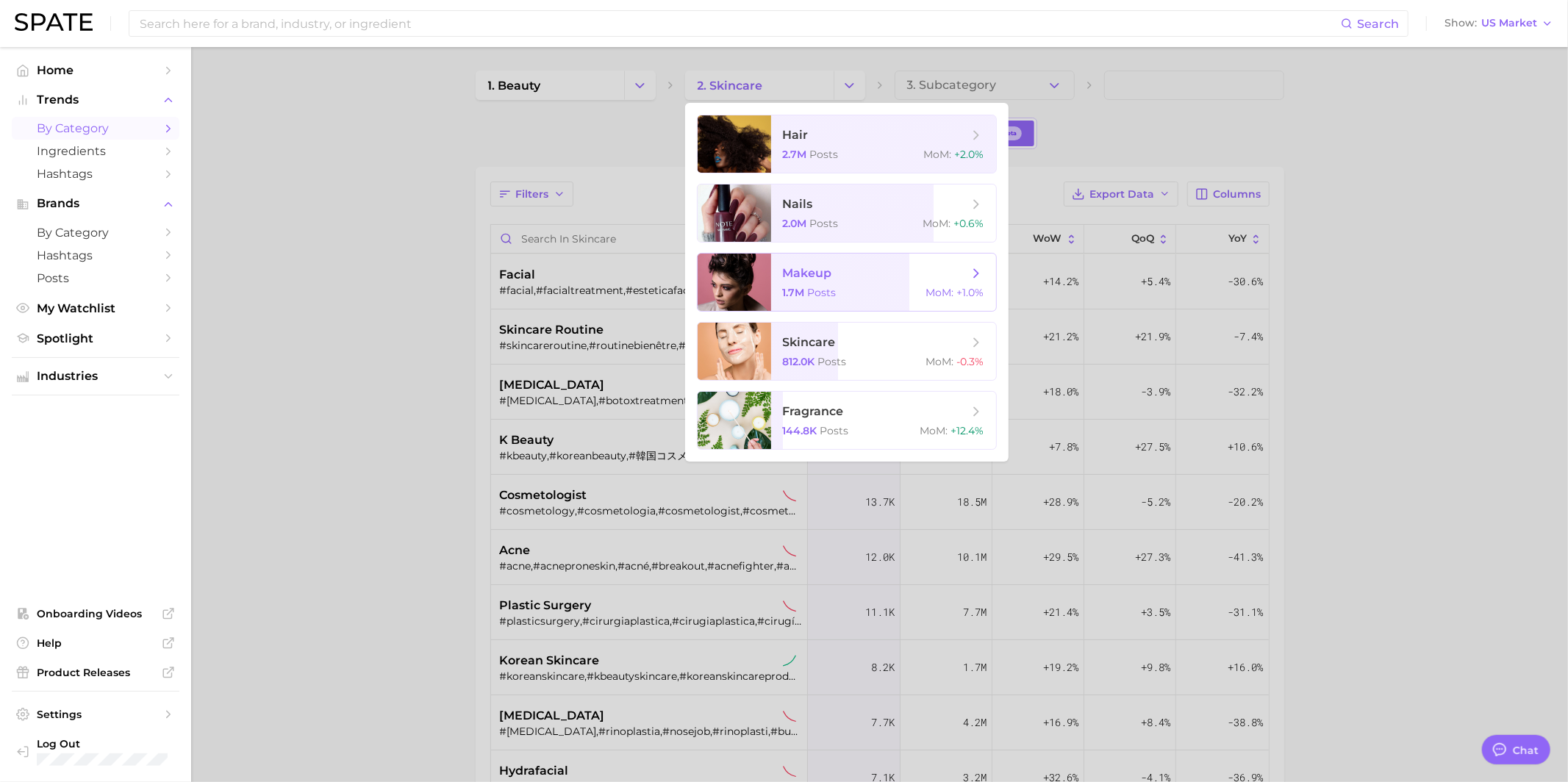
click at [824, 288] on span "Posts" at bounding box center [822, 292] width 29 height 13
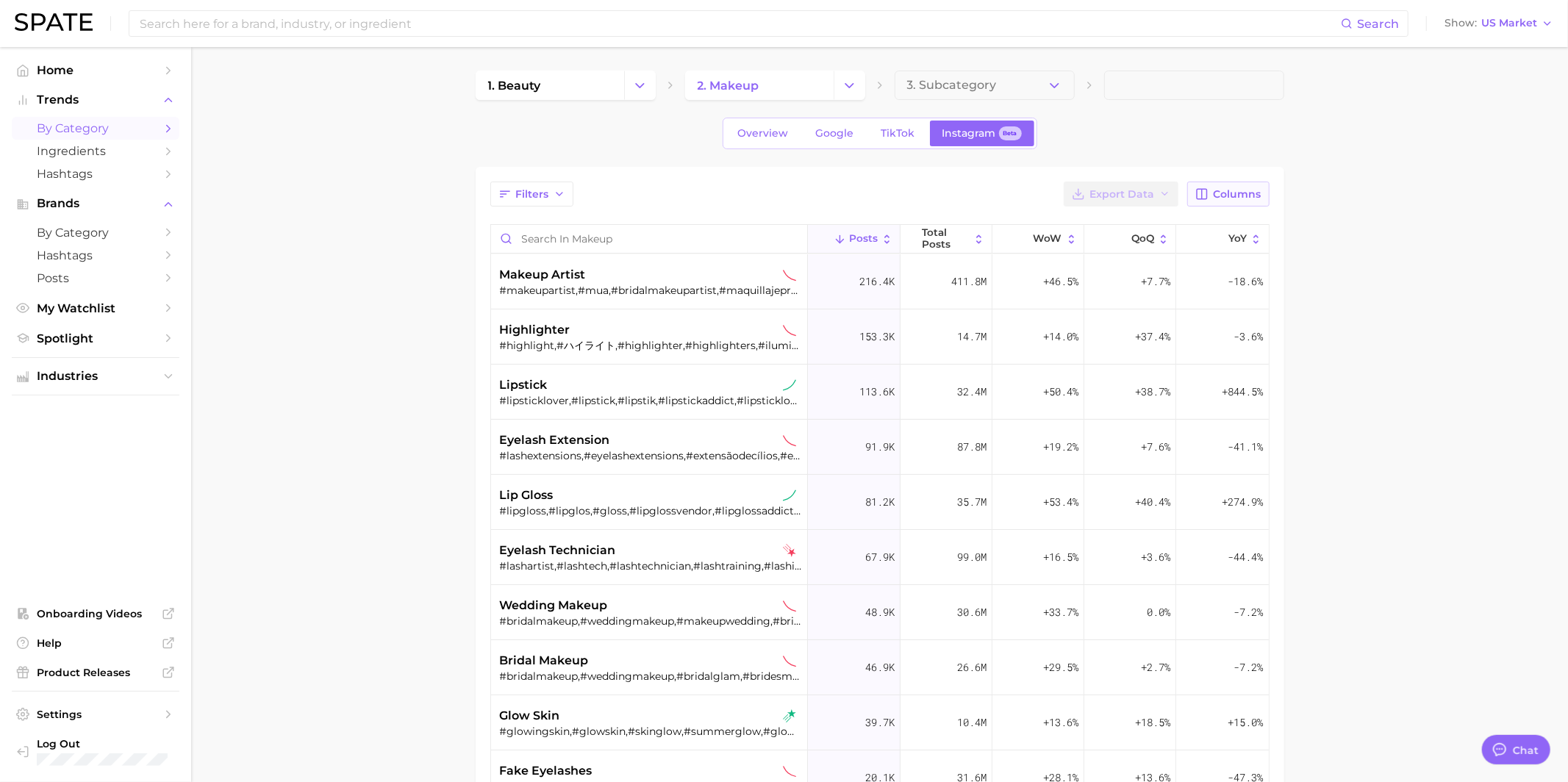
click at [1248, 194] on span "Columns" at bounding box center [1238, 194] width 48 height 12
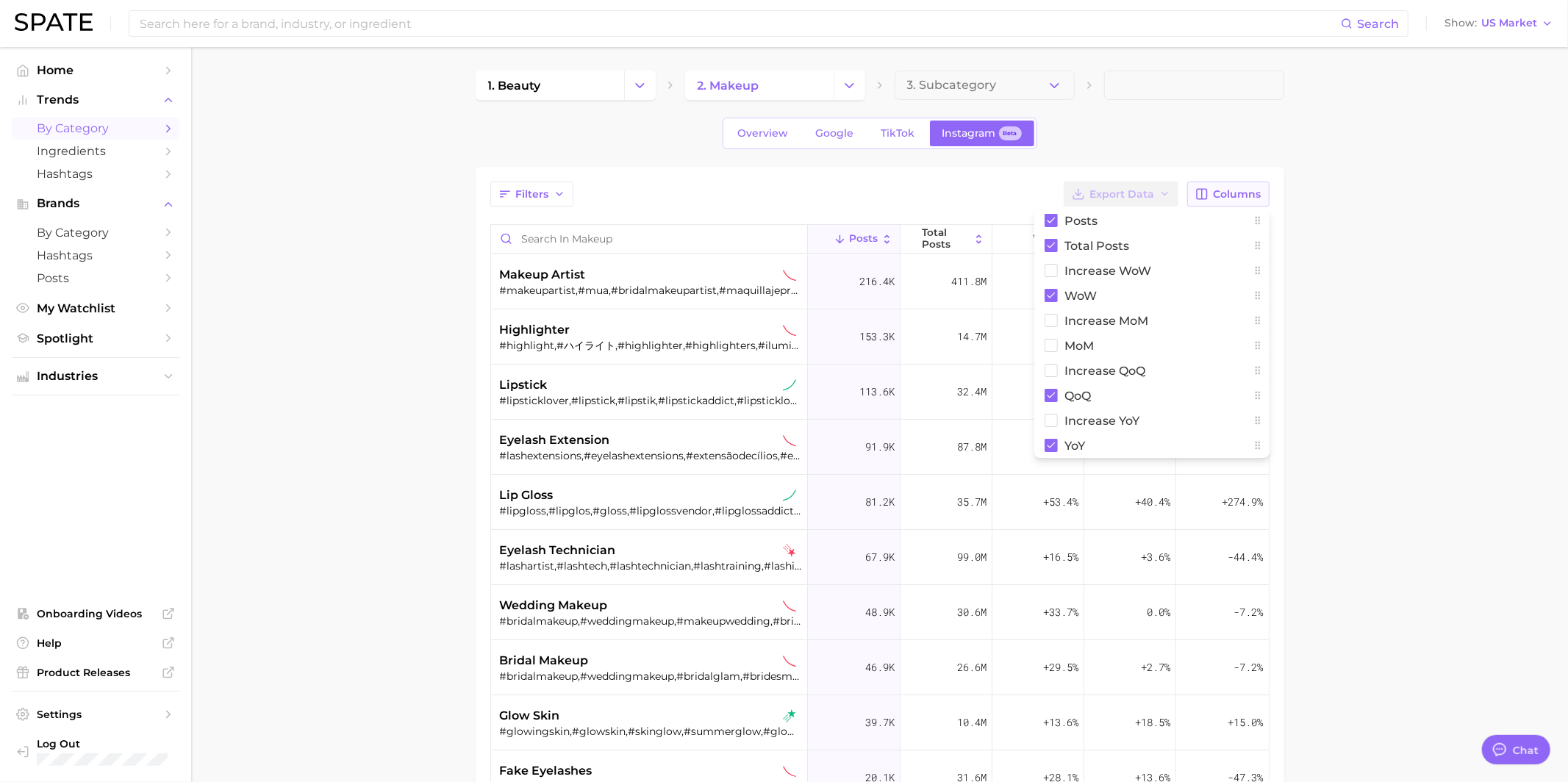
click at [1248, 194] on span "Columns" at bounding box center [1238, 194] width 48 height 12
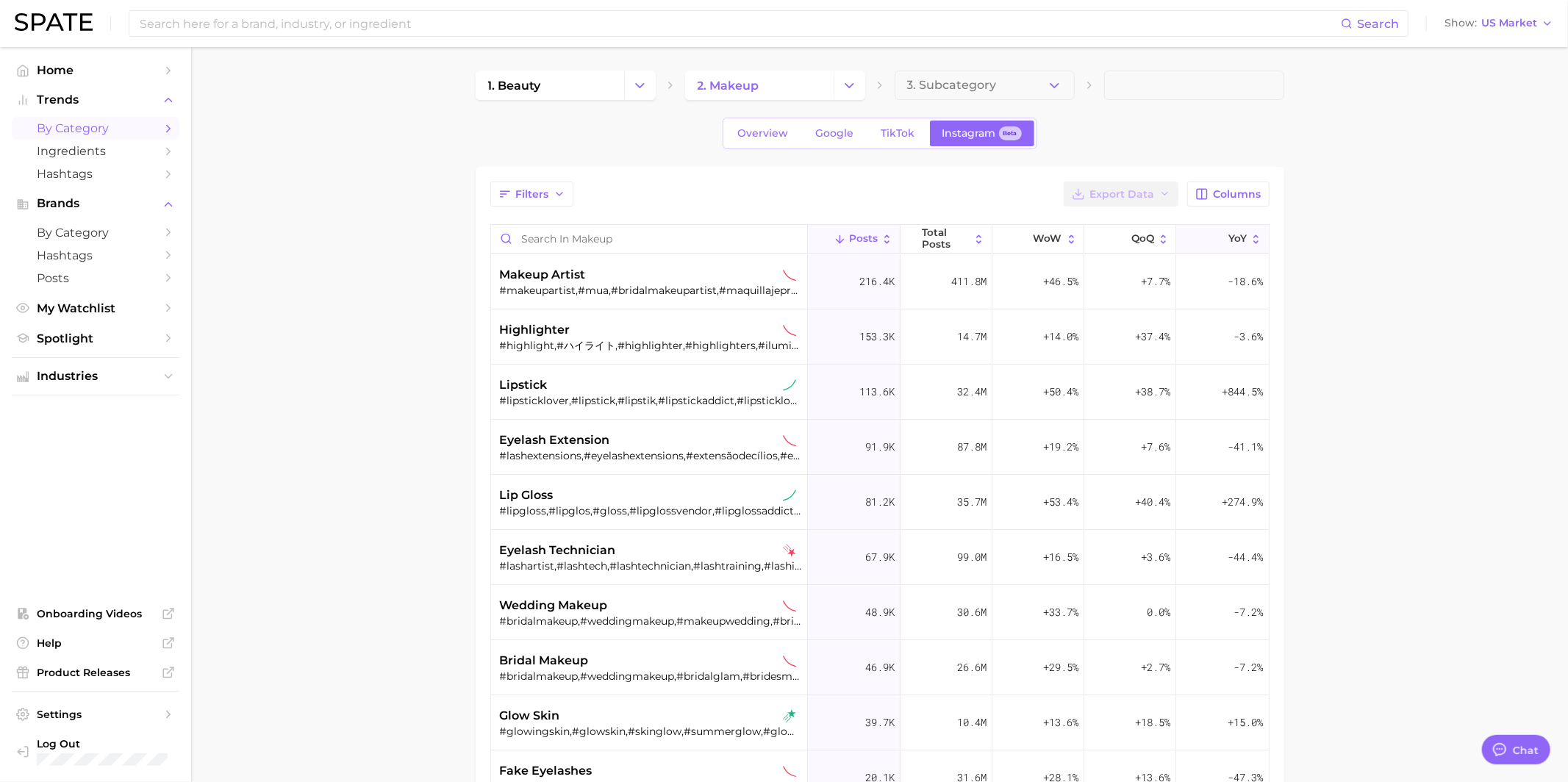
click at [1234, 239] on span "YoY" at bounding box center [1238, 239] width 18 height 11
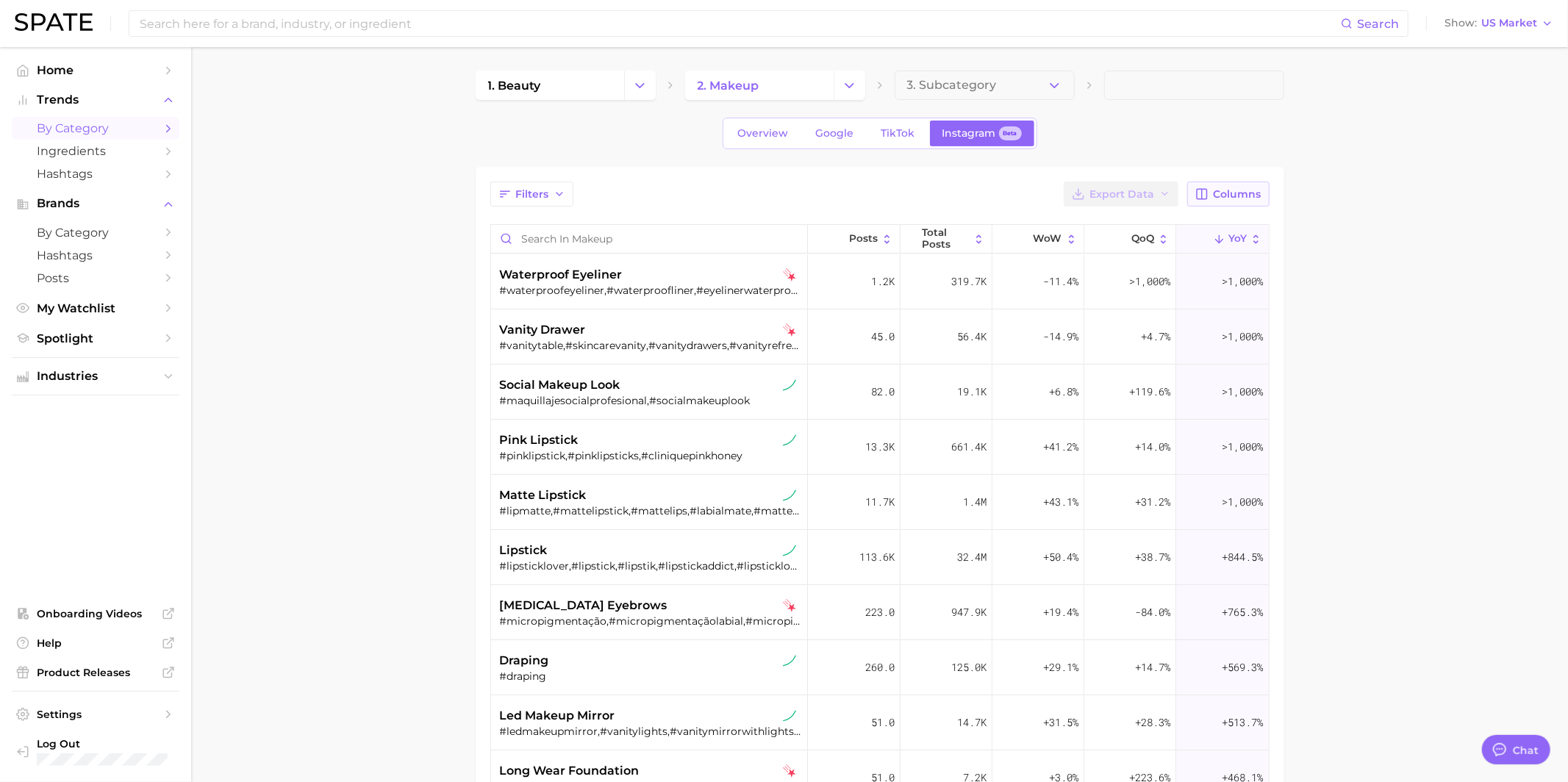
click at [1239, 190] on span "Columns" at bounding box center [1238, 194] width 48 height 12
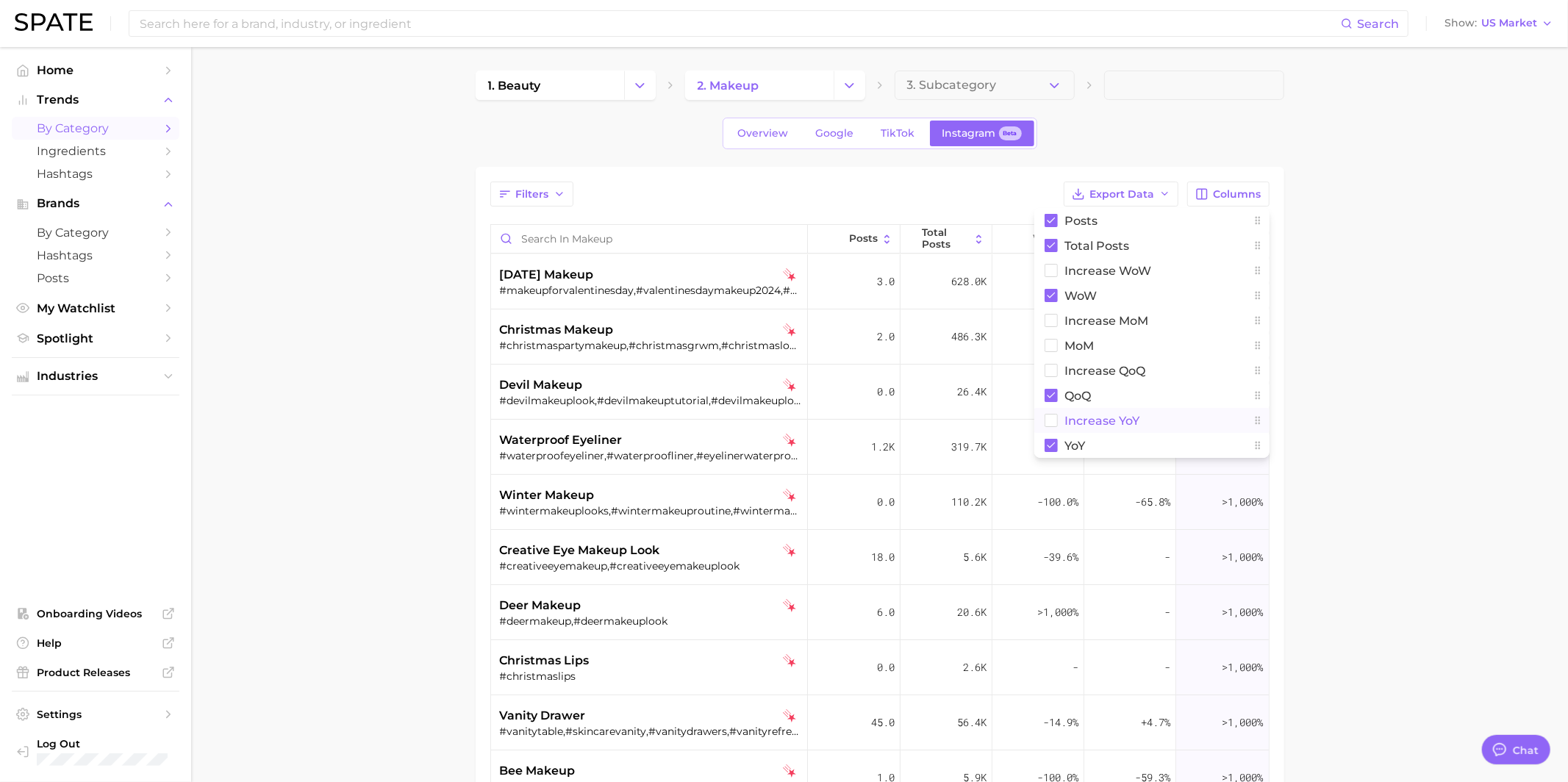
click at [1114, 424] on span "Increase YoY" at bounding box center [1103, 420] width 75 height 12
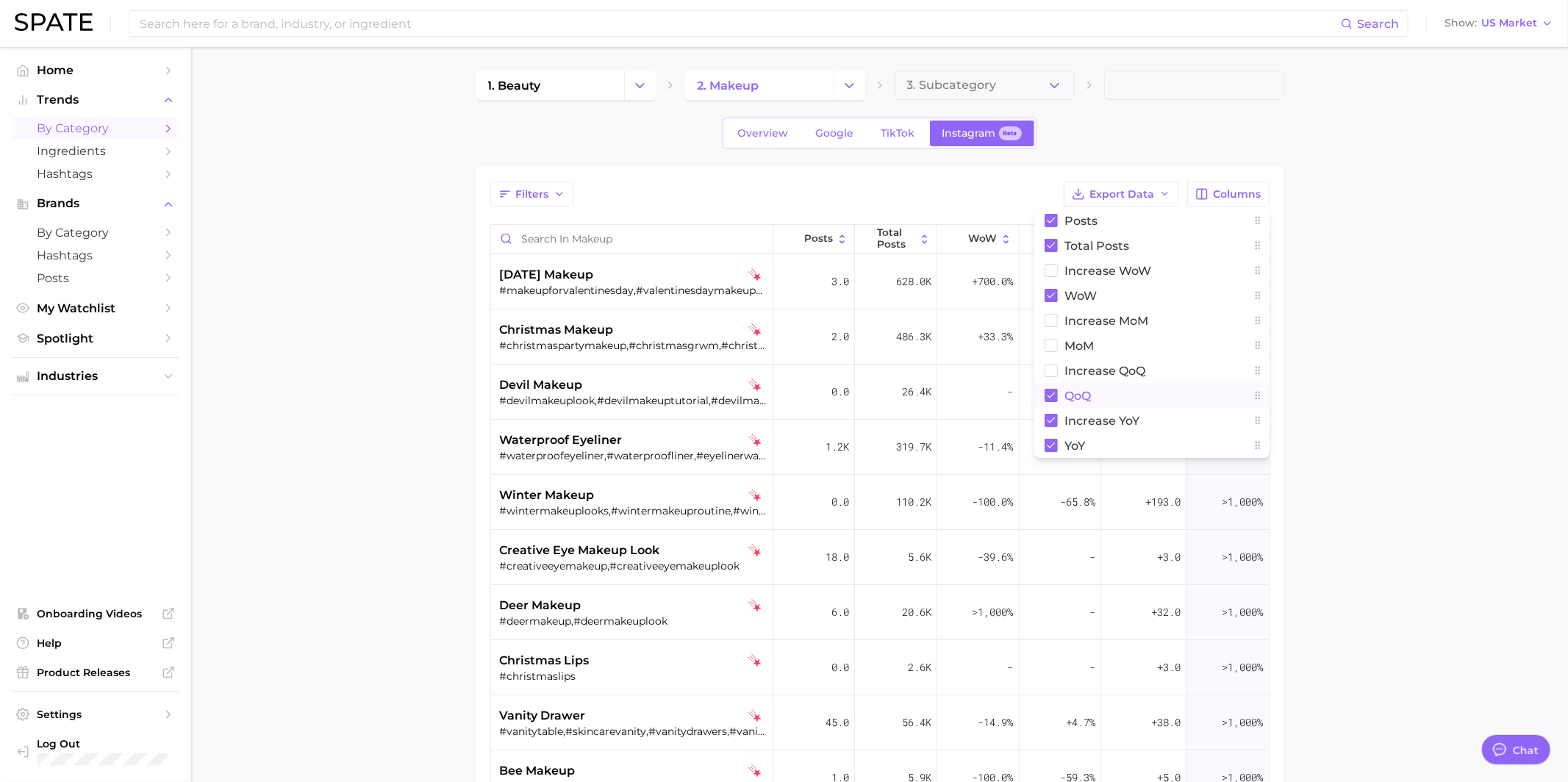
click at [1107, 392] on button "QoQ" at bounding box center [1152, 395] width 235 height 25
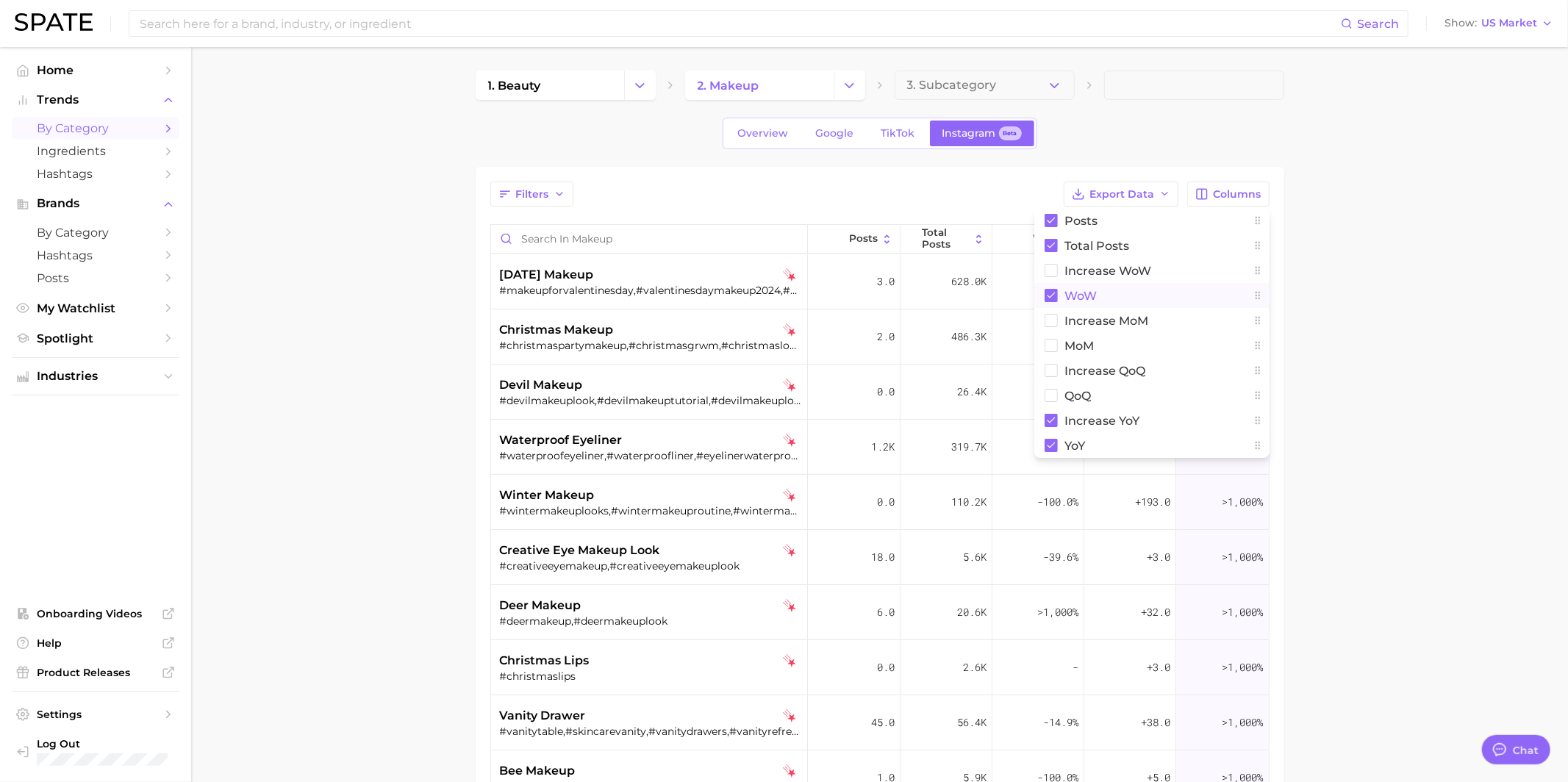
click at [1107, 299] on button "WoW" at bounding box center [1152, 295] width 235 height 25
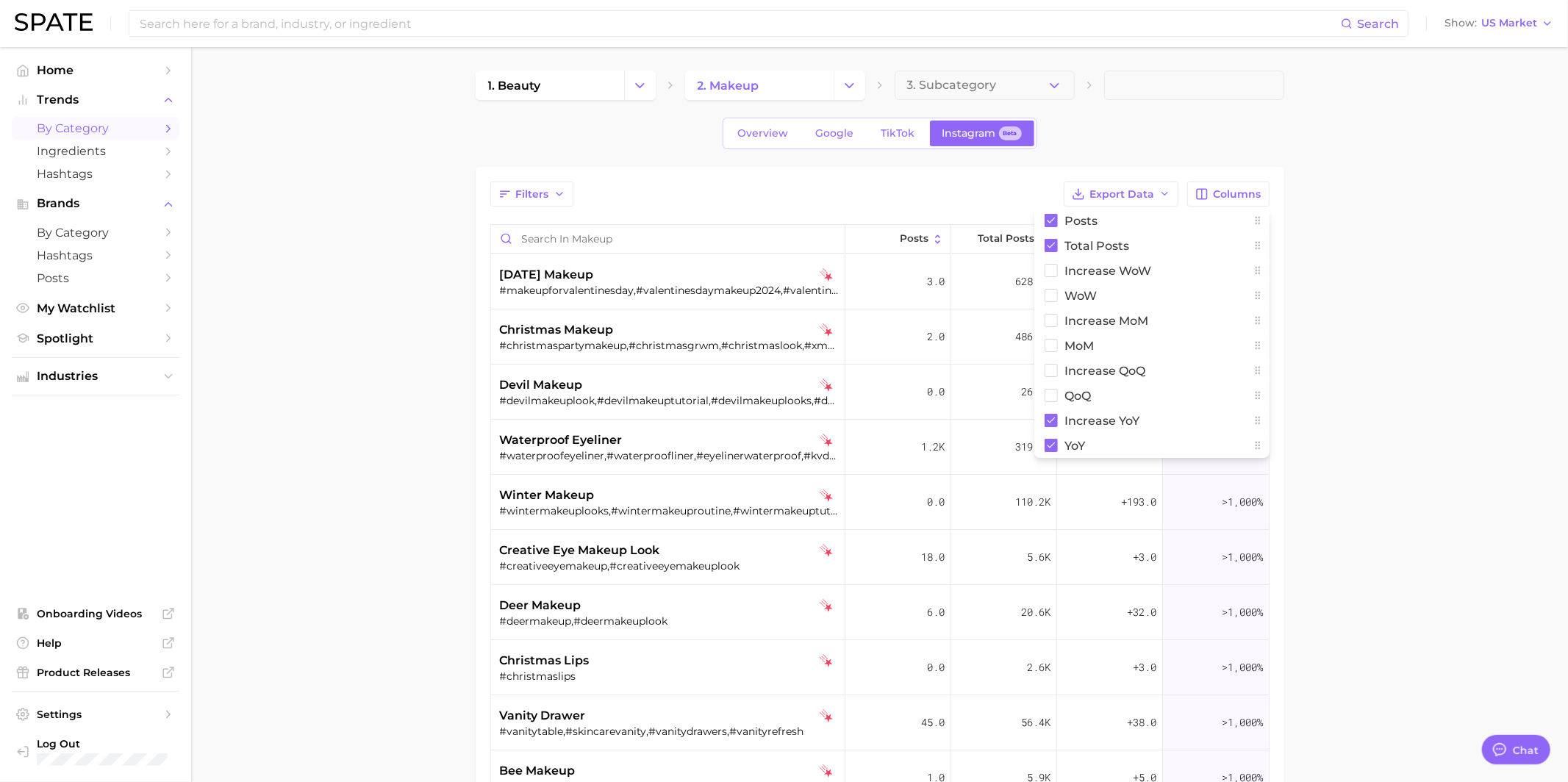
click at [1328, 294] on main "1. beauty 2. makeup 3. Subcategory Overview Google TikTok Instagram Beta Filter…" at bounding box center [880, 571] width 1377 height 1048
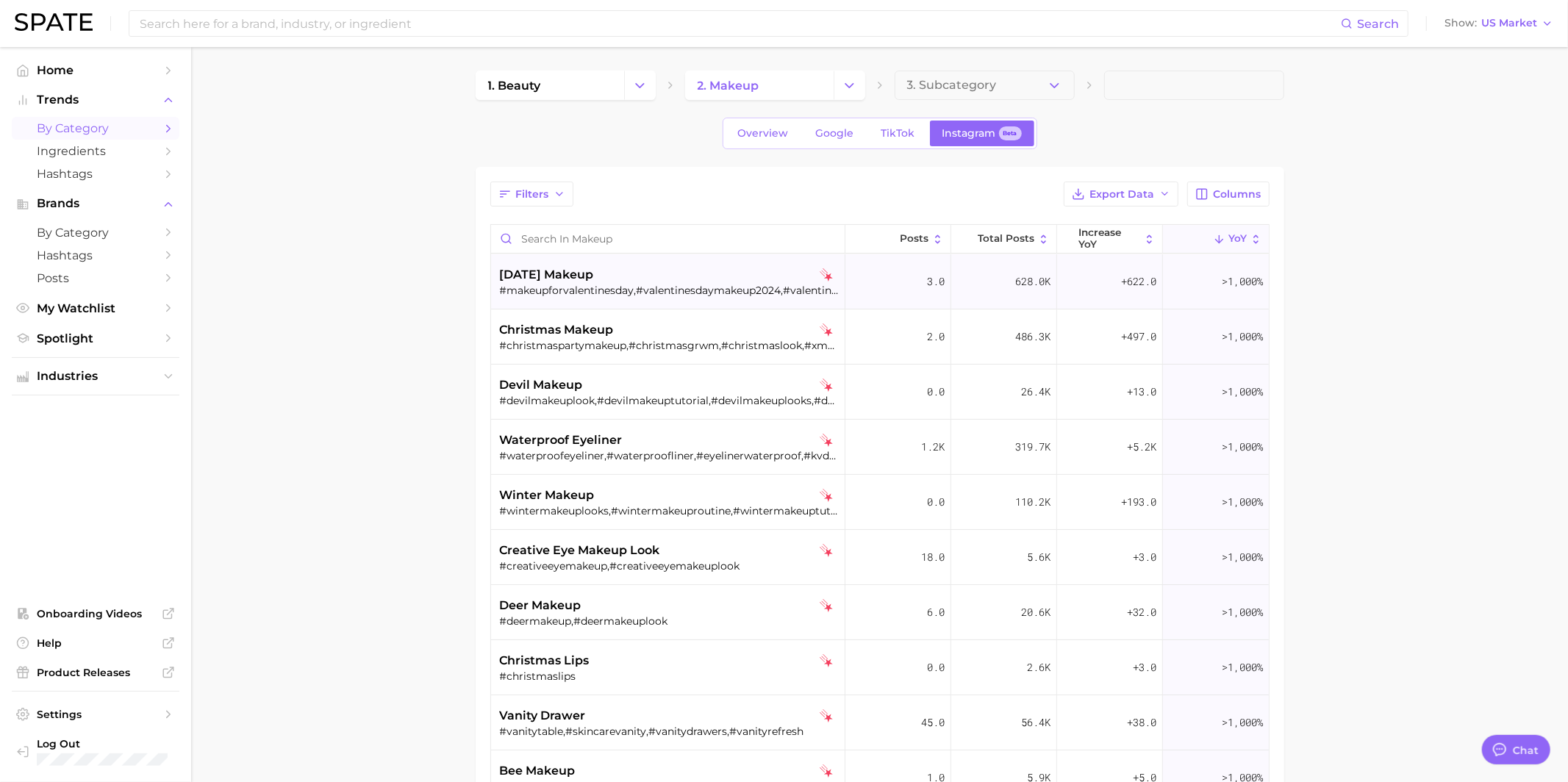
click at [712, 272] on div "[DATE] makeup" at bounding box center [670, 275] width 340 height 17
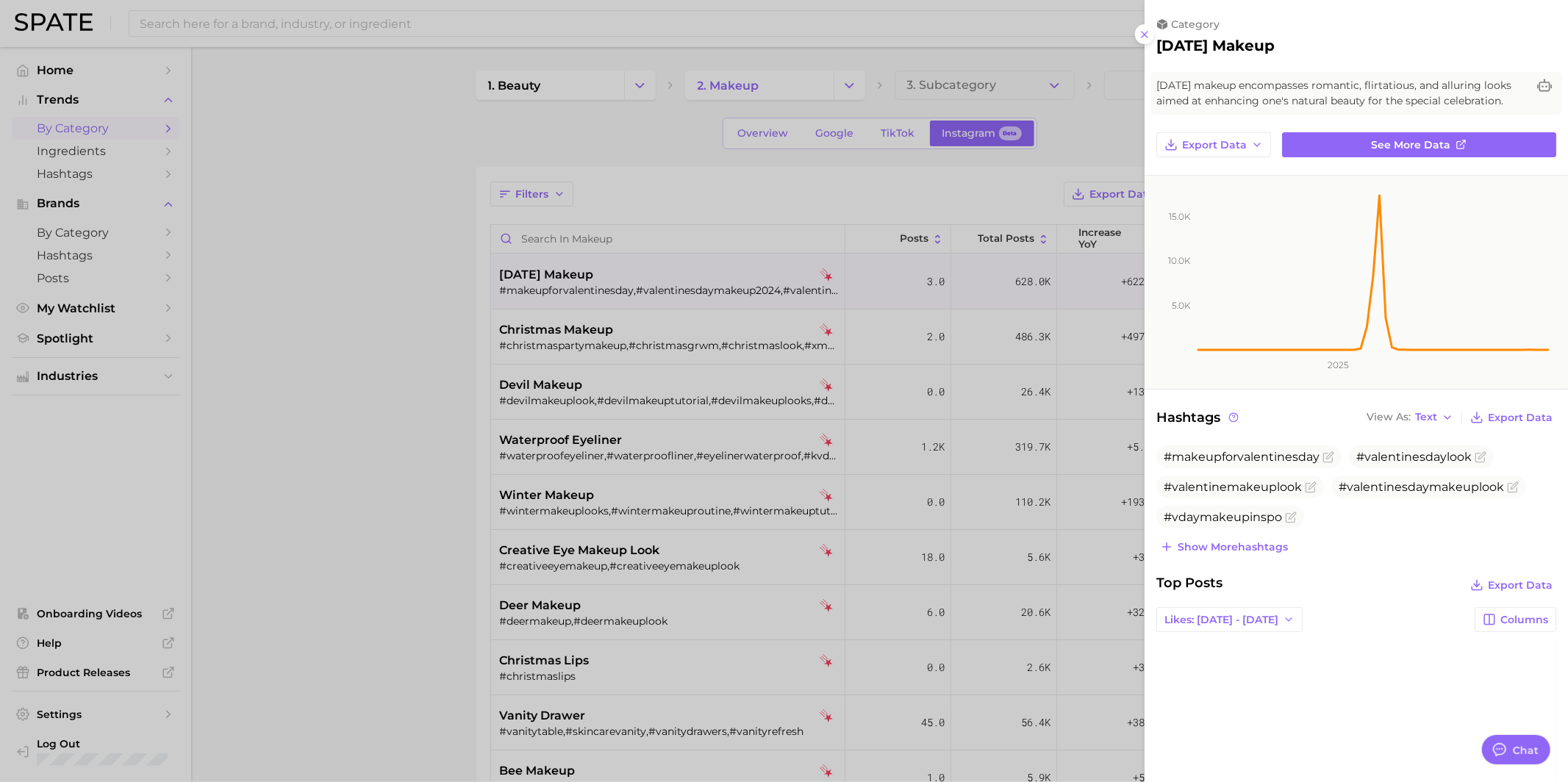
click at [670, 398] on div at bounding box center [784, 391] width 1568 height 782
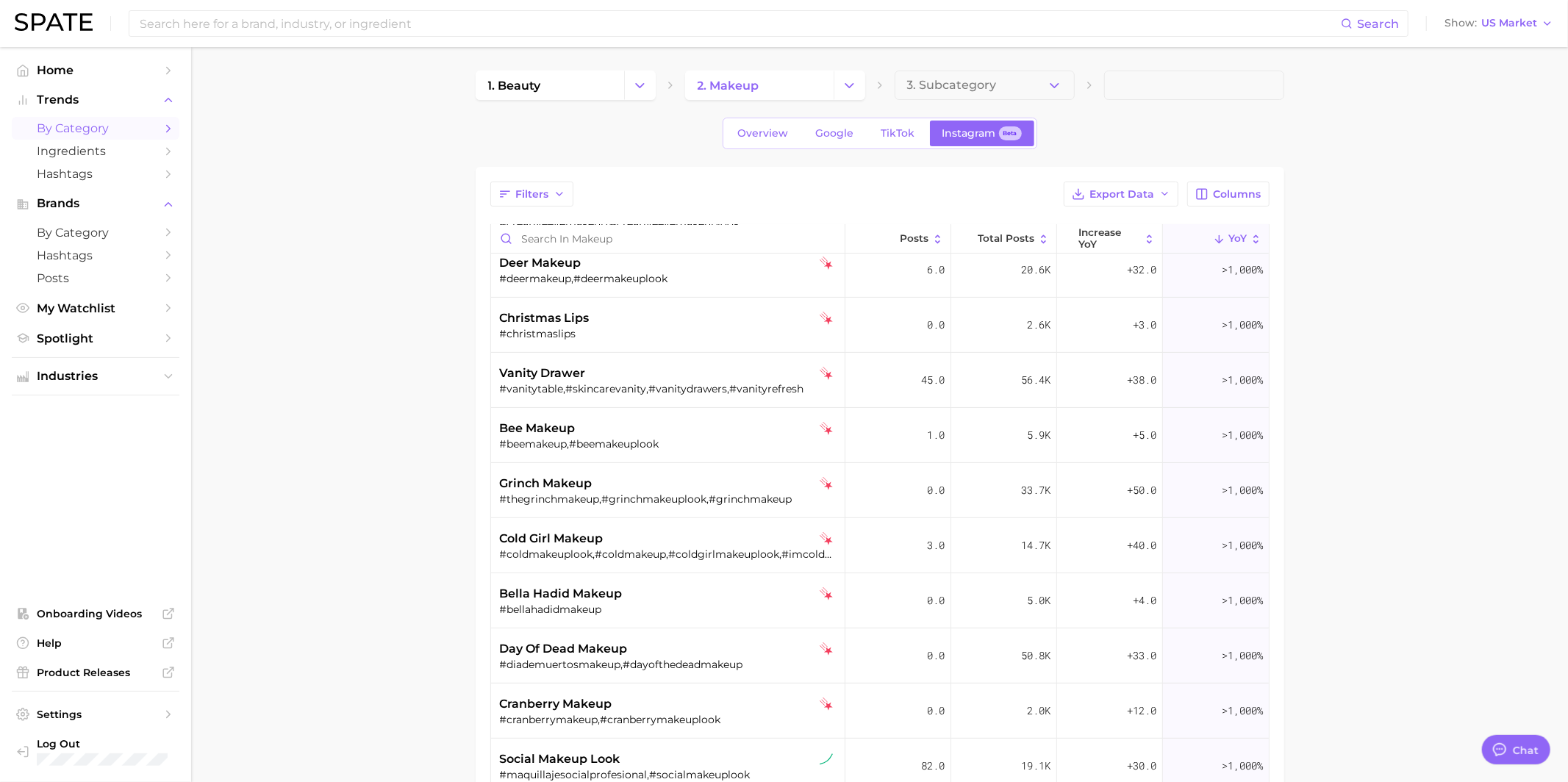
scroll to position [355, 0]
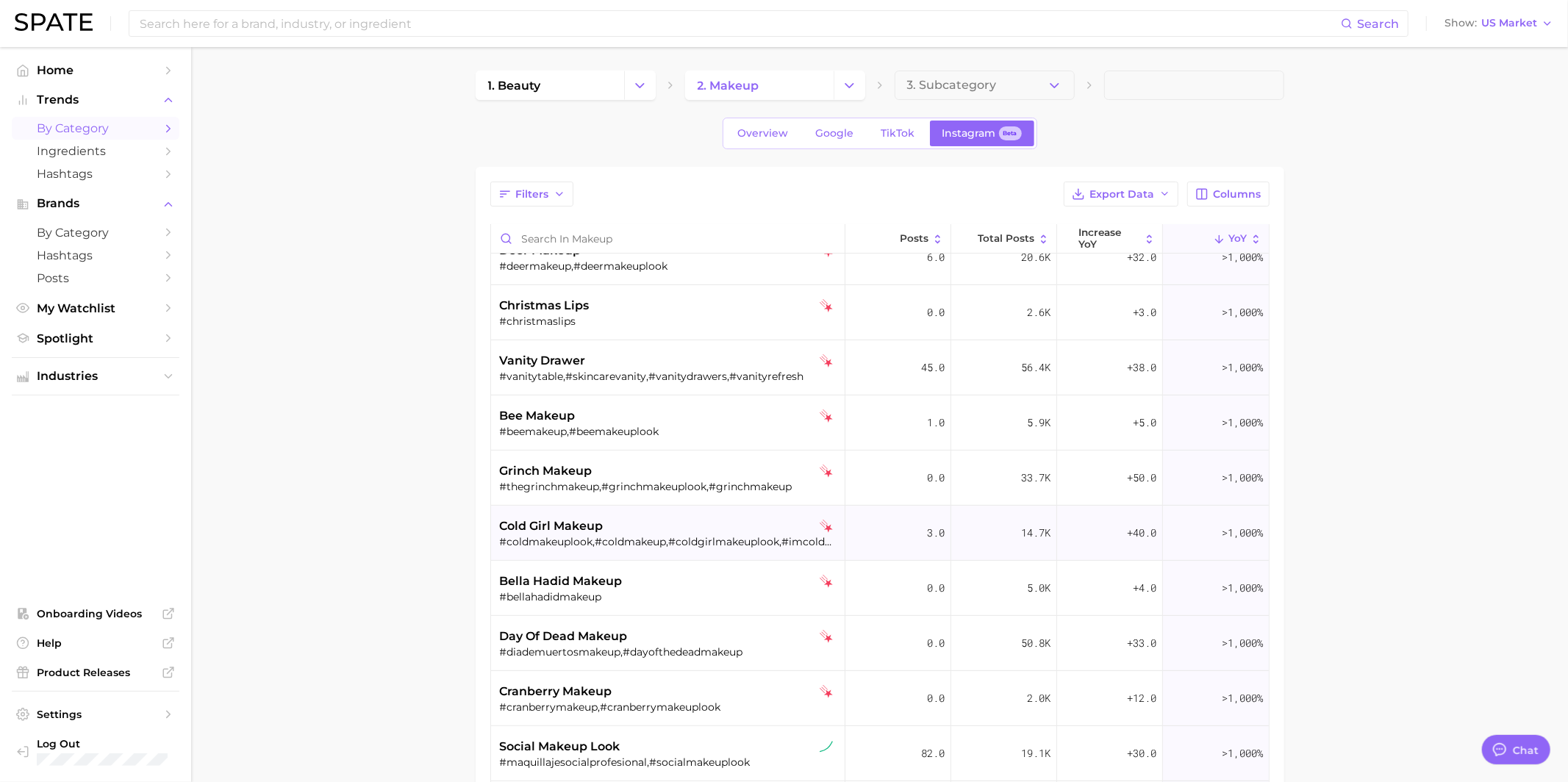
click at [631, 536] on div "#coldmakeuplook,#coldmakeup,#coldgirlmakeuplook,#imcoldmakeup,#coldgirlmakeuptu…" at bounding box center [670, 541] width 340 height 13
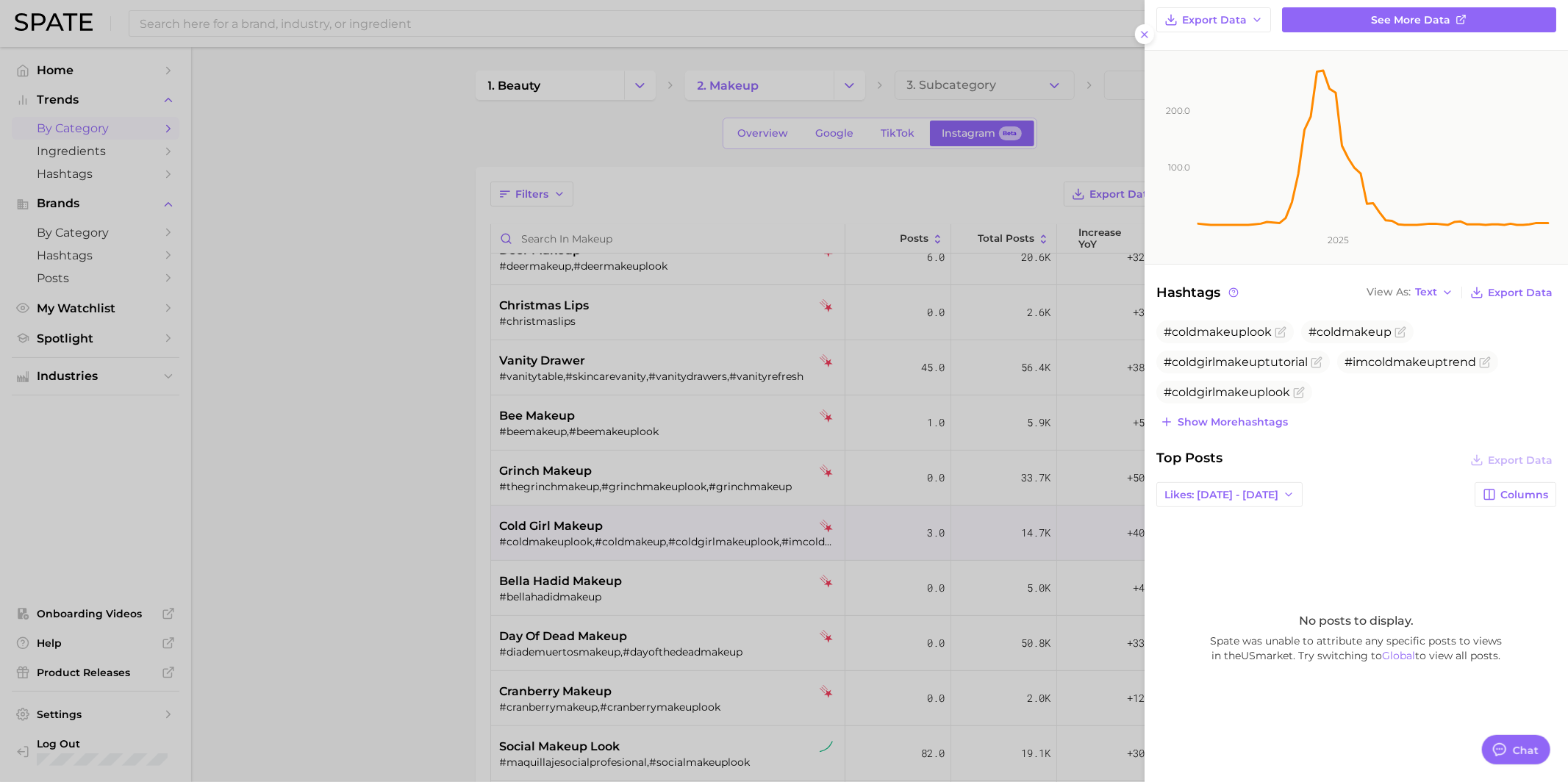
scroll to position [130, 0]
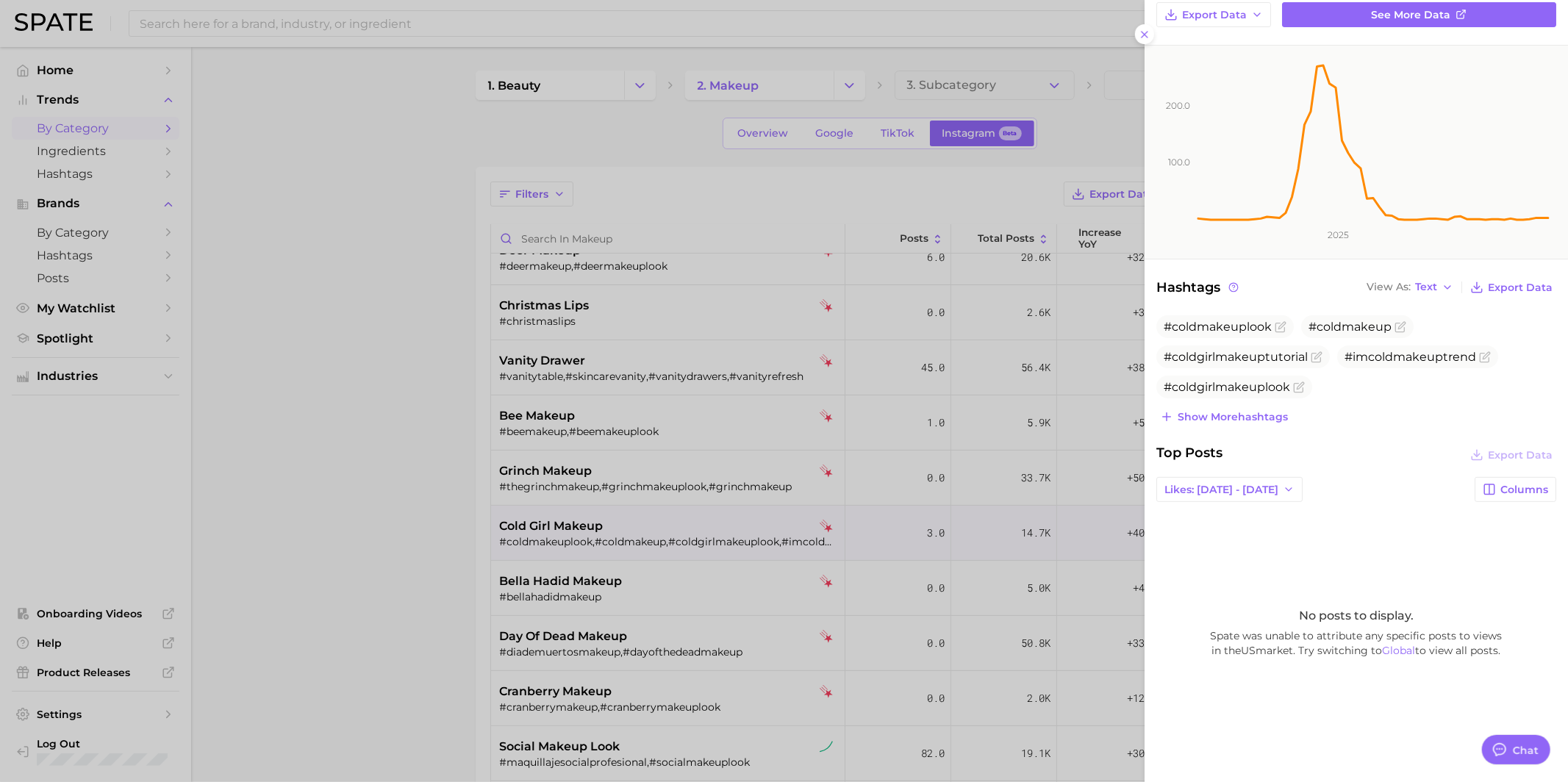
click at [988, 491] on div at bounding box center [784, 391] width 1568 height 782
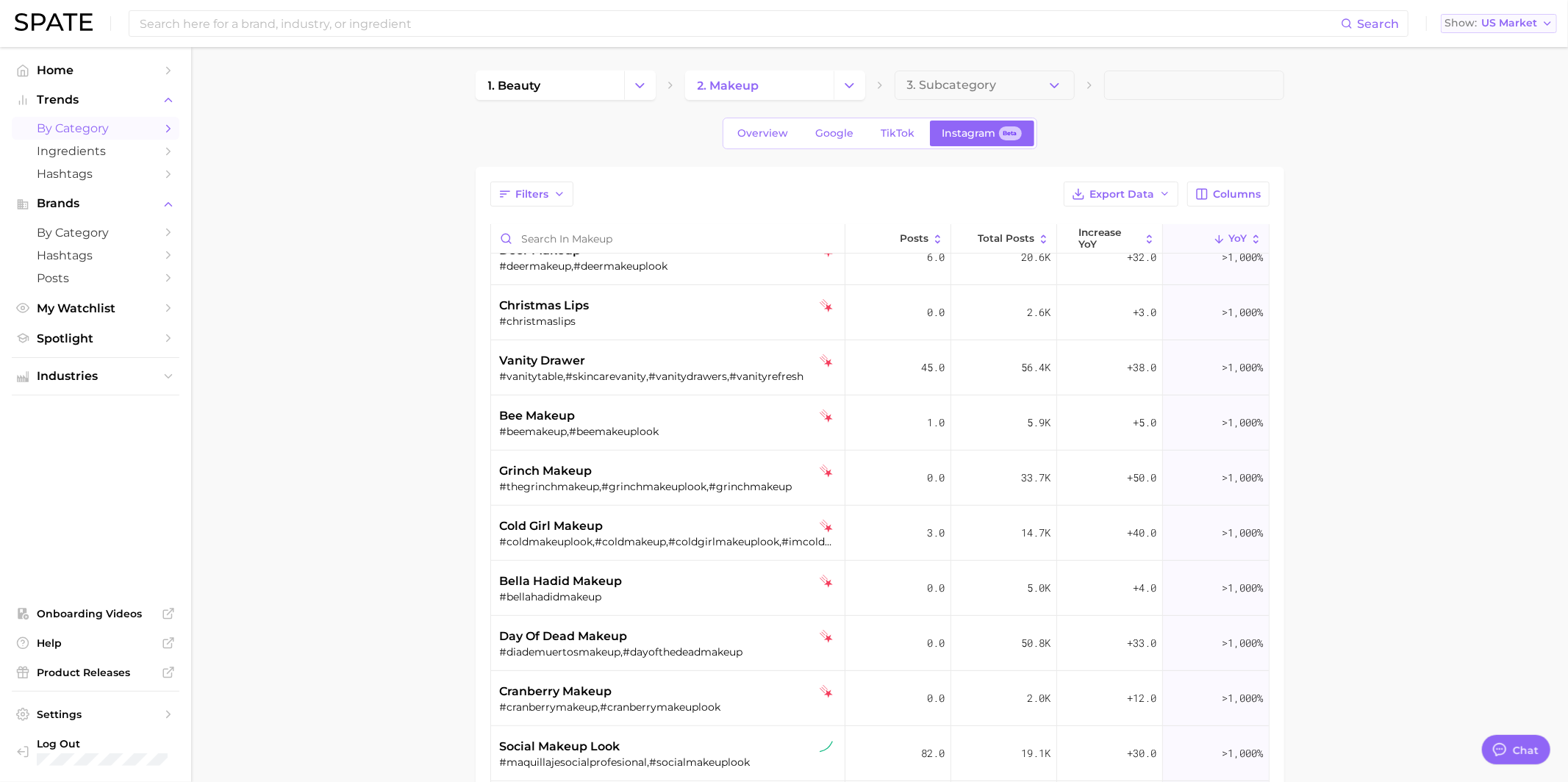
click at [1516, 22] on span "US Market" at bounding box center [1509, 23] width 56 height 8
click at [1476, 177] on span "Global" at bounding box center [1465, 180] width 34 height 12
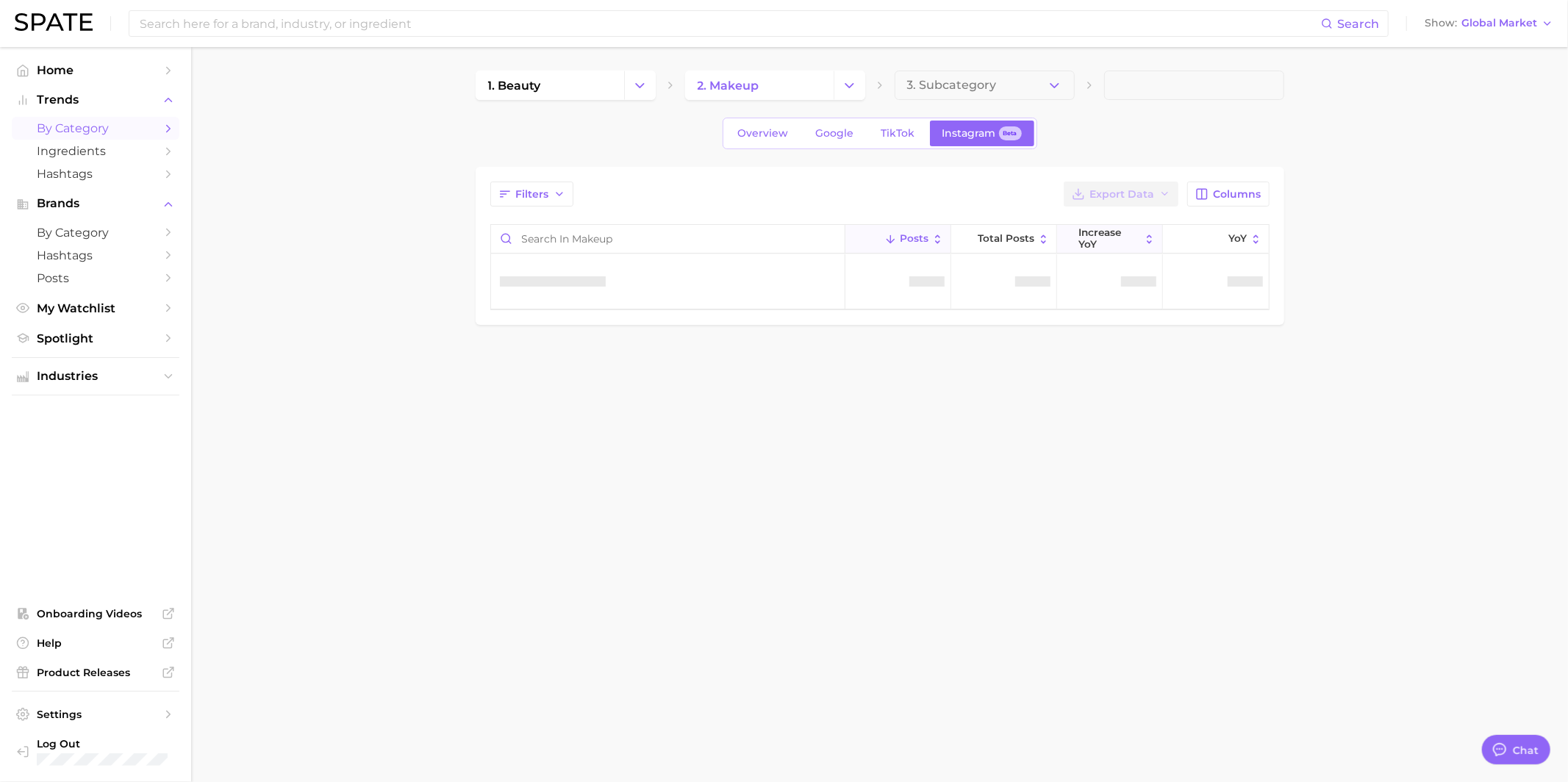
click at [1110, 241] on span "Increase YoY" at bounding box center [1109, 239] width 62 height 23
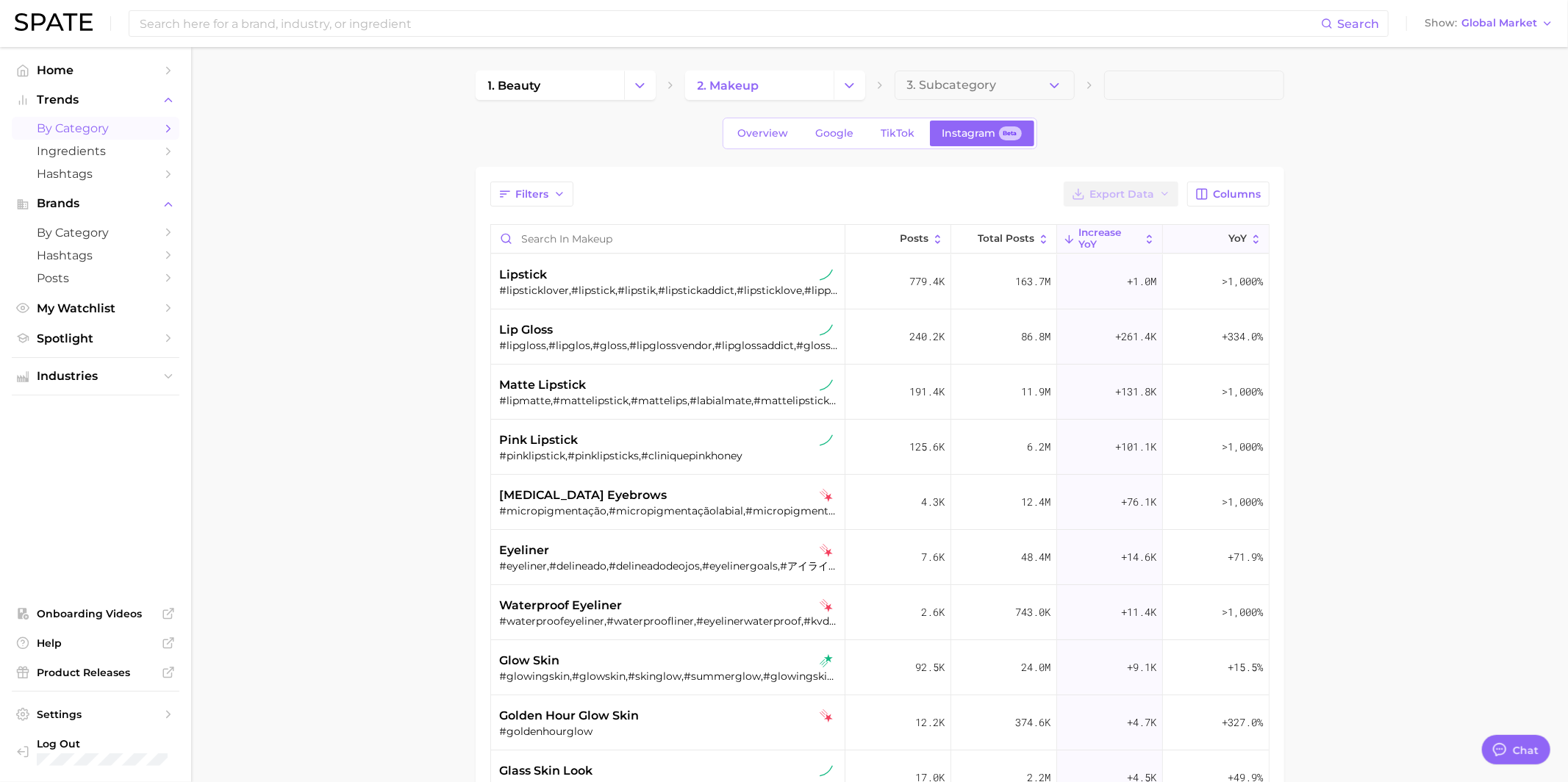
click at [1190, 239] on button "YoY" at bounding box center [1216, 239] width 106 height 29
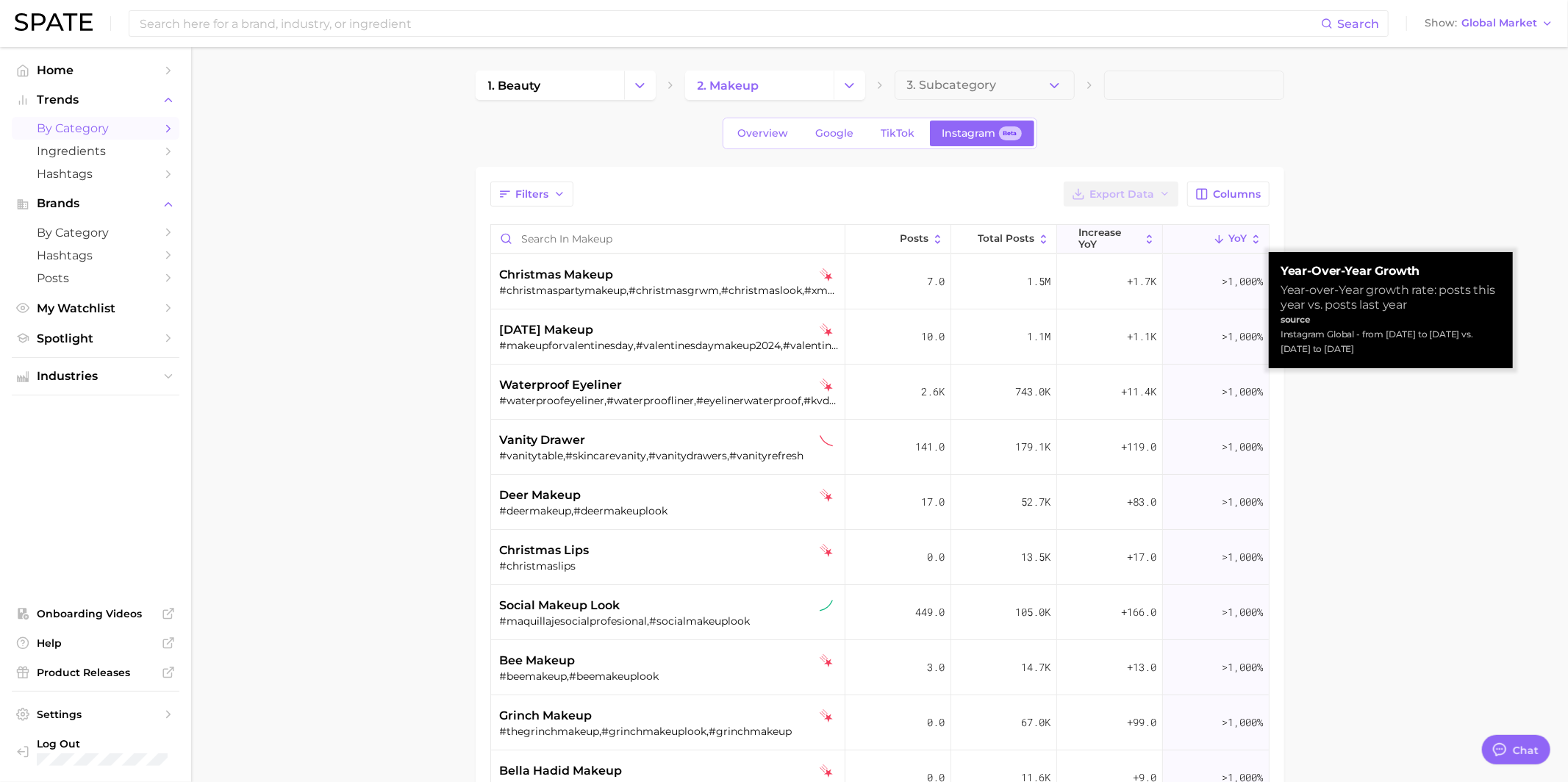
click at [1128, 229] on span "Increase YoY" at bounding box center [1109, 239] width 62 height 23
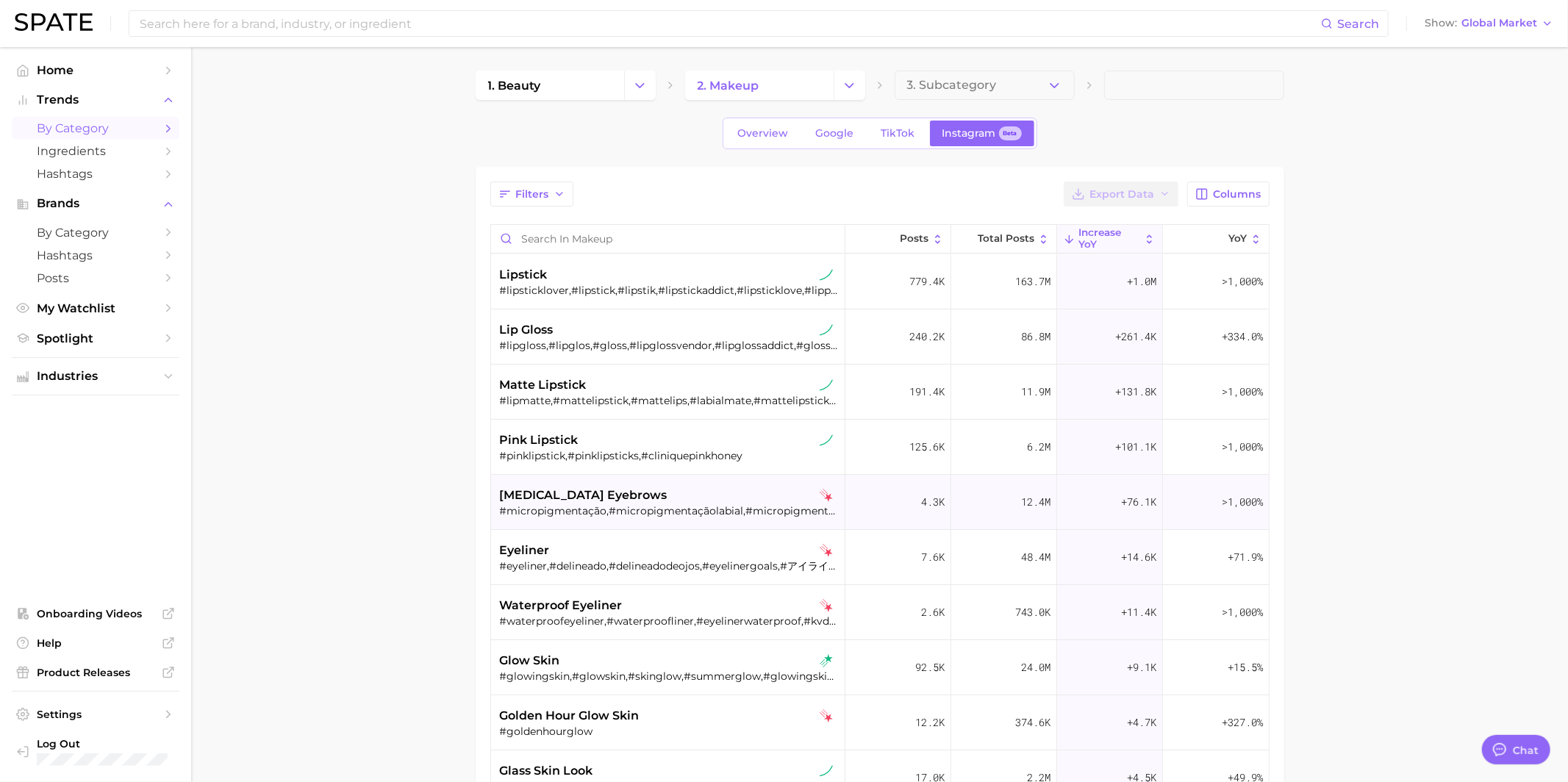
click at [637, 496] on span "[MEDICAL_DATA] eyebrows" at bounding box center [584, 495] width 168 height 17
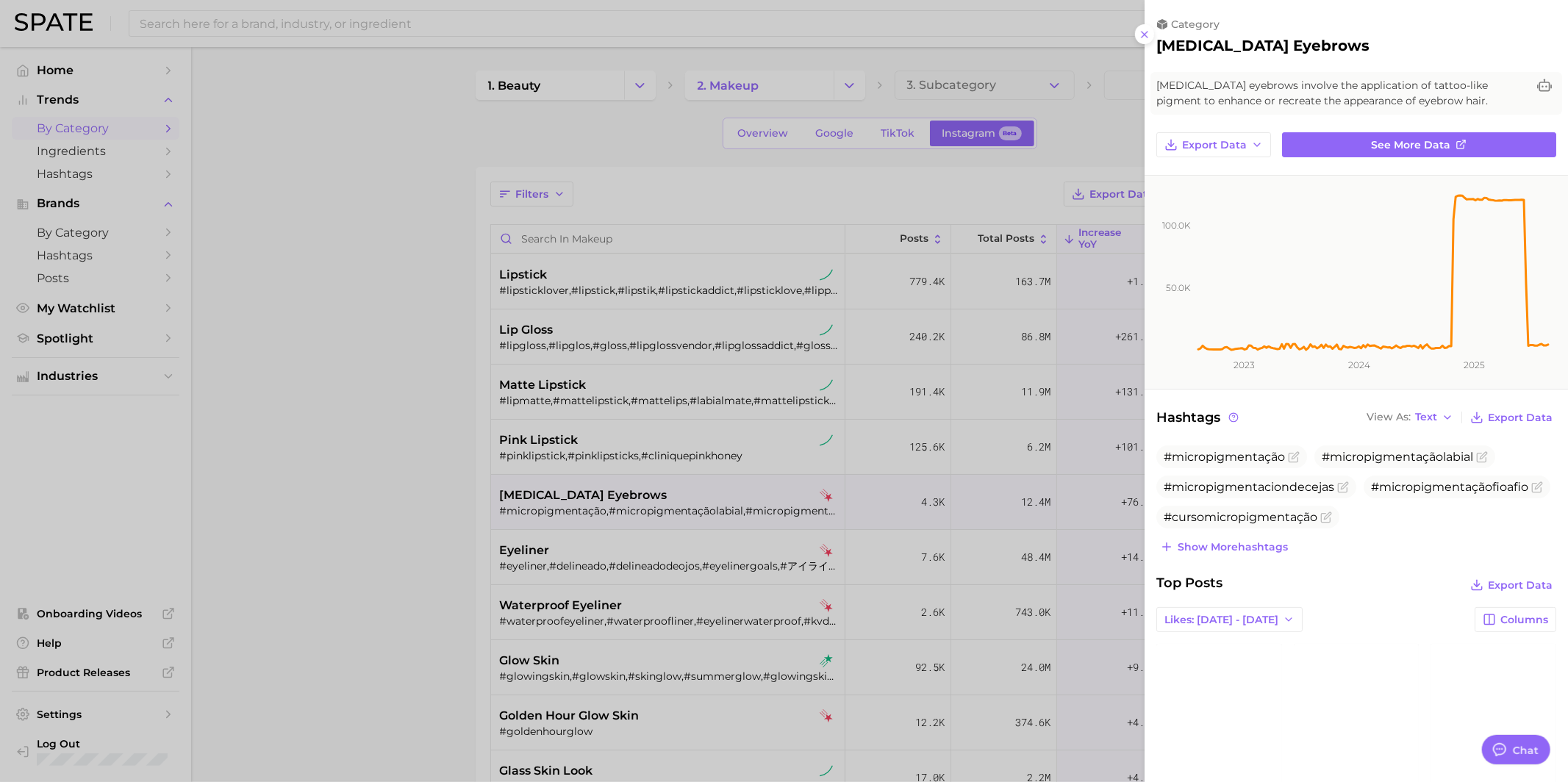
click at [637, 496] on div at bounding box center [784, 391] width 1568 height 782
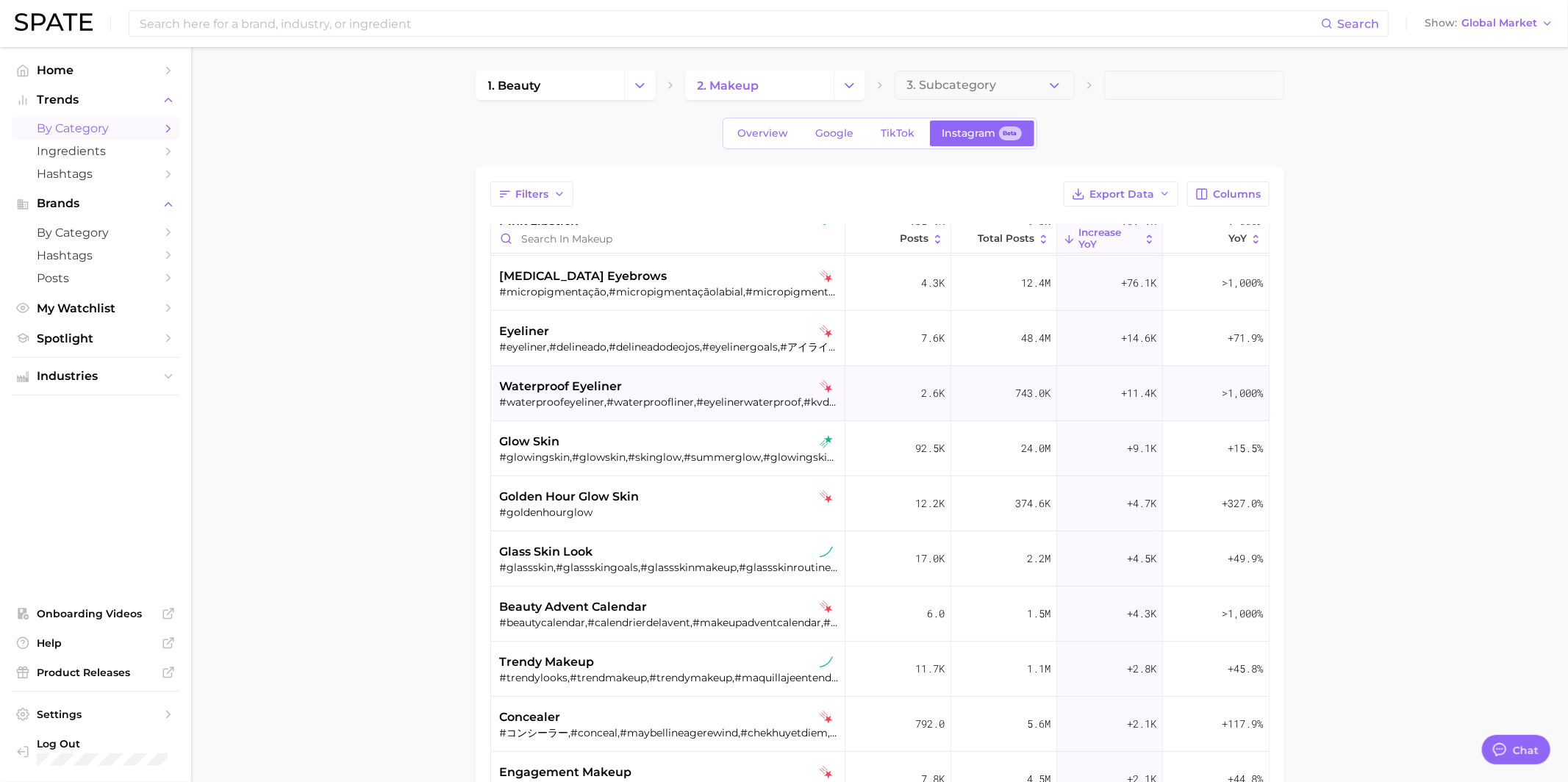
scroll to position [285, 0]
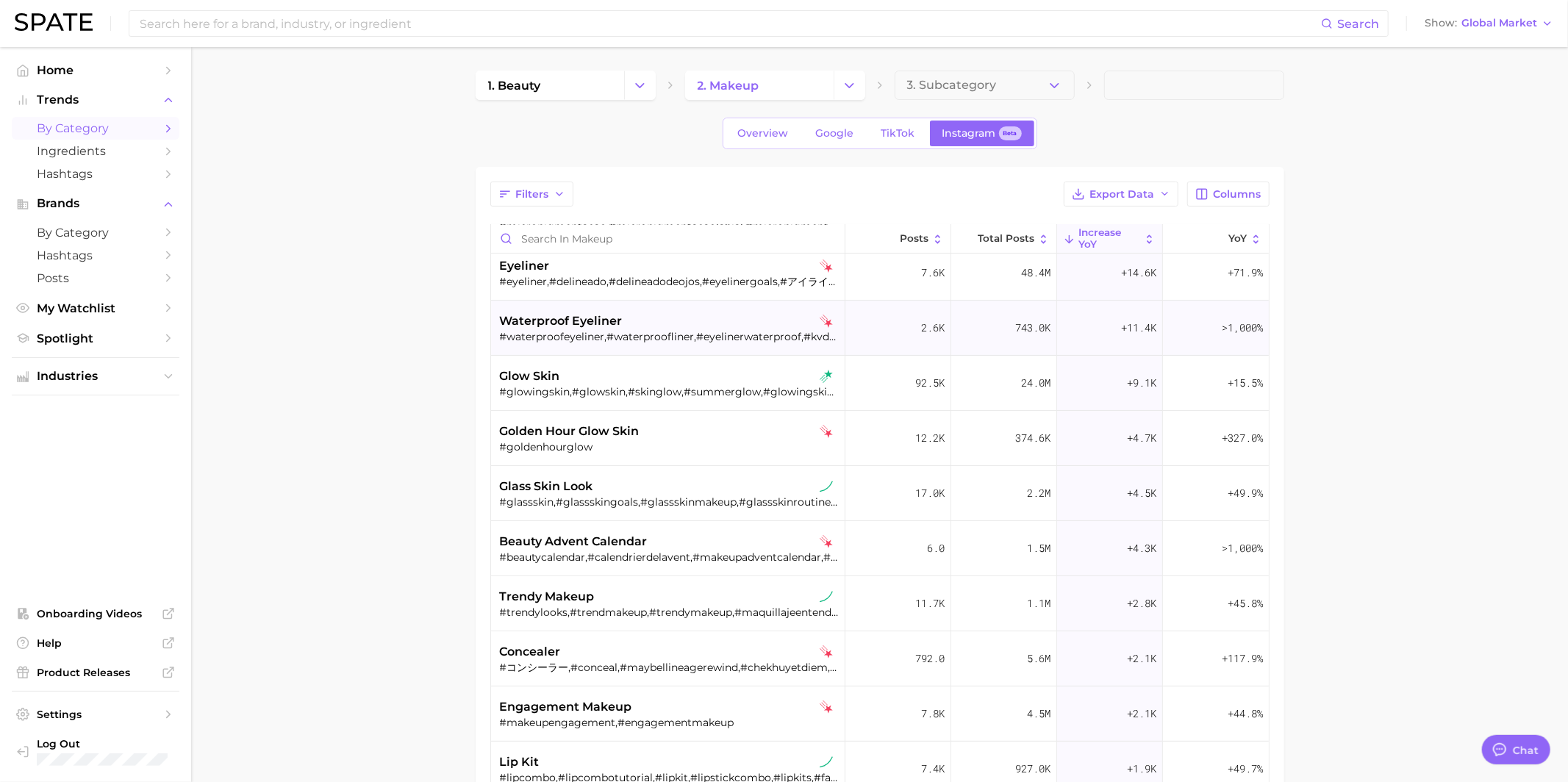
click at [638, 612] on div "#trendylooks,#trendmakeup,#trendymakeup,#maquillajeentendencia,#trendymakeuplook" at bounding box center [670, 612] width 340 height 13
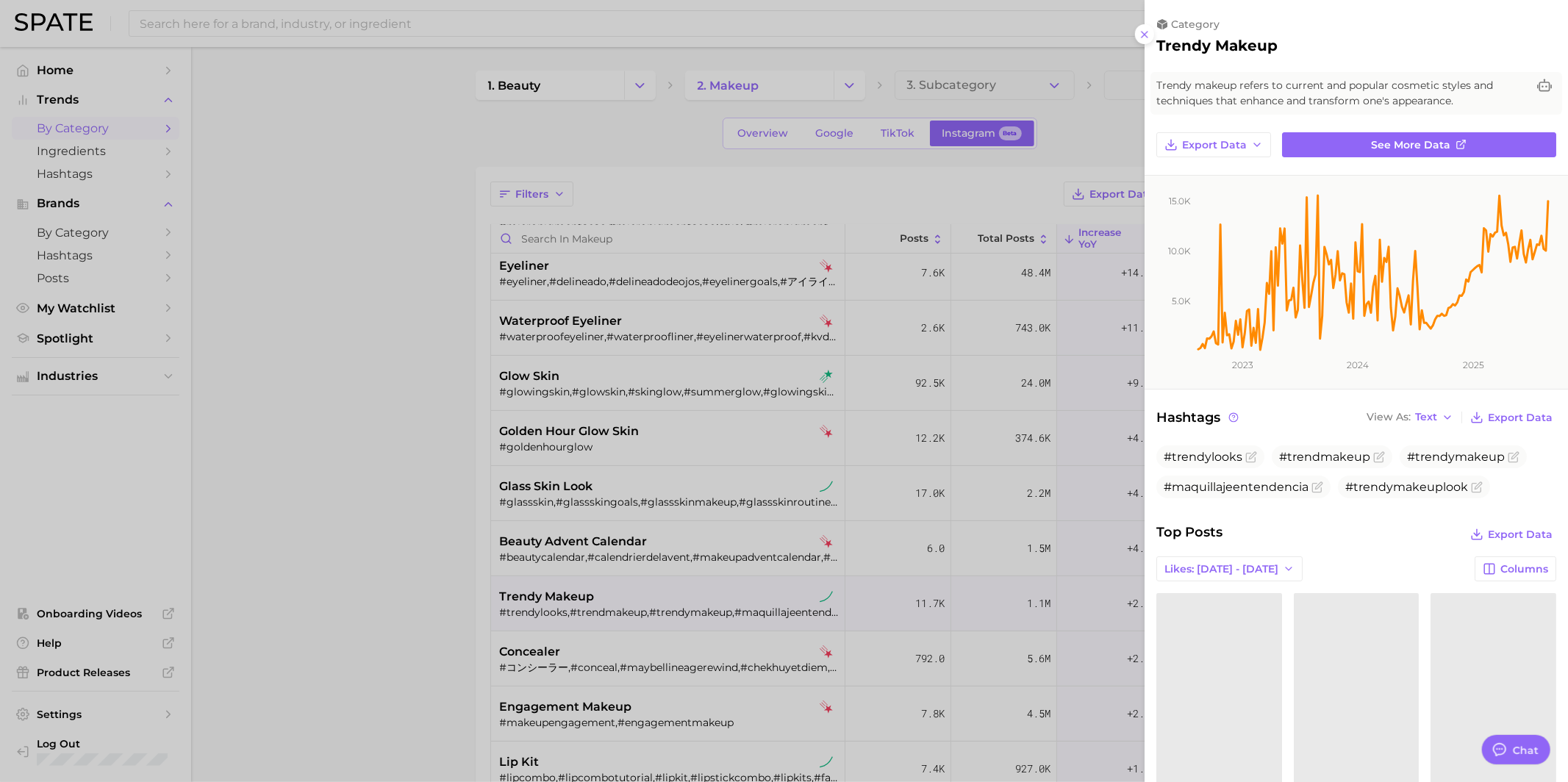
click at [641, 602] on div at bounding box center [784, 391] width 1568 height 782
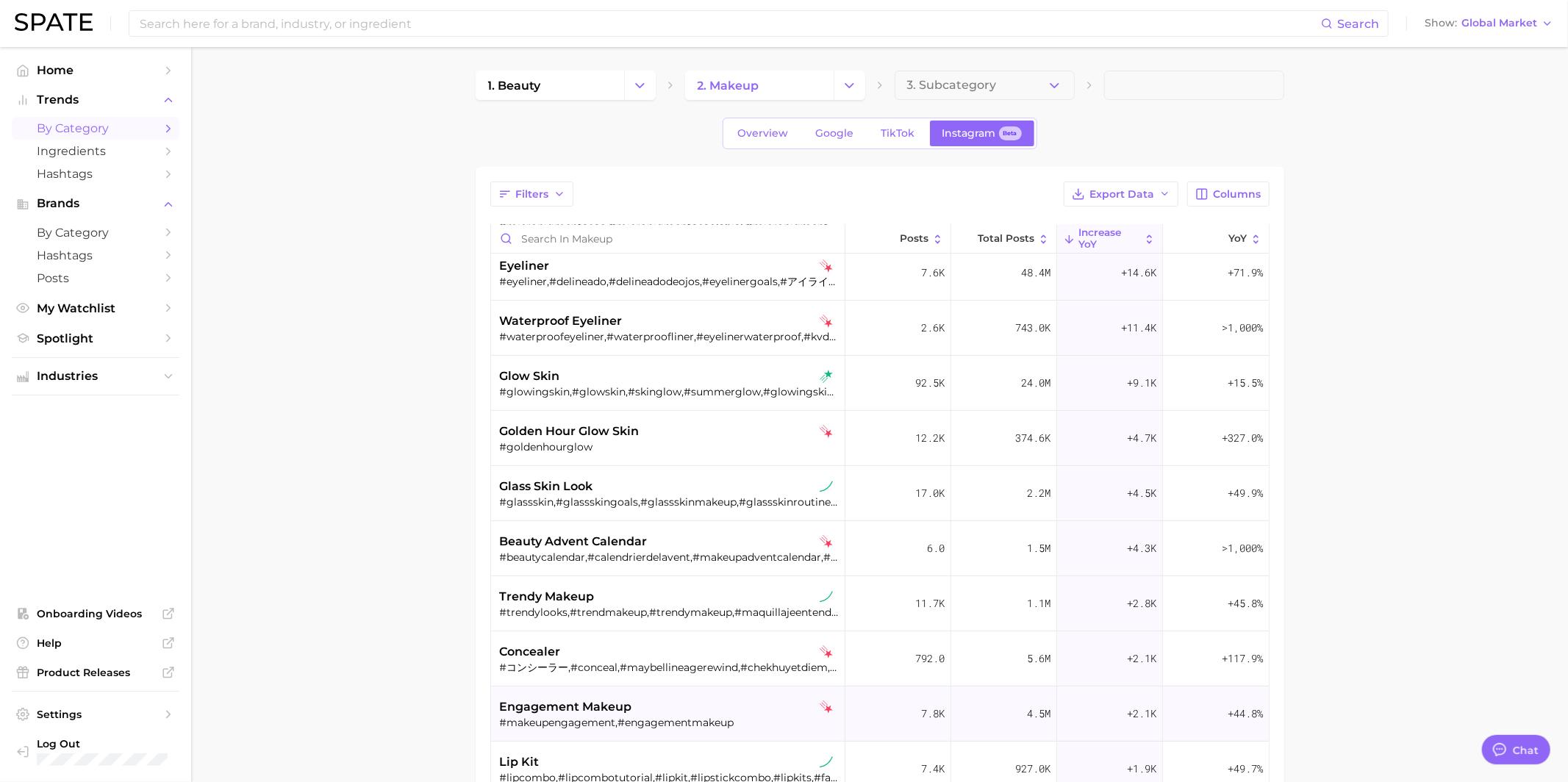
click at [642, 702] on div "engagement makeup" at bounding box center [670, 707] width 340 height 17
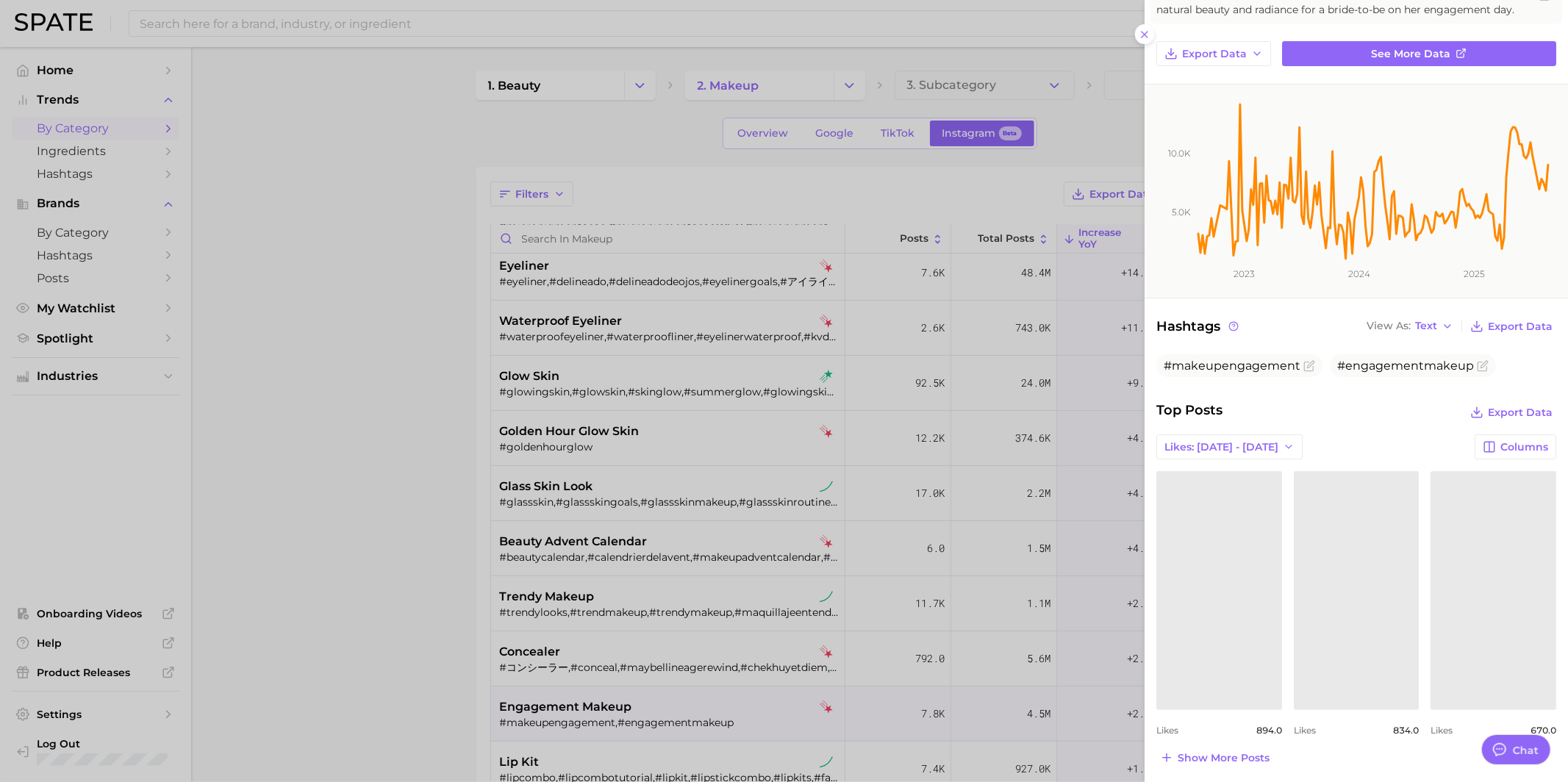
scroll to position [101, 0]
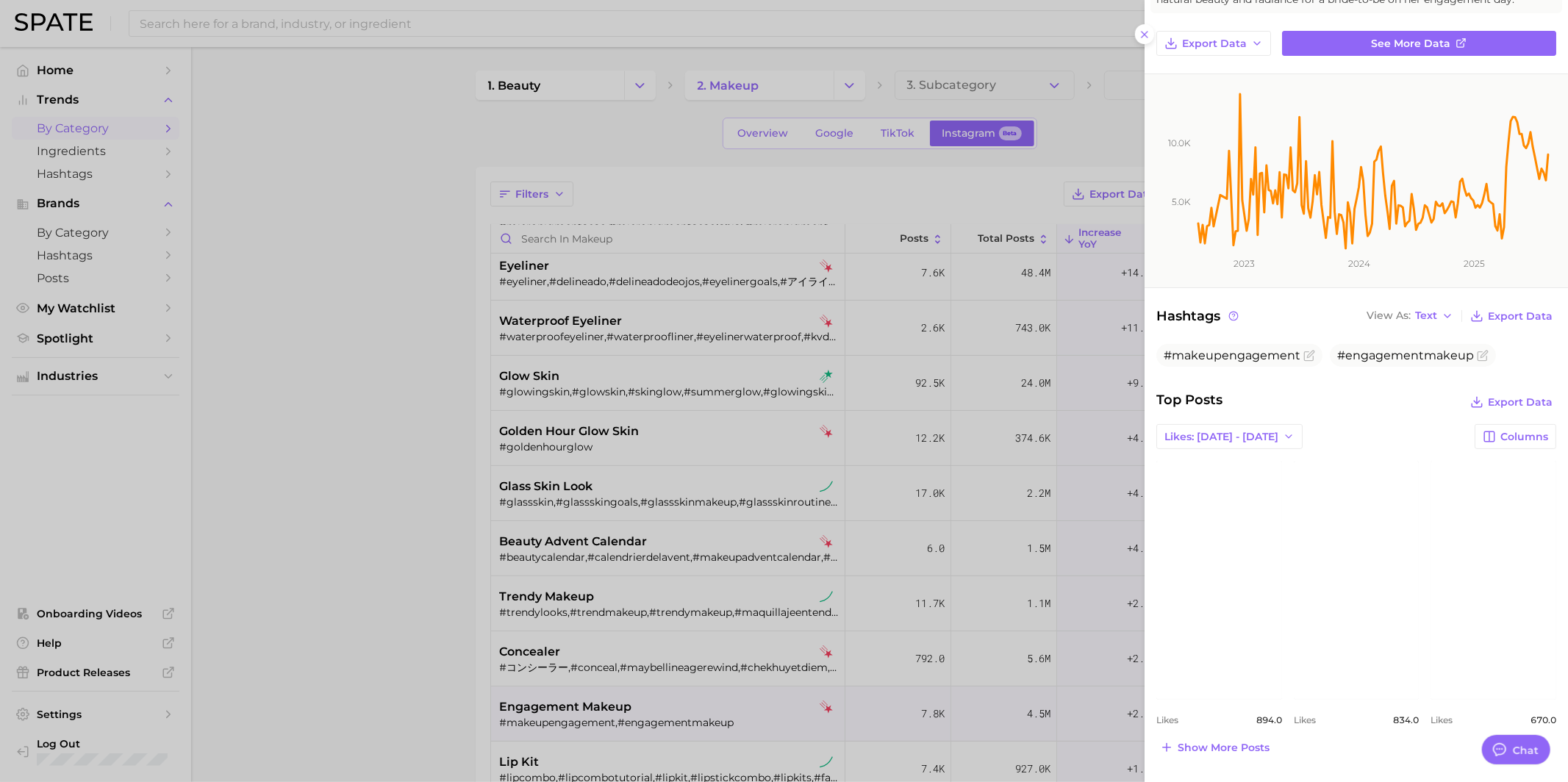
click at [581, 539] on div at bounding box center [784, 391] width 1568 height 782
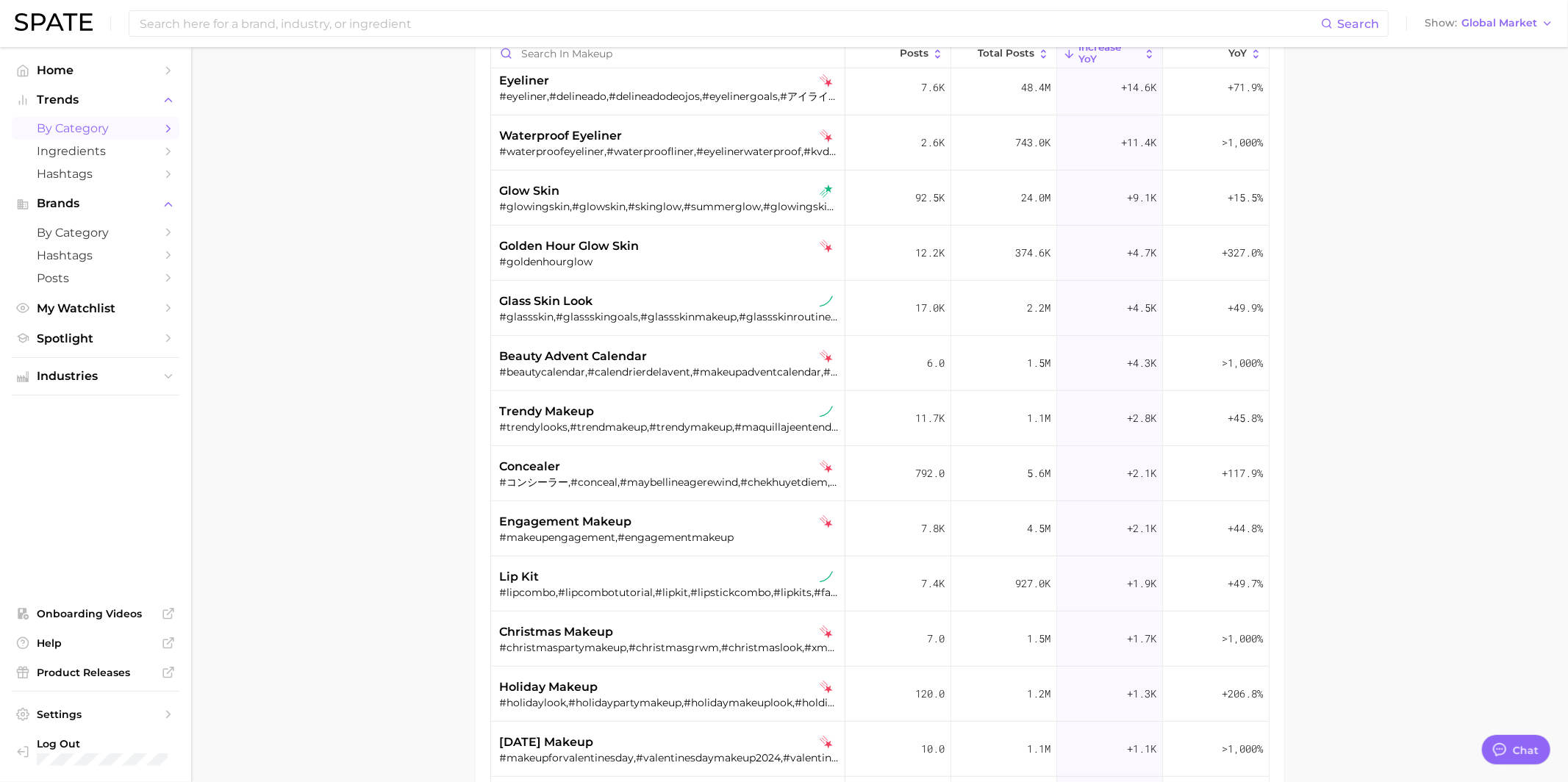
scroll to position [208, 0]
